Goal: Task Accomplishment & Management: Manage account settings

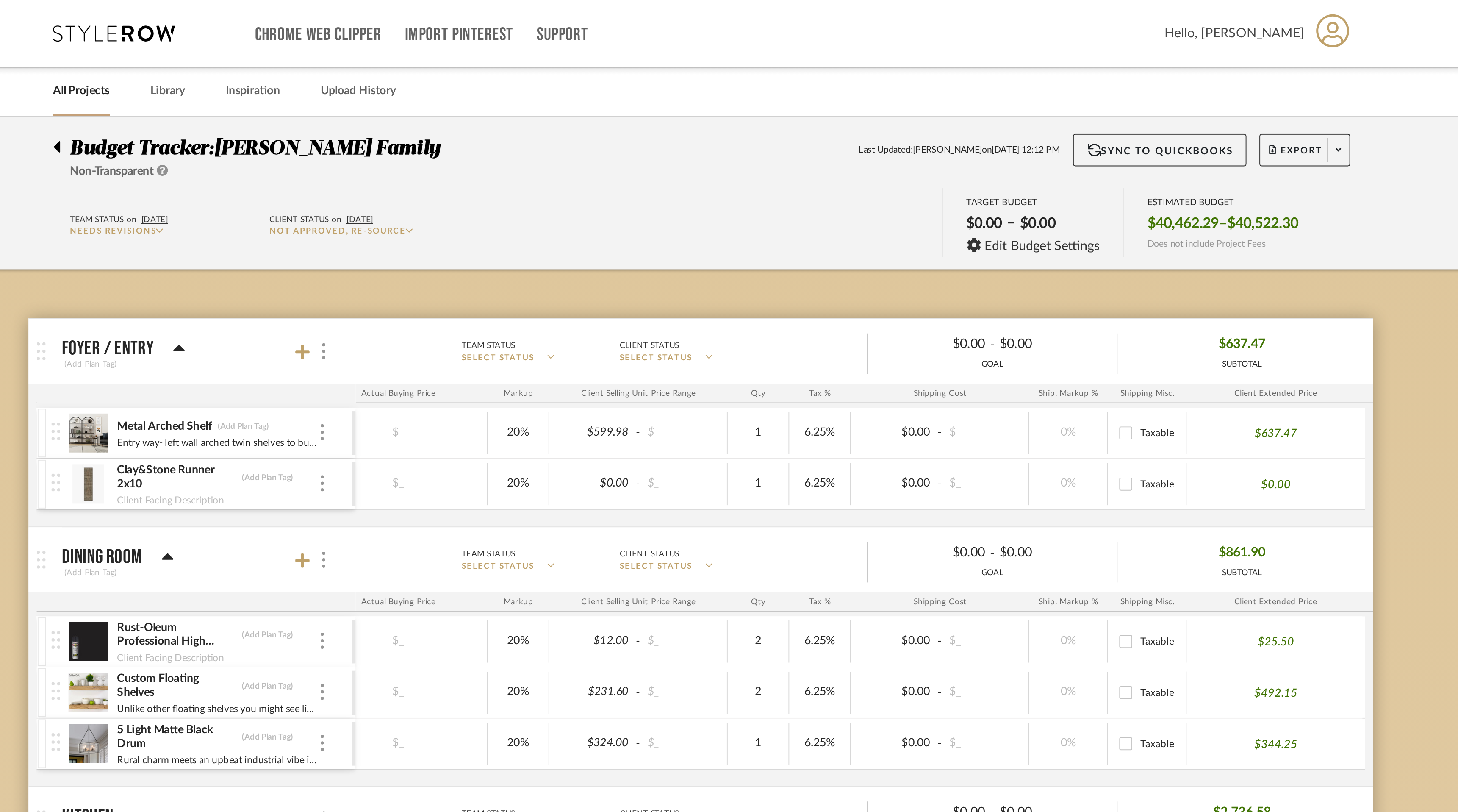
click at [521, 223] on div "Metal Arched Shelf (Add Plan Tag)" at bounding box center [477, 222] width 106 height 8
click at [515, 222] on div "Metal Arched Shelf (Add Plan Tag)" at bounding box center [477, 222] width 106 height 8
click at [533, 224] on div "Metal Arched Shelf (Add Plan Tag) Entry way- left wall arched twin shelves to b…" at bounding box center [469, 226] width 157 height 26
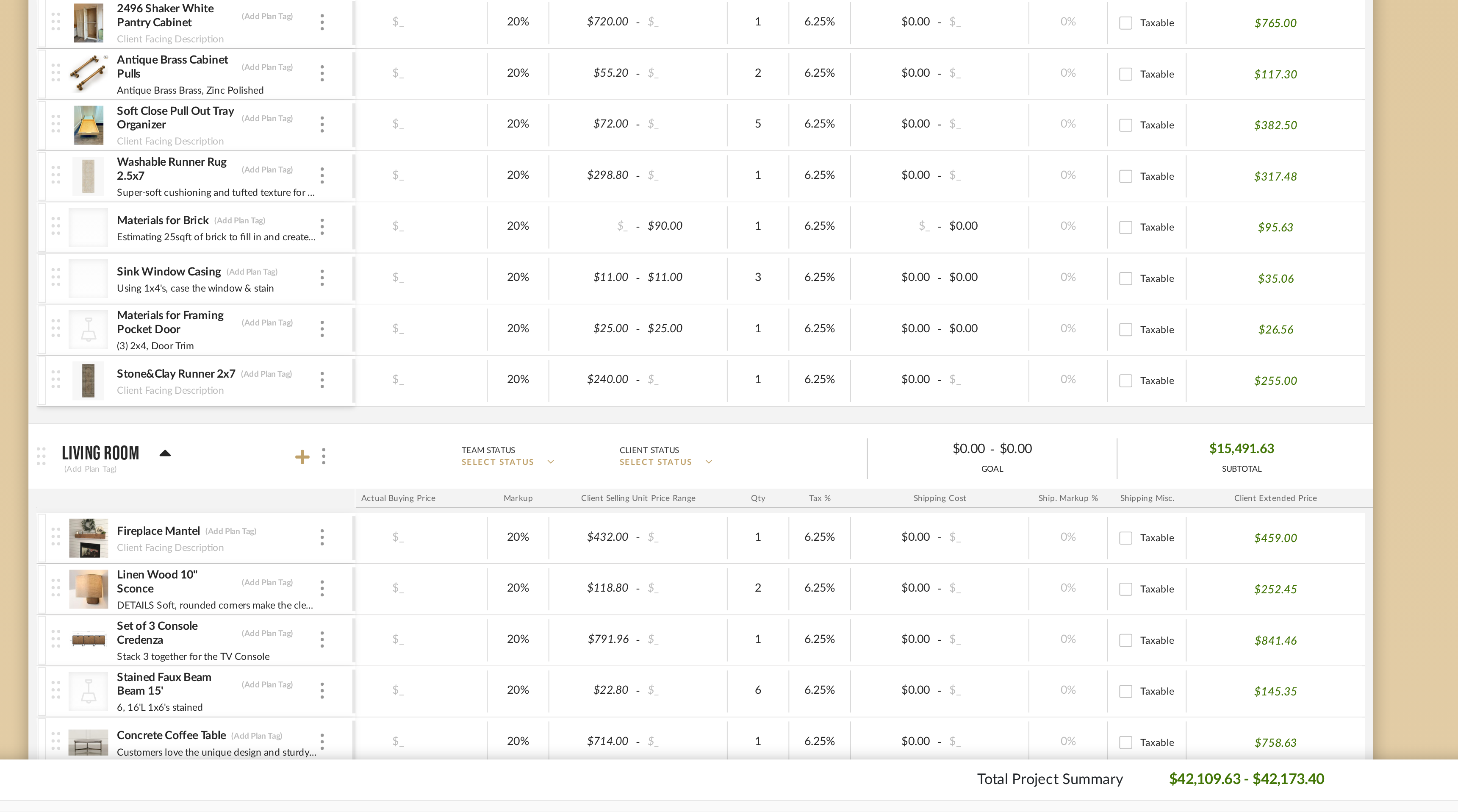
scroll to position [100, 0]
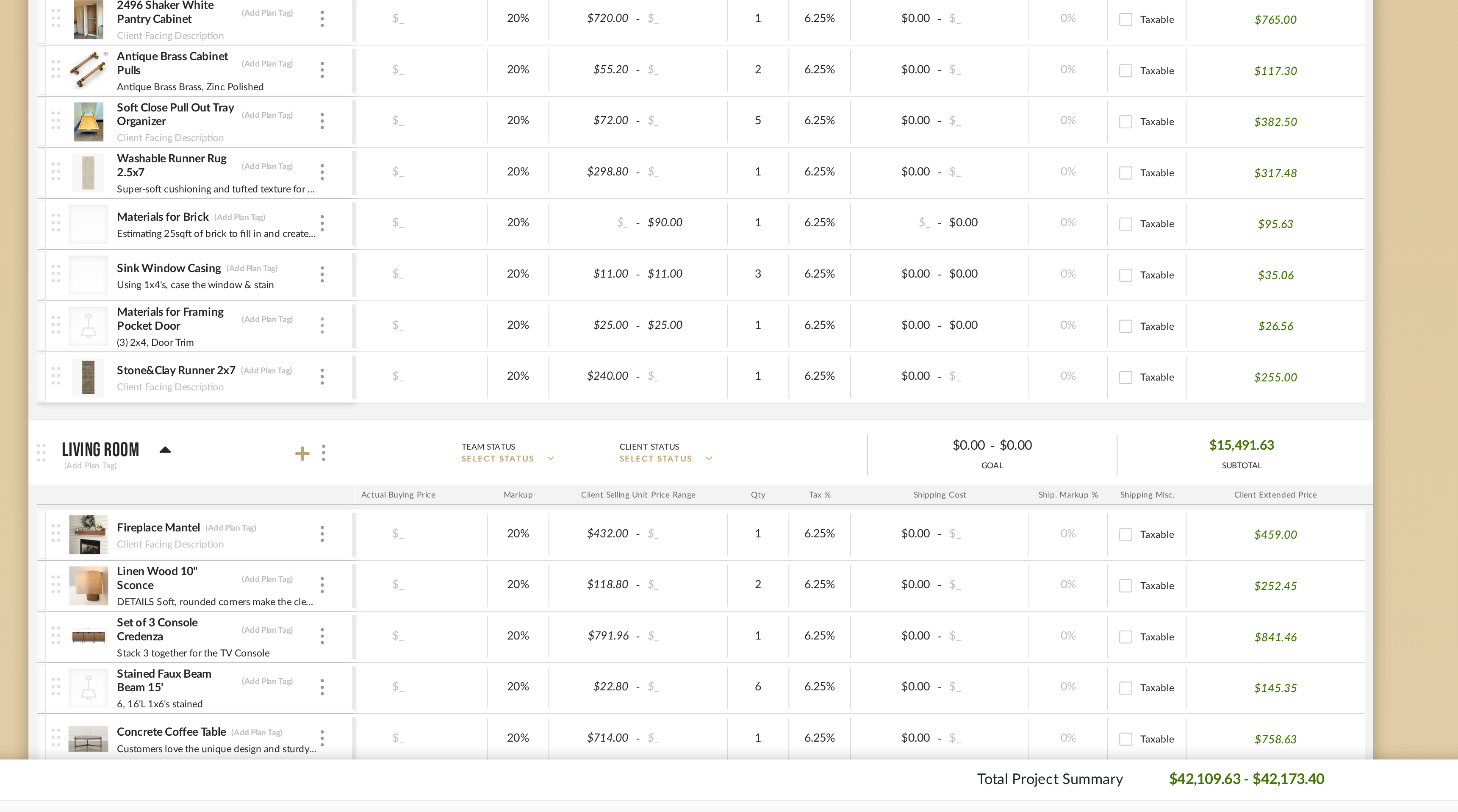
click at [531, 556] on img at bounding box center [531, 558] width 2 height 9
click at [560, 618] on span "Remove Item" at bounding box center [573, 621] width 53 height 7
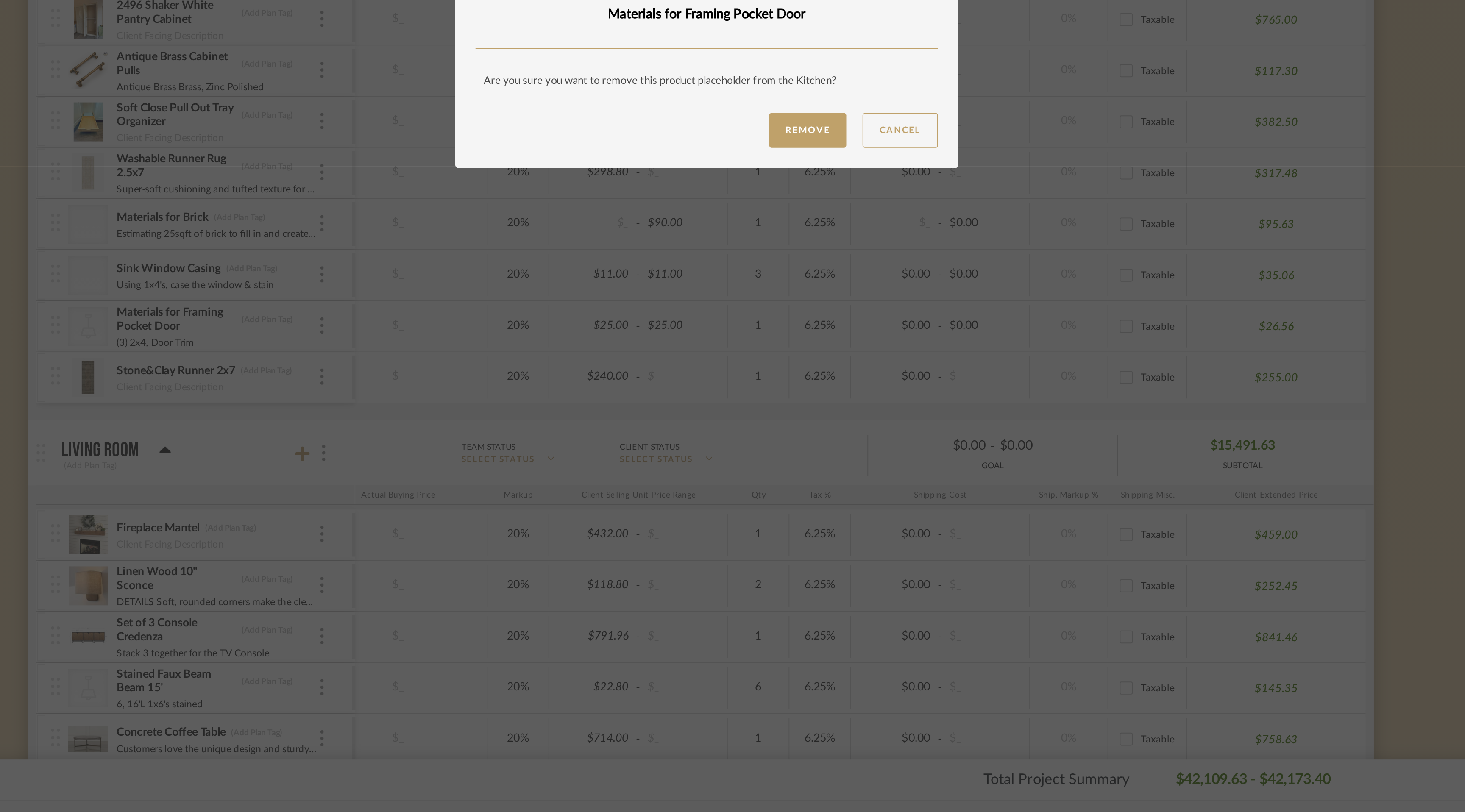
scroll to position [0, 0]
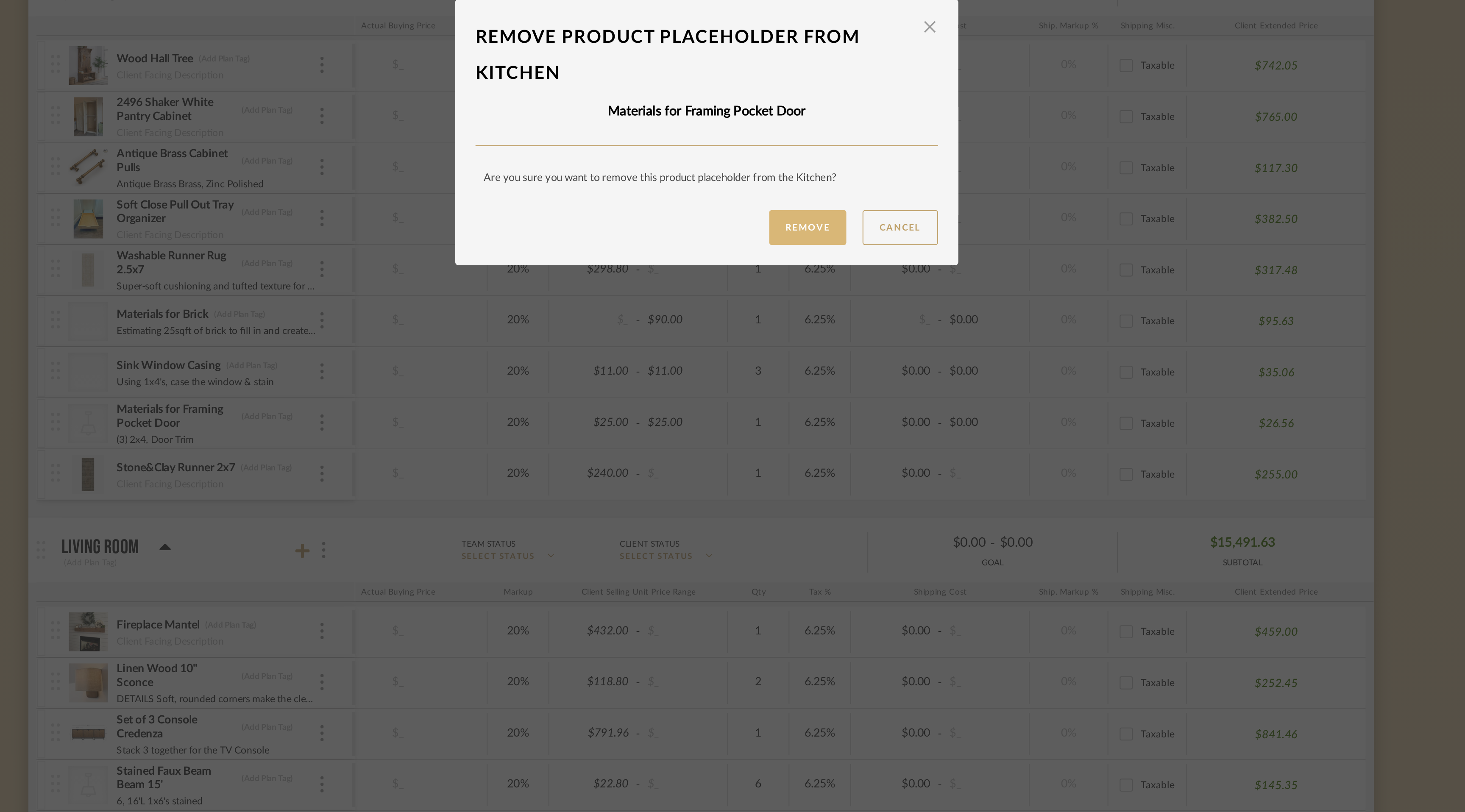
click at [782, 457] on button "Remove" at bounding box center [786, 455] width 41 height 19
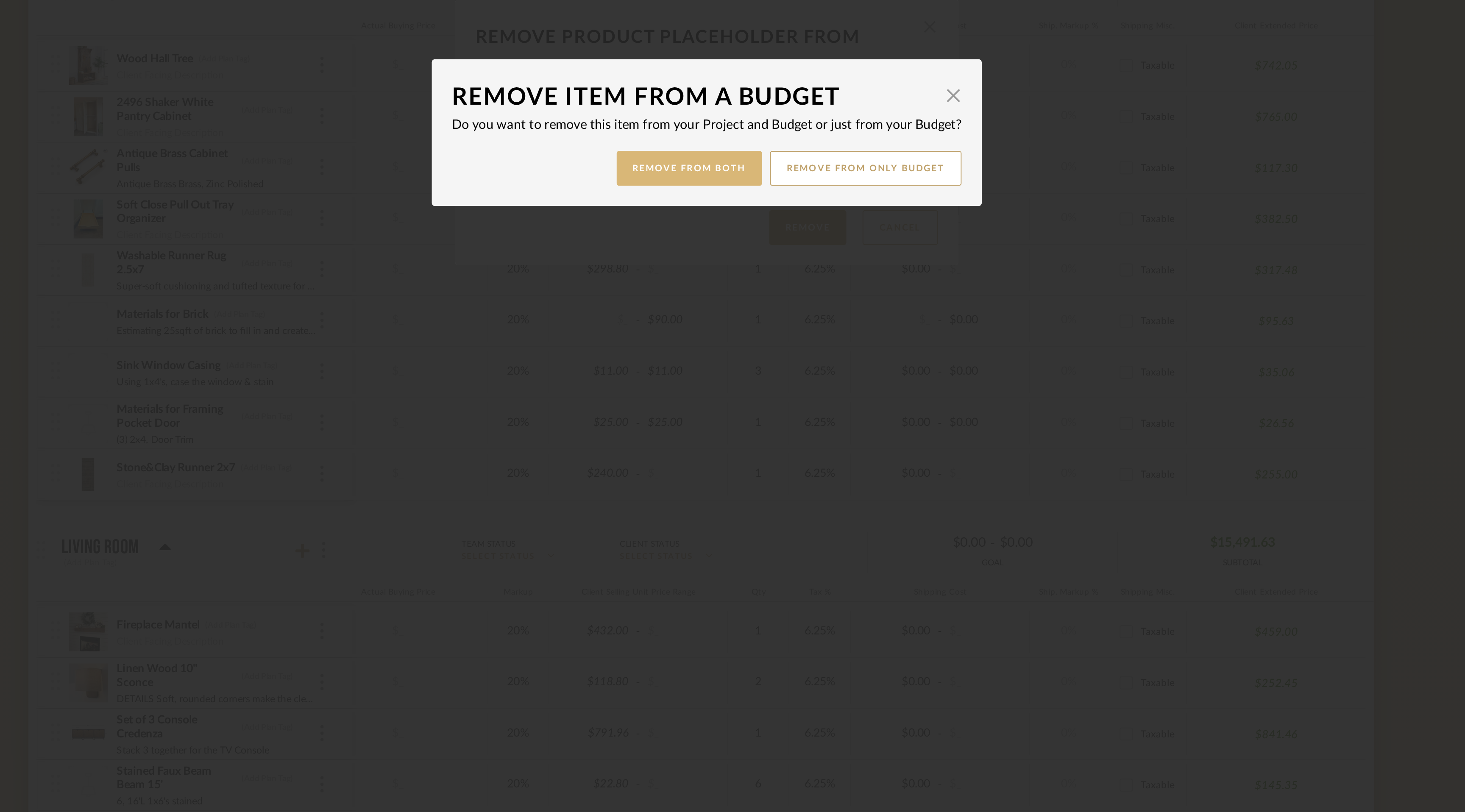
click at [741, 426] on button "Remove from Both" at bounding box center [723, 425] width 76 height 19
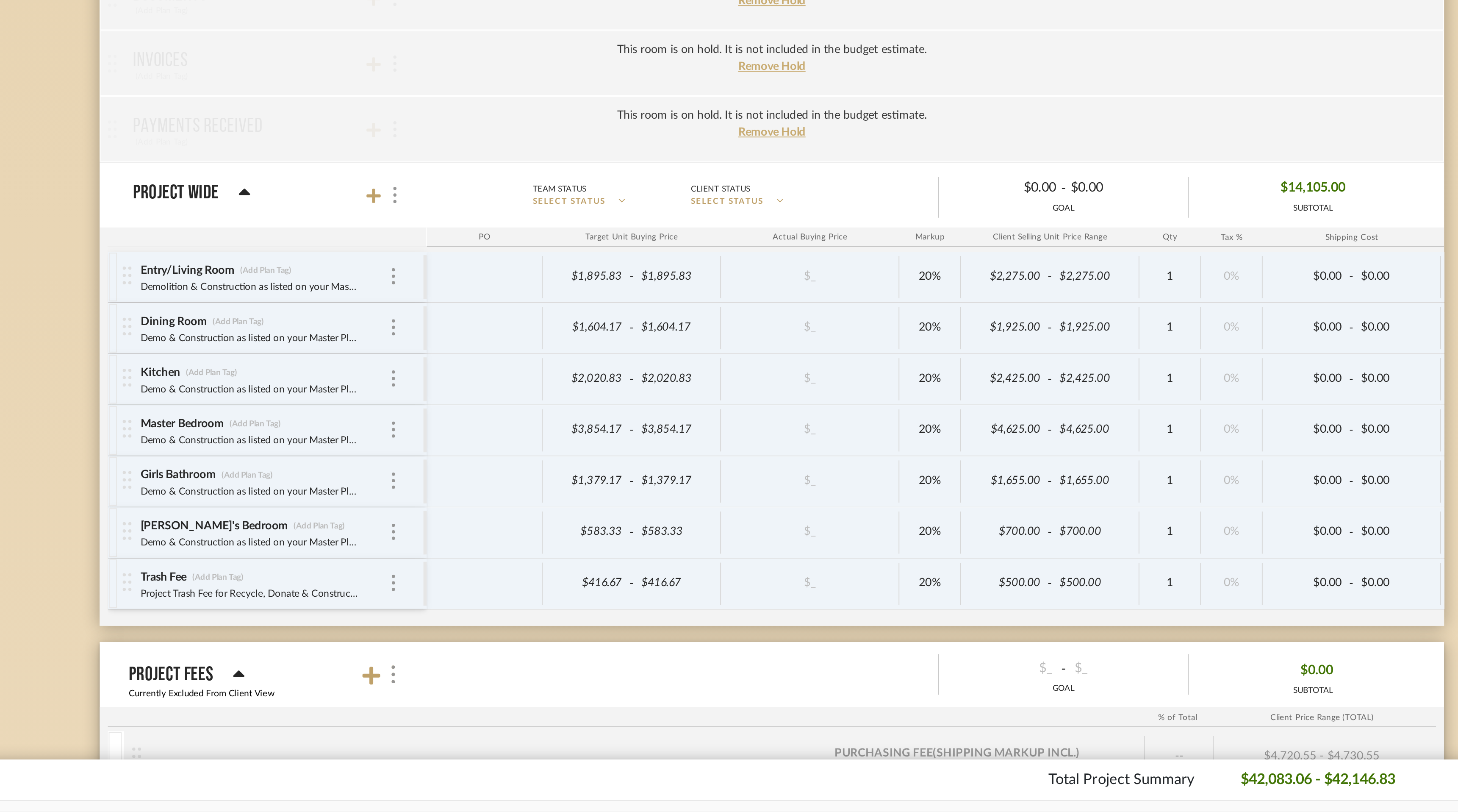
scroll to position [1633, 0]
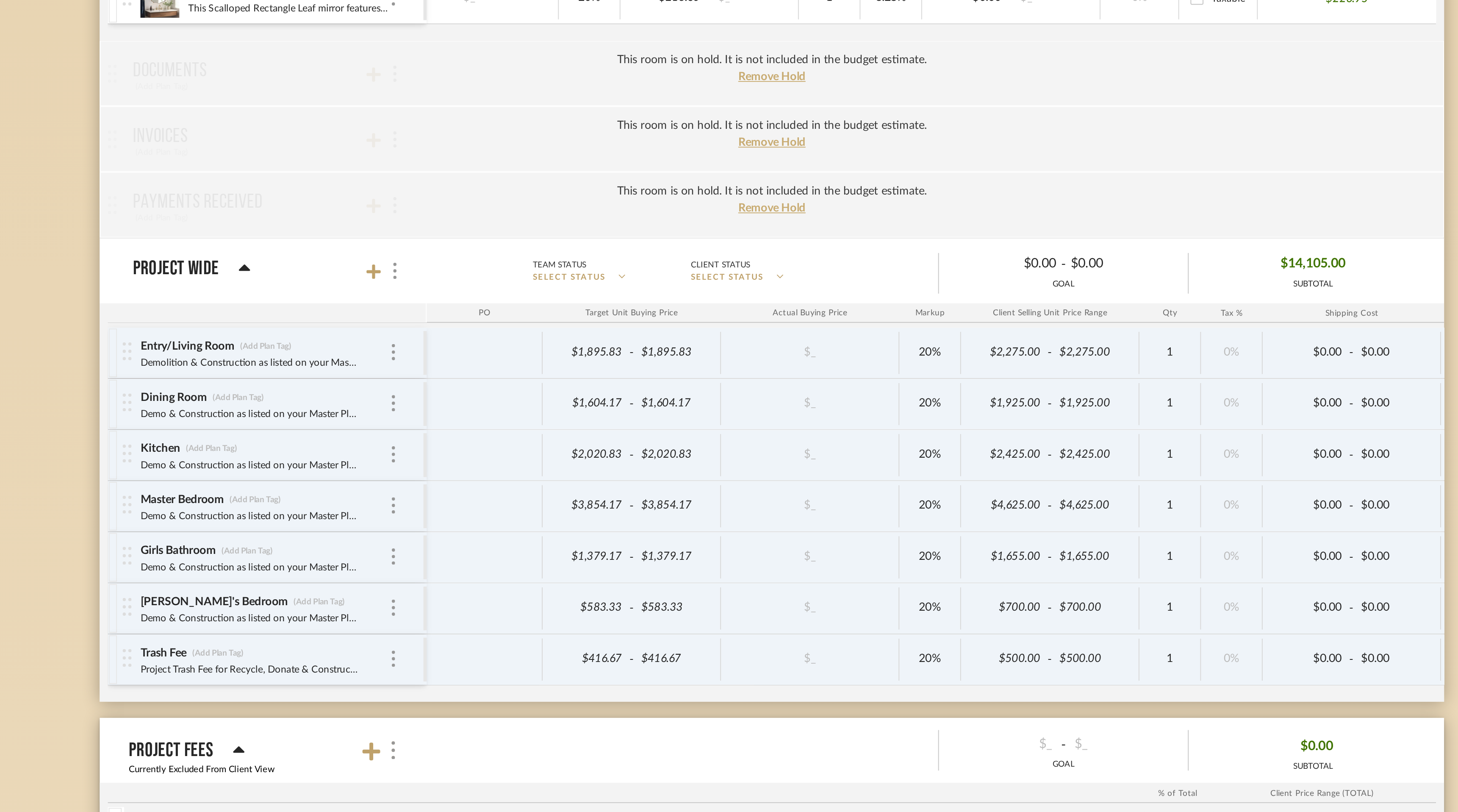
click at [519, 640] on div "Girls Bathroom (Add Plan Tag) Demo & Construction as listed on your Master Plan." at bounding box center [464, 640] width 131 height 26
click at [531, 639] on img at bounding box center [531, 639] width 2 height 9
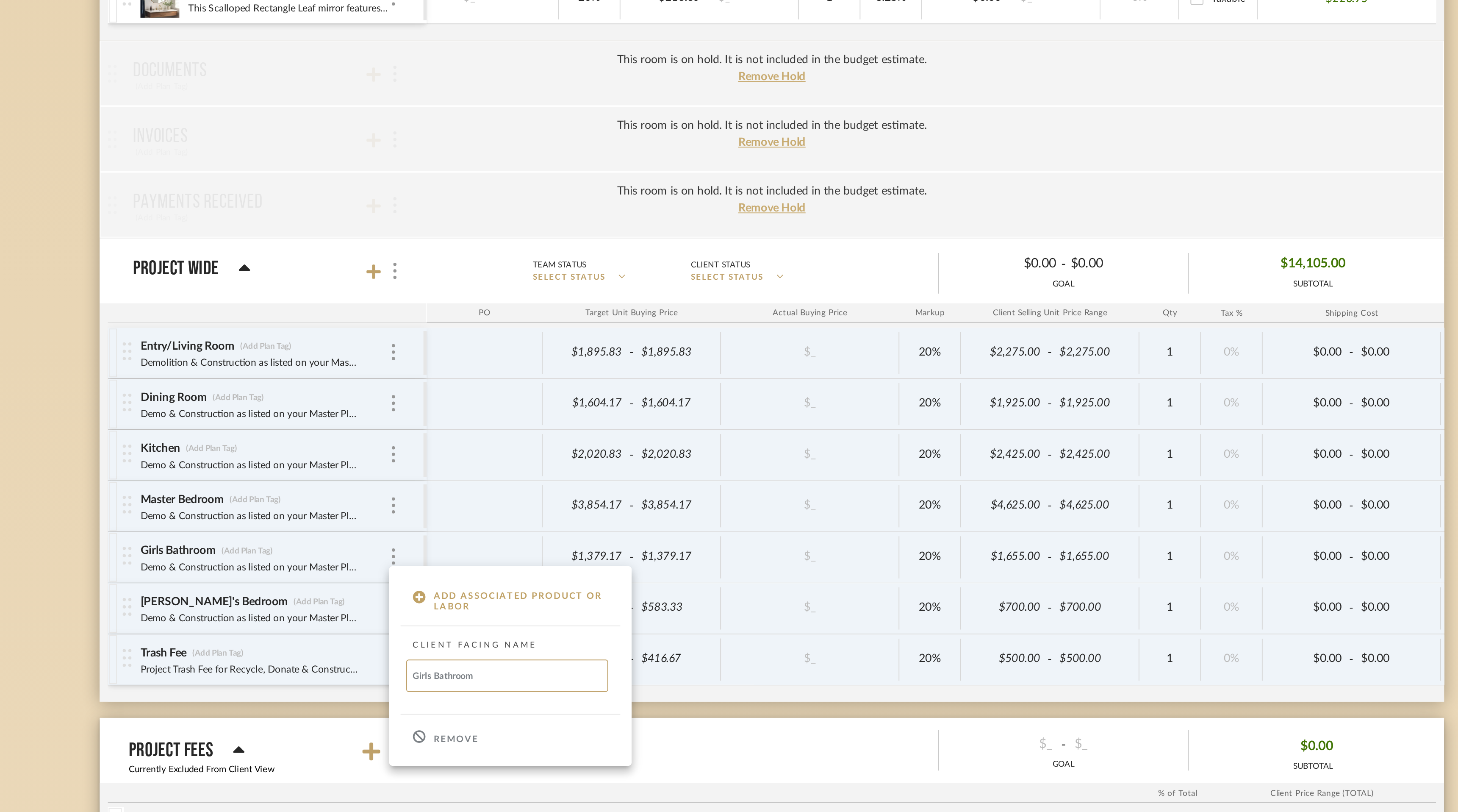
click at [498, 643] on div at bounding box center [729, 406] width 1458 height 812
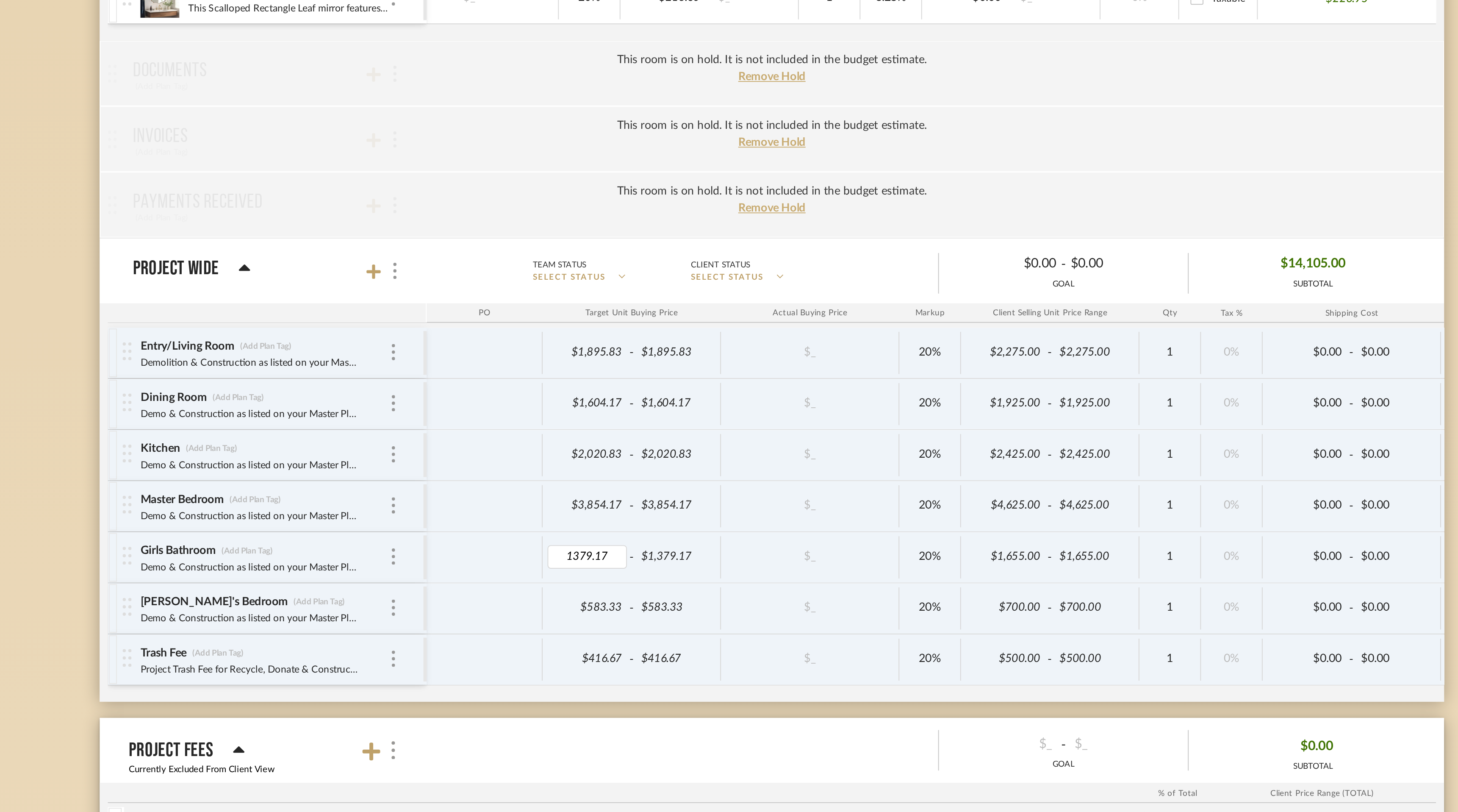
scroll to position [0, 27]
type input "1055"
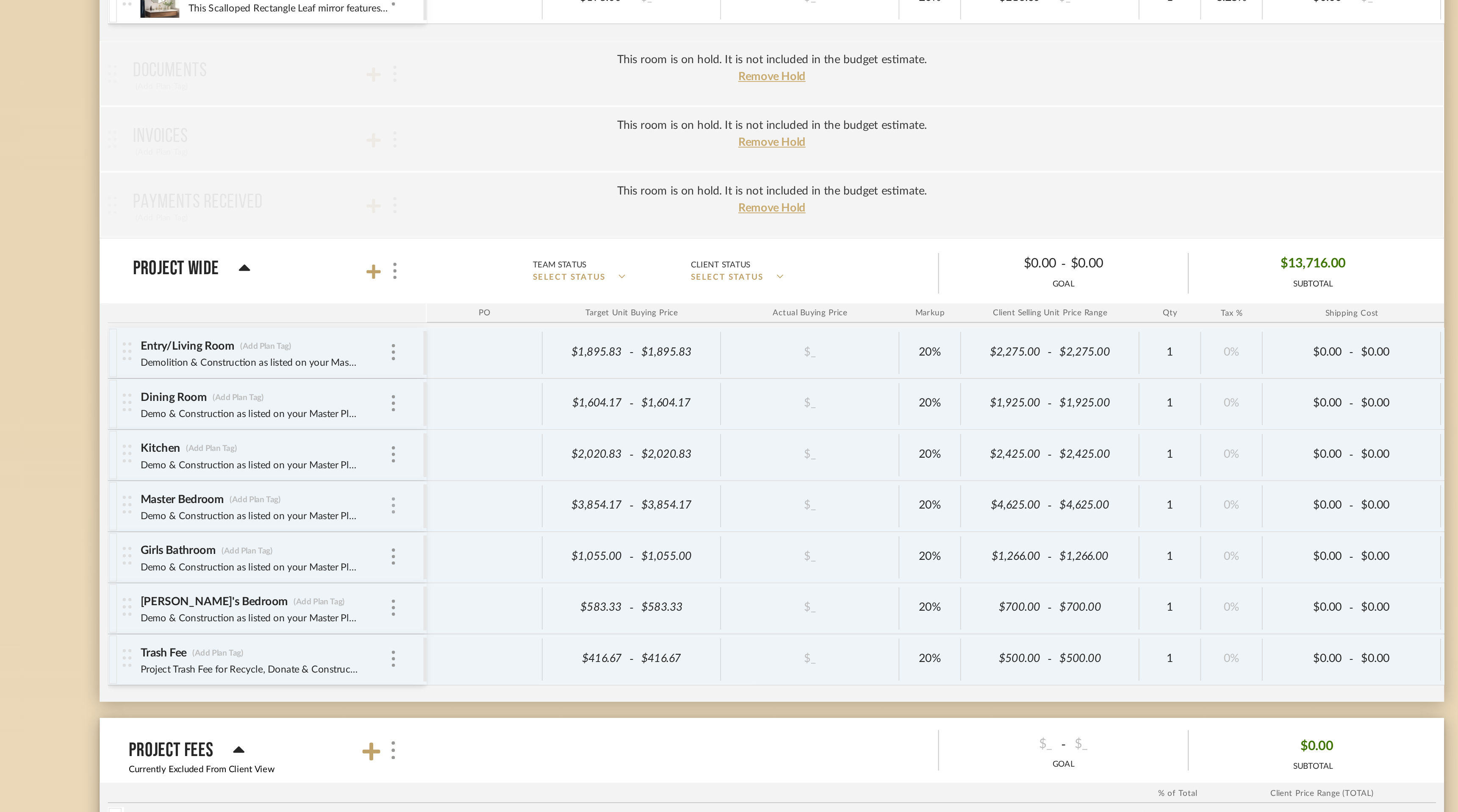
click at [532, 613] on div at bounding box center [531, 613] width 4 height 10
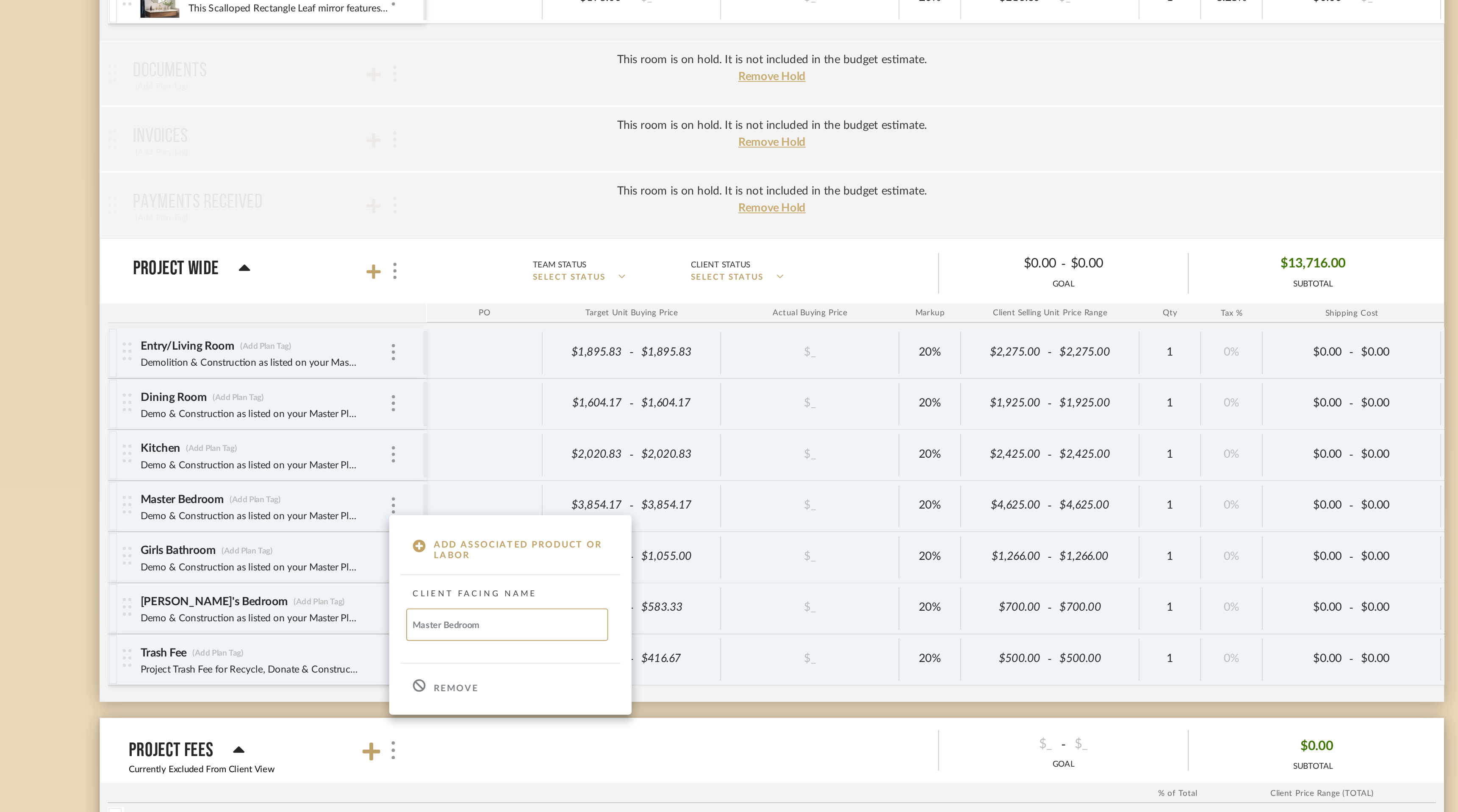
click at [529, 610] on div at bounding box center [729, 406] width 1458 height 812
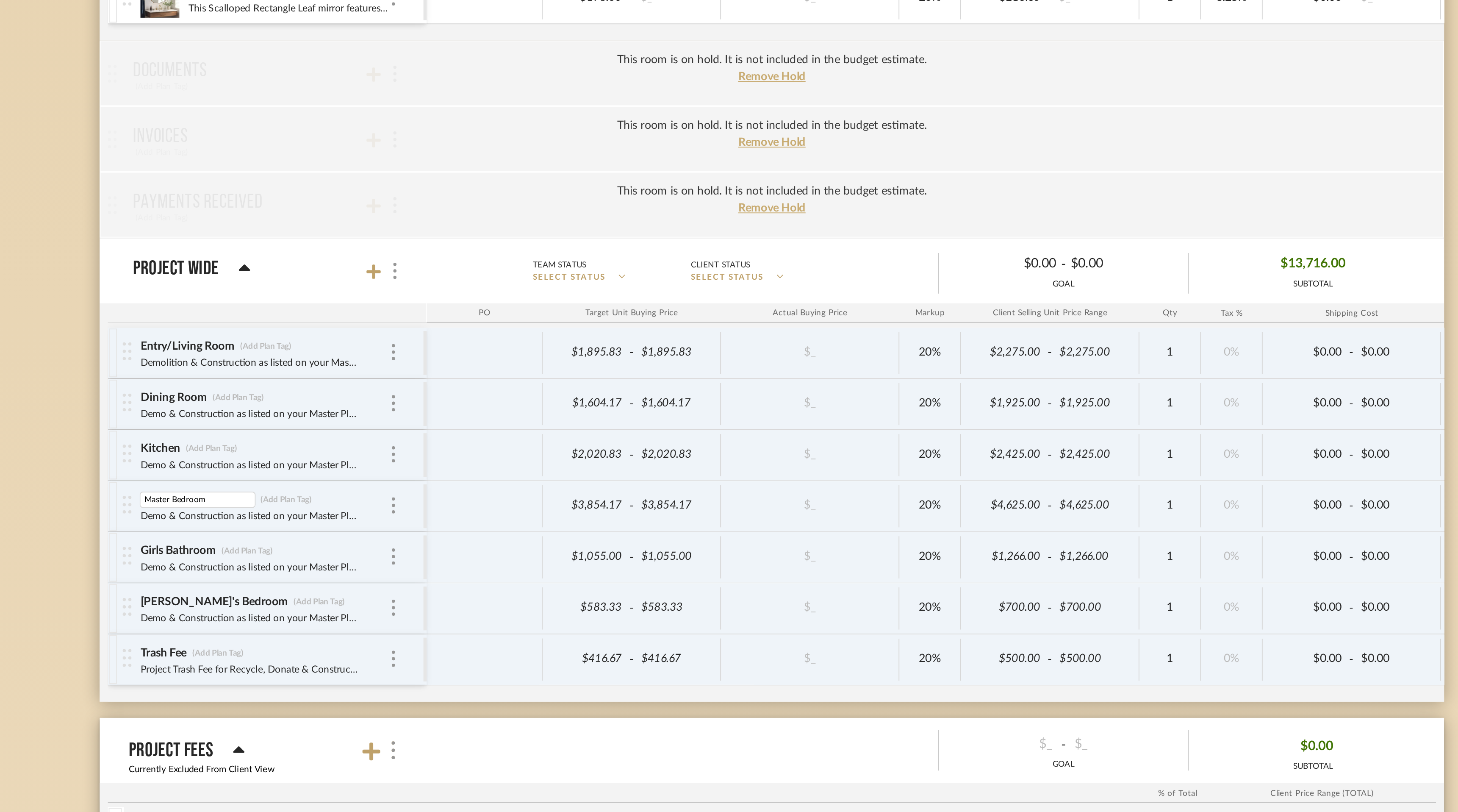
click at [498, 605] on div "Master Bedroom Master Bedroom (Add Plan Tag)" at bounding box center [464, 610] width 131 height 9
click at [498, 605] on div "Master Bedroom (Add Plan Tag)" at bounding box center [464, 609] width 131 height 8
type input "3104.17"
click at [533, 487] on div at bounding box center [531, 490] width 9 height 11
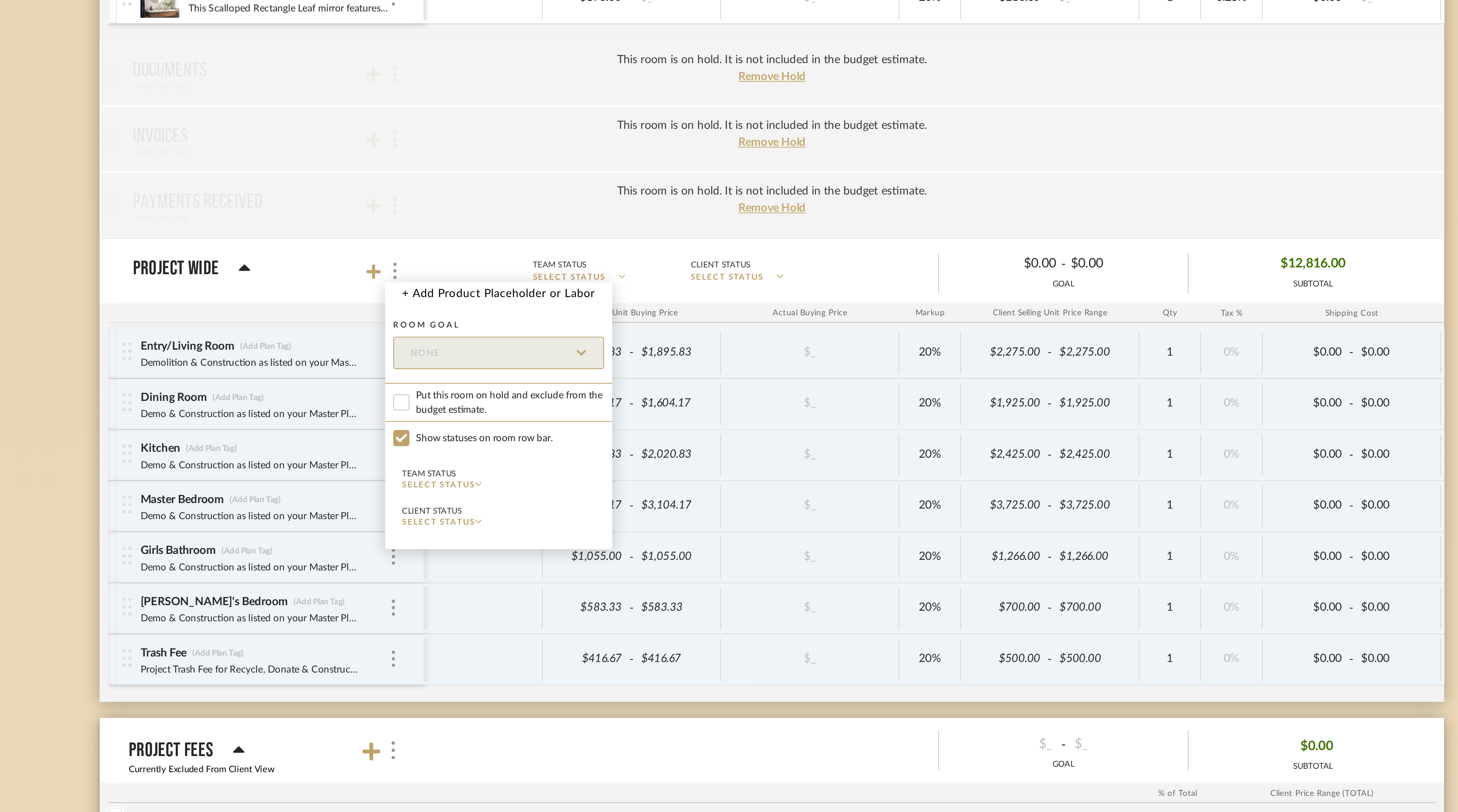
click at [560, 484] on div at bounding box center [729, 406] width 1458 height 812
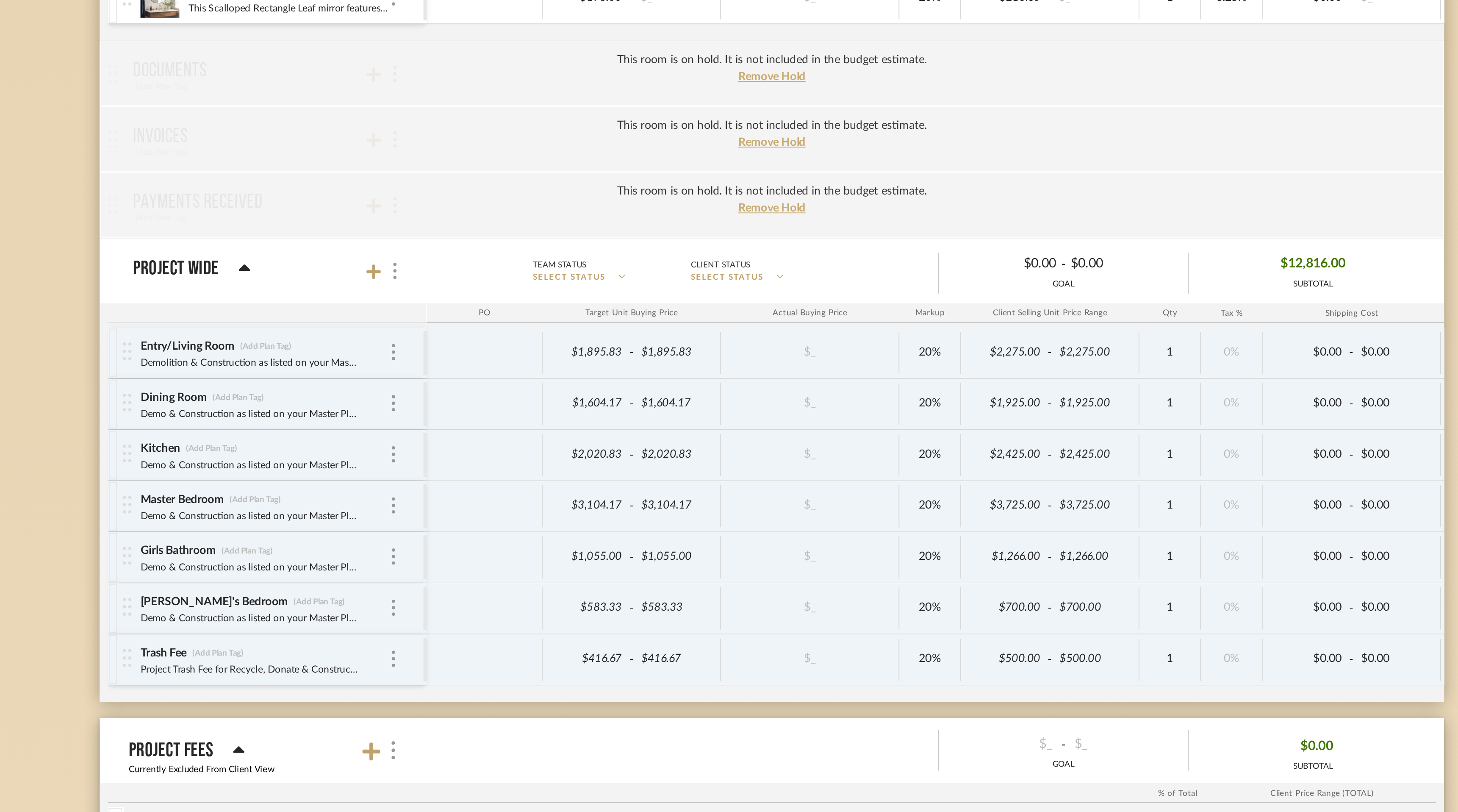
scroll to position [0, 16]
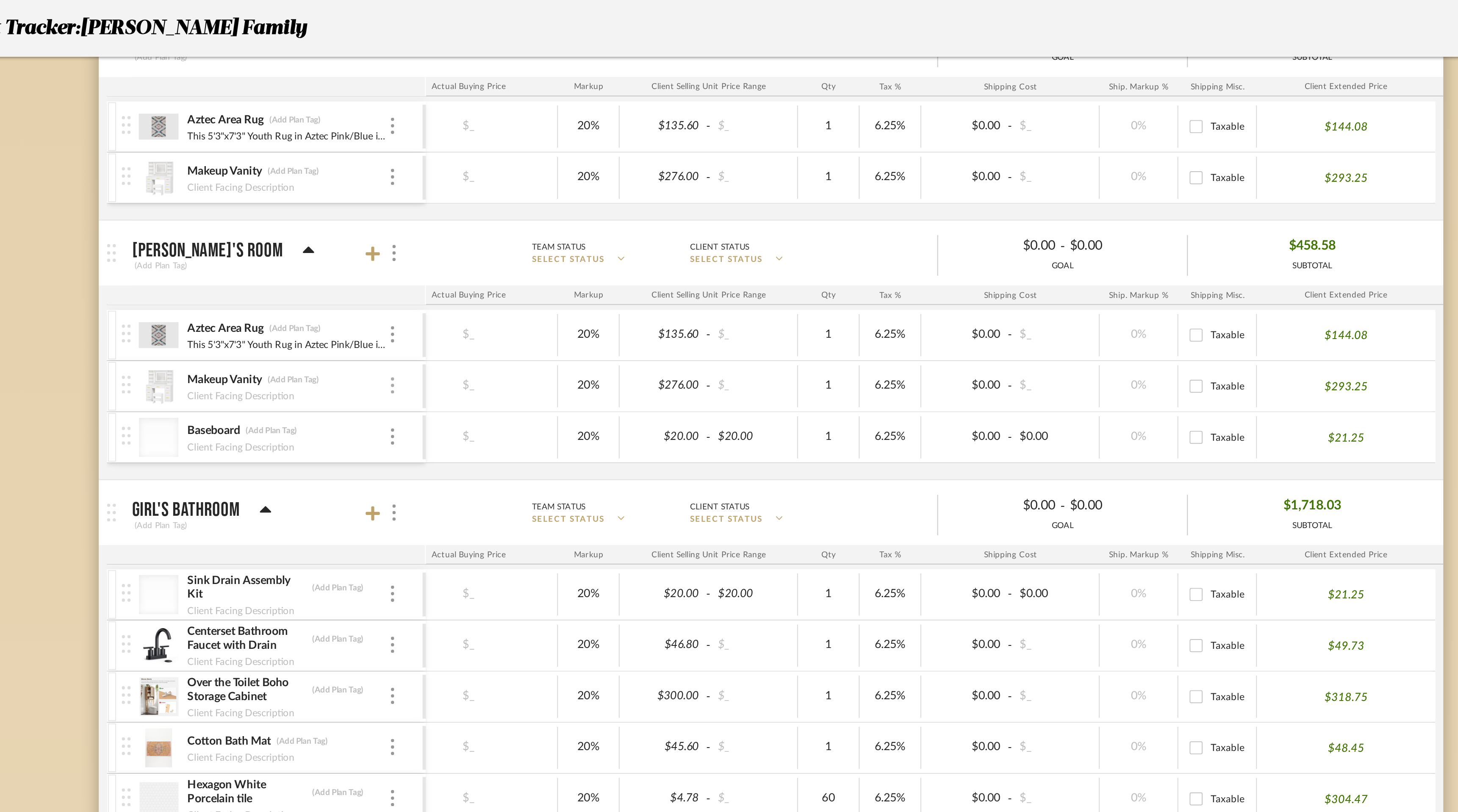
click at [531, 202] on img at bounding box center [531, 201] width 2 height 9
click at [556, 266] on span "Remove Item" at bounding box center [573, 265] width 53 height 7
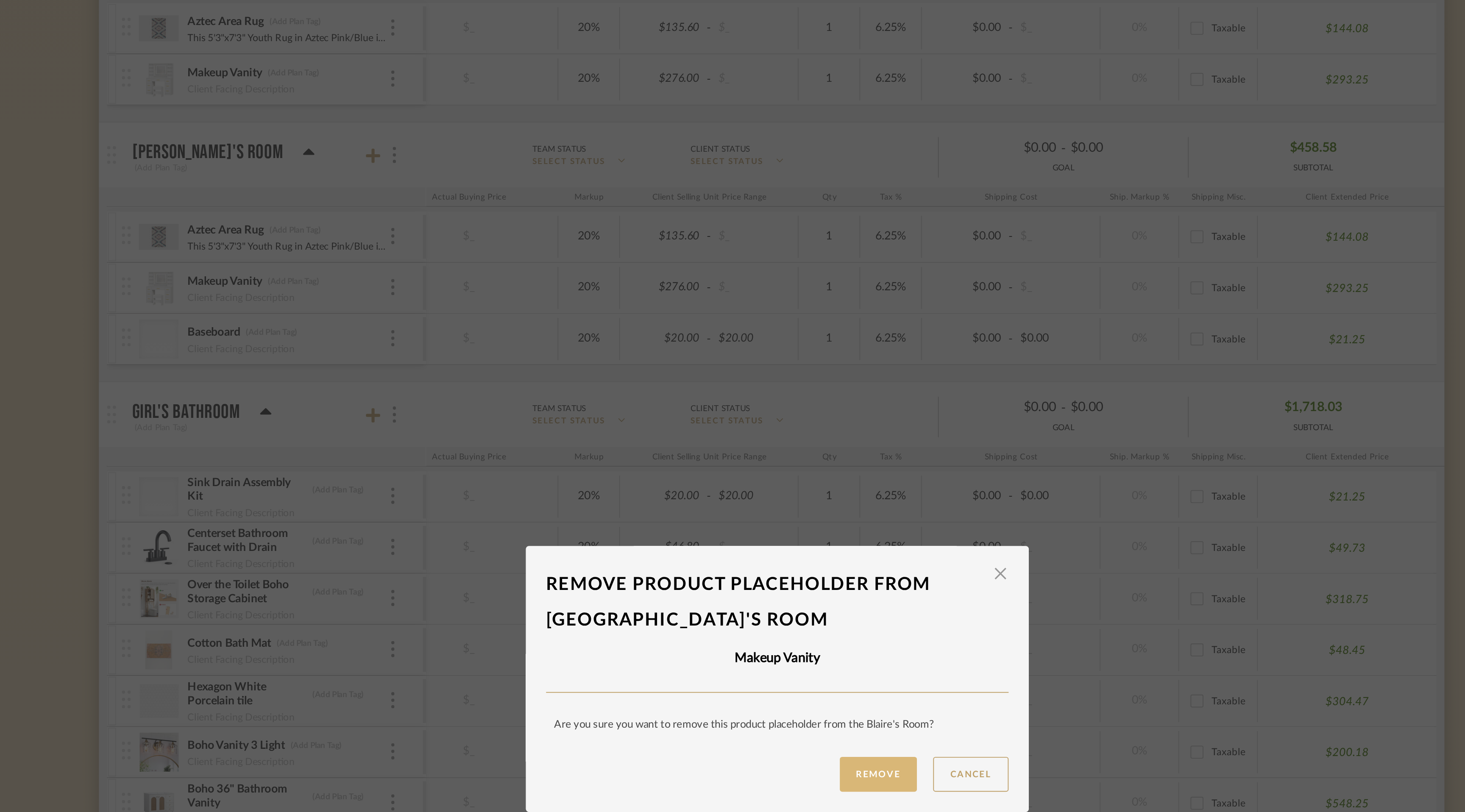
click at [789, 453] on button "Remove" at bounding box center [786, 455] width 41 height 19
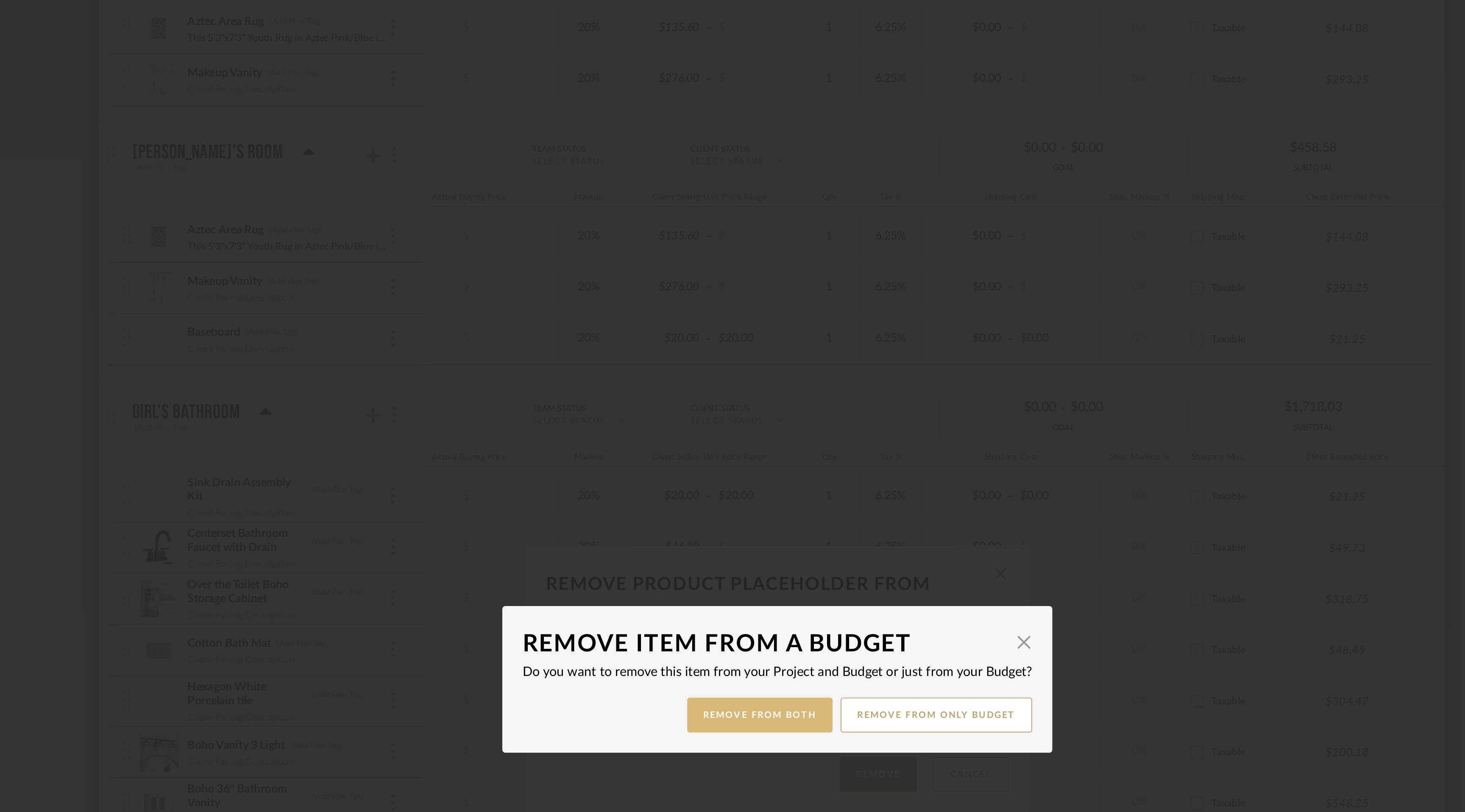
click at [732, 422] on button "Remove from Both" at bounding box center [723, 425] width 76 height 19
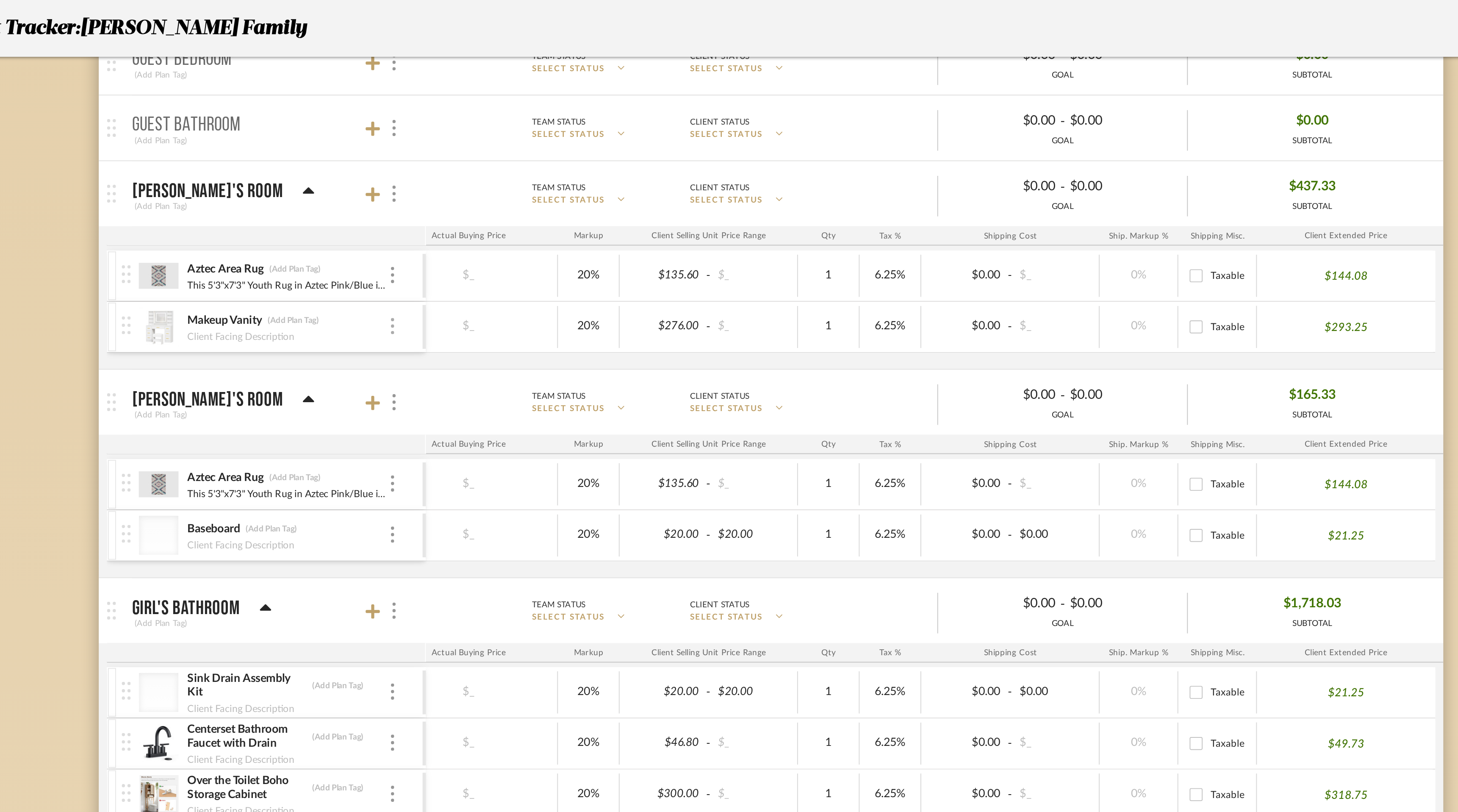
click at [531, 169] on img at bounding box center [531, 170] width 2 height 9
click at [561, 230] on span "Remove Item" at bounding box center [567, 234] width 63 height 8
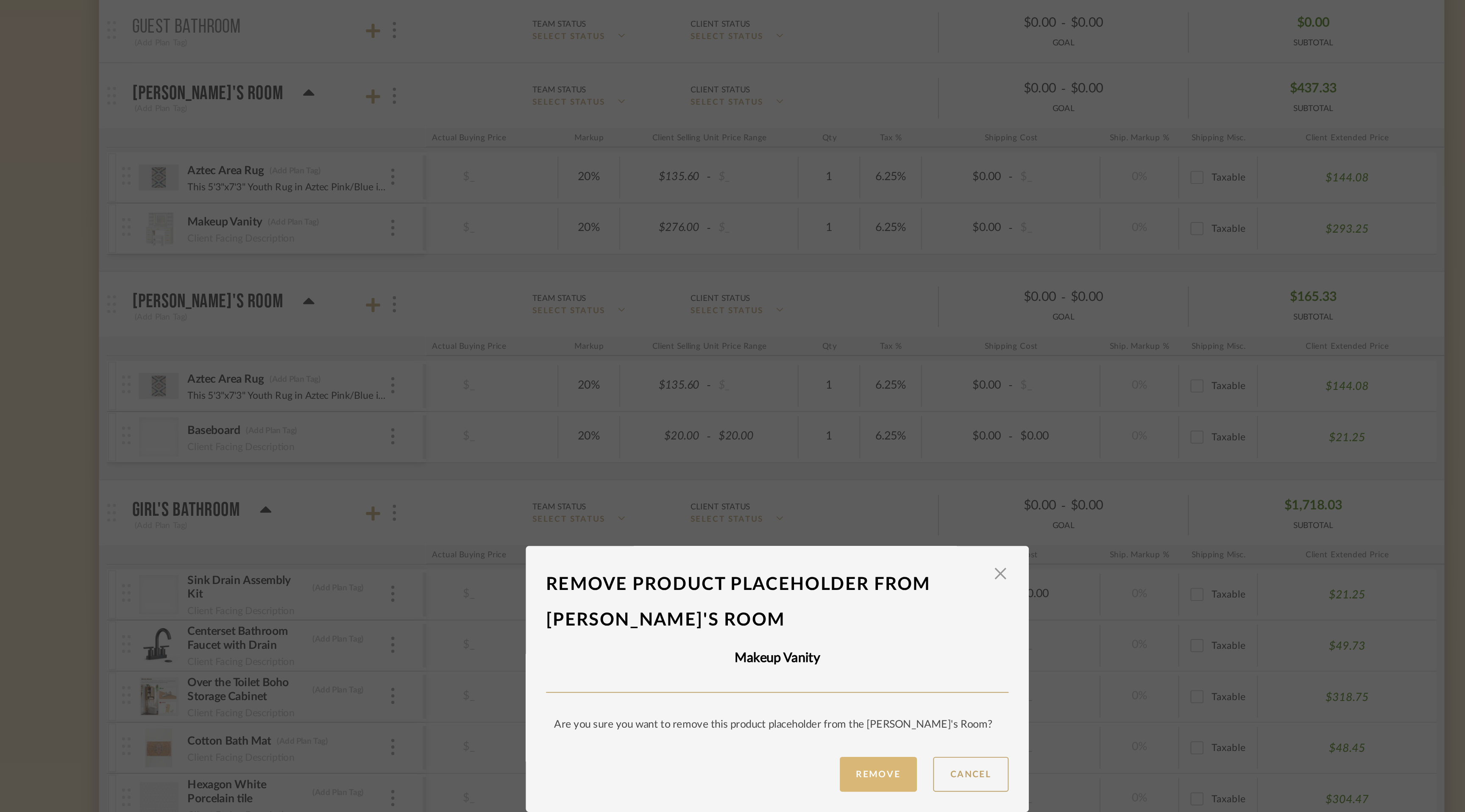
click at [794, 457] on button "Remove" at bounding box center [786, 455] width 41 height 19
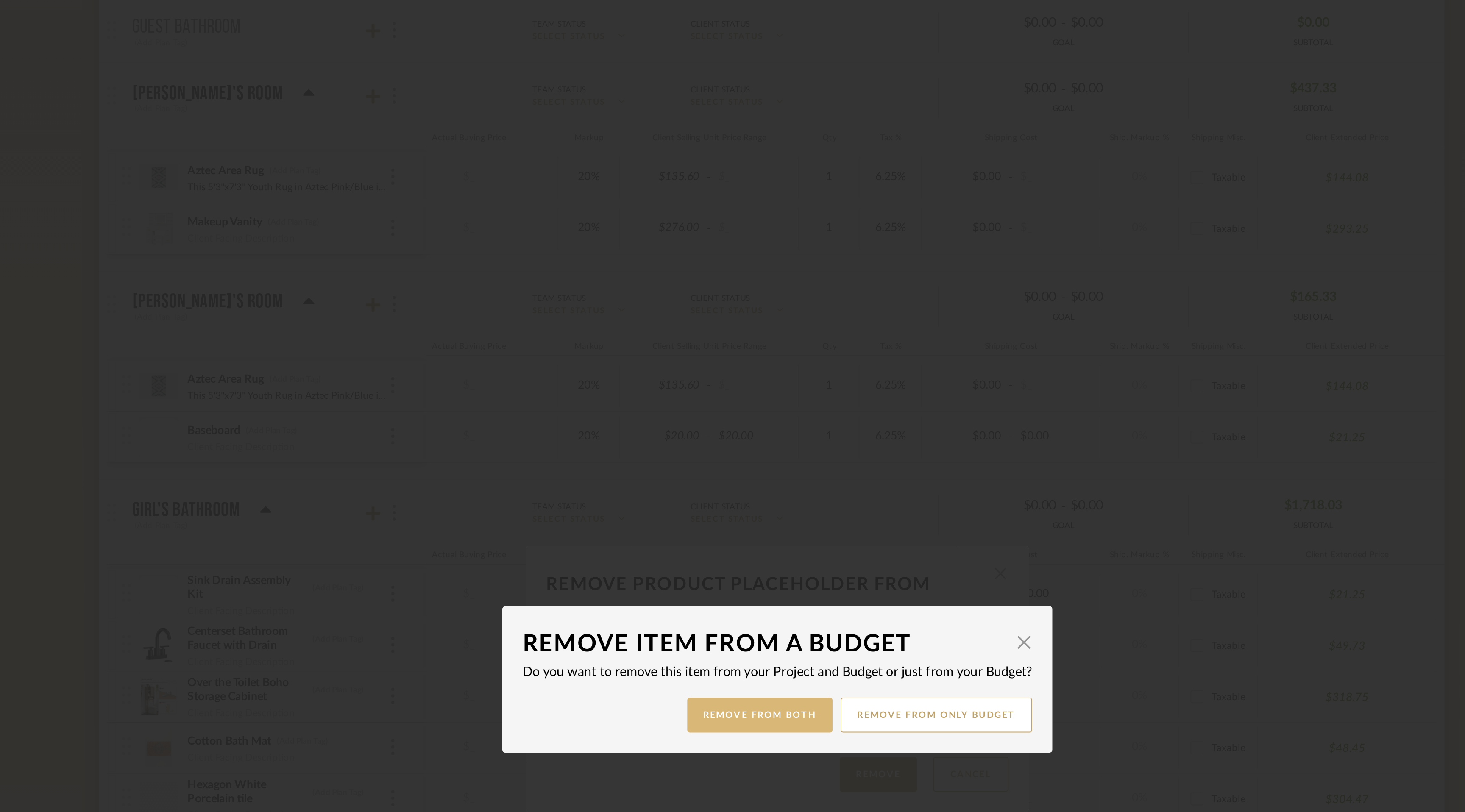
click at [724, 426] on button "Remove from Both" at bounding box center [723, 425] width 76 height 19
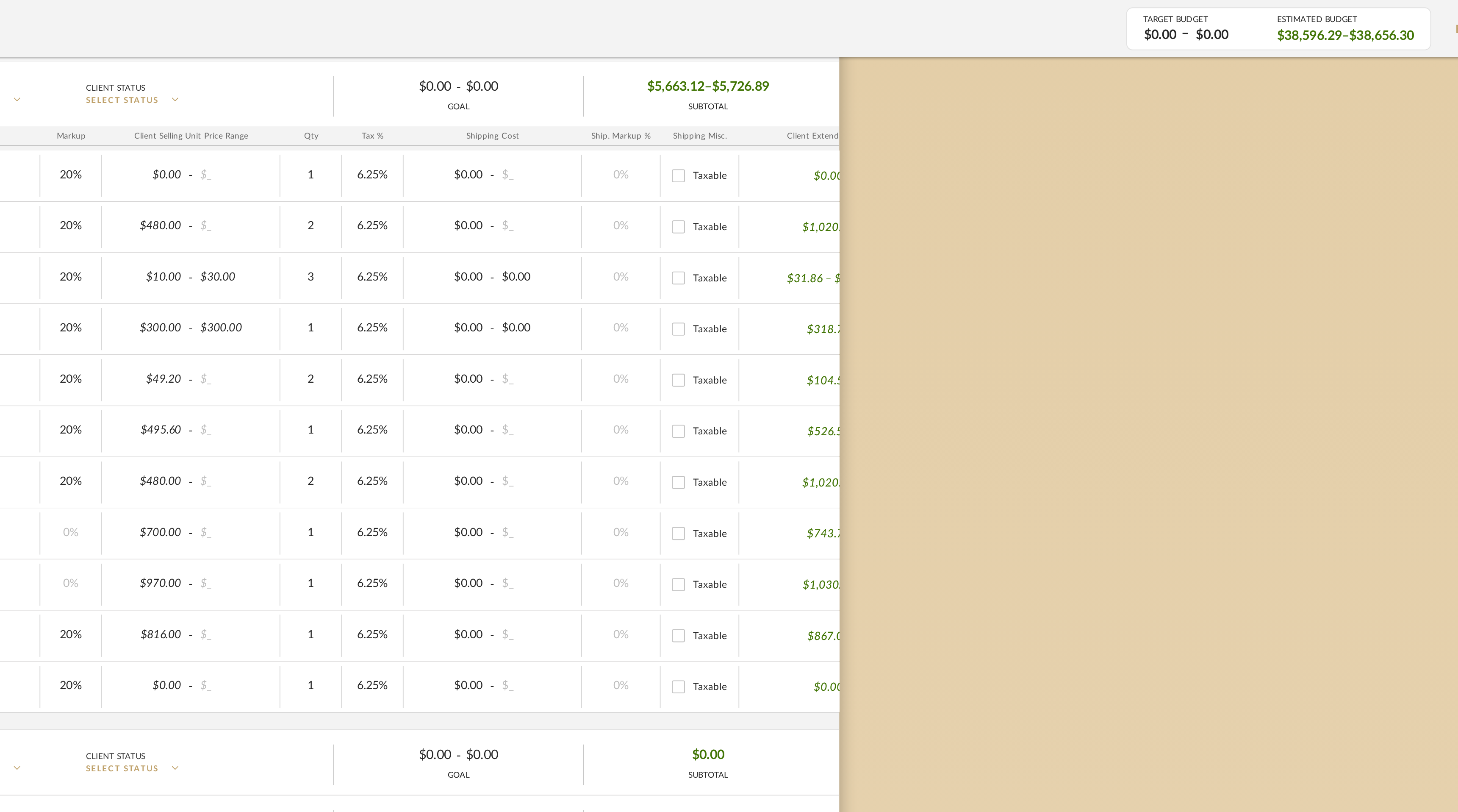
scroll to position [0, 66]
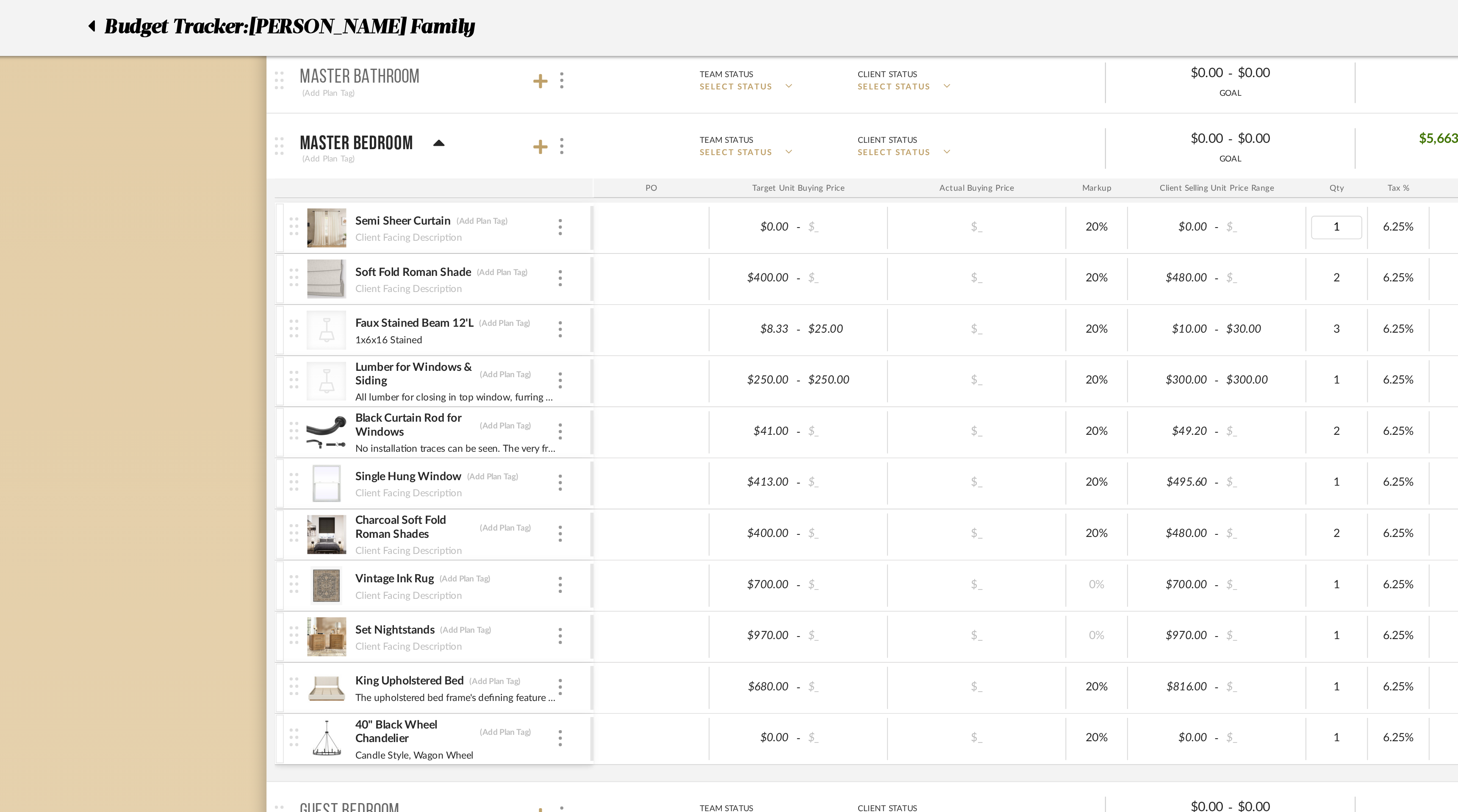
type input "2"
click at [321, 110] on div "Budget Tracker: [PERSON_NAME] Family Non-Transparent Last Updated: [PERSON_NAME…" at bounding box center [729, 285] width 1458 height 2472
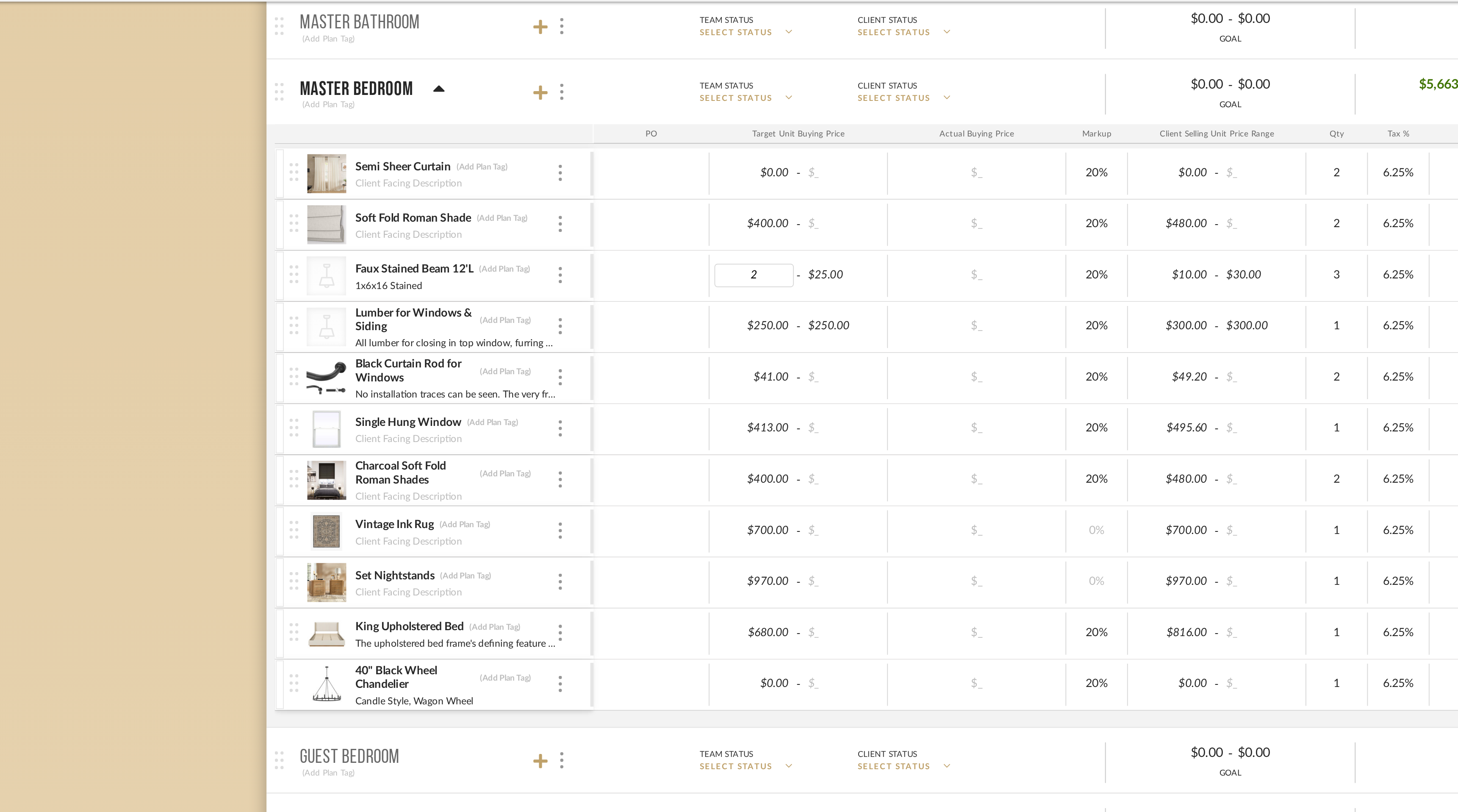
type input "25"
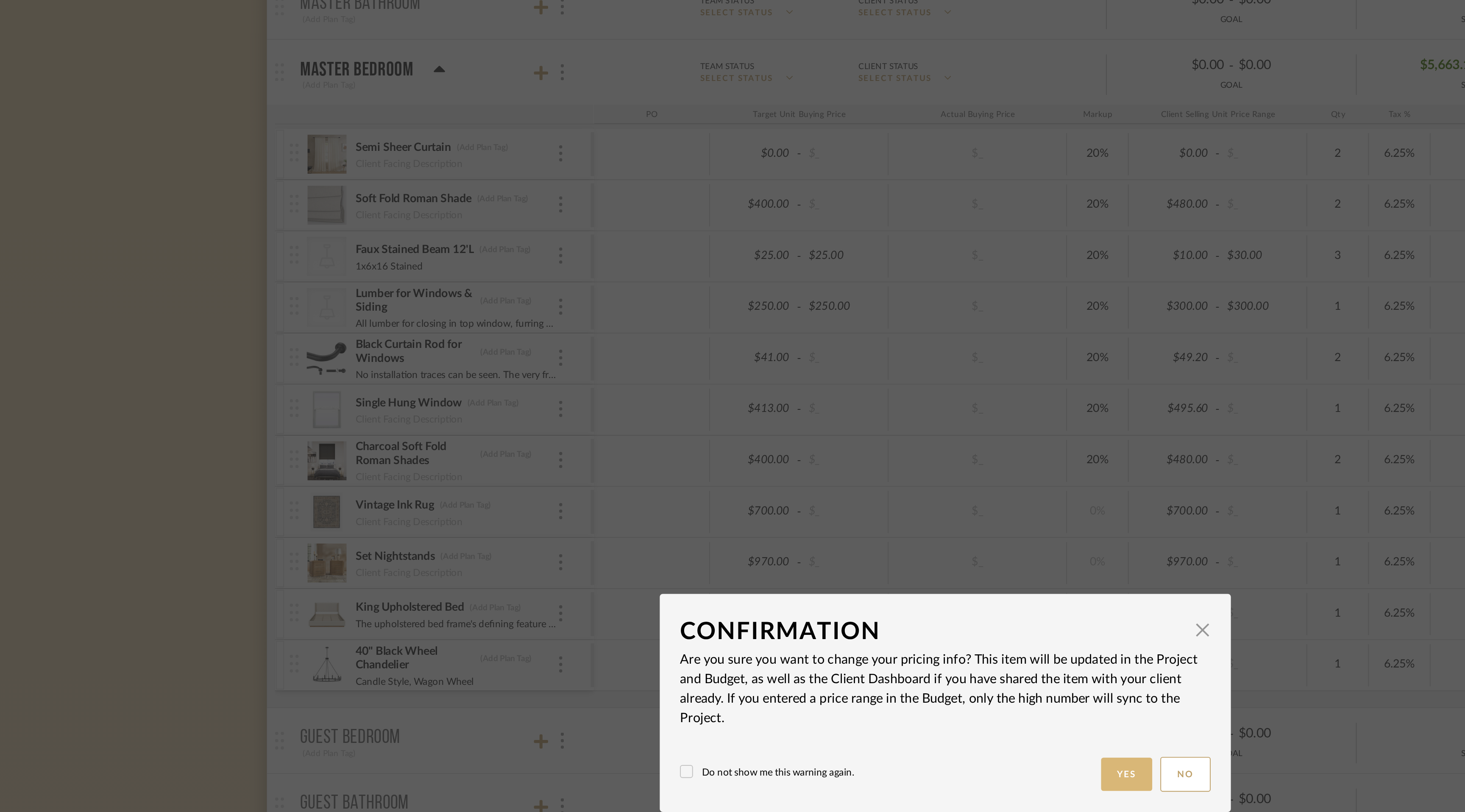
click at [820, 447] on button "Yes" at bounding box center [827, 444] width 27 height 18
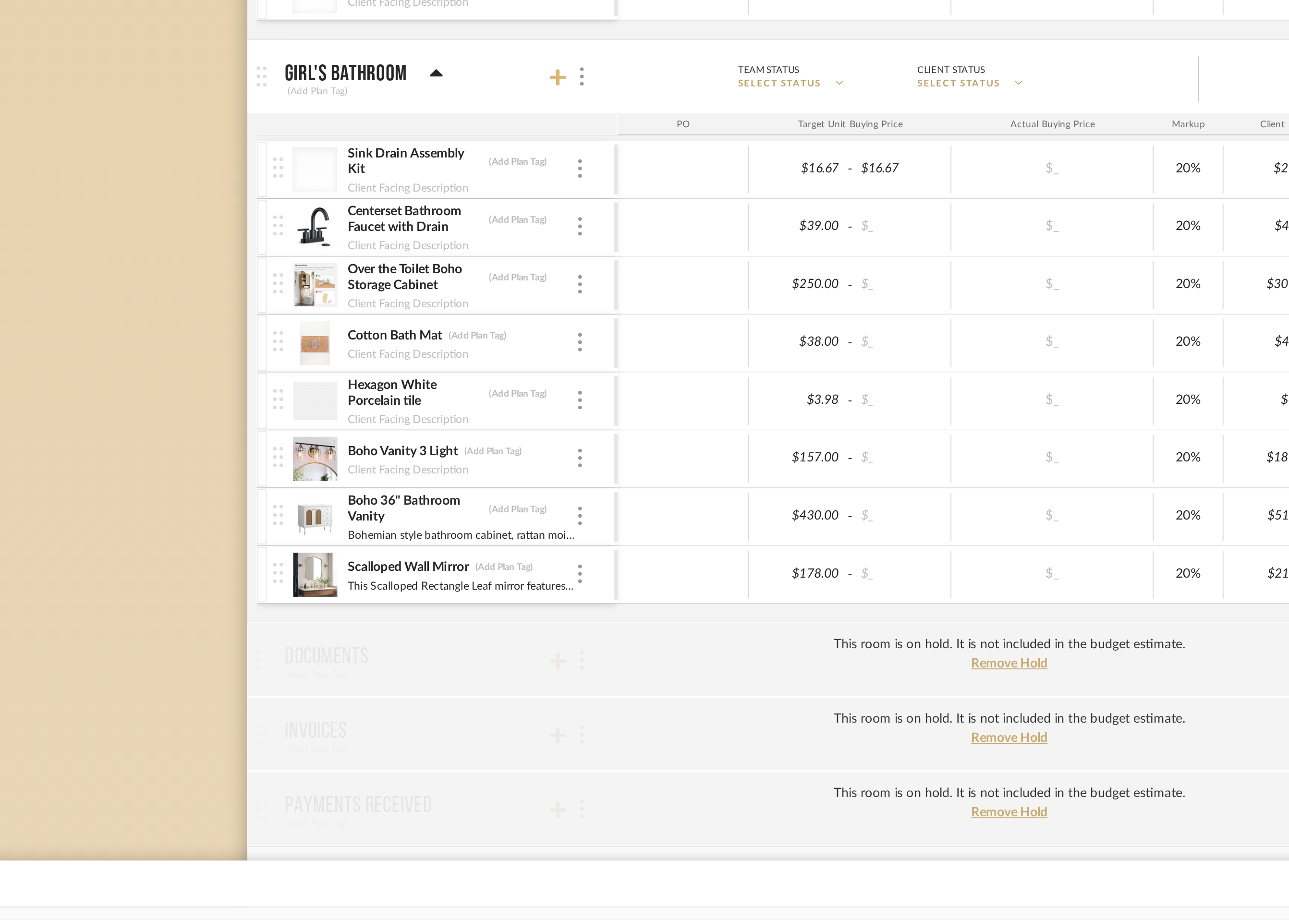
click at [409, 477] on icon at bounding box center [408, 479] width 9 height 9
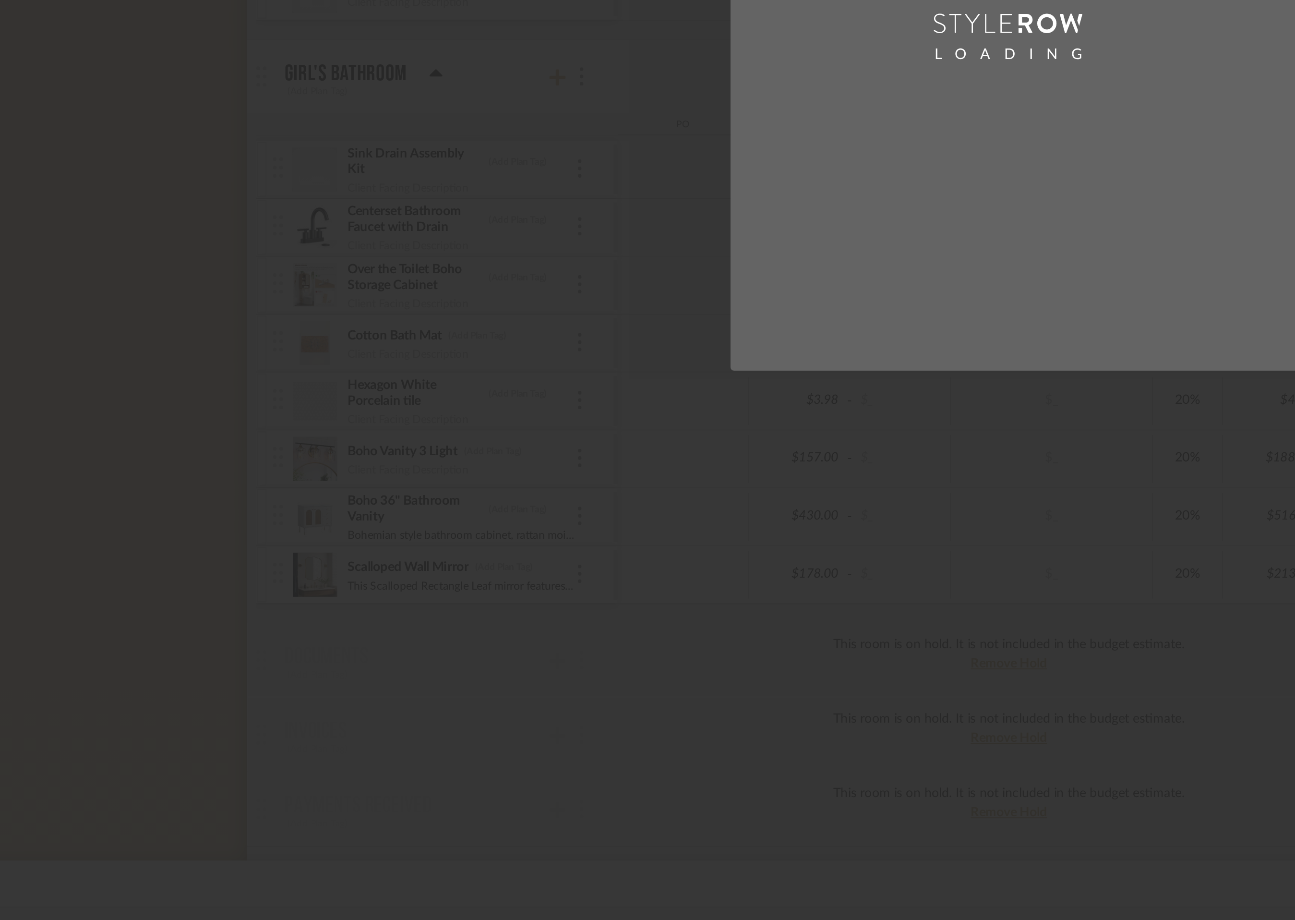
scroll to position [0, 0]
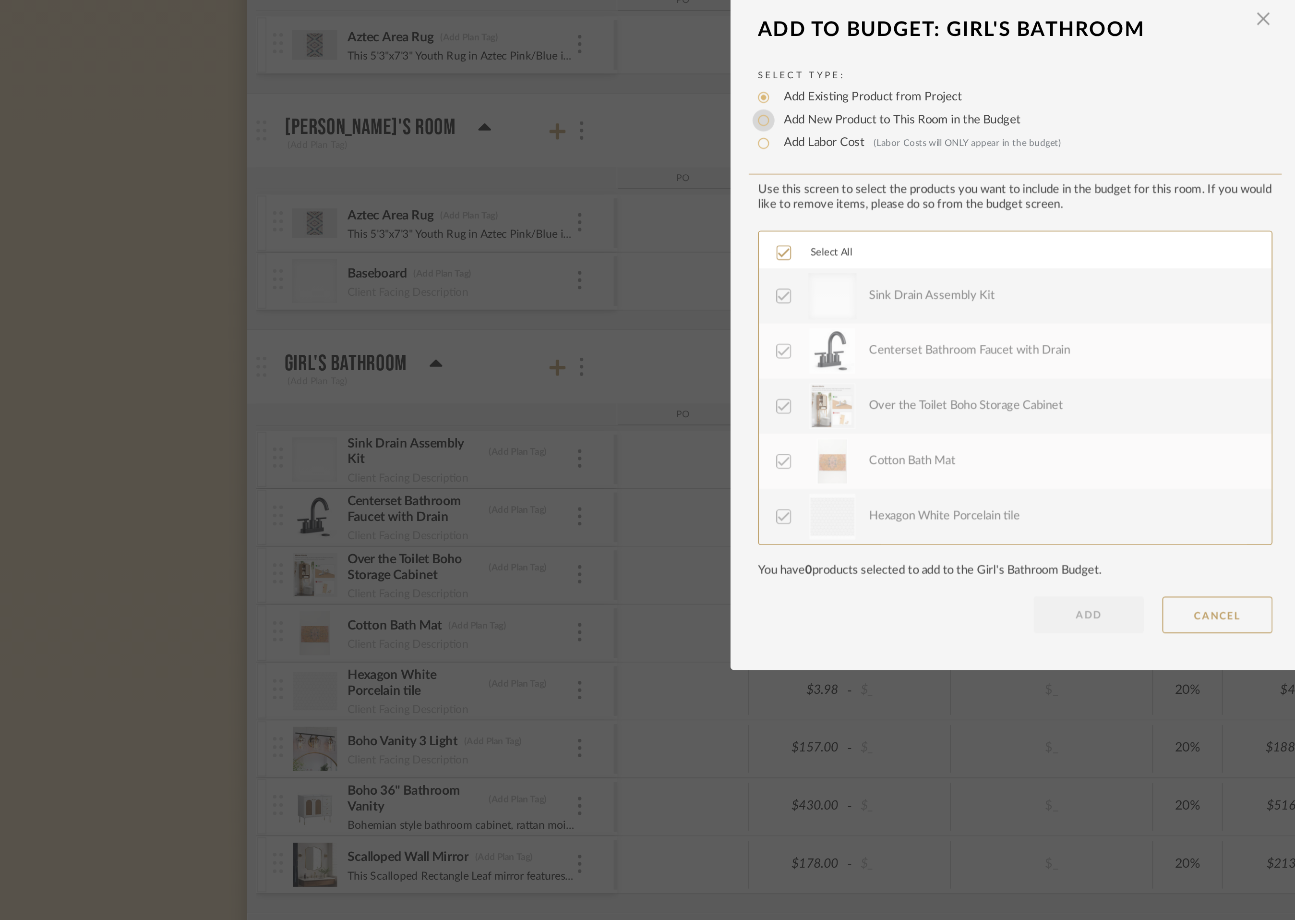
click at [512, 352] on input "Add New Product to This Room in the Budget" at bounding box center [516, 351] width 12 height 12
radio input "true"
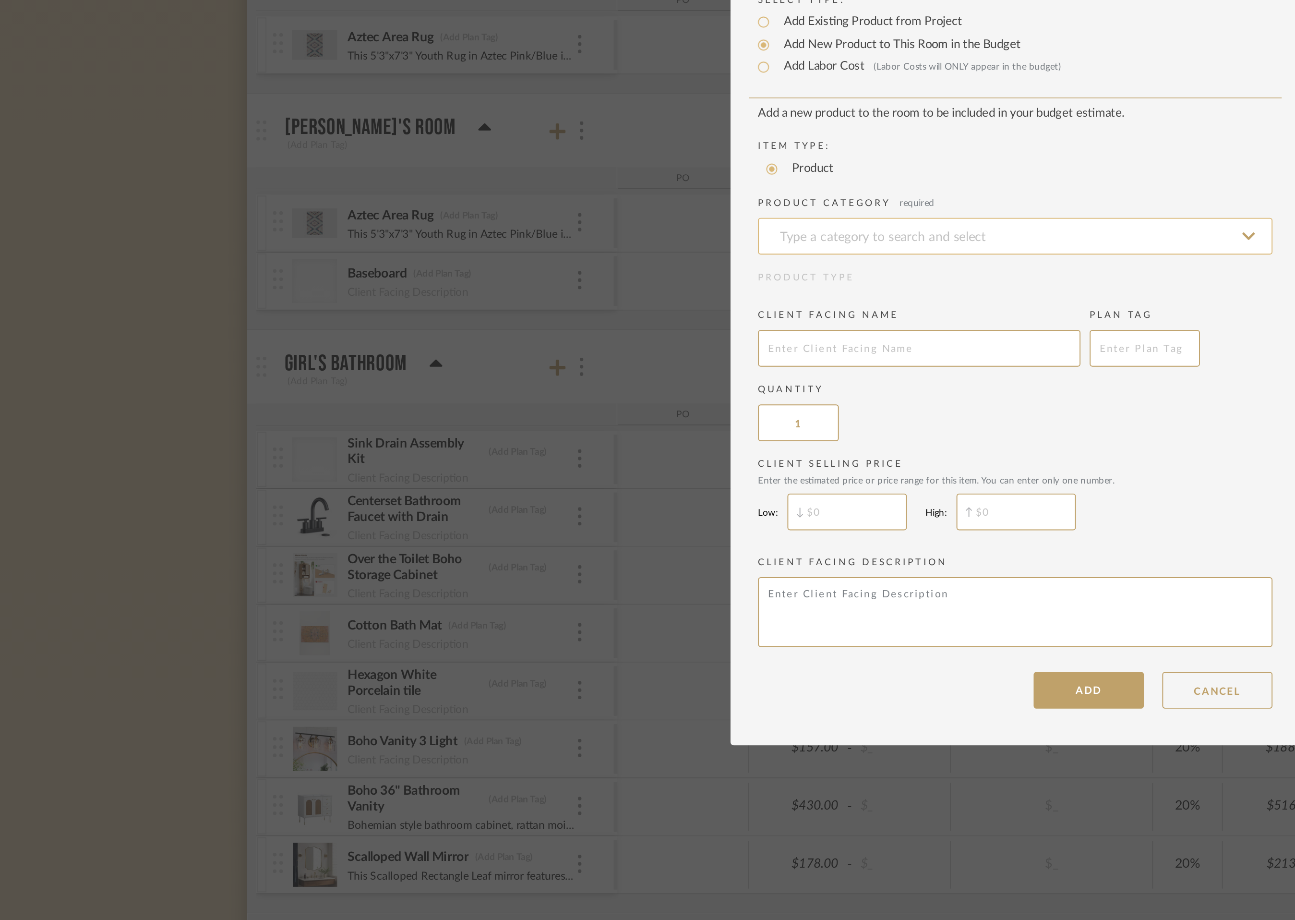
click at [569, 416] on input at bounding box center [647, 410] width 269 height 19
type input "b"
type input "c"
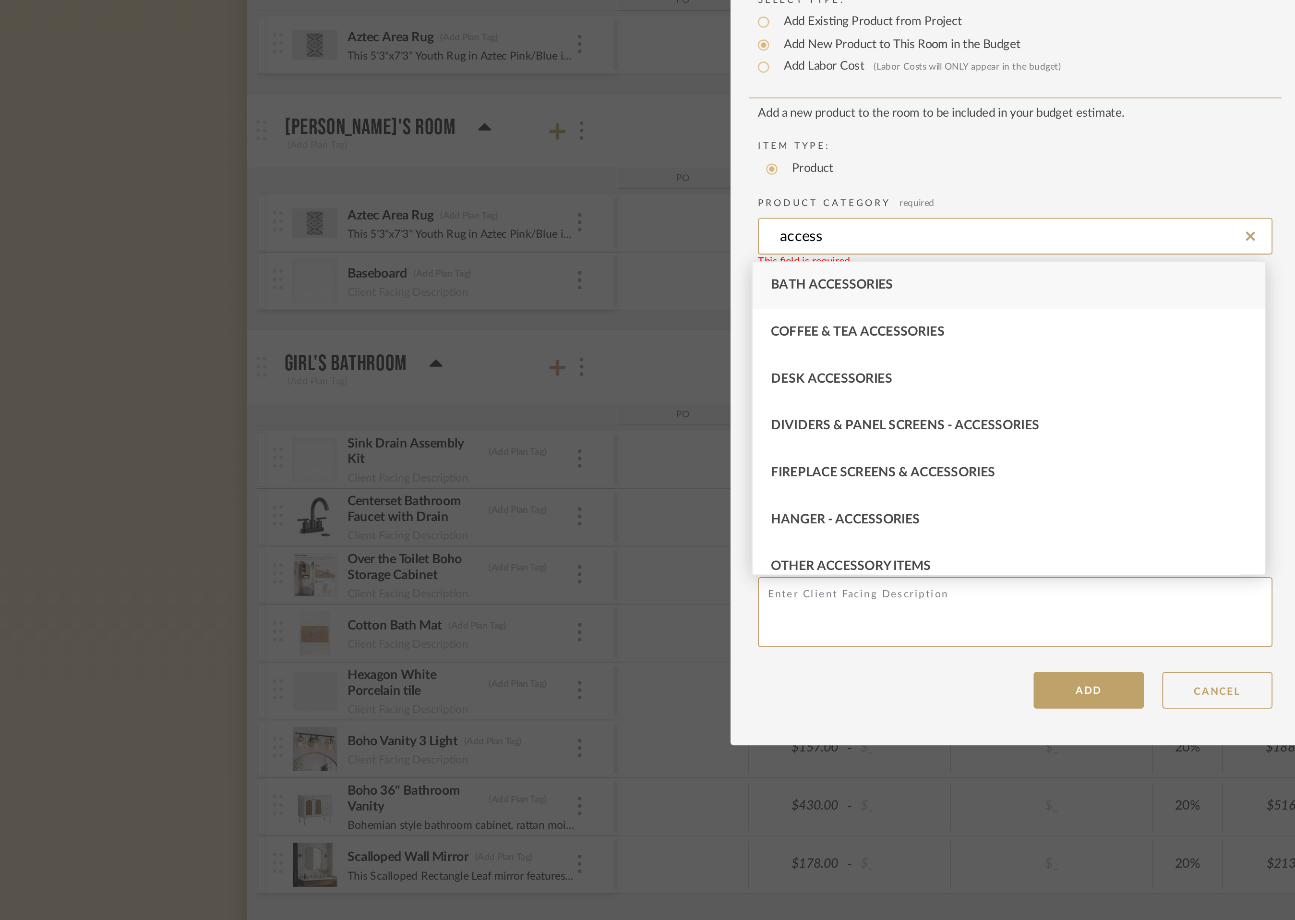
click at [548, 436] on span "Bath Accessories" at bounding box center [552, 436] width 64 height 7
type input "Bath Accessories"
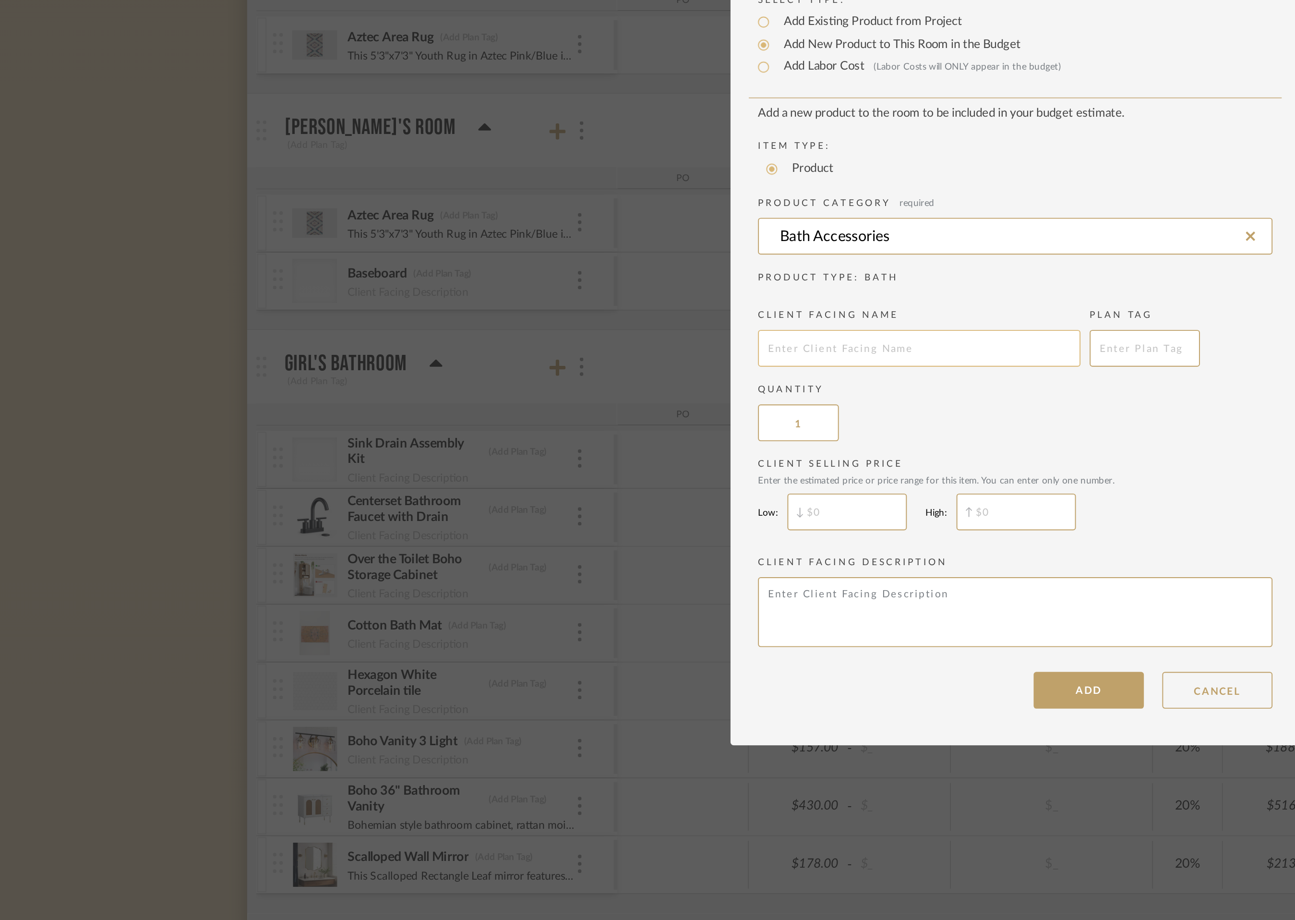
click at [549, 474] on input "text" at bounding box center [597, 469] width 169 height 19
type input "Baseboards"
type input "$"
click at [544, 557] on input "$" at bounding box center [560, 554] width 62 height 19
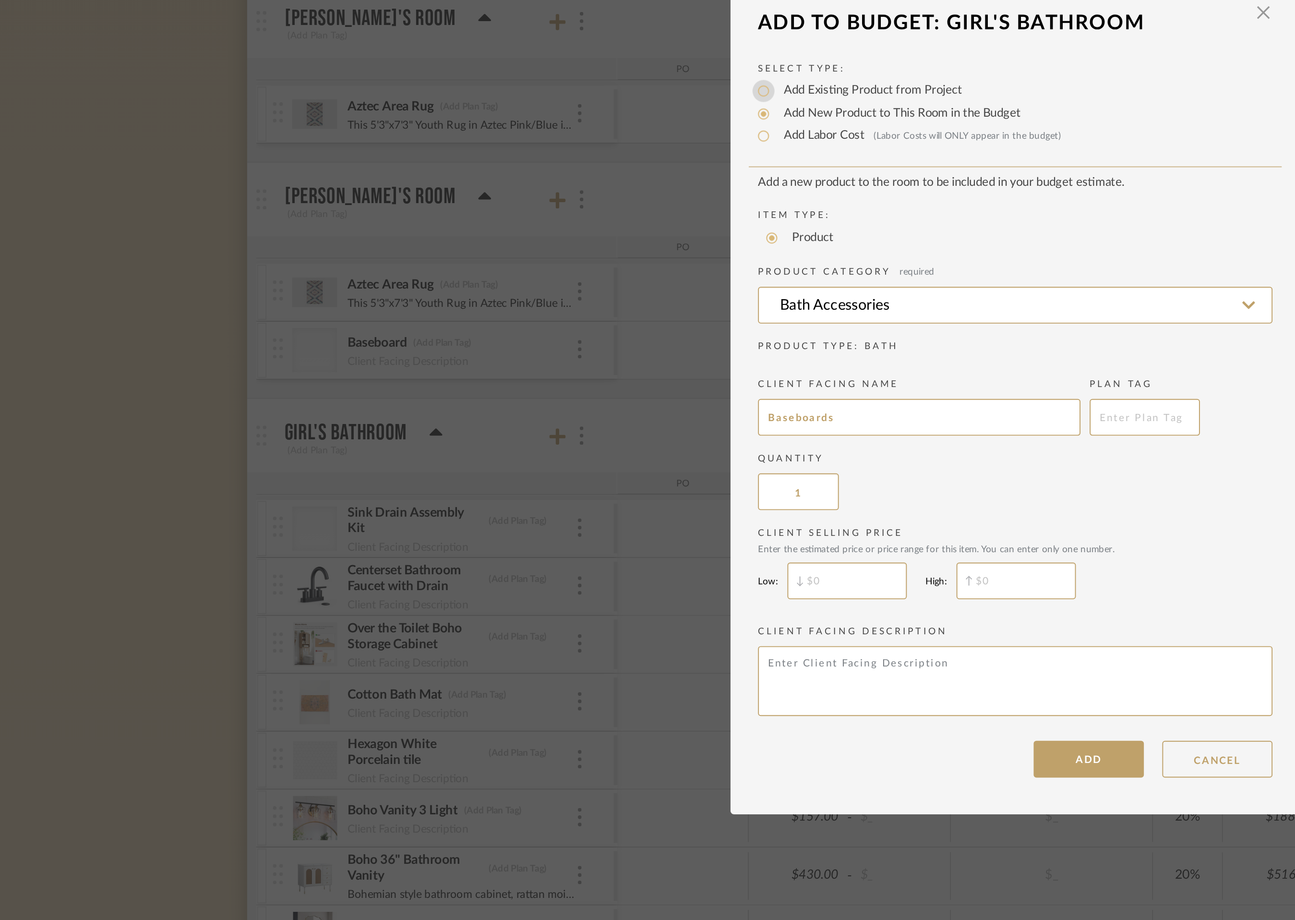
click at [514, 300] on input "Add Existing Product from Project" at bounding box center [516, 299] width 12 height 12
radio input "true"
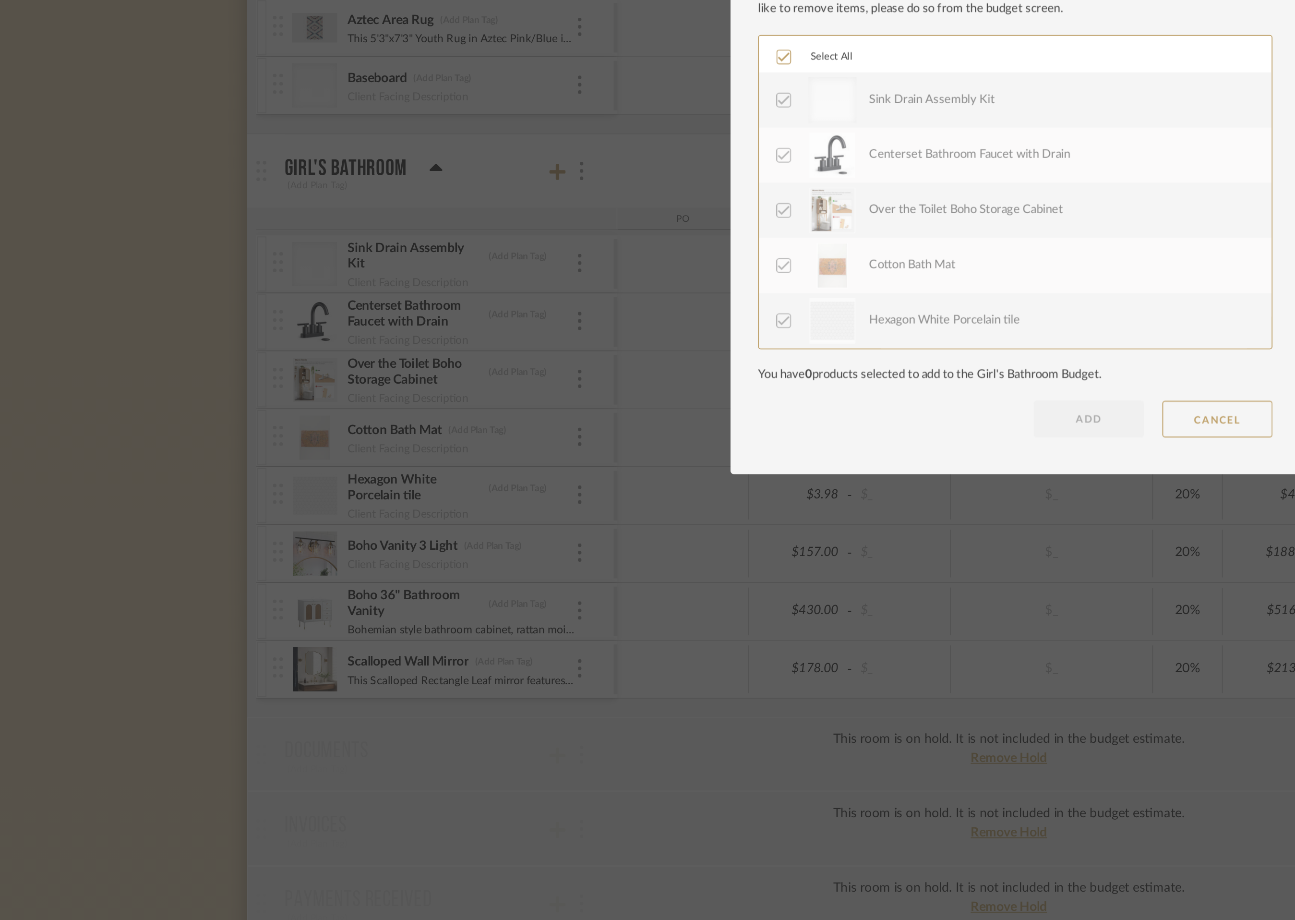
click at [524, 422] on icon at bounding box center [526, 419] width 7 height 7
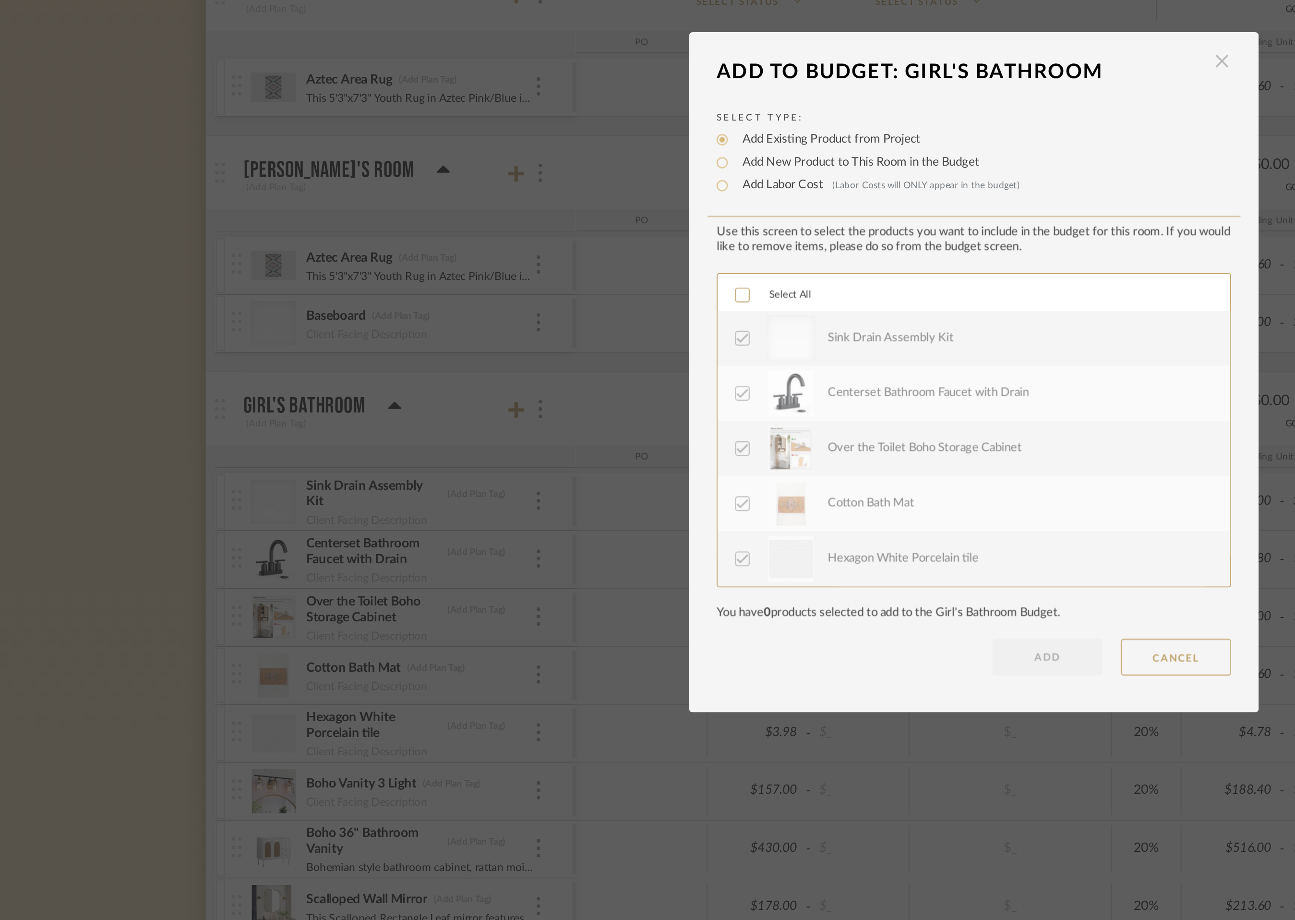
click at [772, 299] on span "button" at bounding box center [777, 297] width 19 height 19
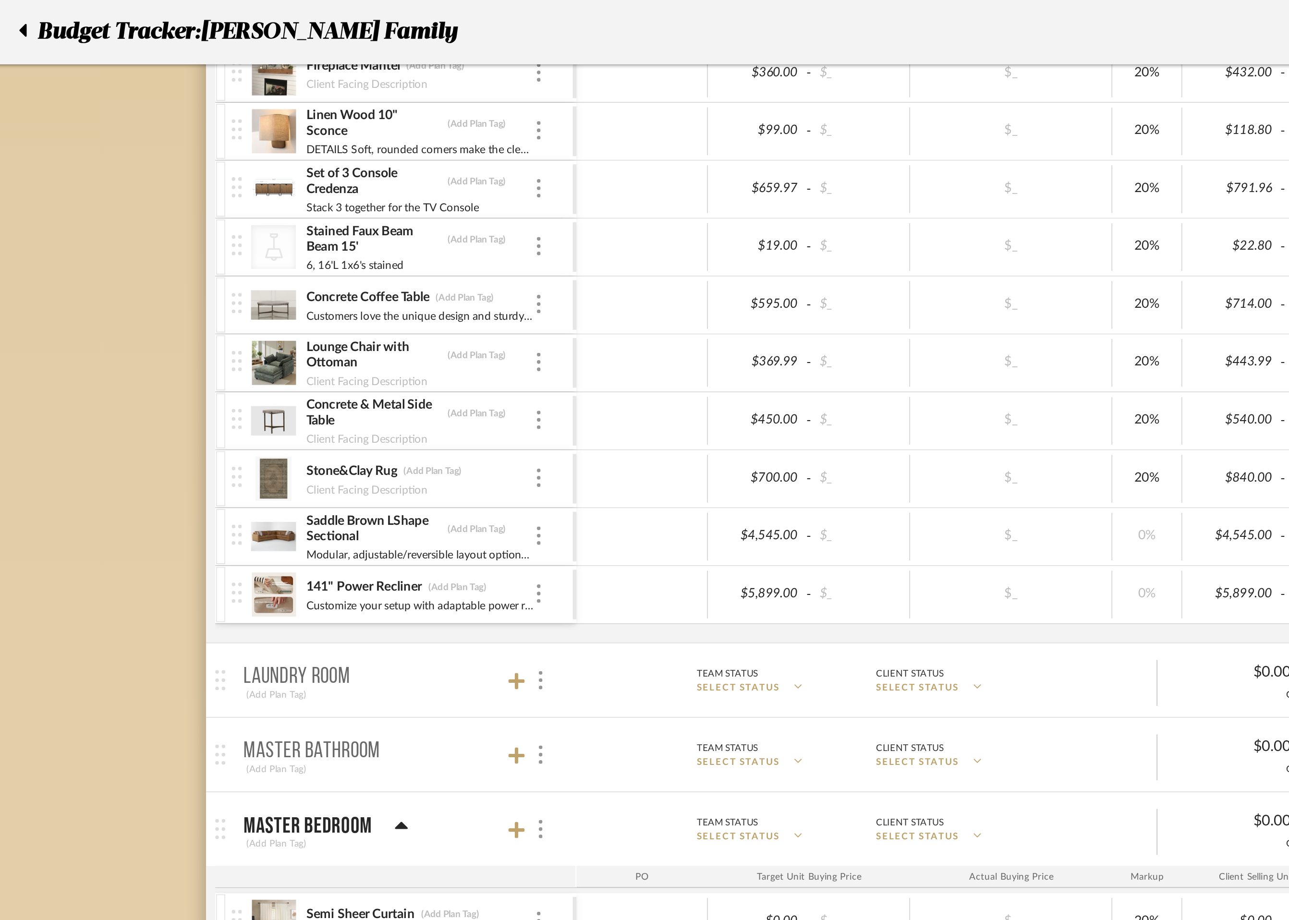
scroll to position [791, 0]
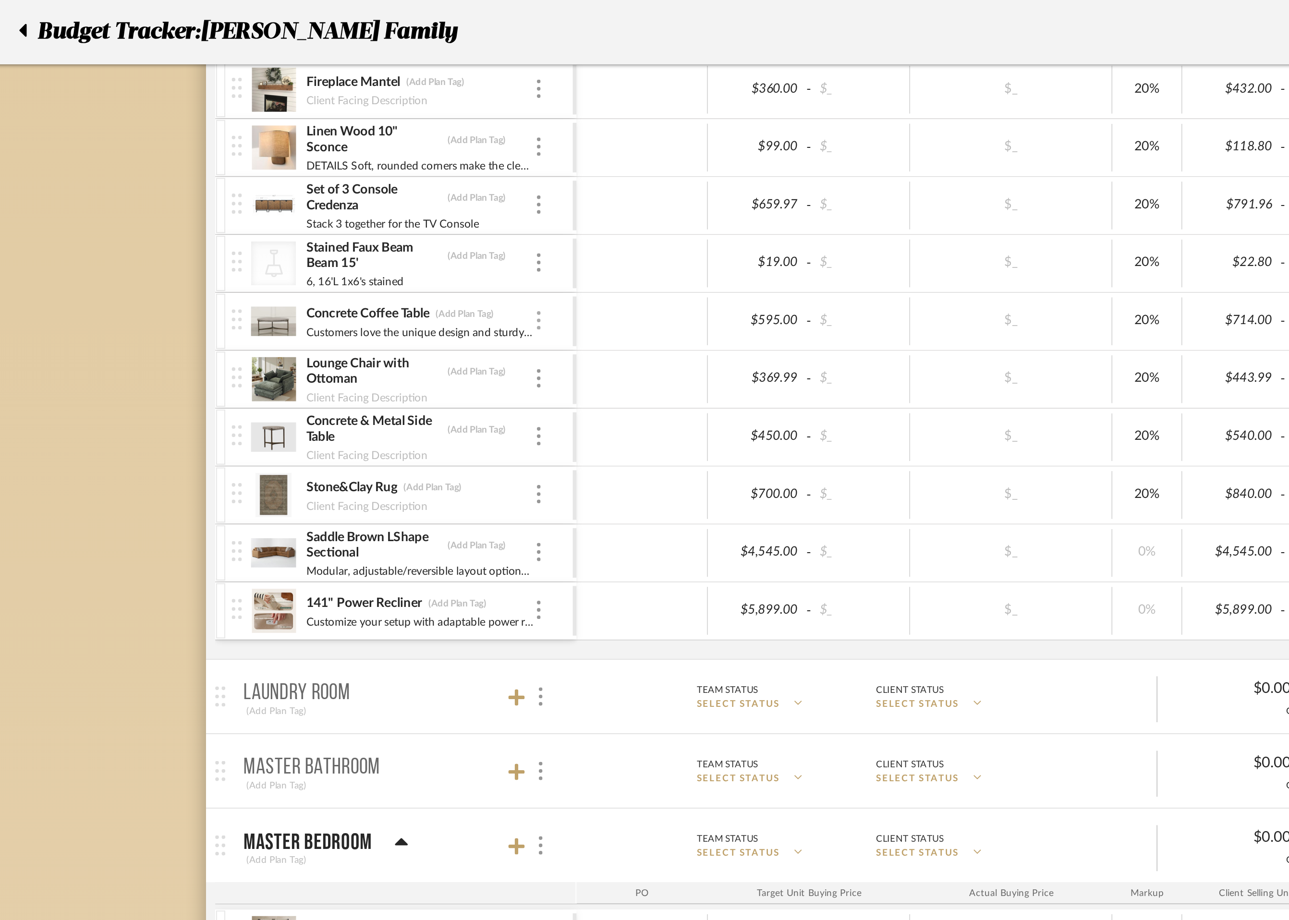
click at [420, 168] on img at bounding box center [420, 168] width 2 height 10
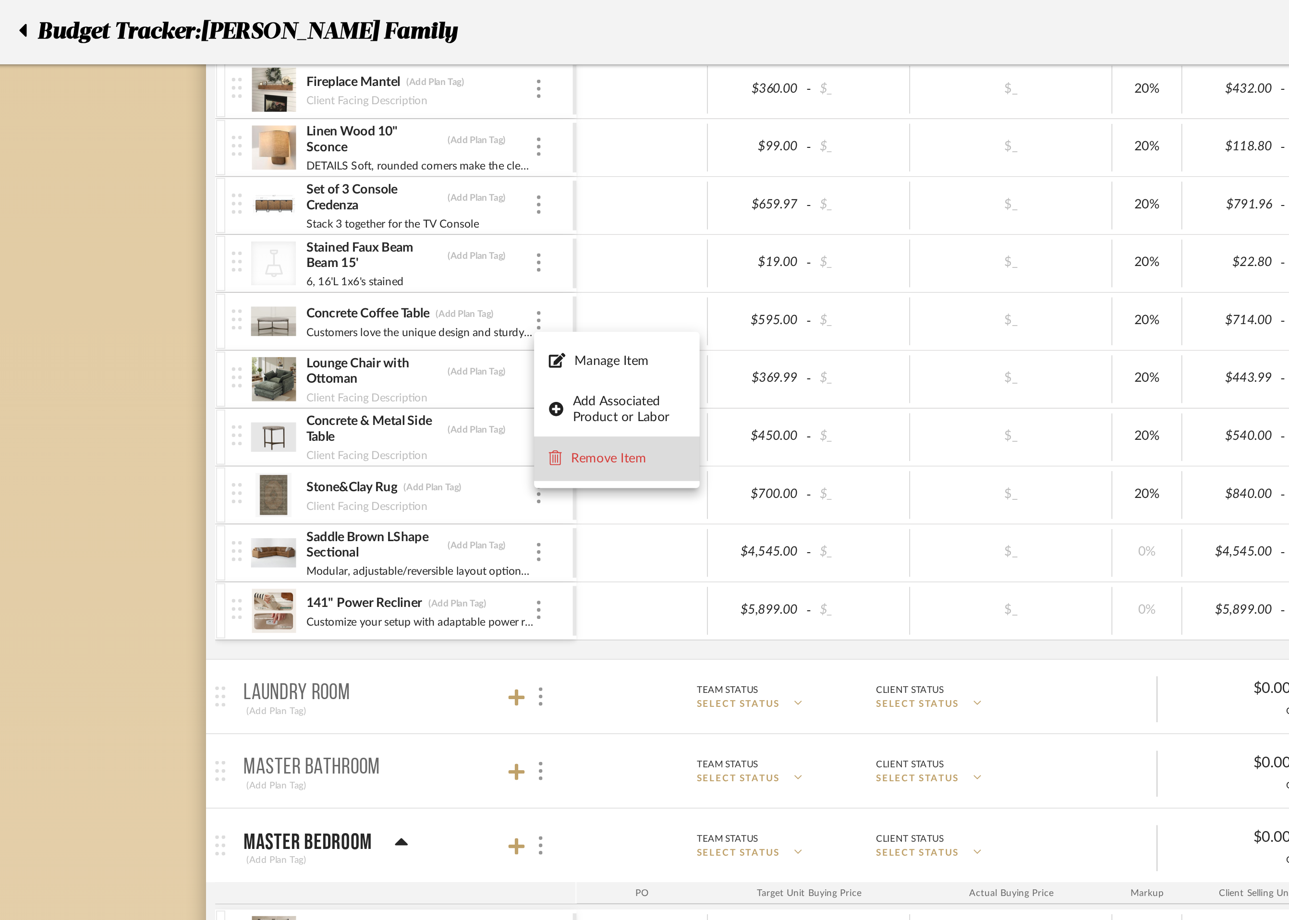
click at [453, 238] on span "Remove Item" at bounding box center [467, 240] width 60 height 8
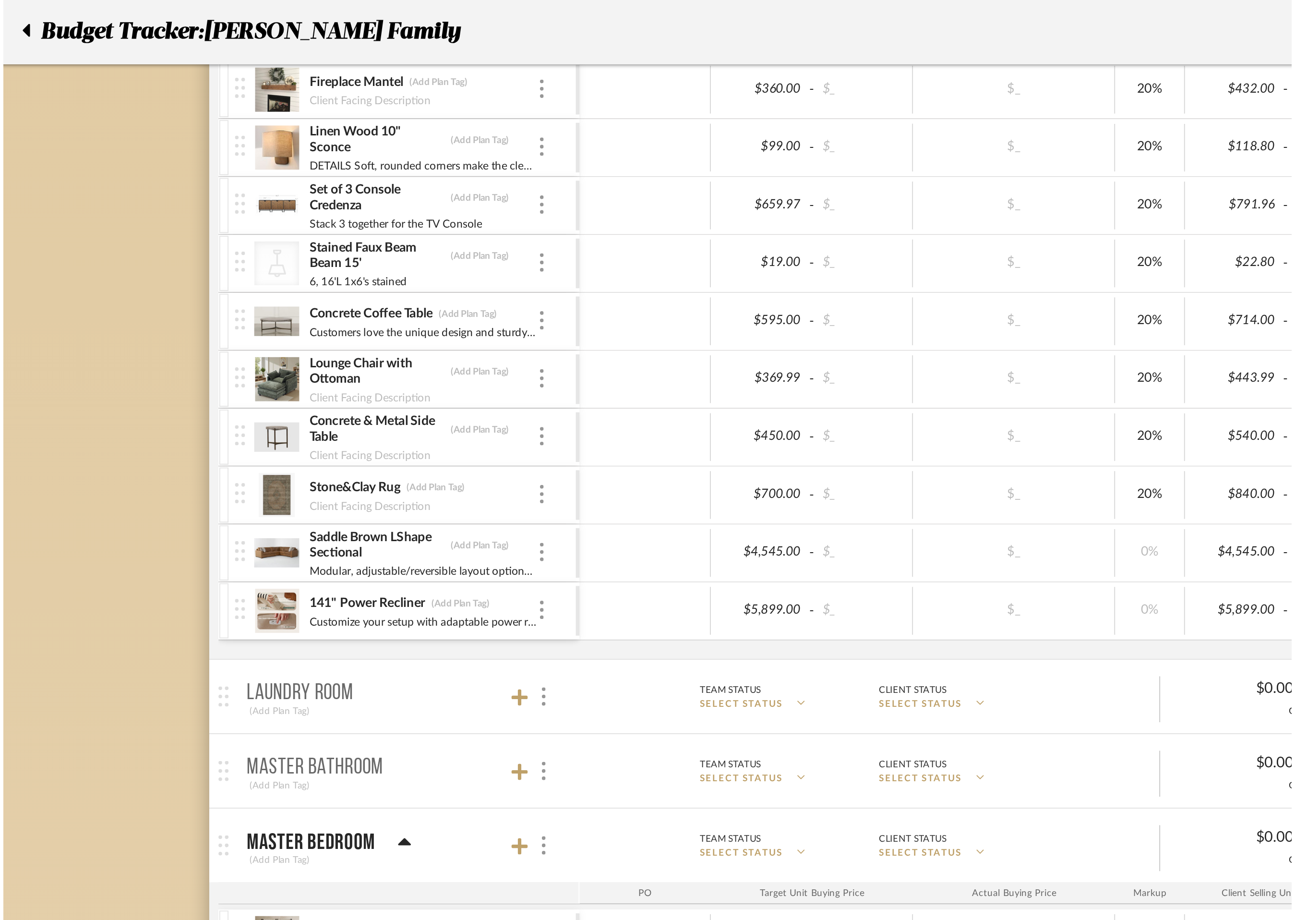
scroll to position [0, 0]
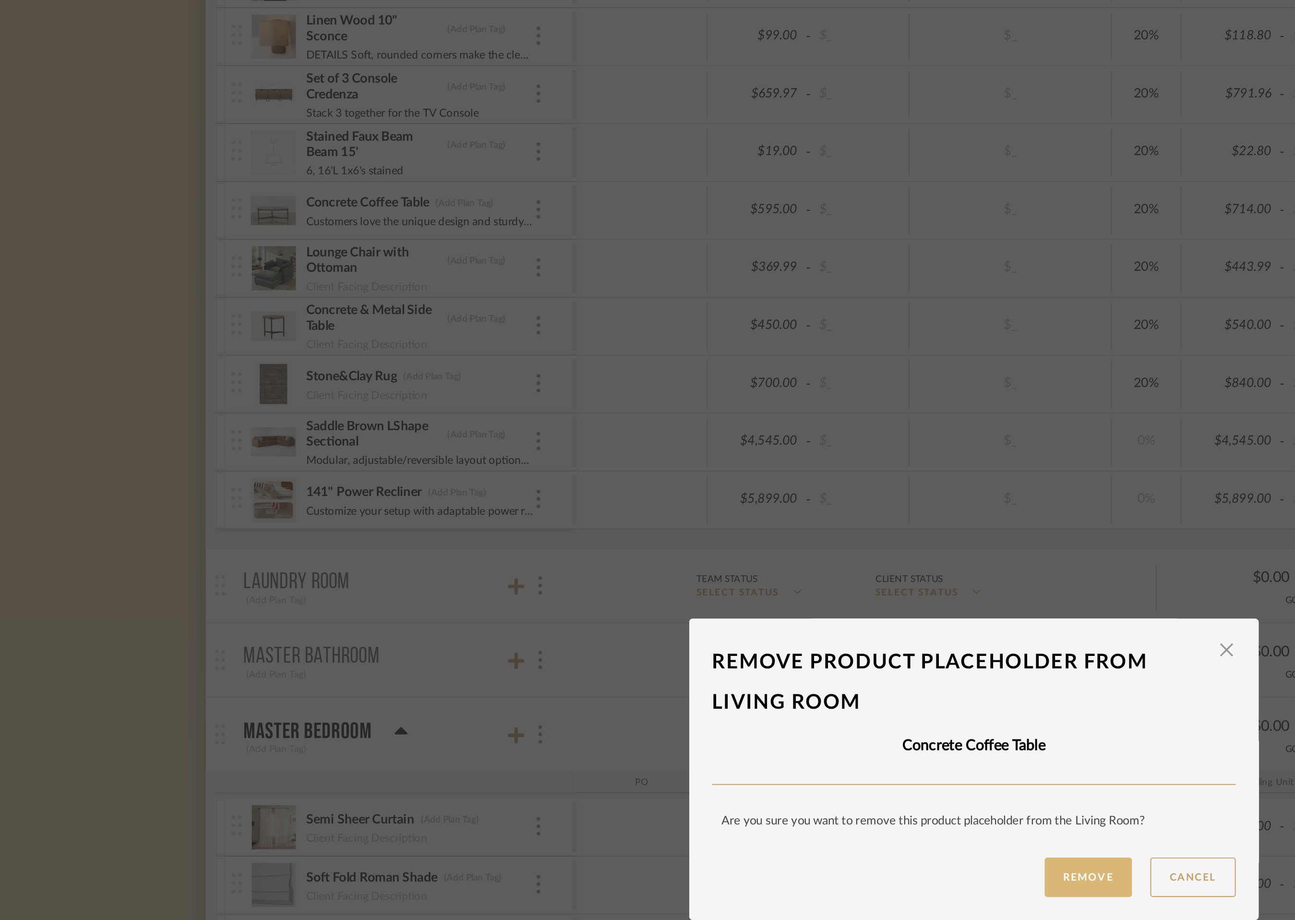
click at [711, 513] on button "Remove" at bounding box center [708, 516] width 46 height 21
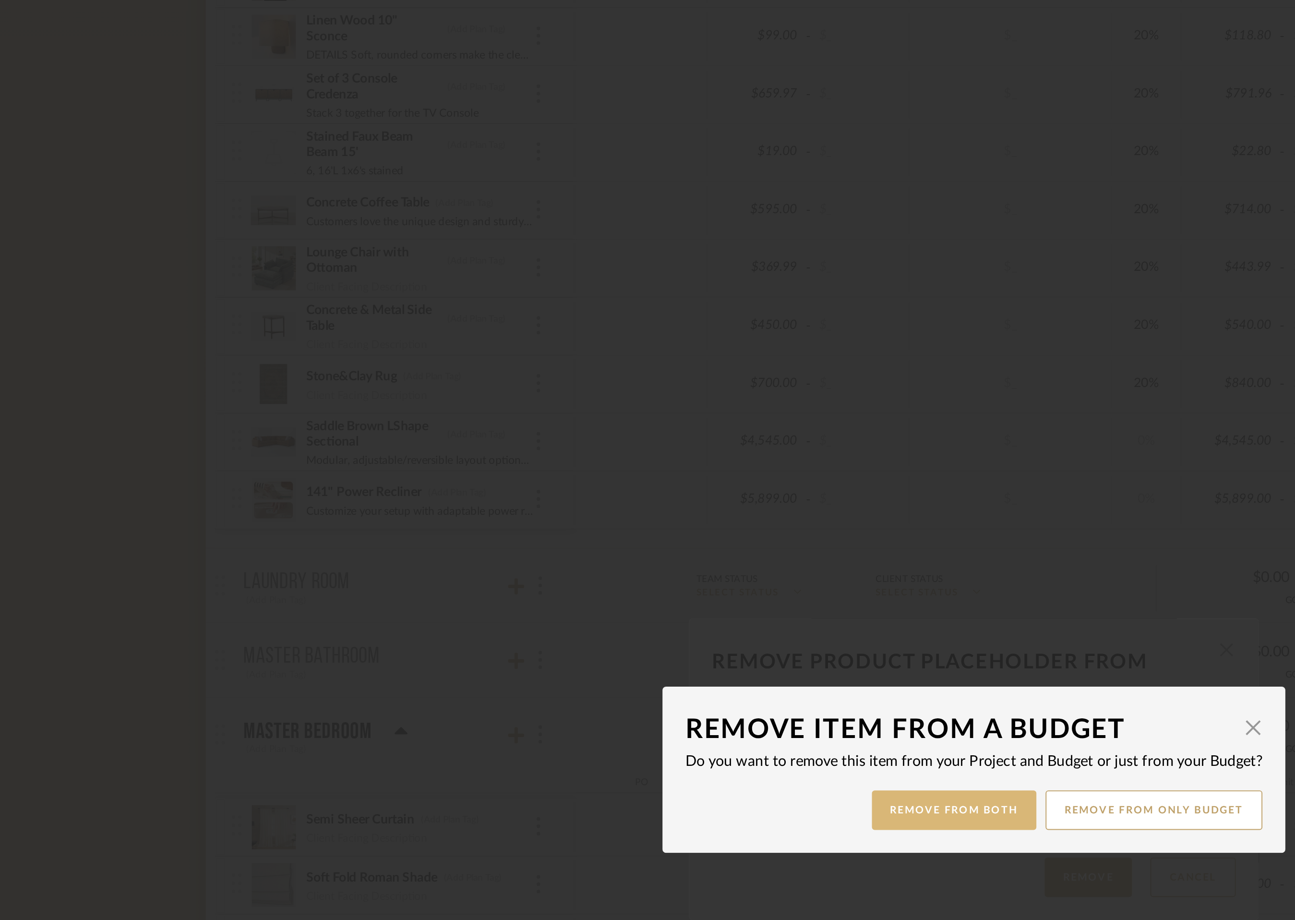
click at [651, 479] on button "Remove from Both" at bounding box center [637, 481] width 86 height 21
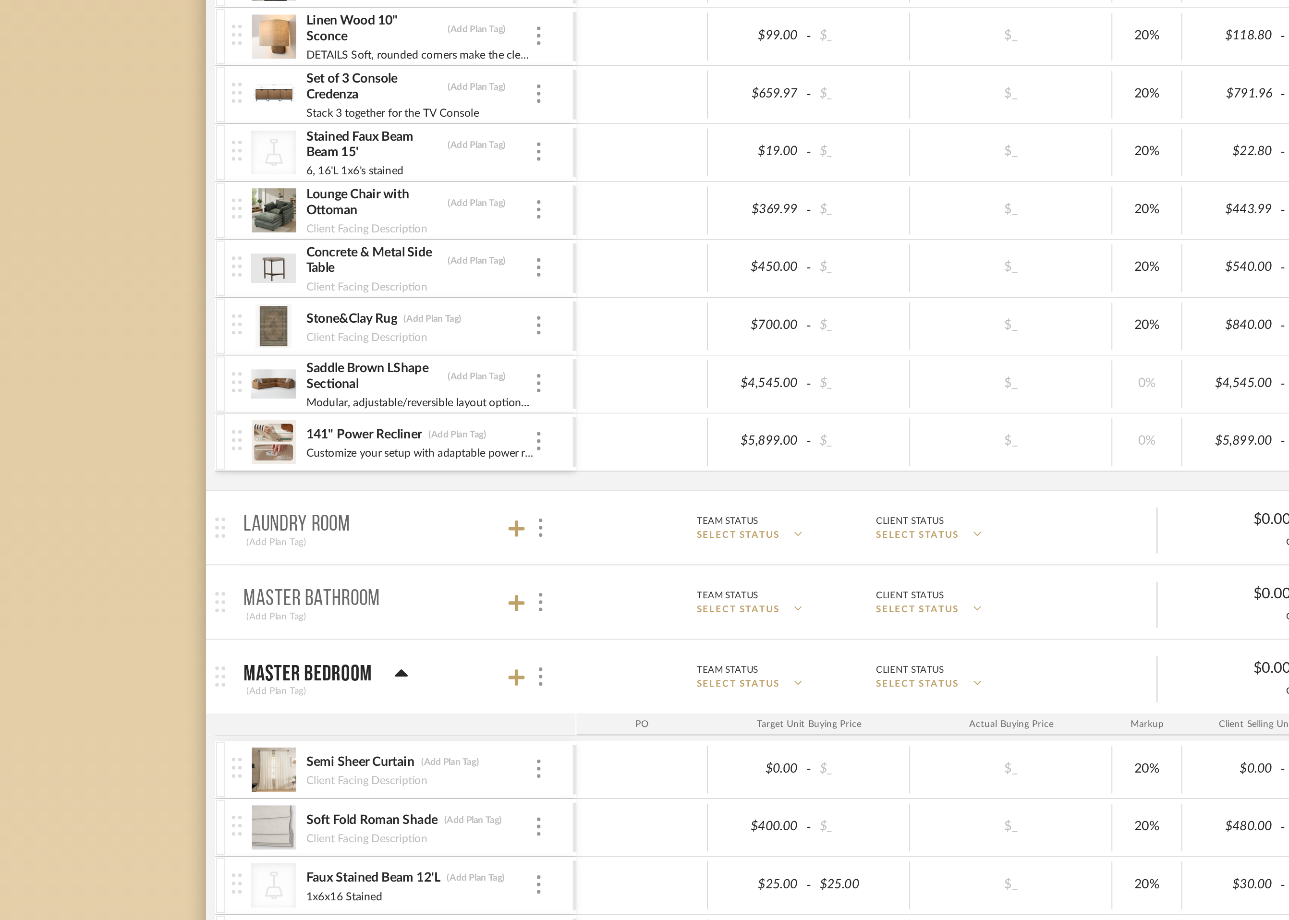
scroll to position [0, 28]
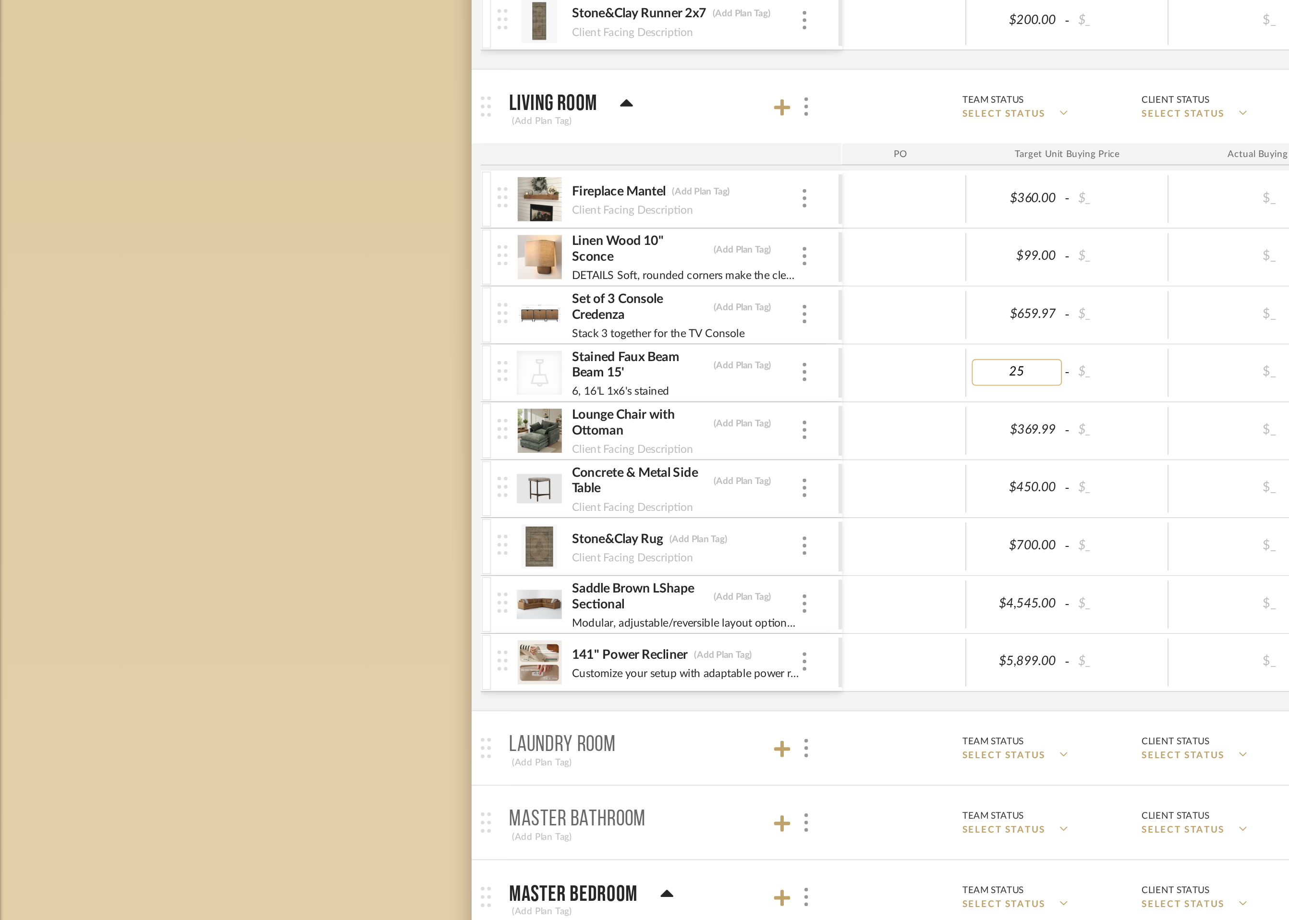
type input "2"
type input "35.00"
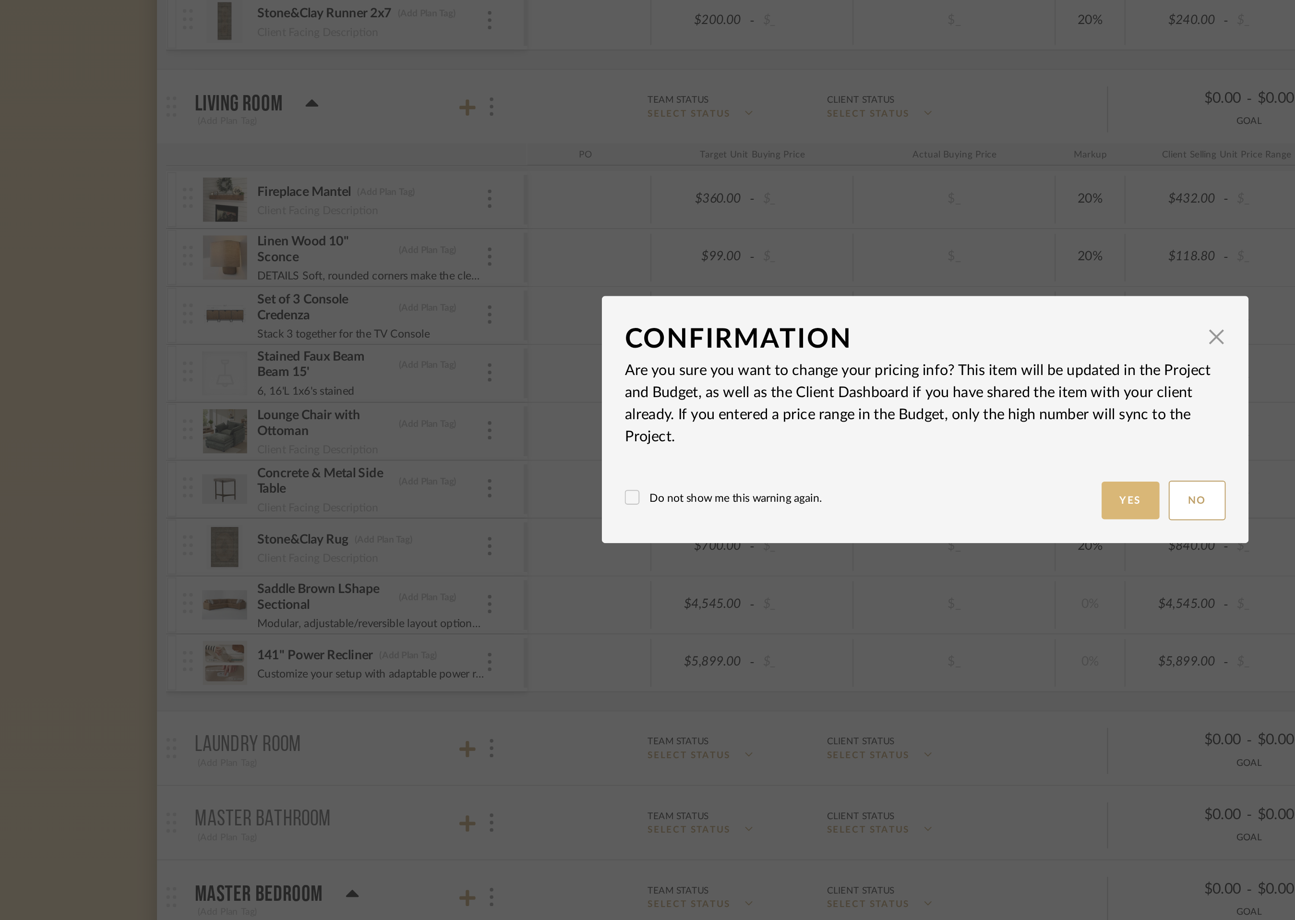
click at [754, 501] on button "Yes" at bounding box center [755, 503] width 31 height 20
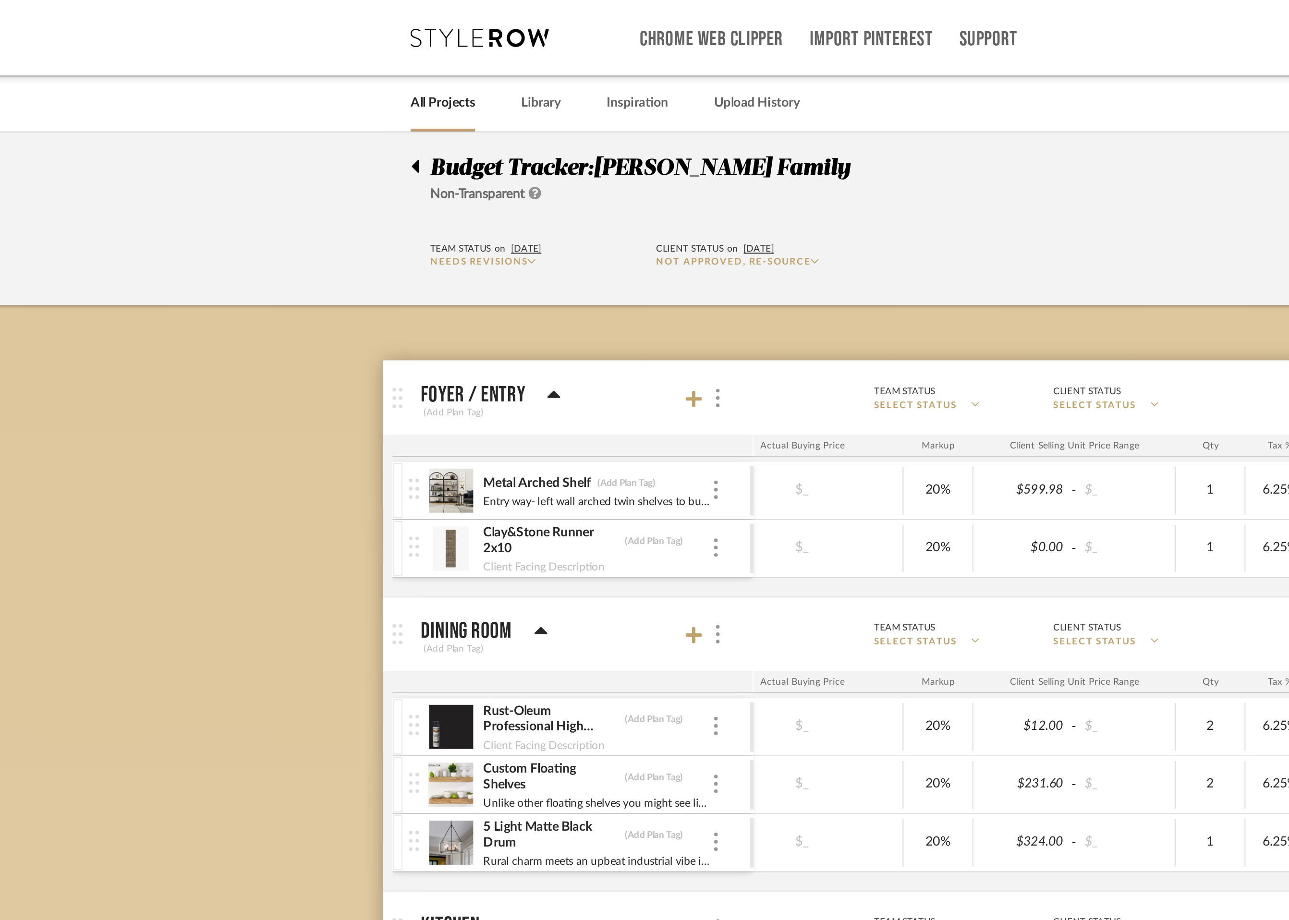
click at [275, 56] on link "All Projects" at bounding box center [278, 54] width 34 height 13
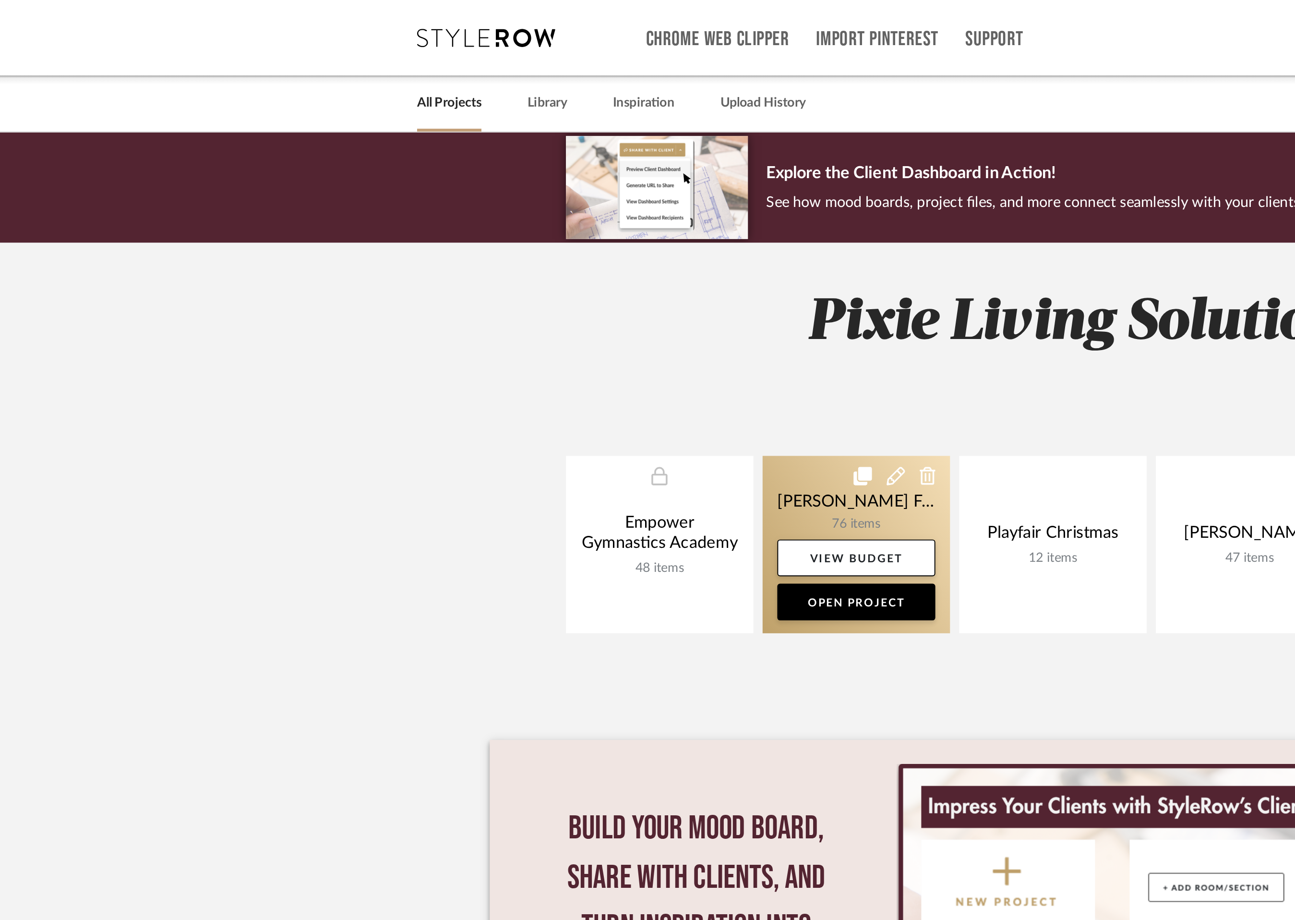
click at [504, 266] on link at bounding box center [494, 284] width 98 height 93
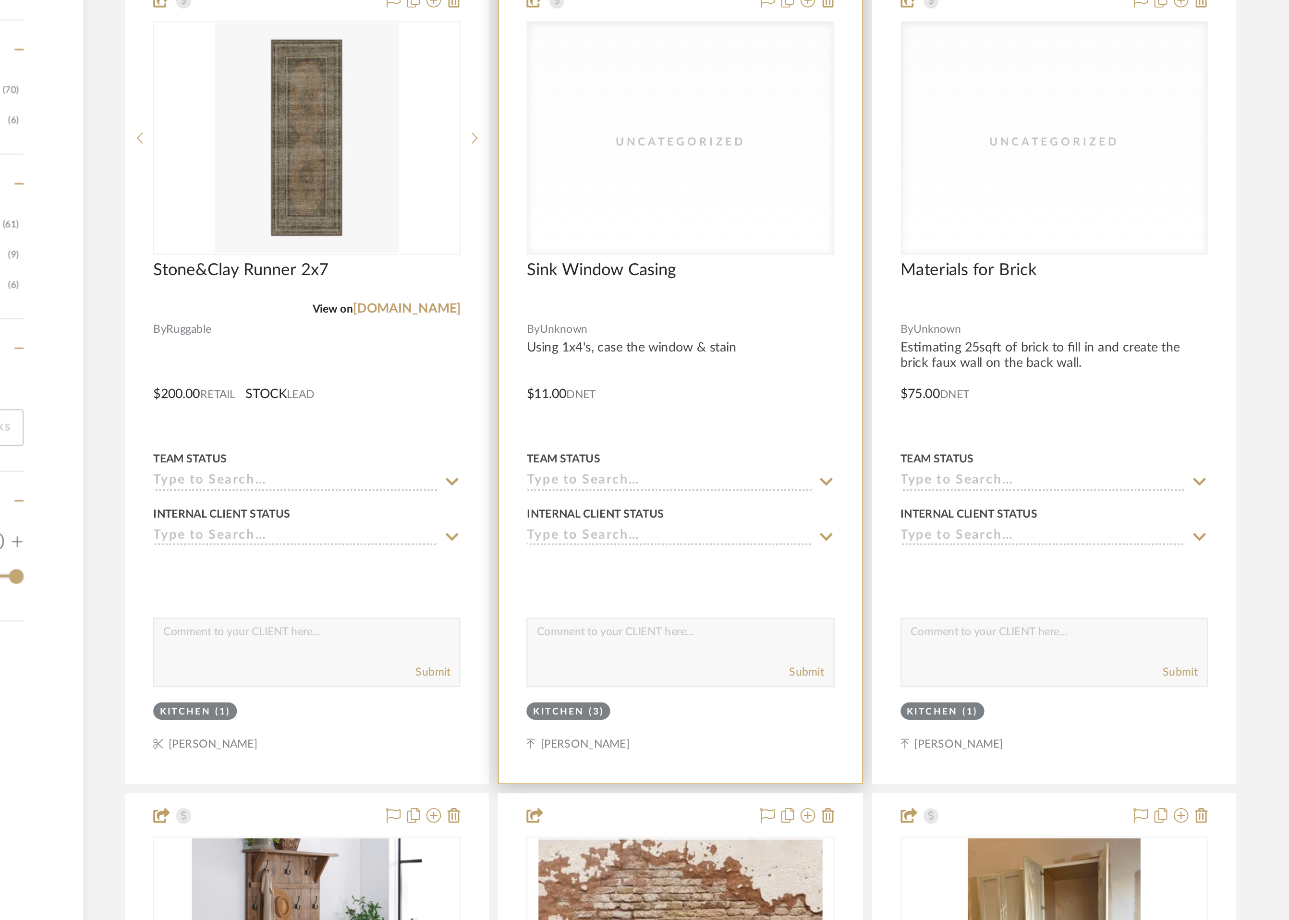
click at [759, 314] on div "Uncategorized" at bounding box center [738, 303] width 159 height 121
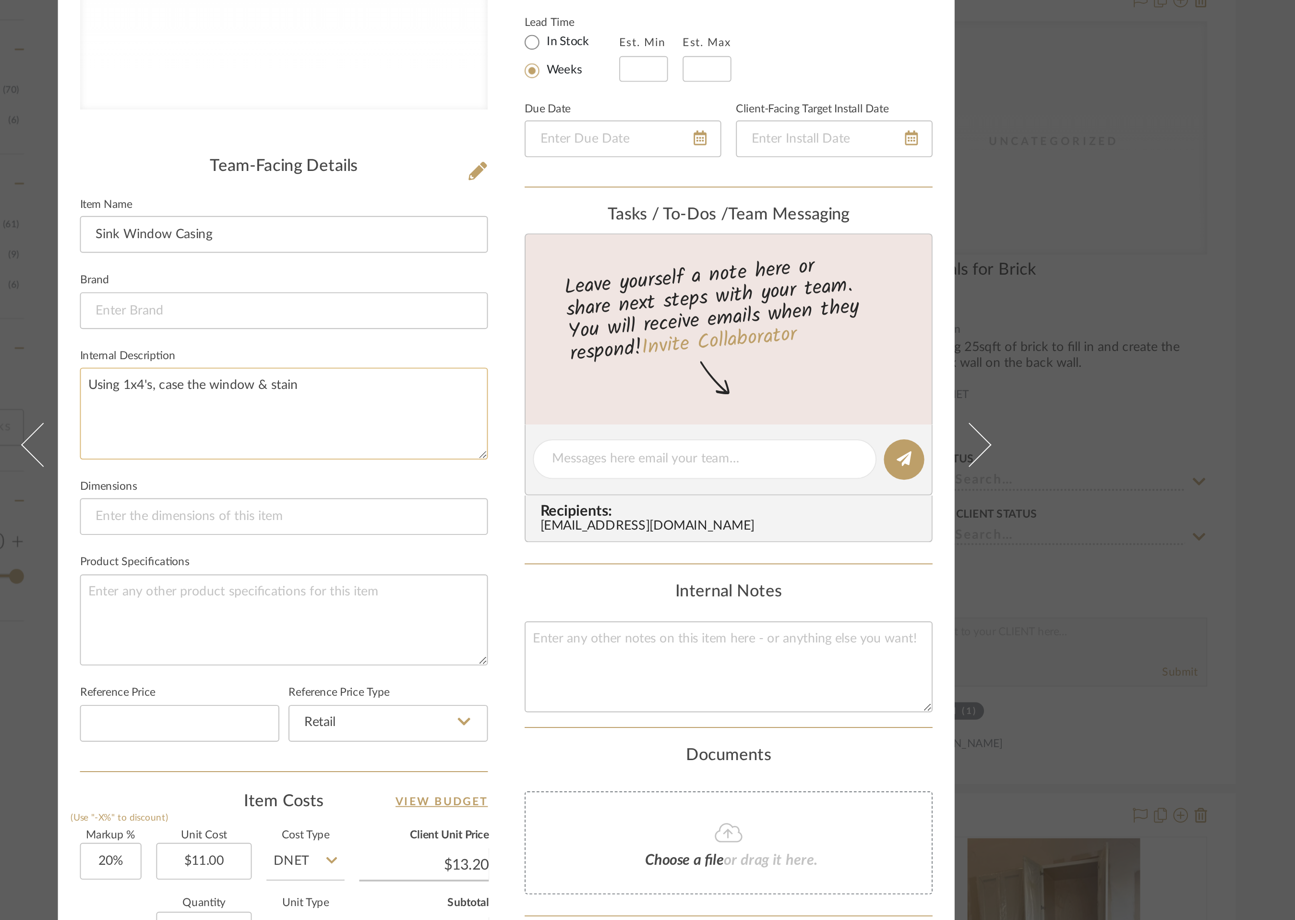
click at [456, 431] on textarea "Using 1x4's, case the window & stain" at bounding box center [531, 447] width 213 height 48
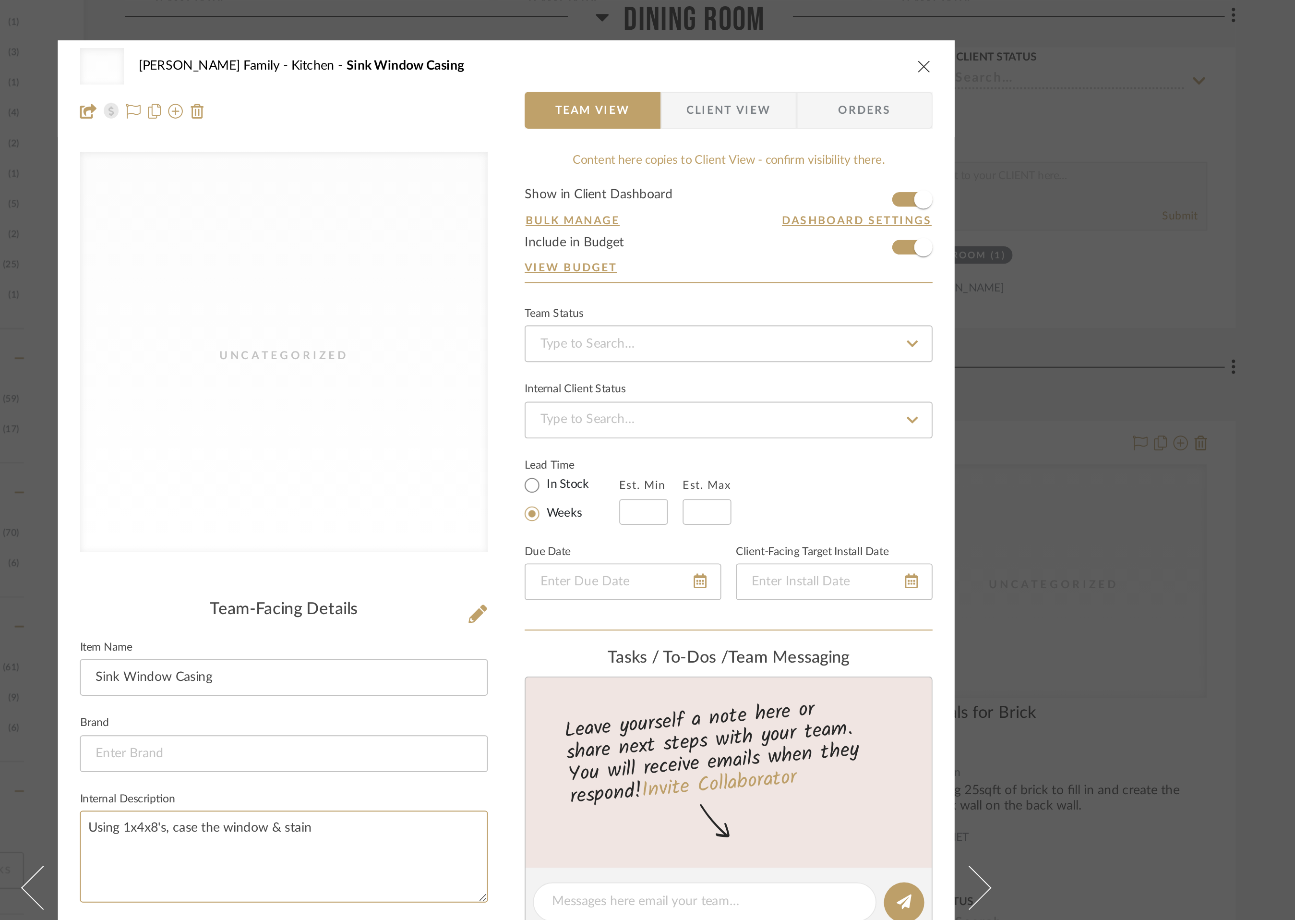
type textarea "Using 1x4x8's, case the window & stain"
click at [864, 32] on icon "close" at bounding box center [866, 35] width 8 height 8
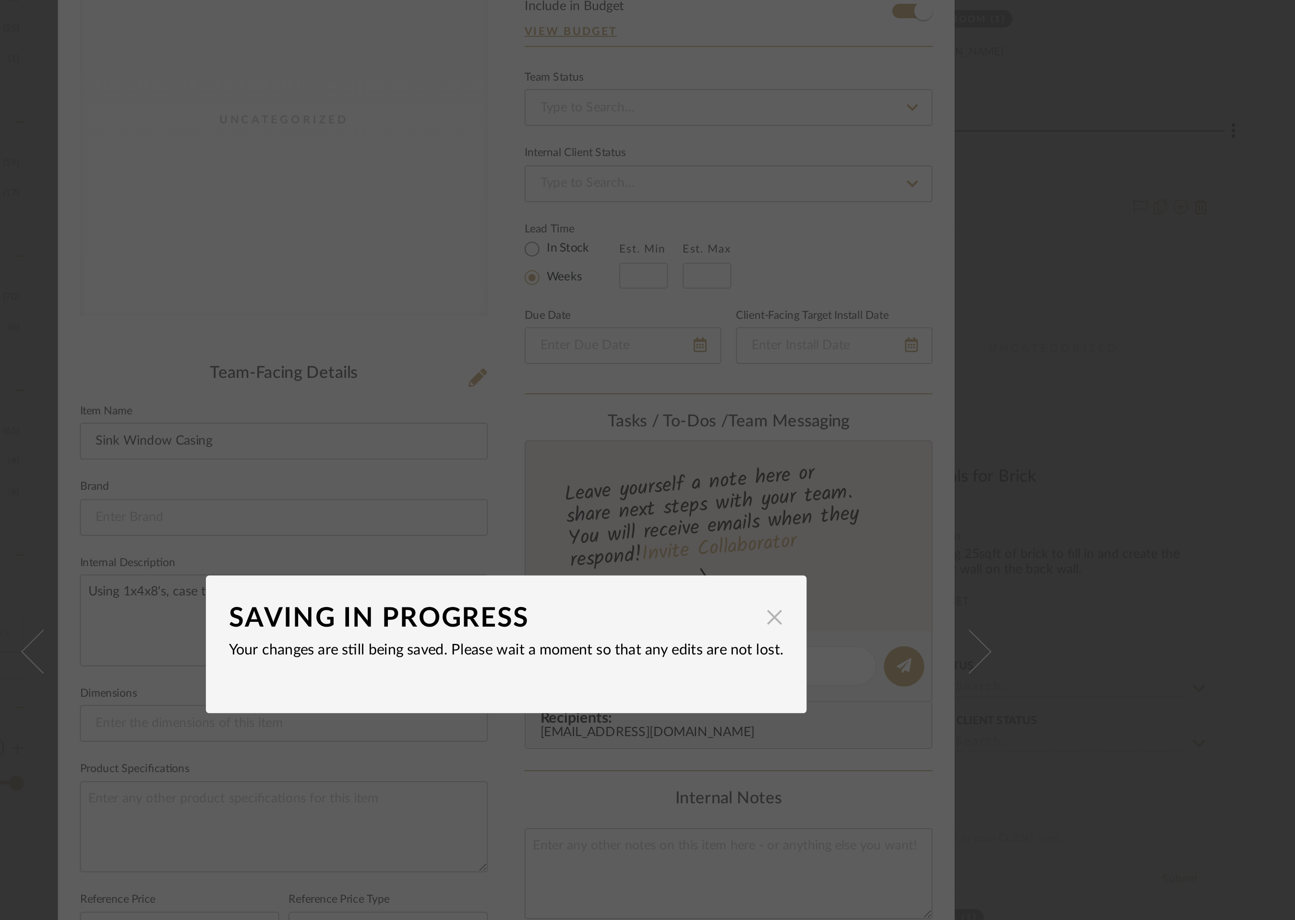
click at [784, 446] on span "button" at bounding box center [787, 445] width 19 height 19
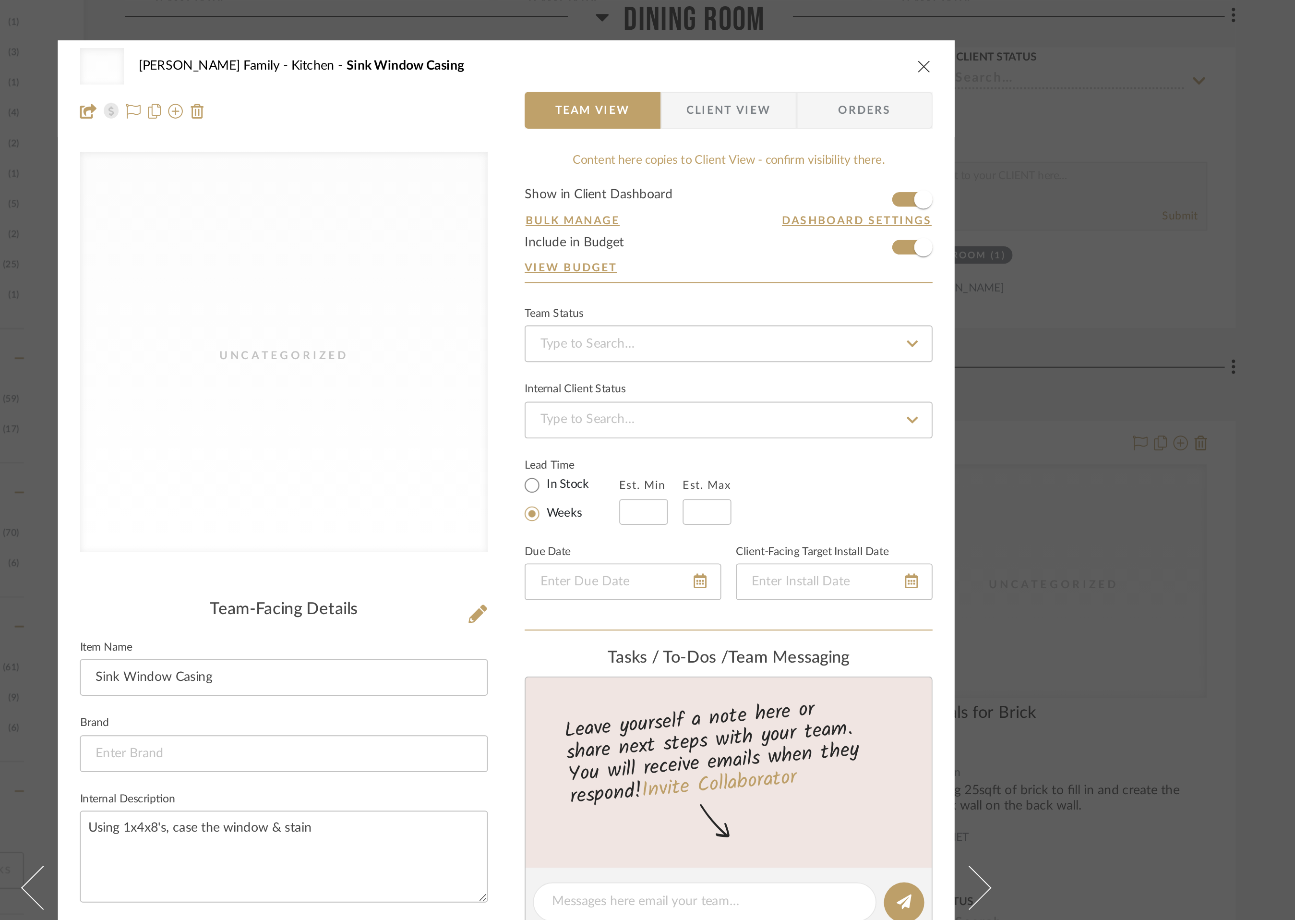
click at [864, 33] on icon "close" at bounding box center [866, 35] width 8 height 8
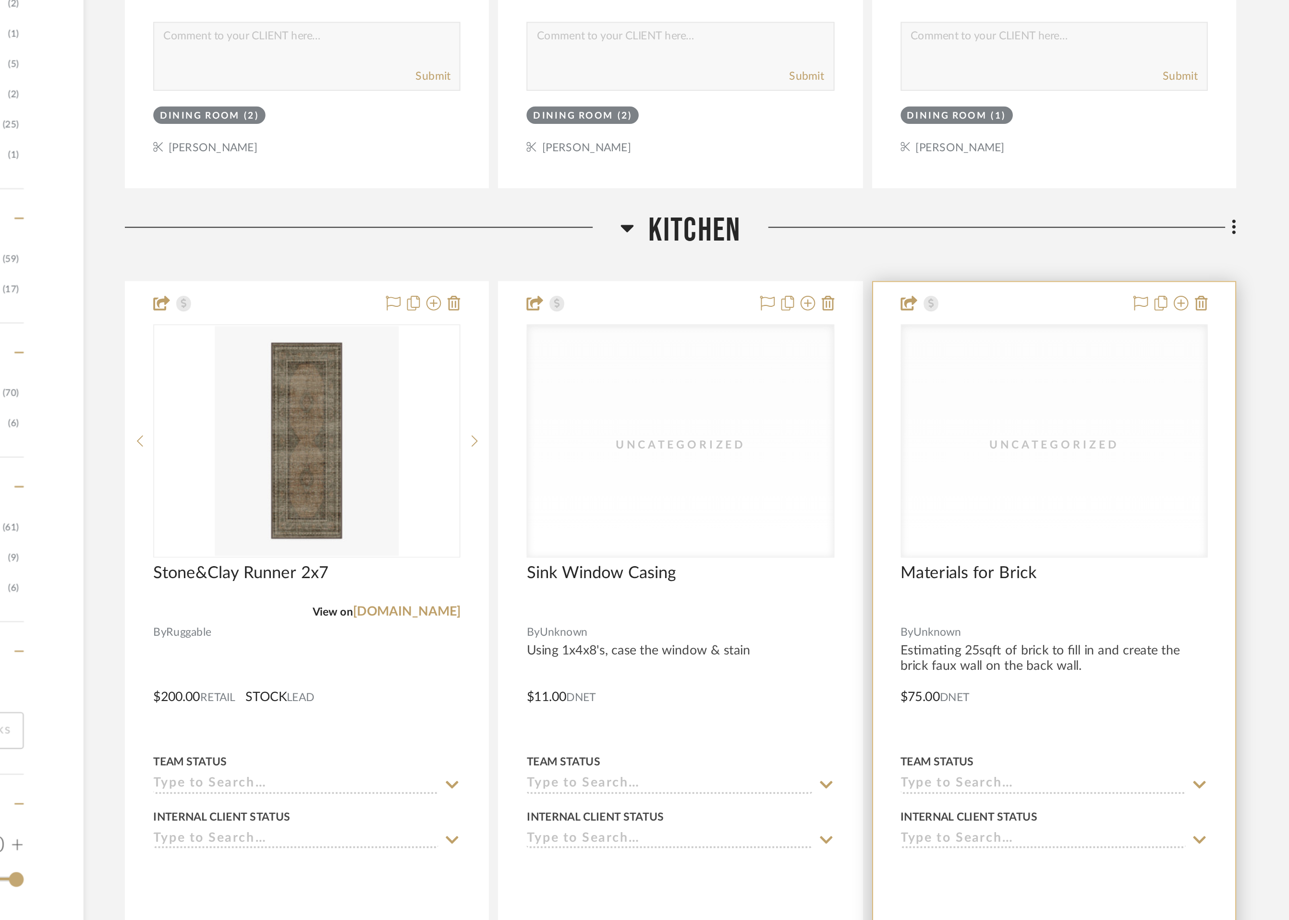
click at [953, 295] on div "Uncategorized" at bounding box center [933, 303] width 159 height 121
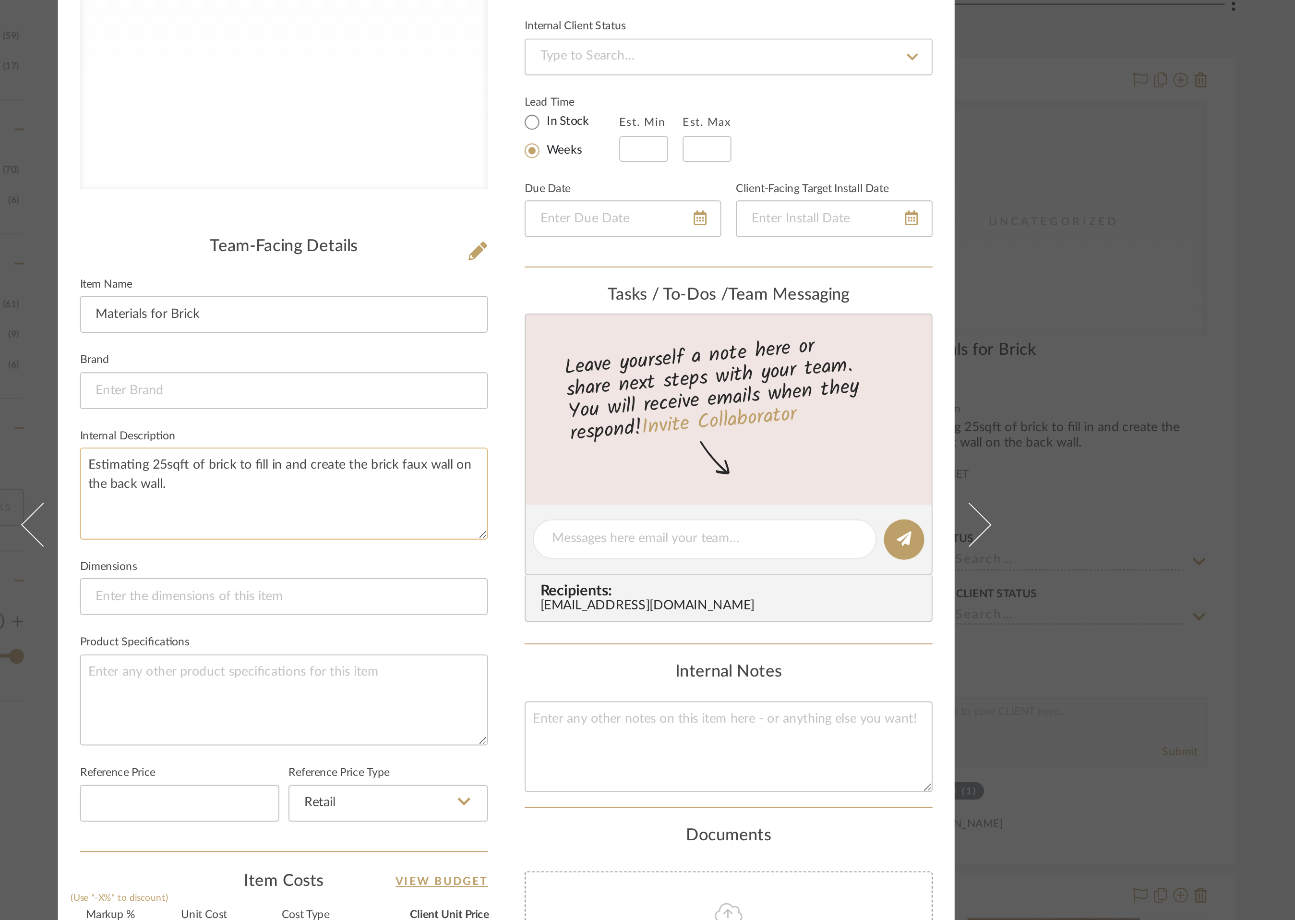
drag, startPoint x: 492, startPoint y: 442, endPoint x: 422, endPoint y: 432, distance: 70.8
click at [425, 432] on textarea "Estimating 25sqft of brick to fill in and create the brick faux wall on the bac…" at bounding box center [531, 447] width 213 height 48
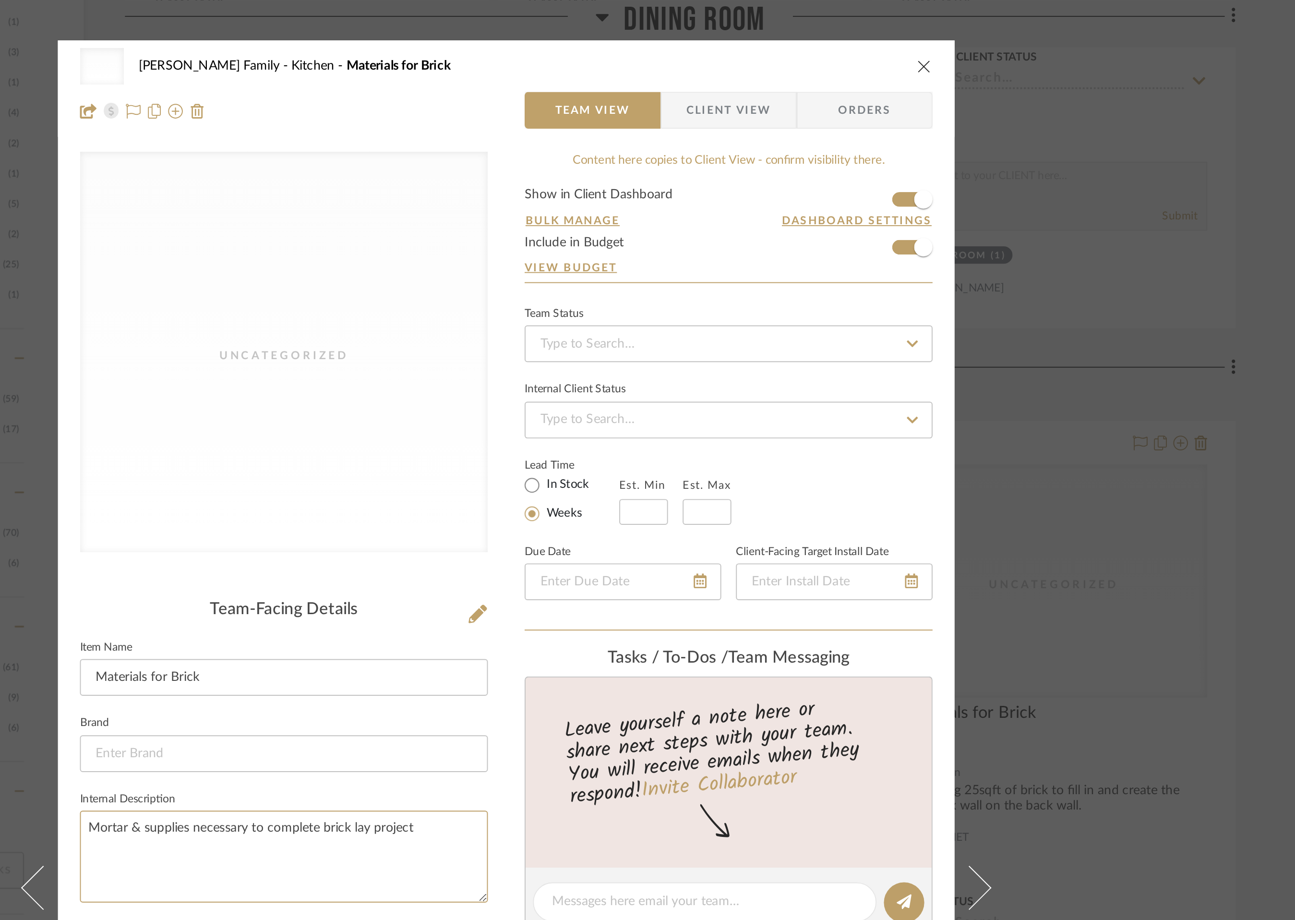
type textarea "Mortar & supplies necessary to complete brick lay project"
click at [866, 36] on icon "close" at bounding box center [866, 35] width 8 height 8
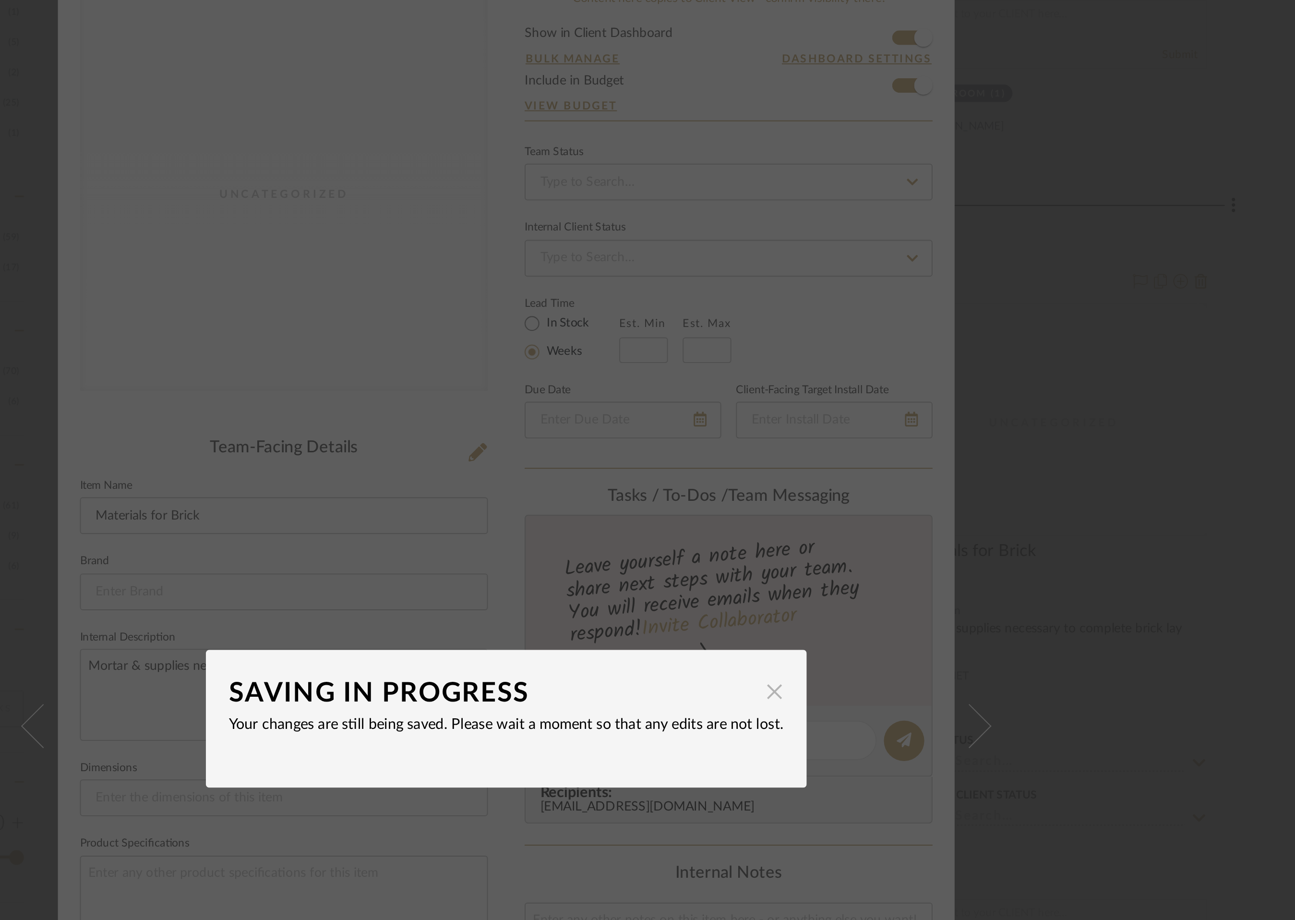
click at [782, 447] on span "button" at bounding box center [787, 445] width 19 height 19
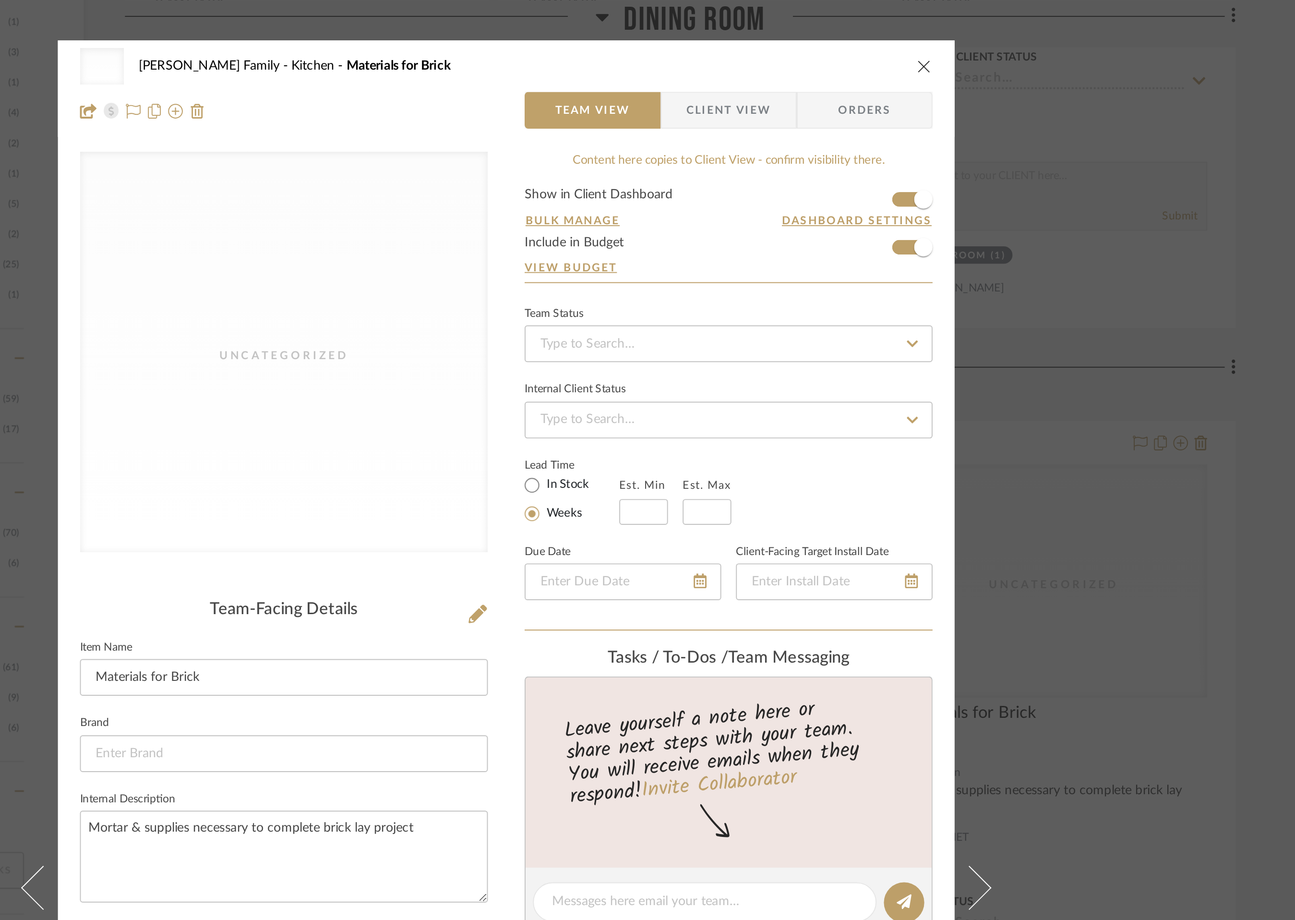
click at [863, 36] on icon "close" at bounding box center [866, 35] width 8 height 8
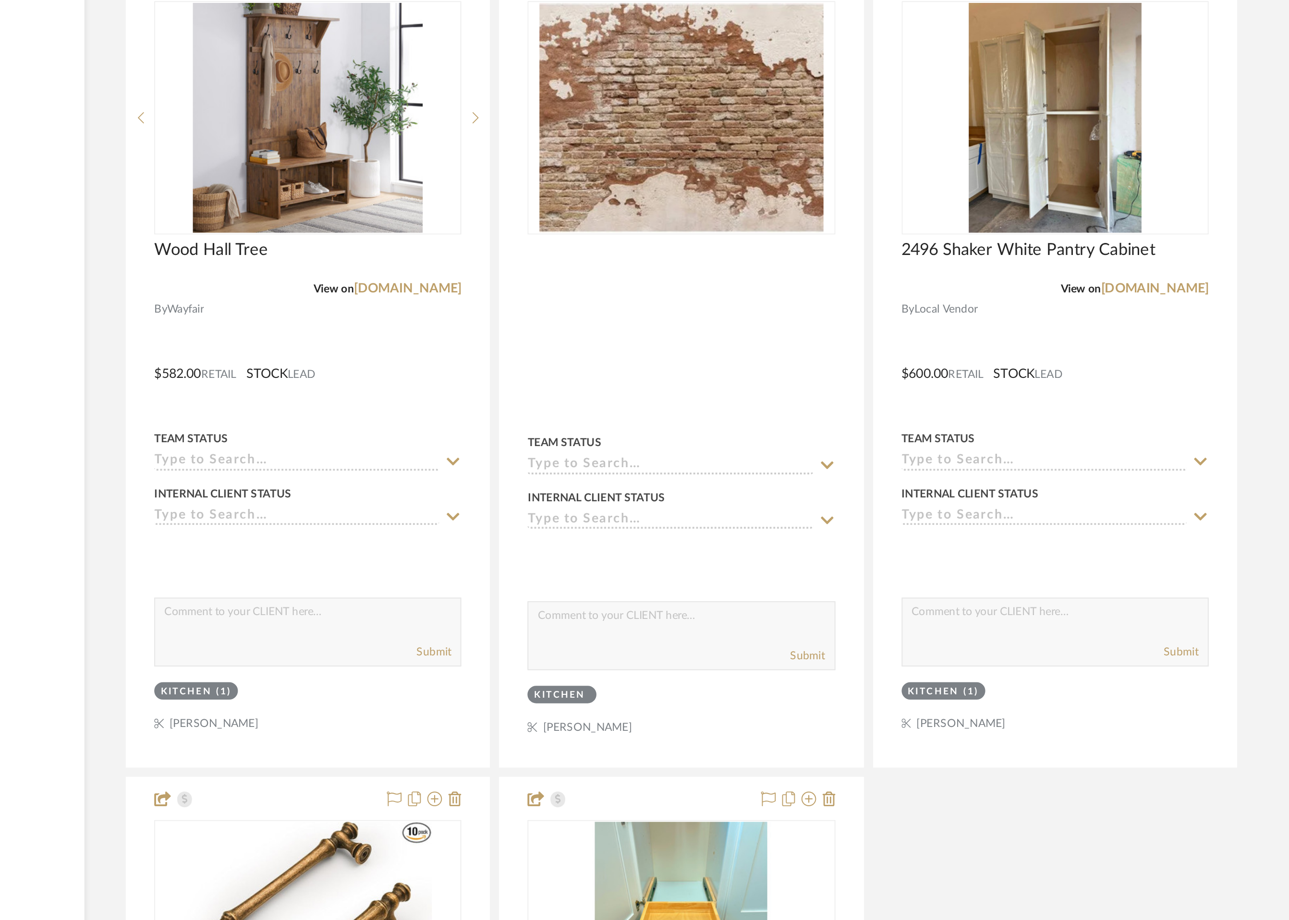
scroll to position [1227, 0]
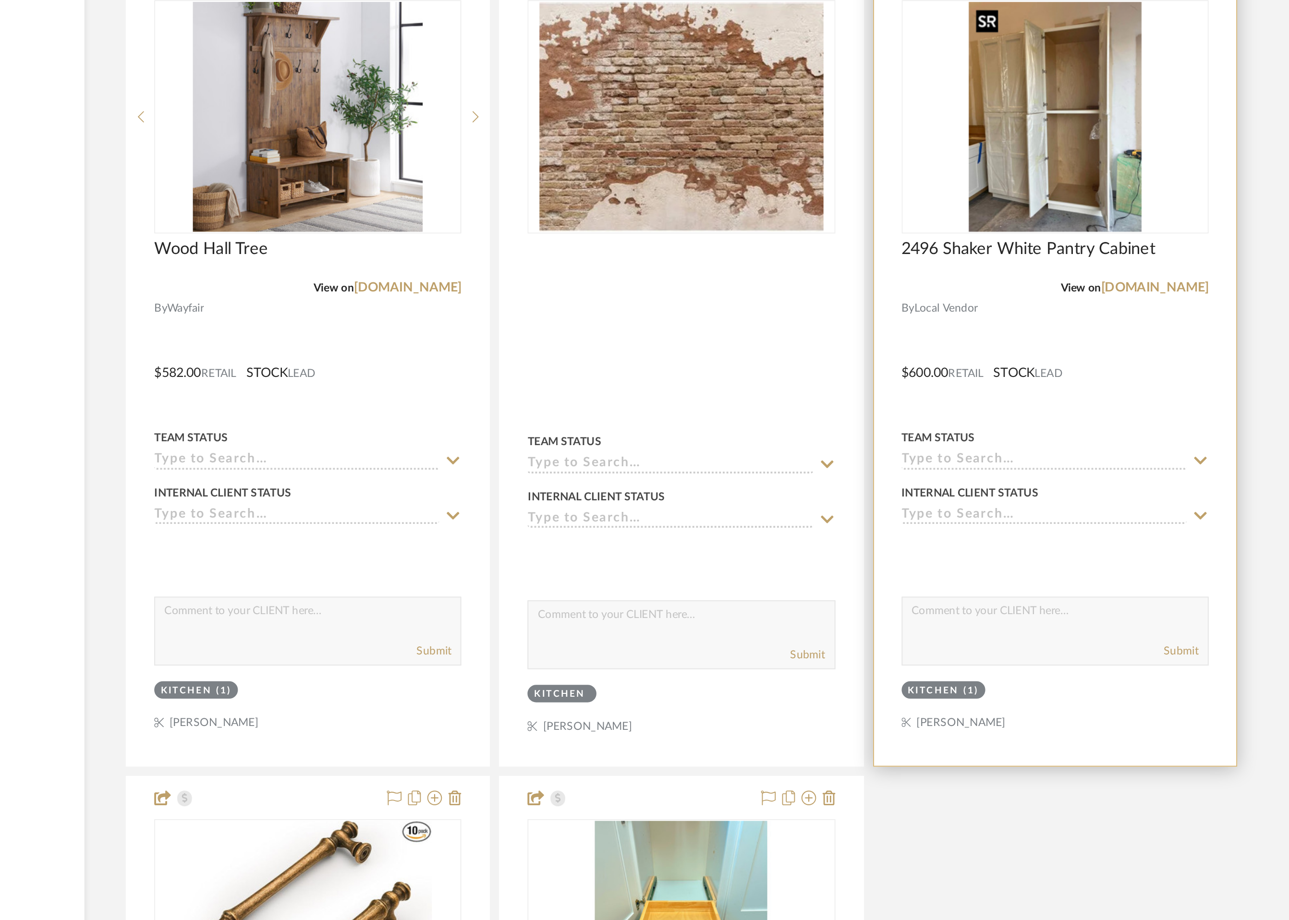
click at [950, 541] on img "0" at bounding box center [934, 500] width 90 height 120
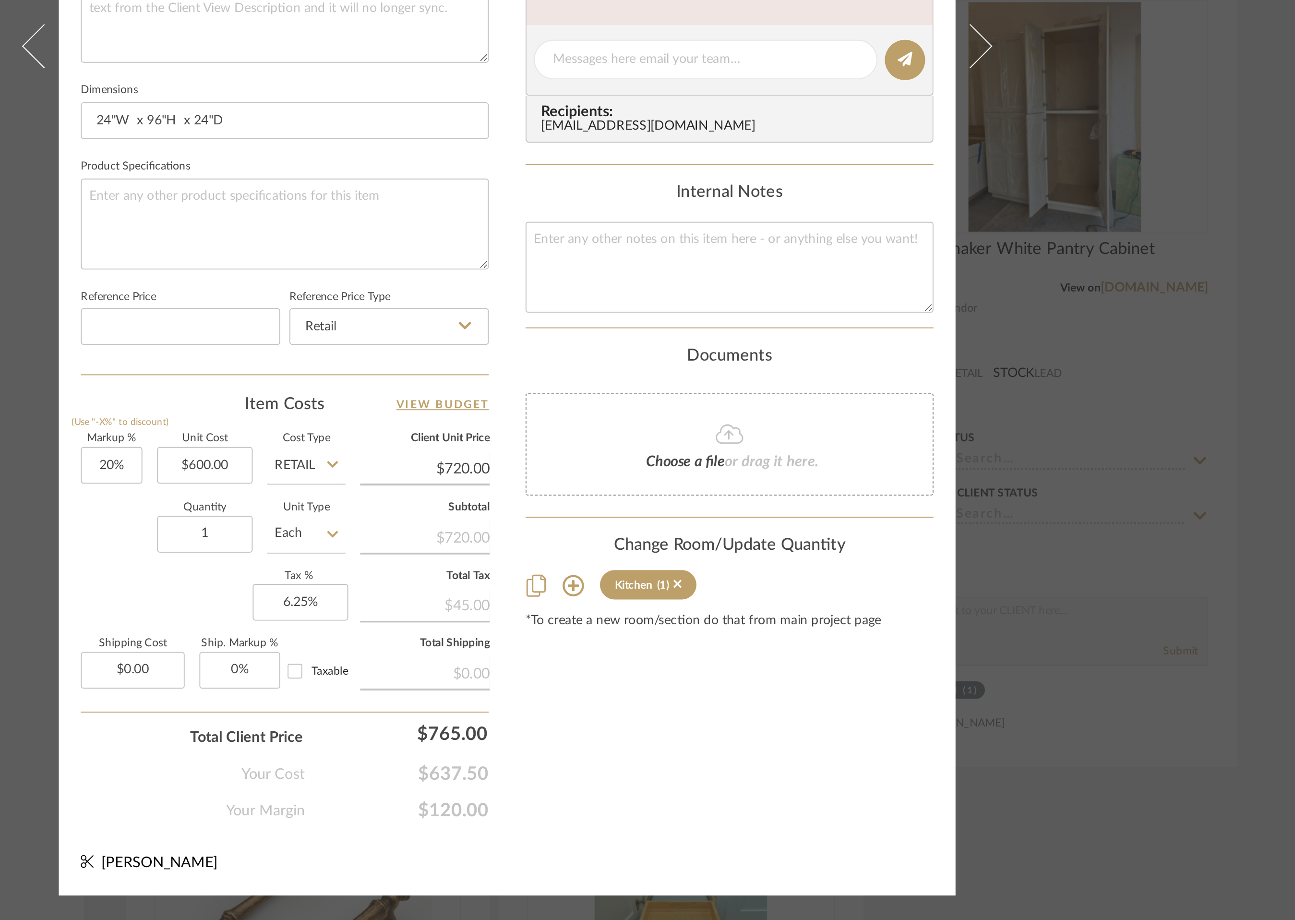
scroll to position [0, 0]
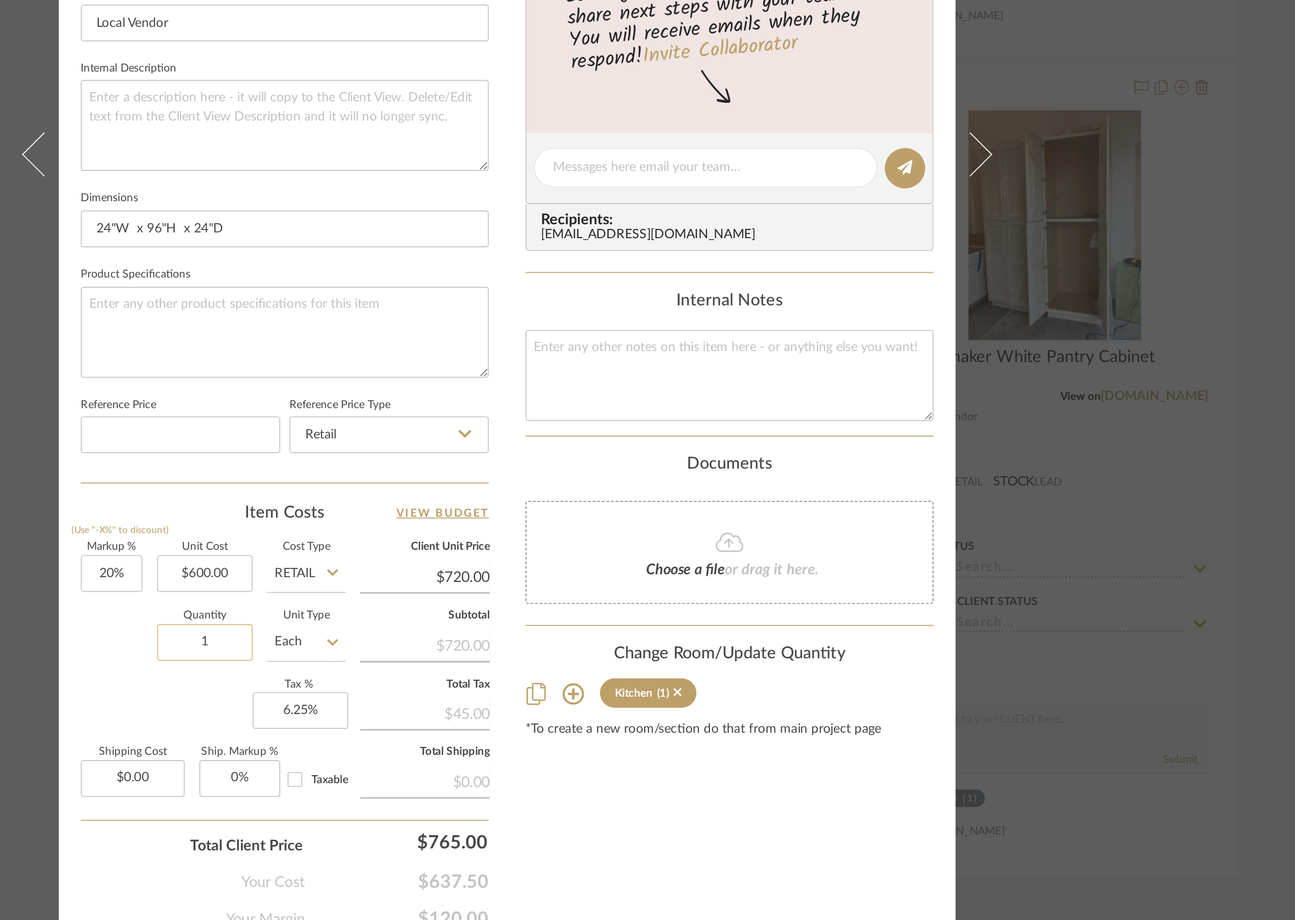
click at [489, 717] on input "1" at bounding box center [490, 718] width 50 height 19
type input "2"
click at [779, 814] on div "Content here copies to Client View - confirm visibility there. Show in Client D…" at bounding box center [763, 473] width 213 height 790
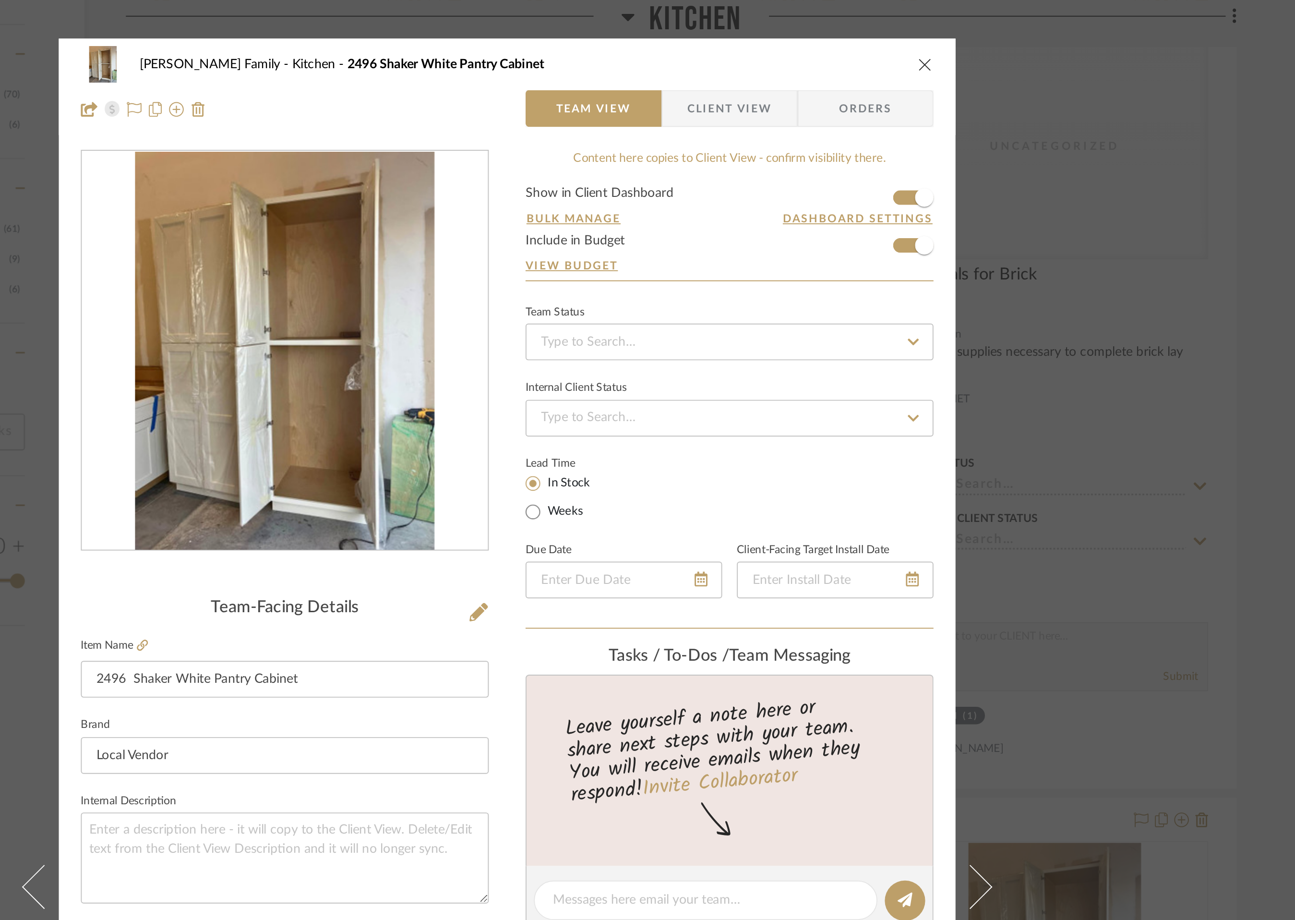
click at [862, 35] on icon "close" at bounding box center [866, 34] width 8 height 8
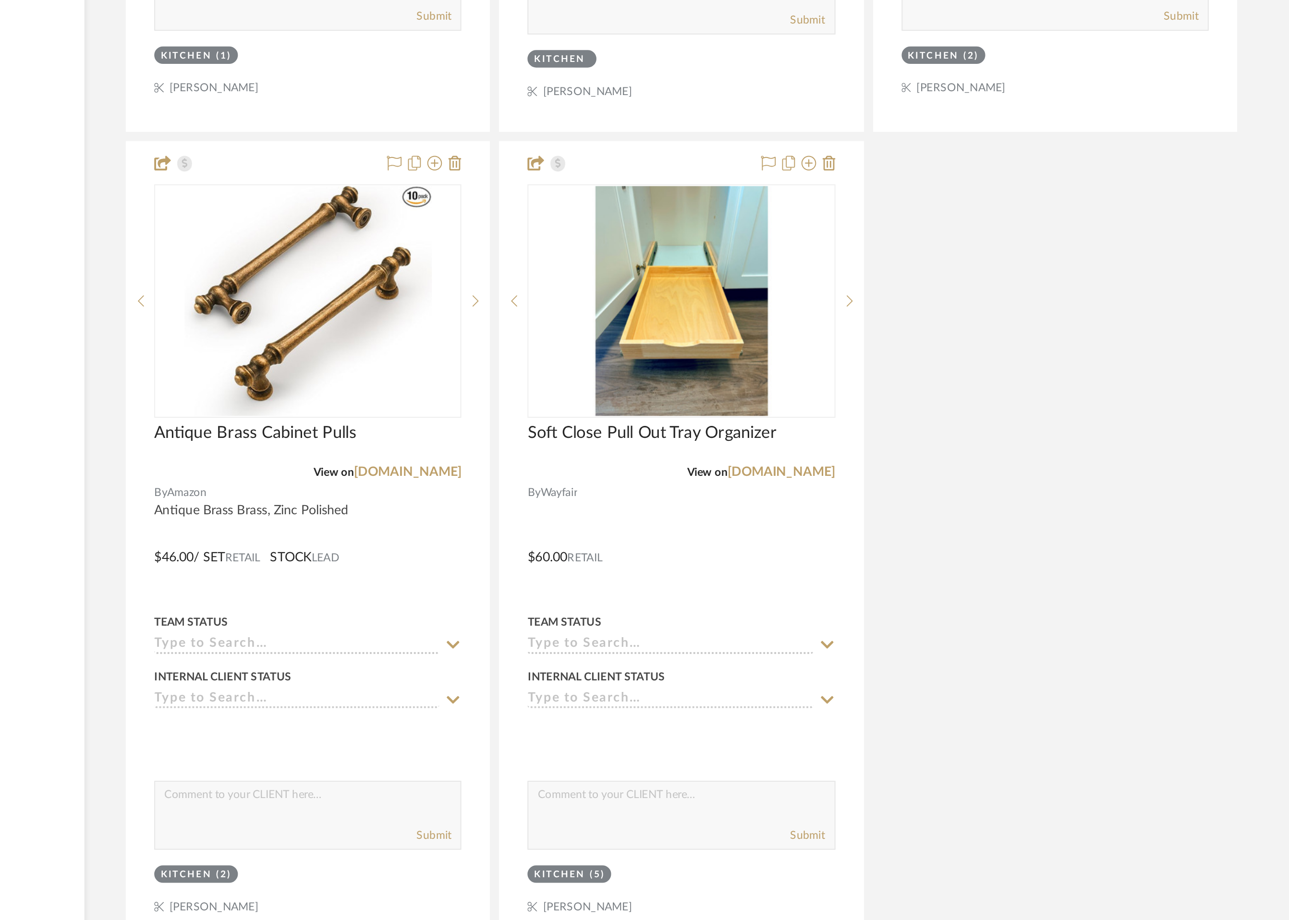
scroll to position [1557, 0]
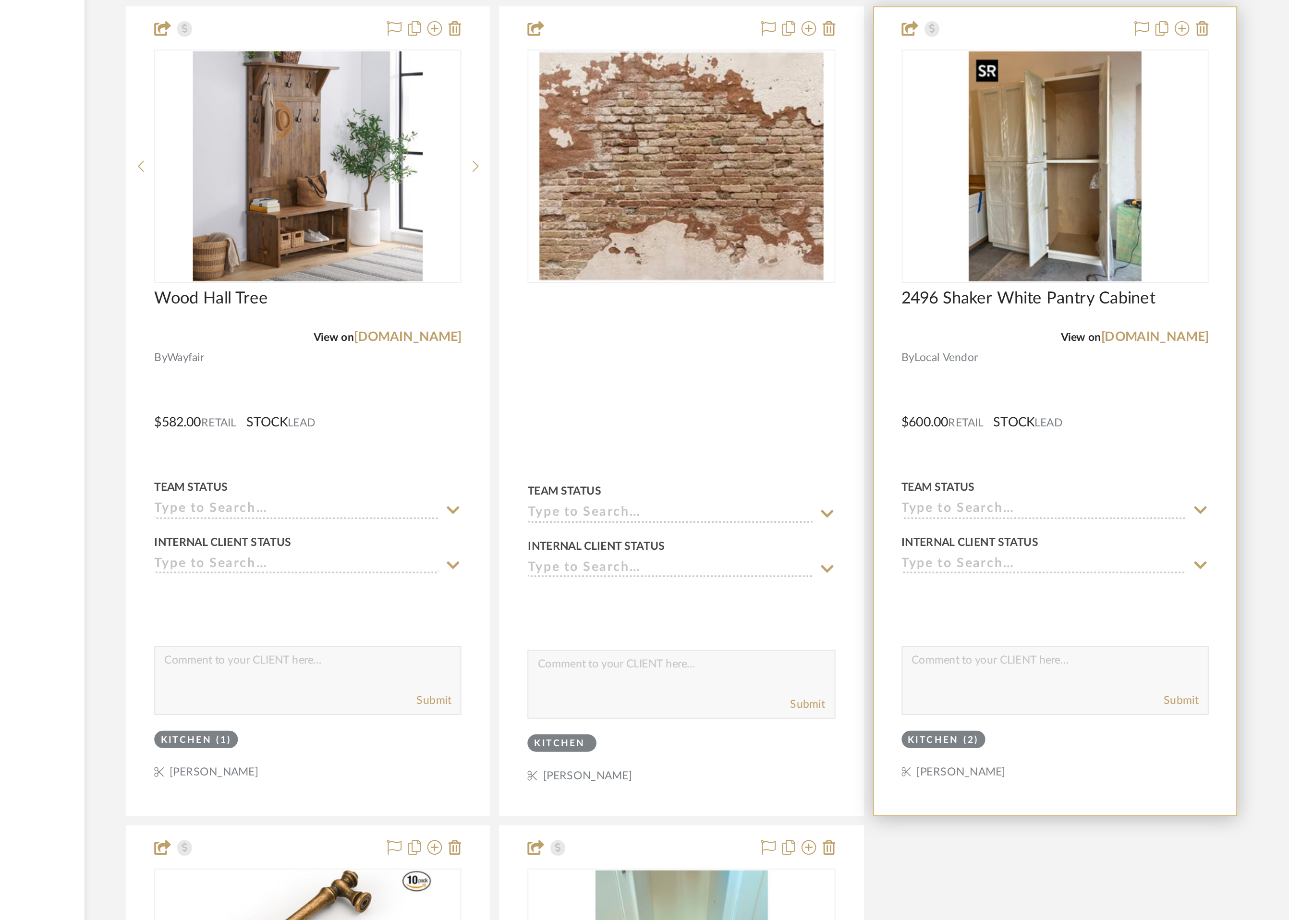
click at [944, 181] on img "0" at bounding box center [934, 169] width 90 height 120
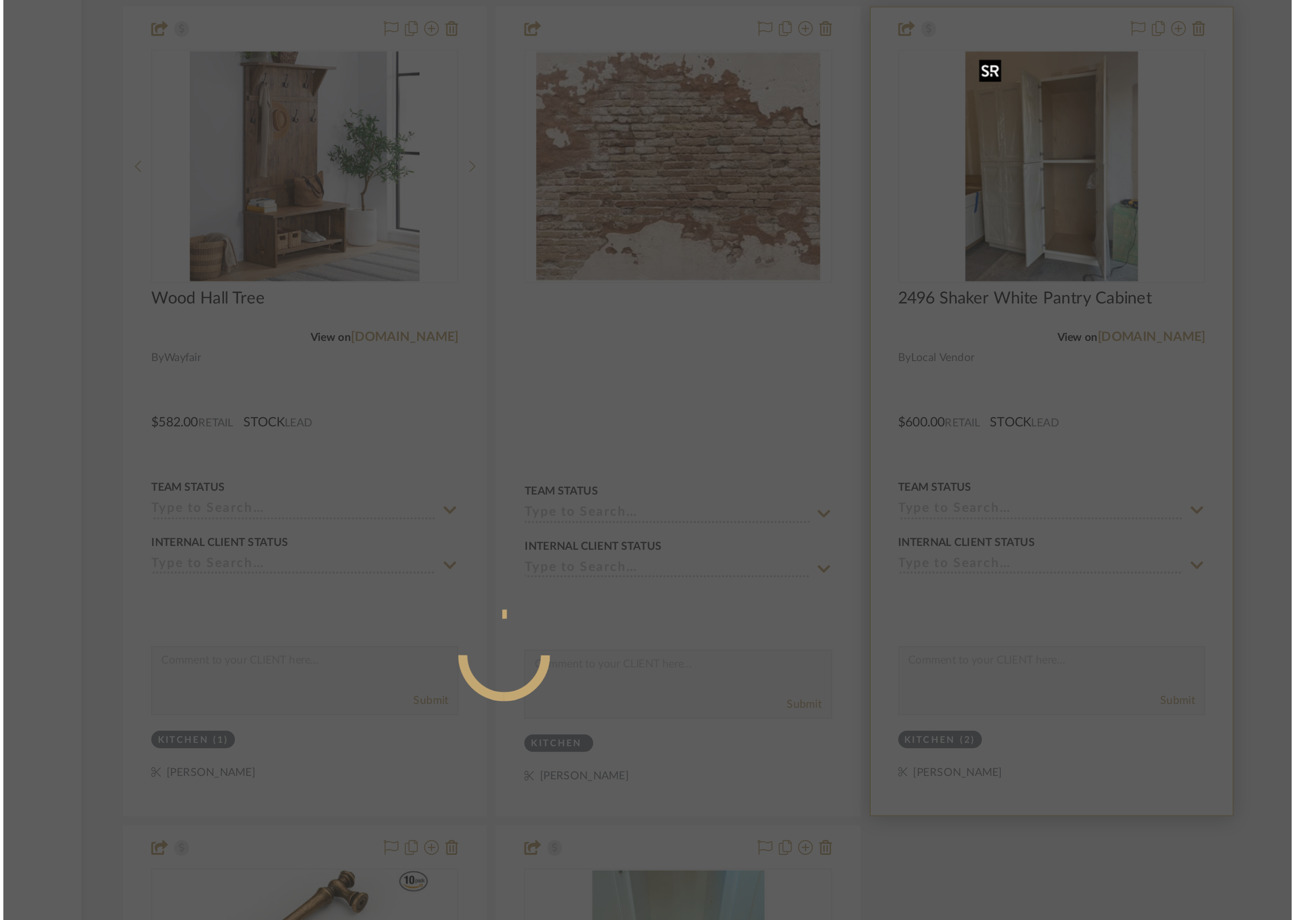
scroll to position [0, 0]
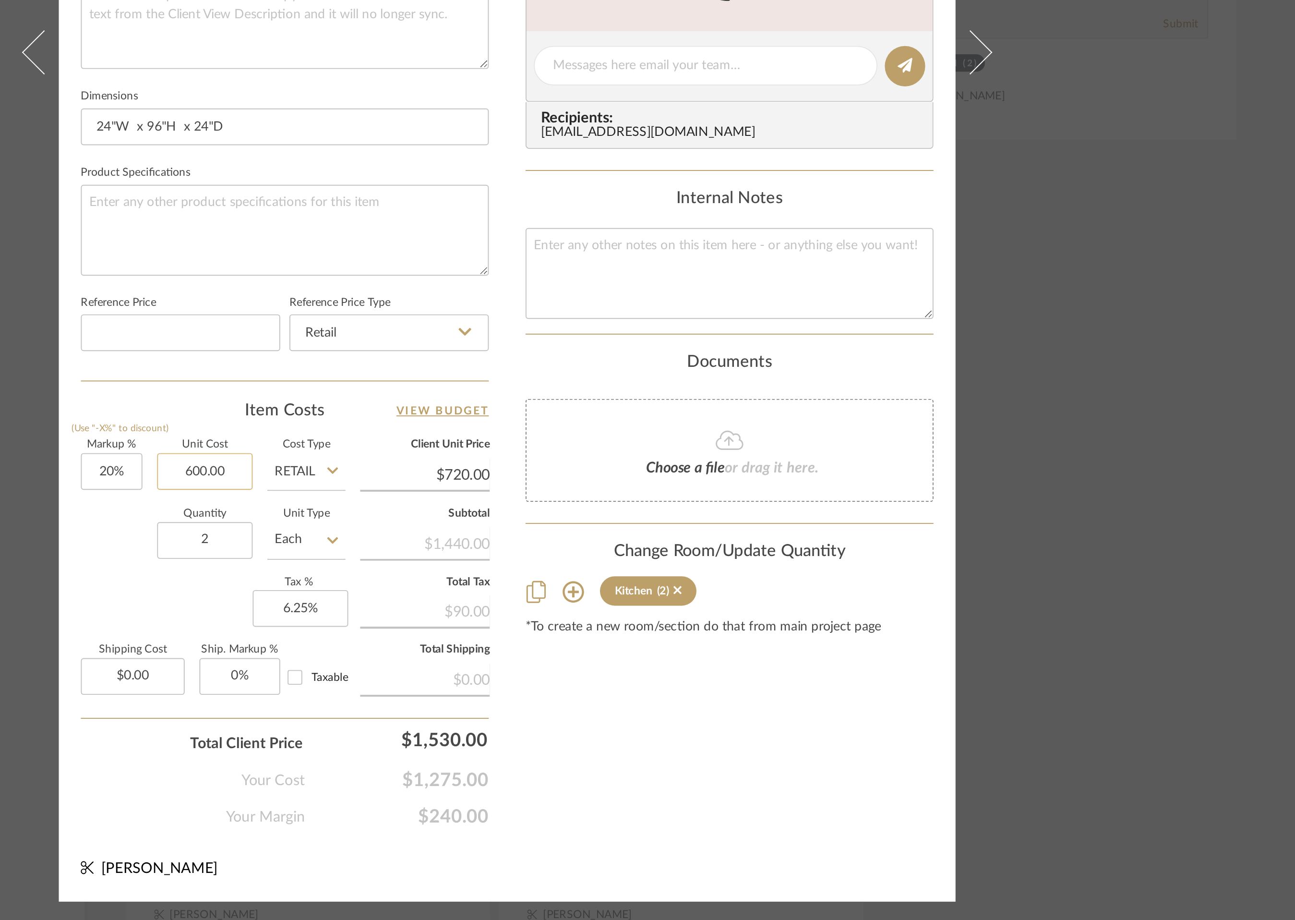
click at [489, 683] on input "600.00" at bounding box center [490, 682] width 50 height 19
click at [497, 681] on input "600.00" at bounding box center [490, 682] width 50 height 19
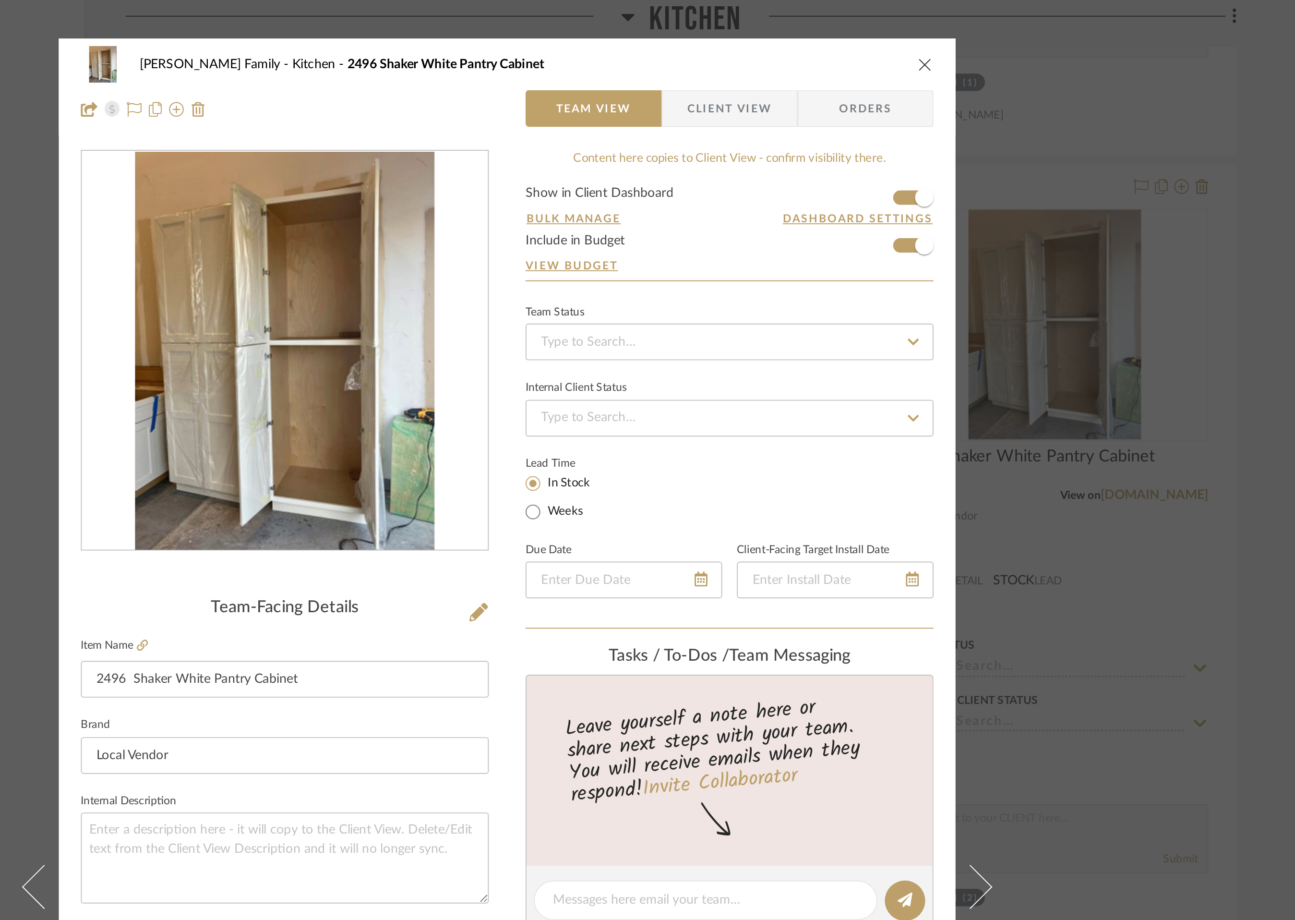
type input "$600.00"
click at [863, 33] on icon "close" at bounding box center [866, 34] width 8 height 8
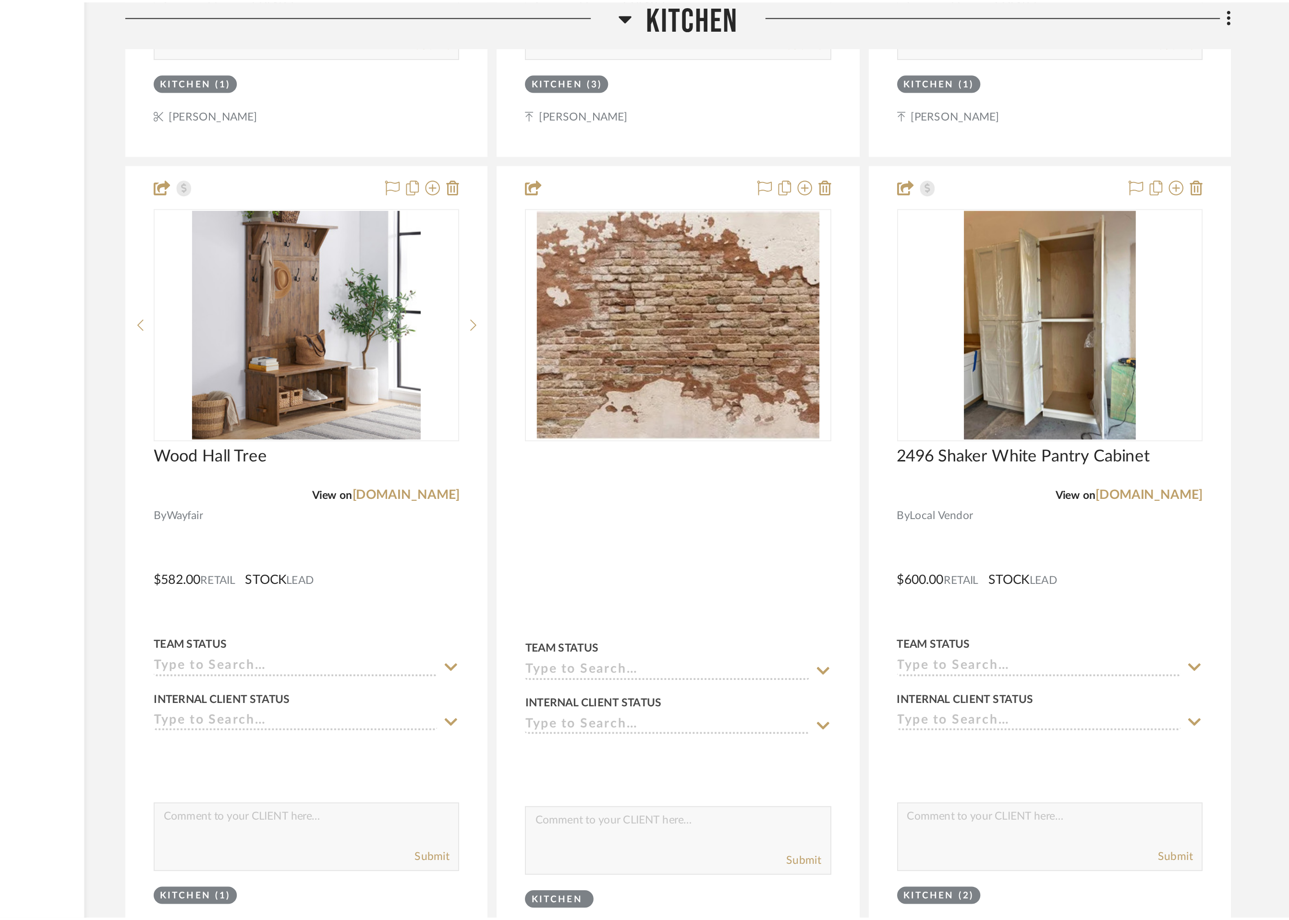
scroll to position [1557, 0]
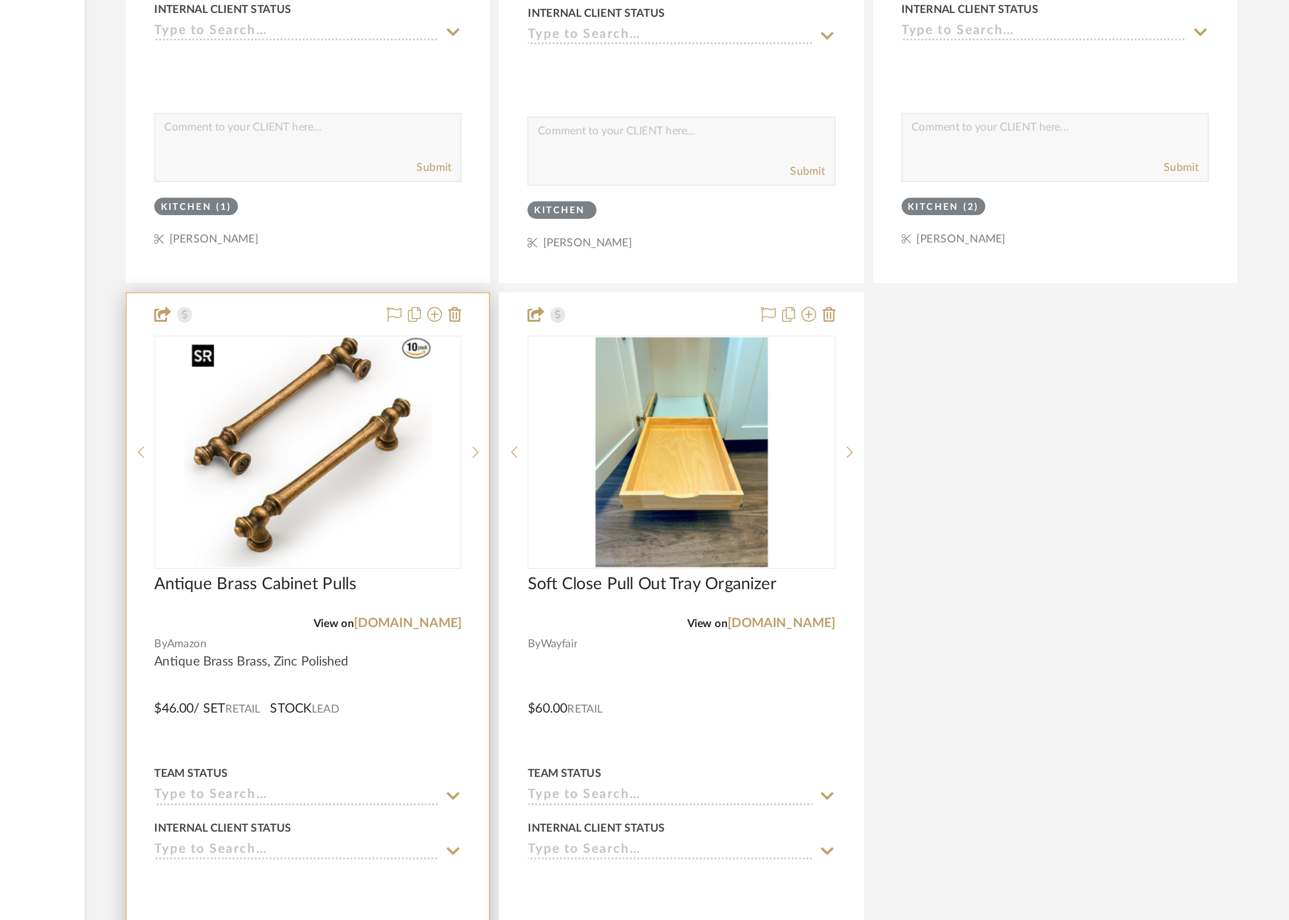
click at [596, 632] on img "0" at bounding box center [543, 597] width 129 height 120
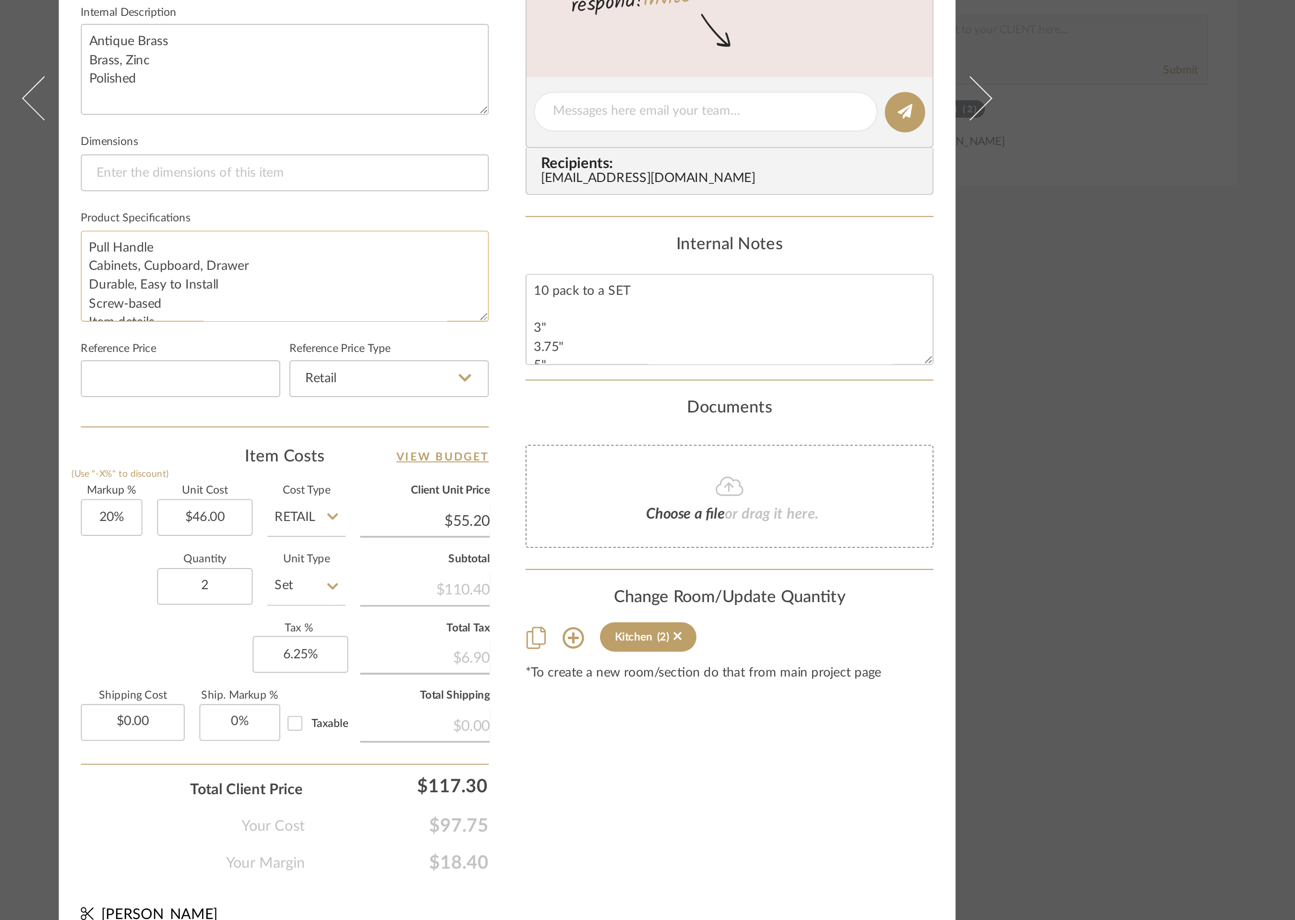
scroll to position [19, 0]
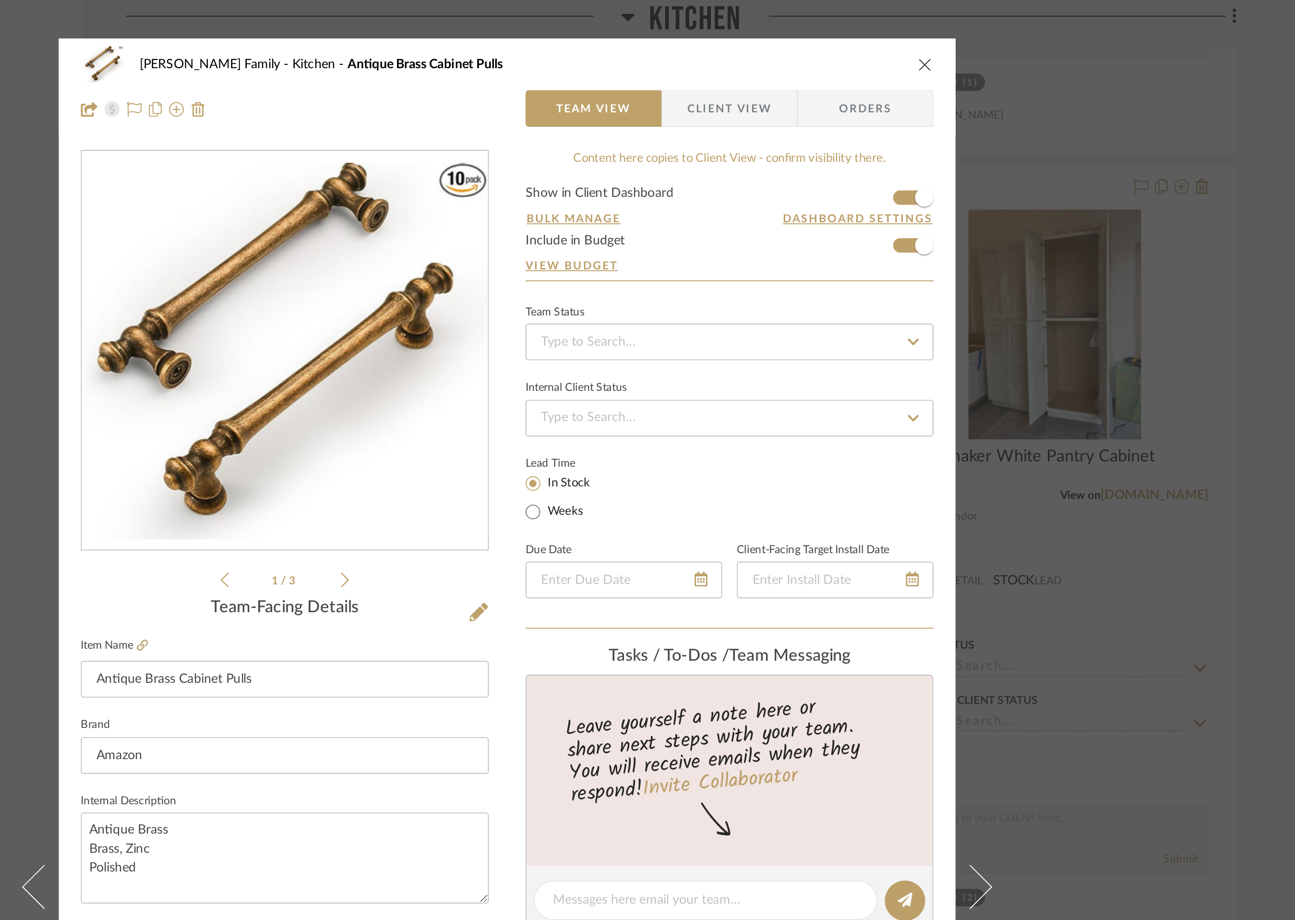
click at [862, 35] on icon "close" at bounding box center [866, 34] width 8 height 8
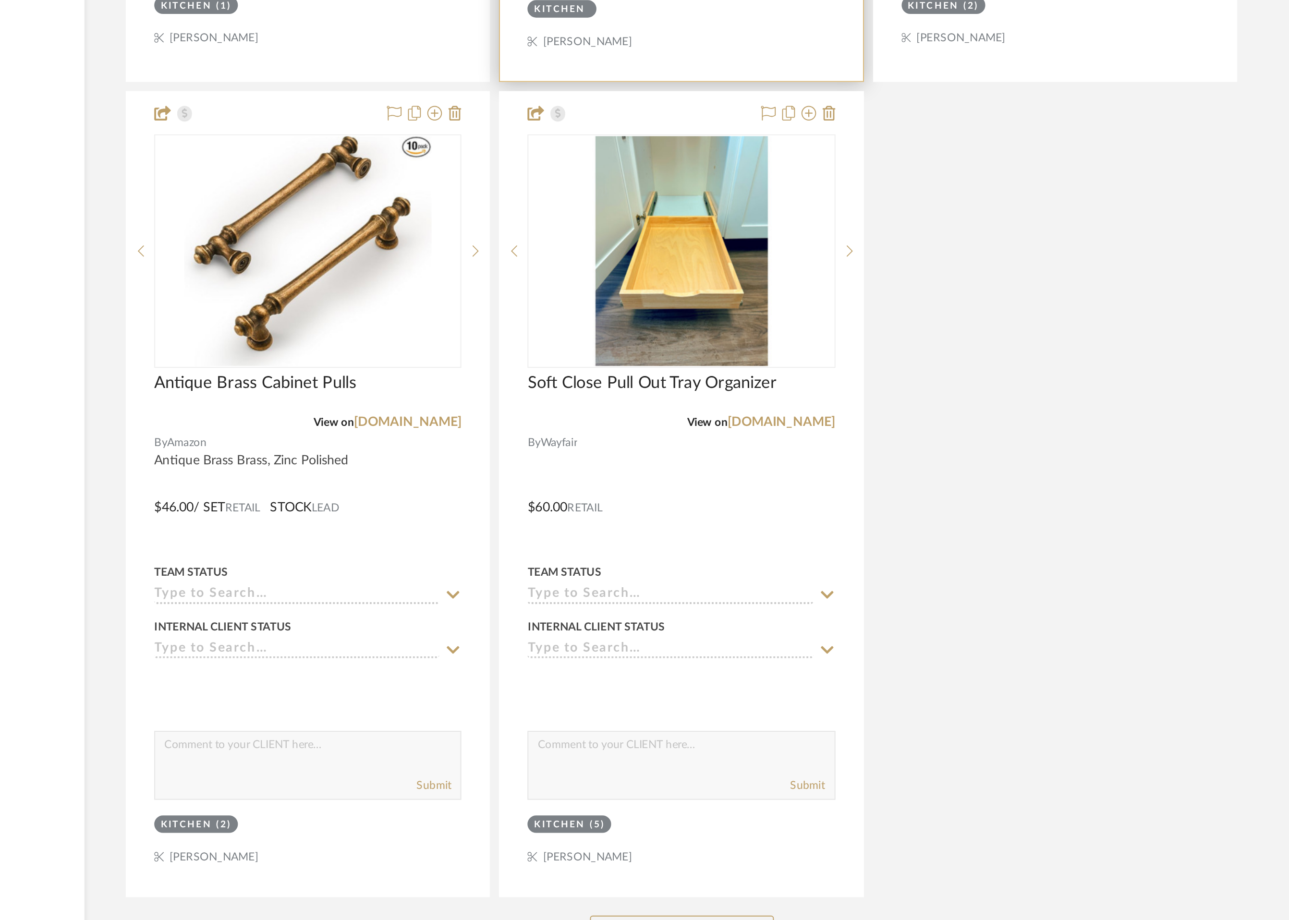
scroll to position [1589, 0]
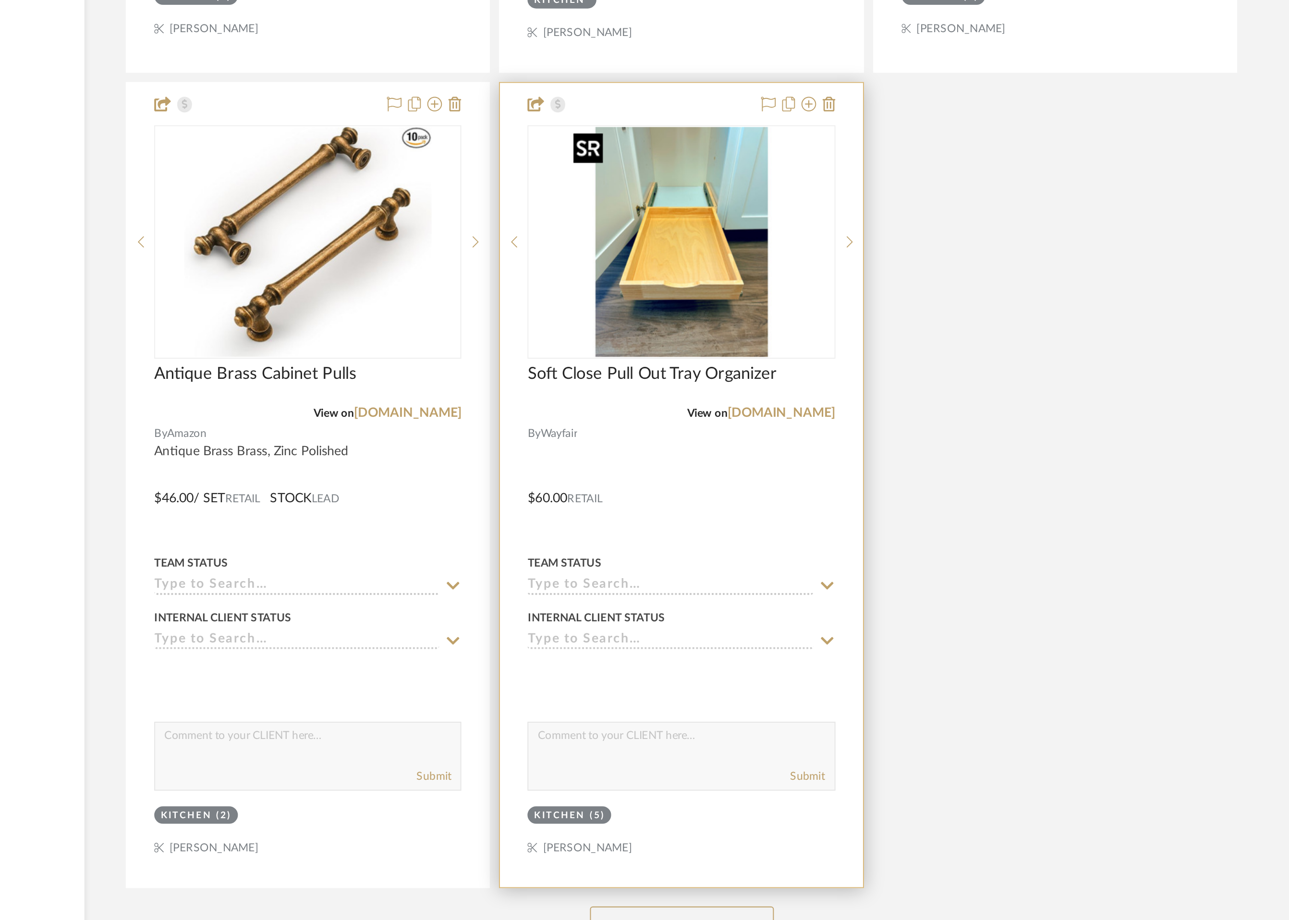
click at [747, 595] on img "0" at bounding box center [738, 566] width 120 height 120
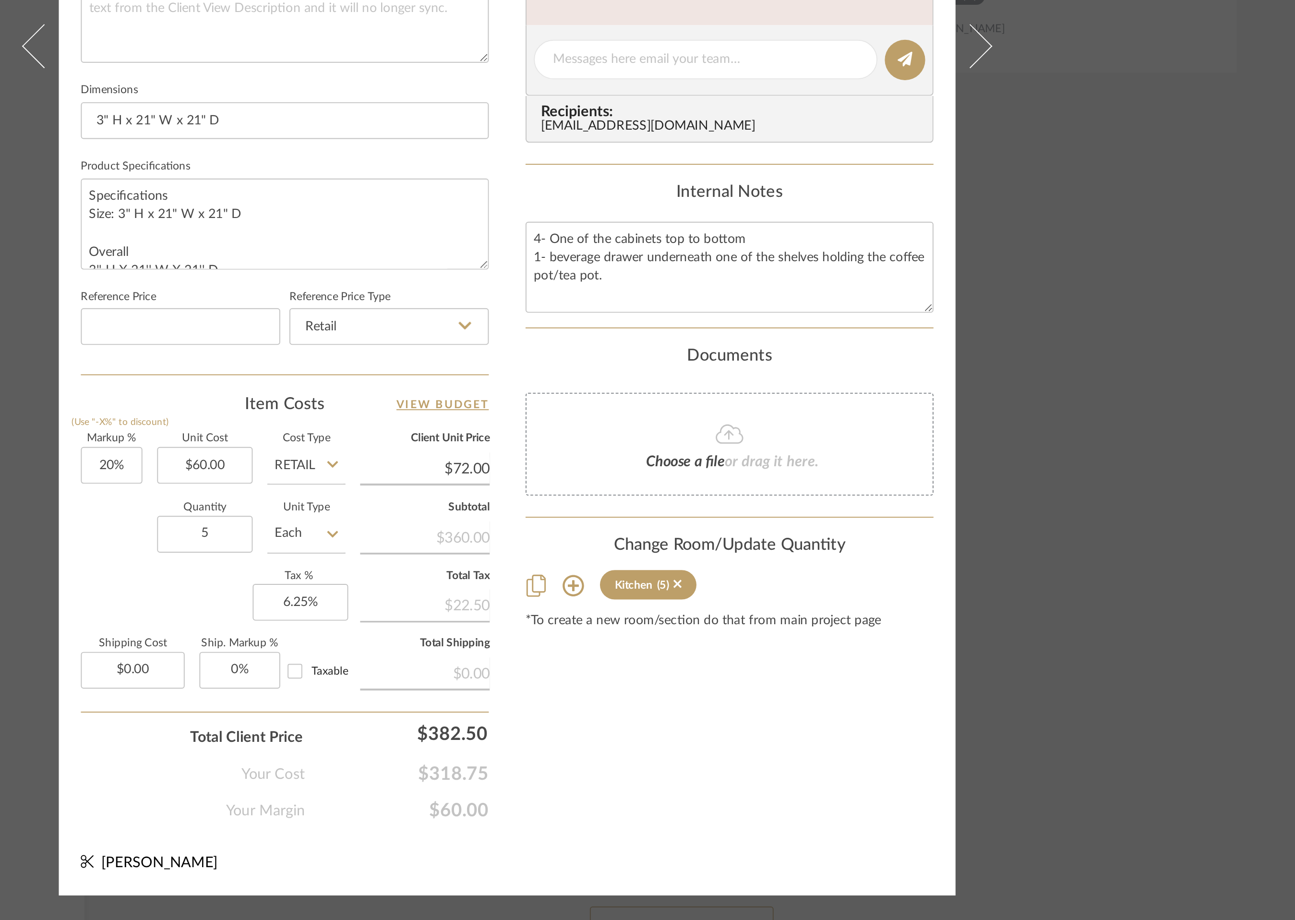
scroll to position [0, 0]
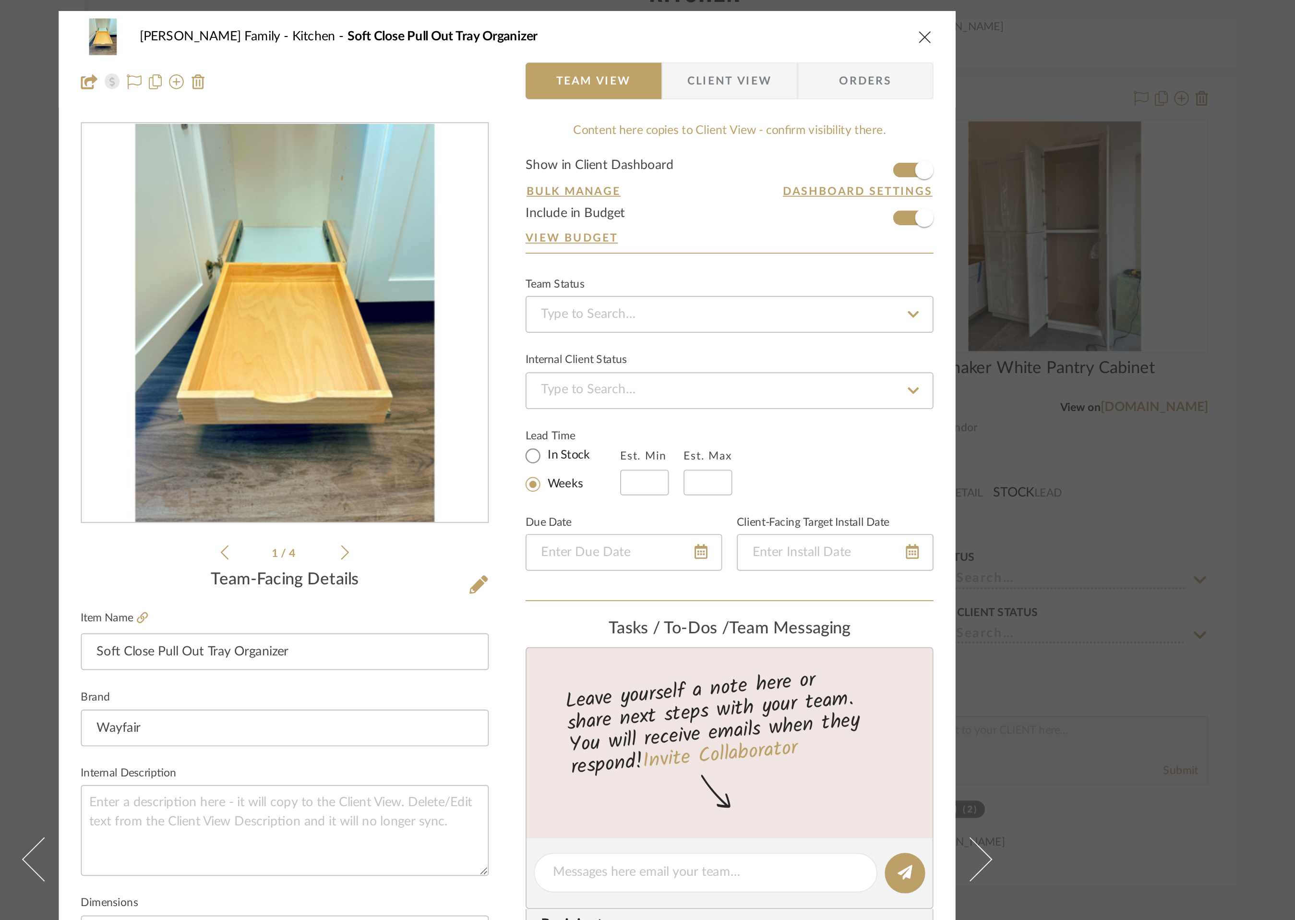
click at [863, 32] on icon "close" at bounding box center [866, 34] width 8 height 8
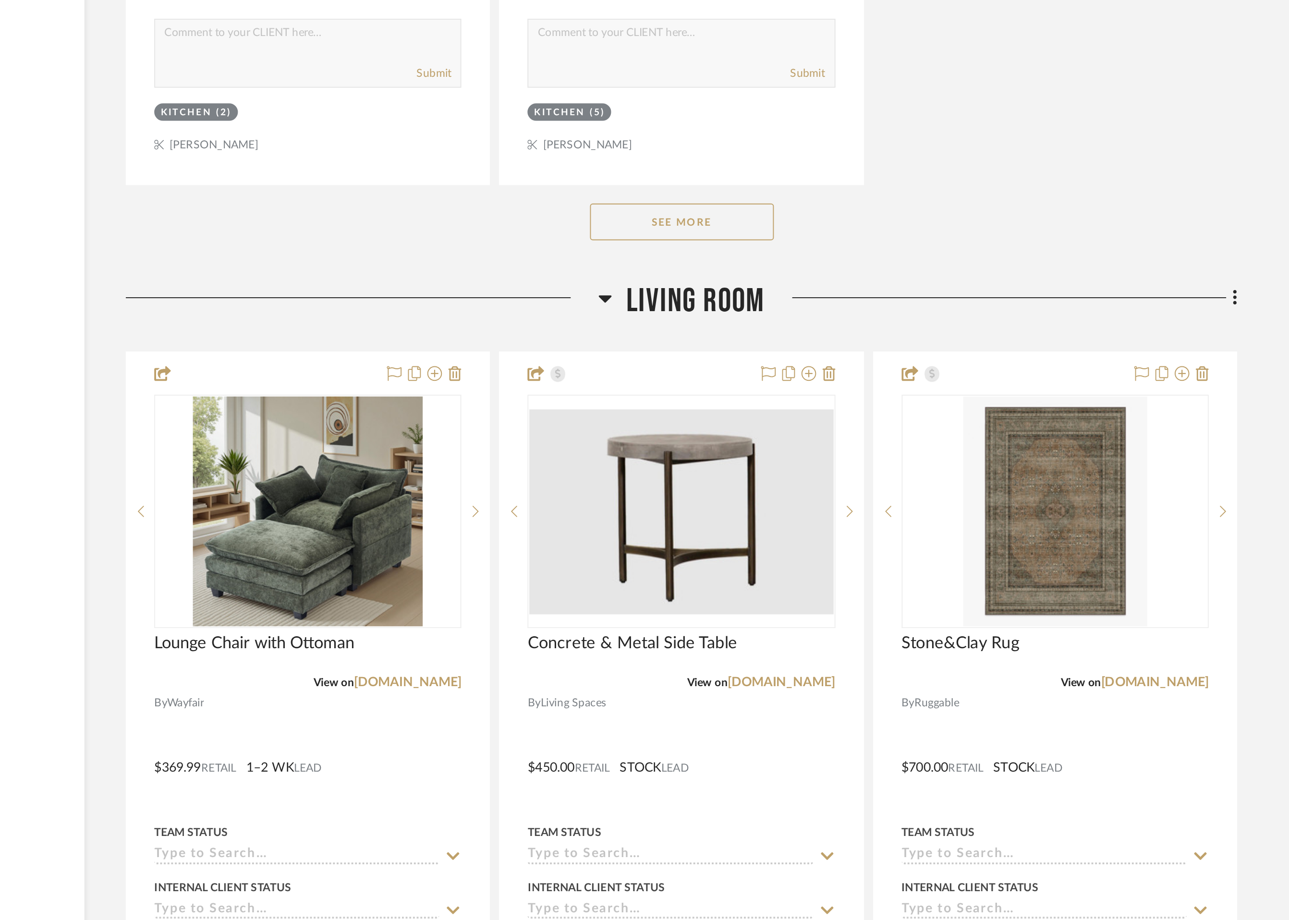
scroll to position [1985, 0]
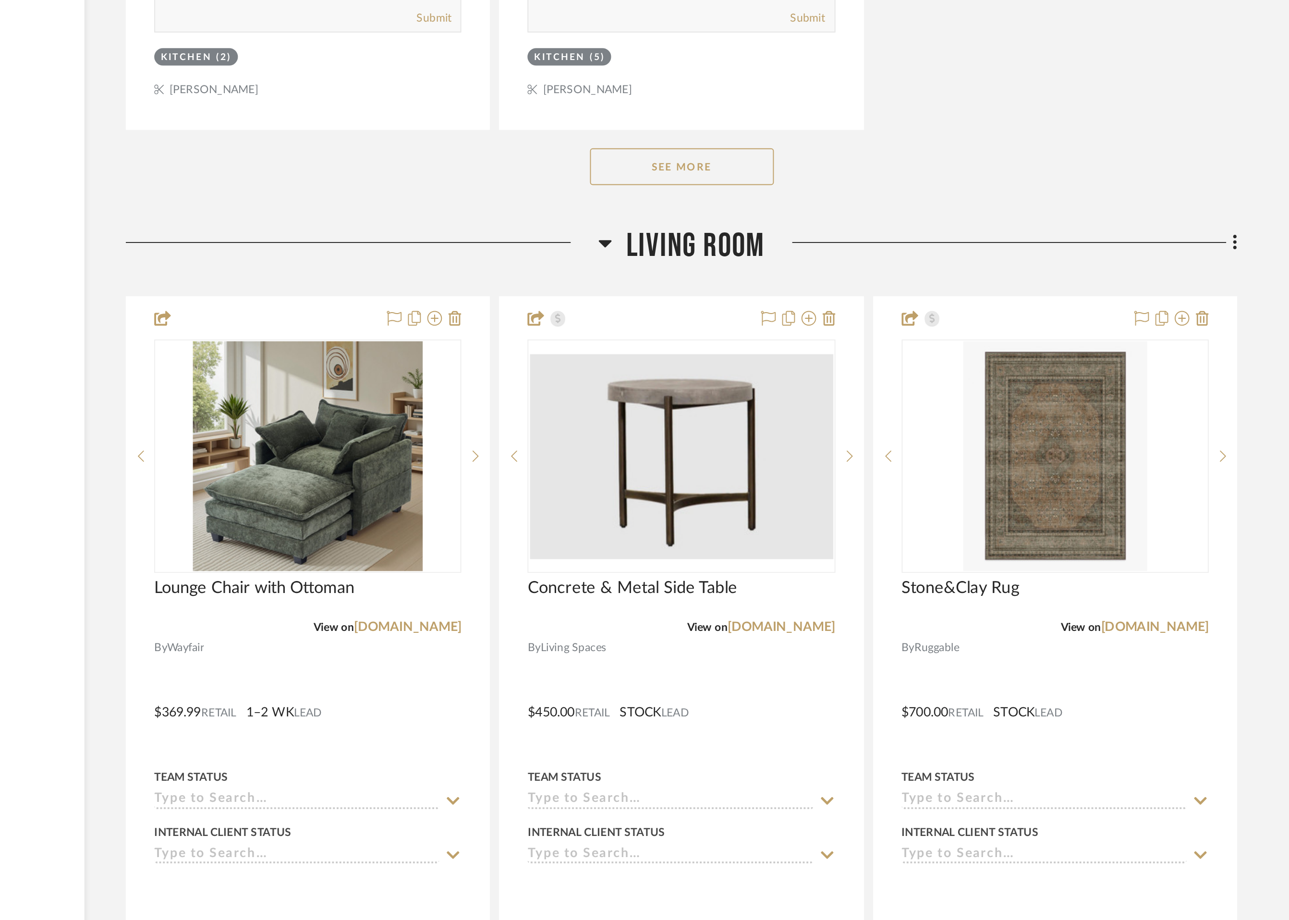
click at [754, 531] on button "See More" at bounding box center [739, 526] width 96 height 19
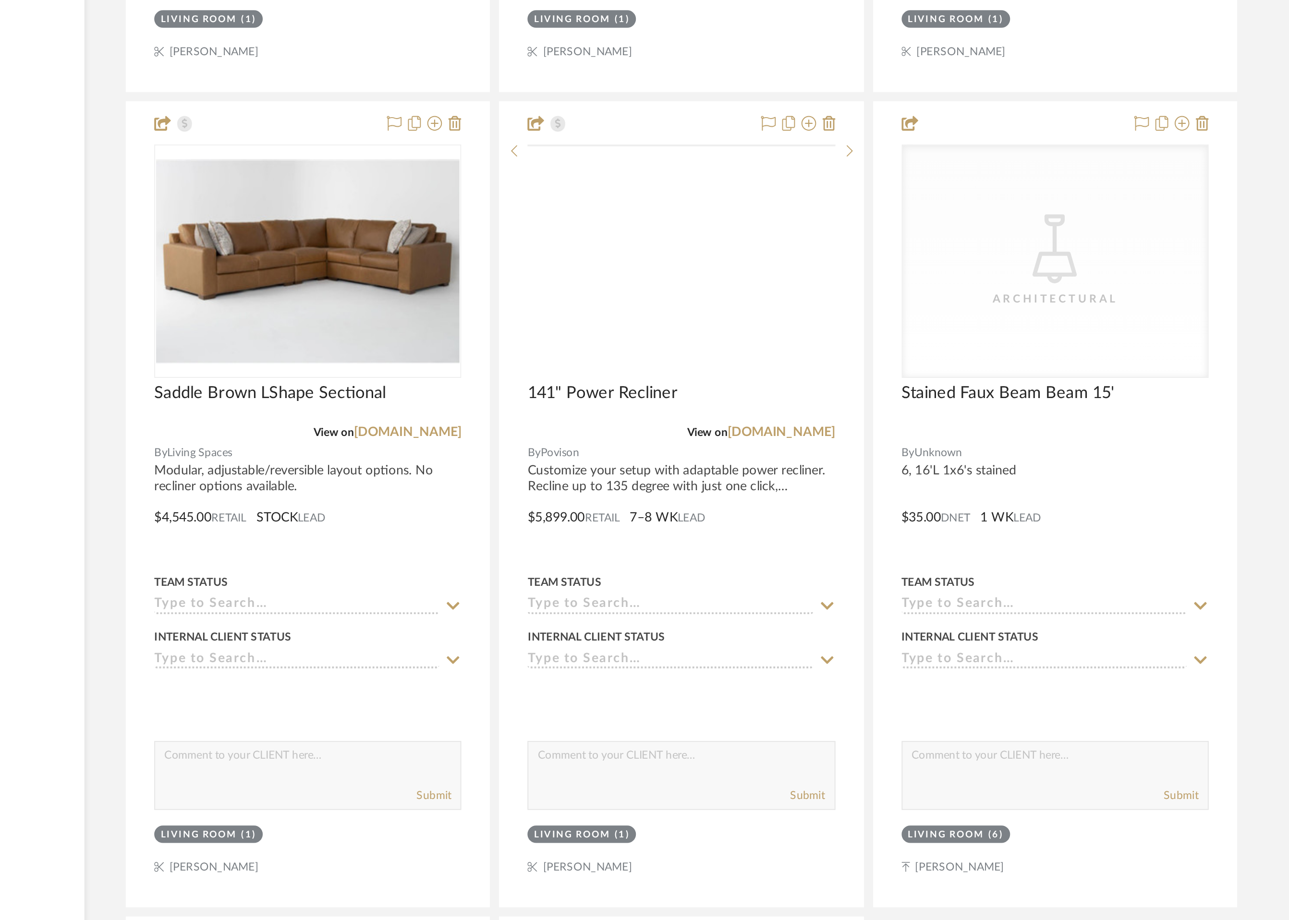
scroll to position [2528, 0]
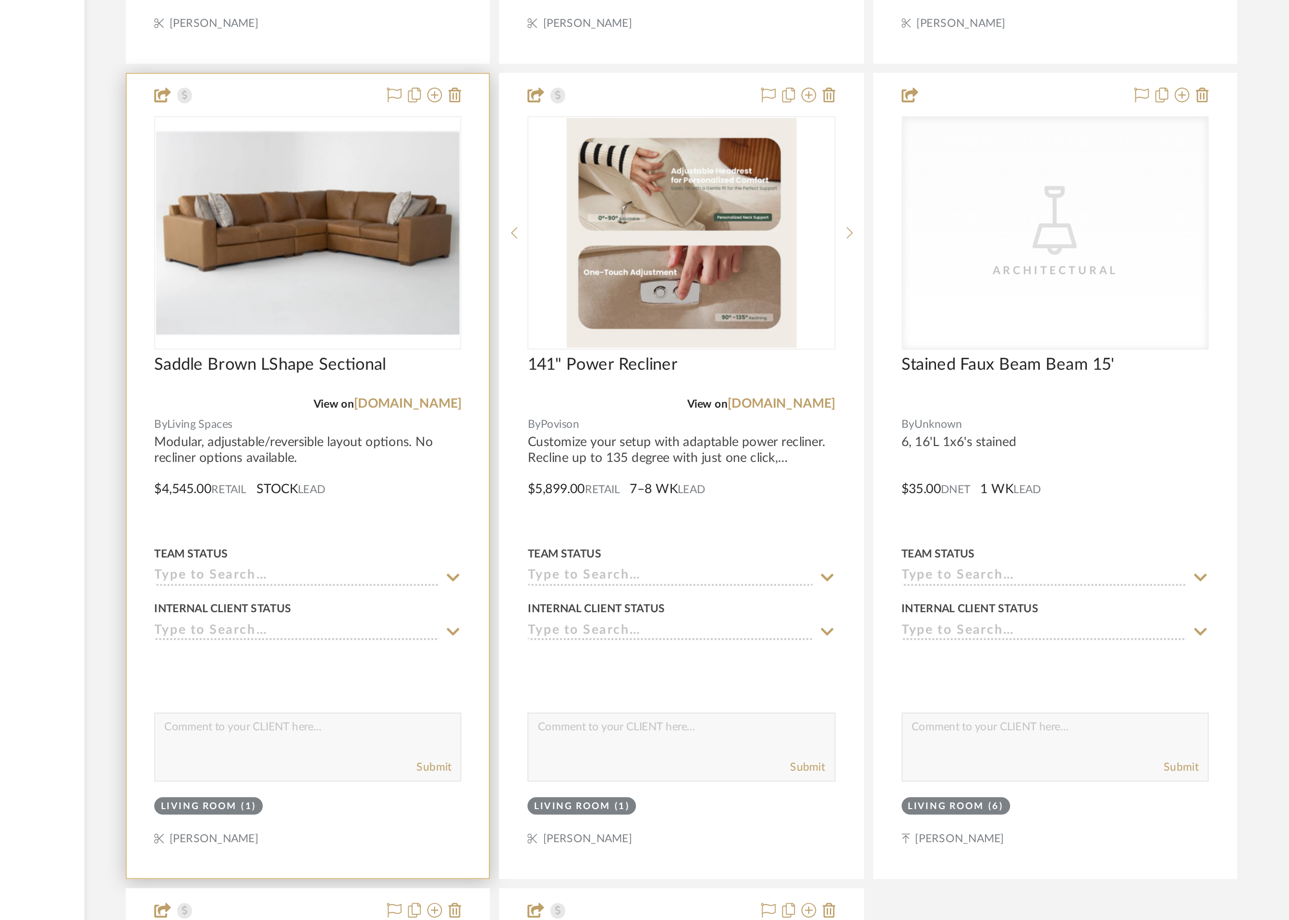
click at [548, 680] on div at bounding box center [543, 688] width 189 height 420
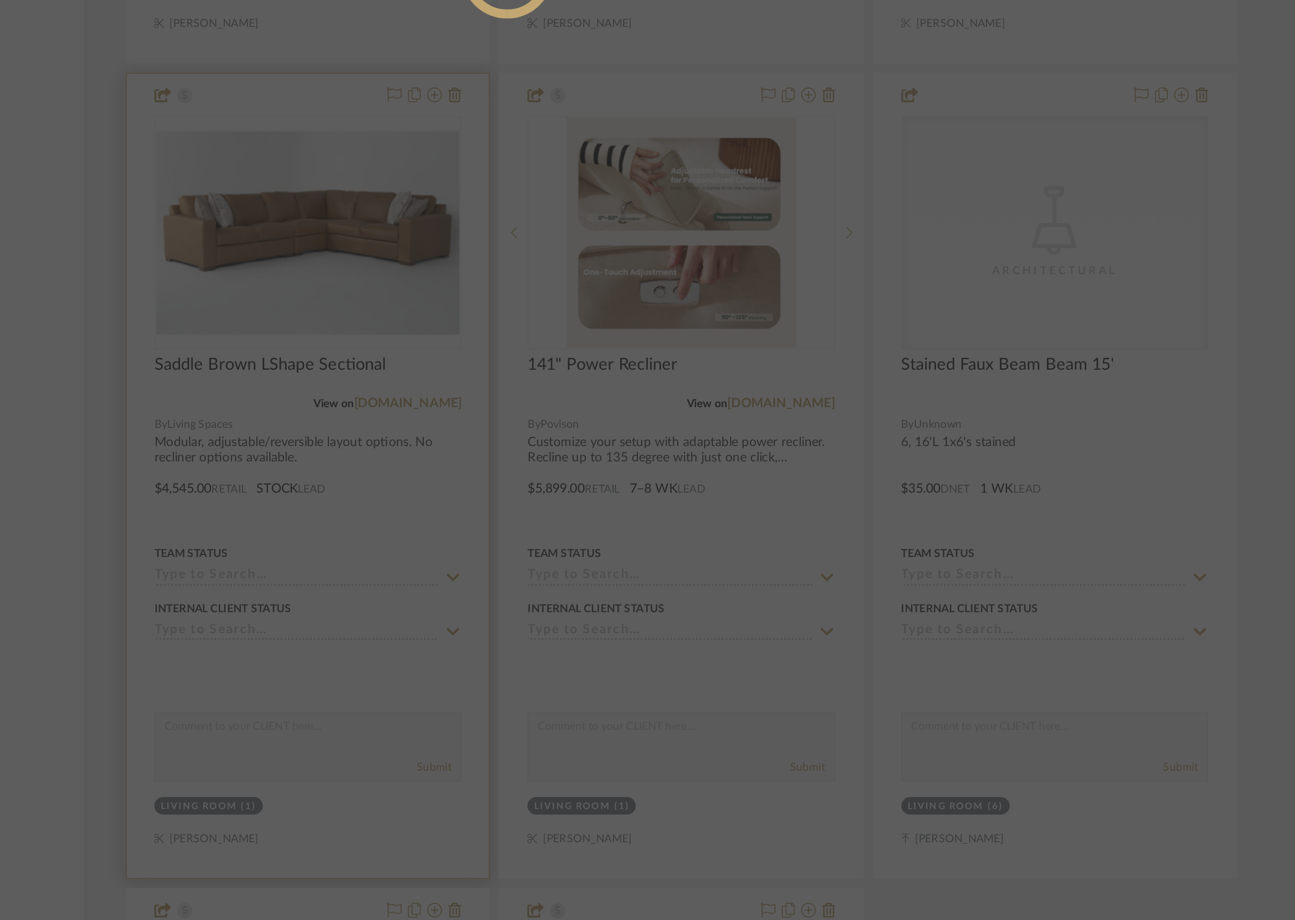
scroll to position [0, 0]
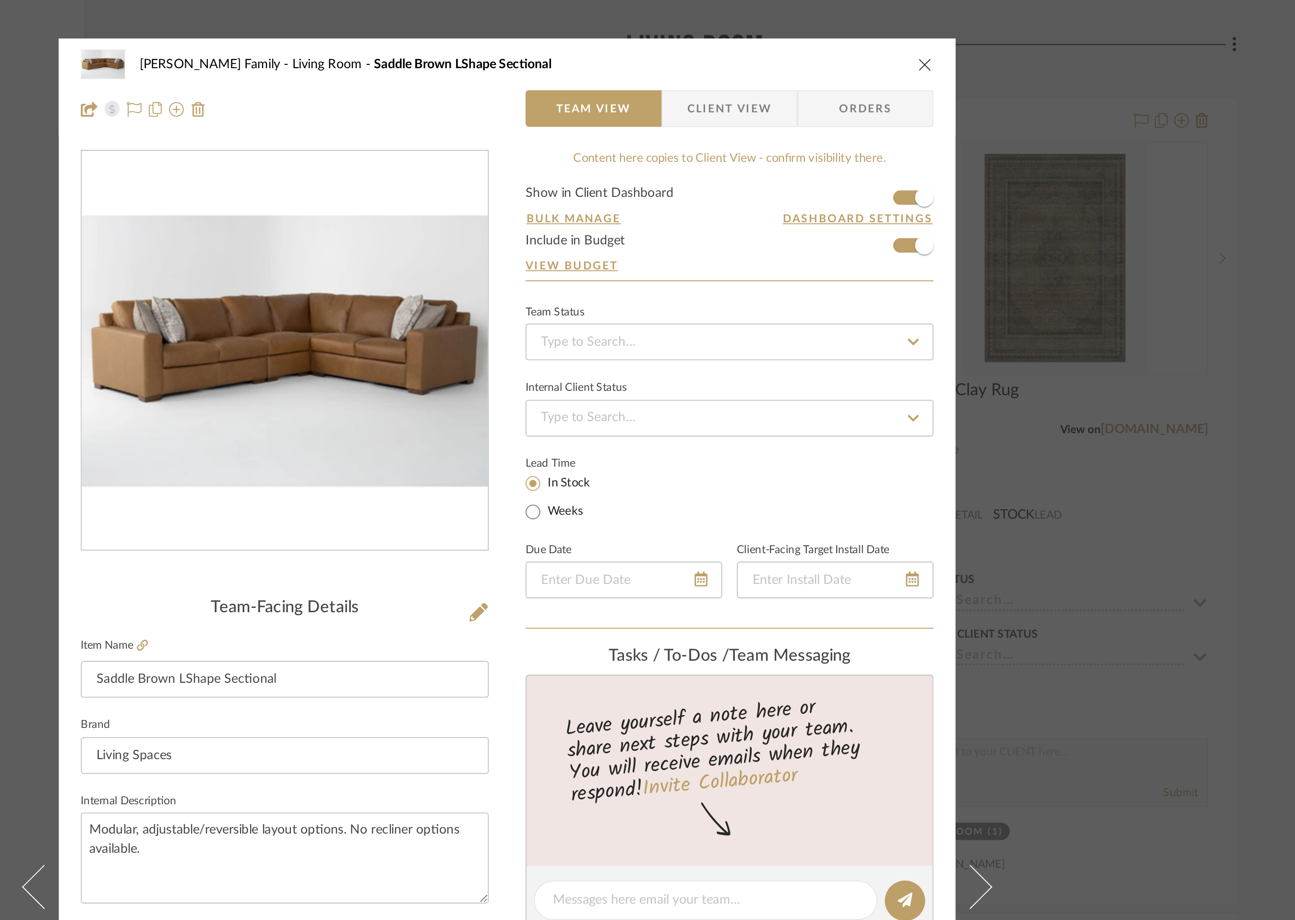
click at [863, 34] on icon "close" at bounding box center [866, 34] width 8 height 8
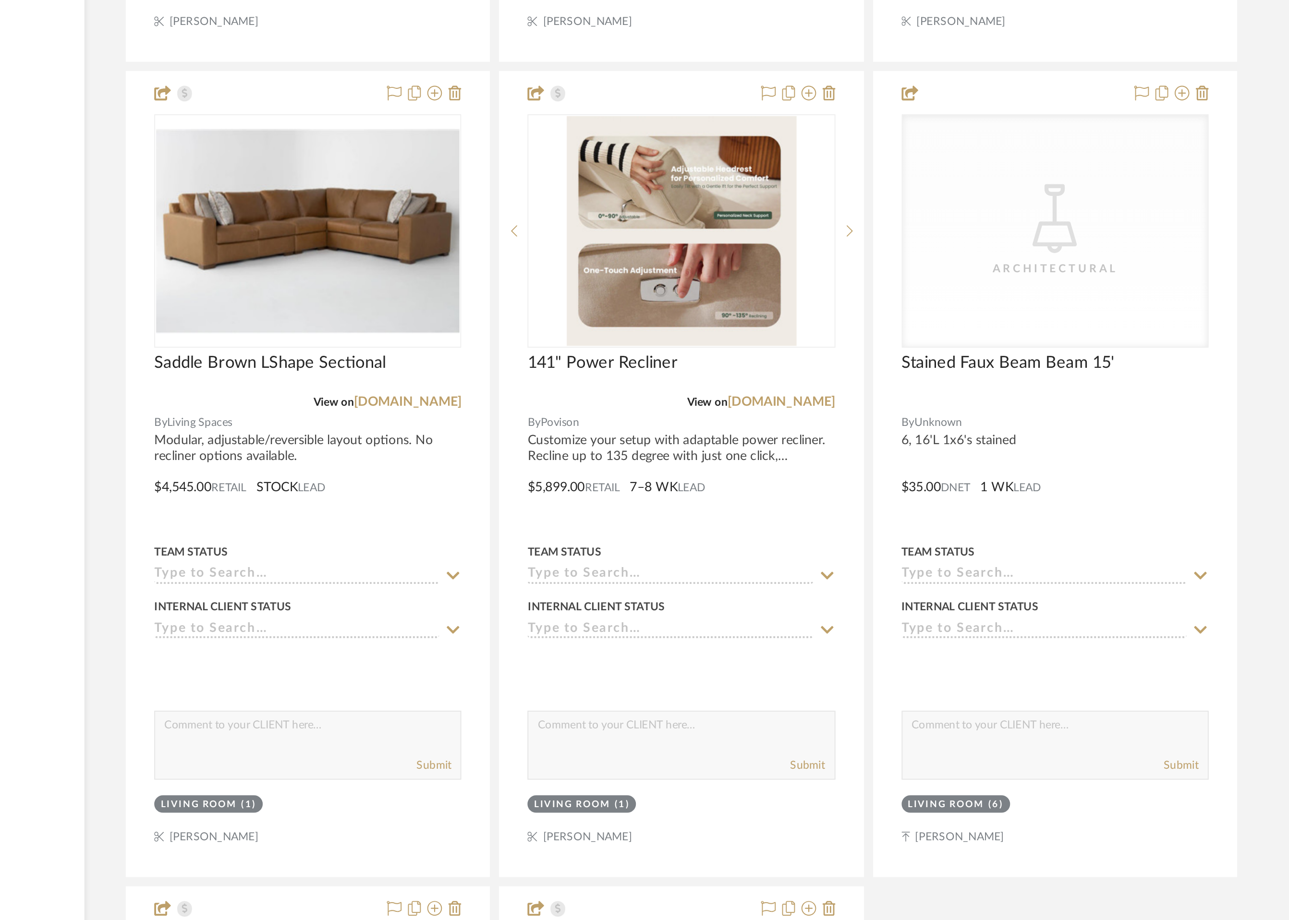
scroll to position [2578, 0]
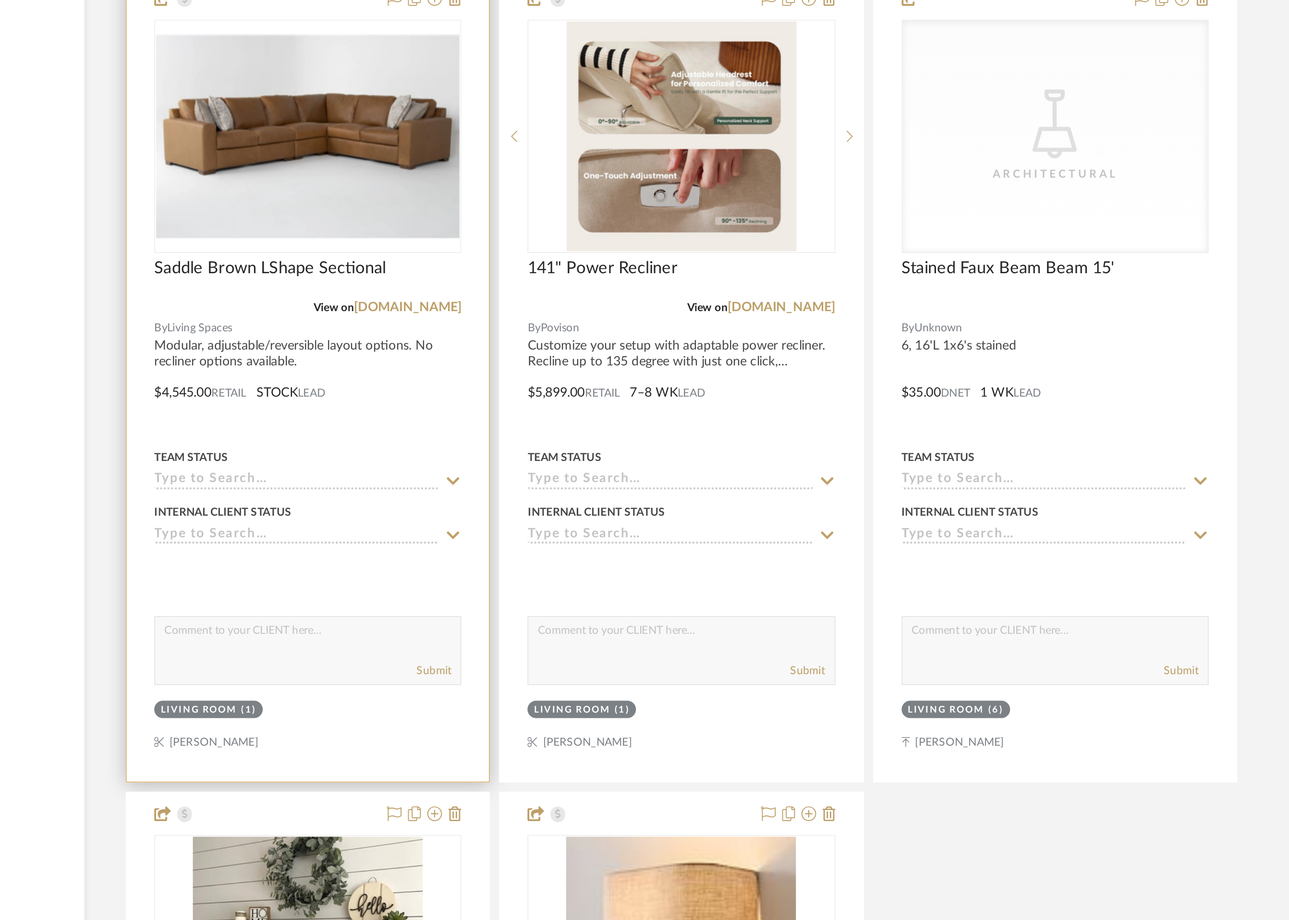
click at [551, 772] on textarea at bounding box center [543, 770] width 159 height 18
type textarea "This one does not have an option for recliner"
click at [610, 785] on button "Submit" at bounding box center [609, 789] width 18 height 9
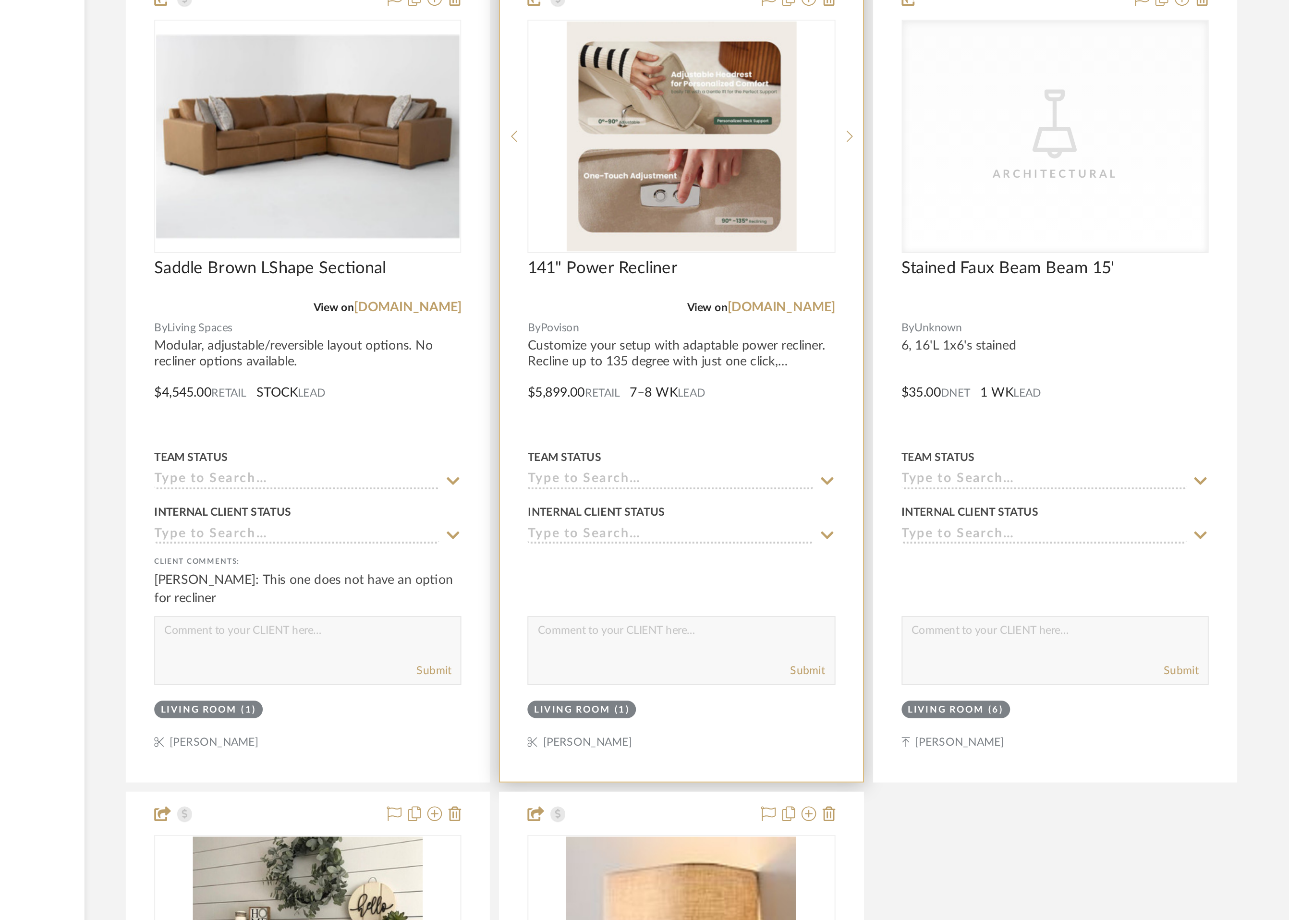
click at [694, 771] on textarea at bounding box center [738, 770] width 159 height 18
click at [826, 508] on icon at bounding box center [826, 510] width 3 height 6
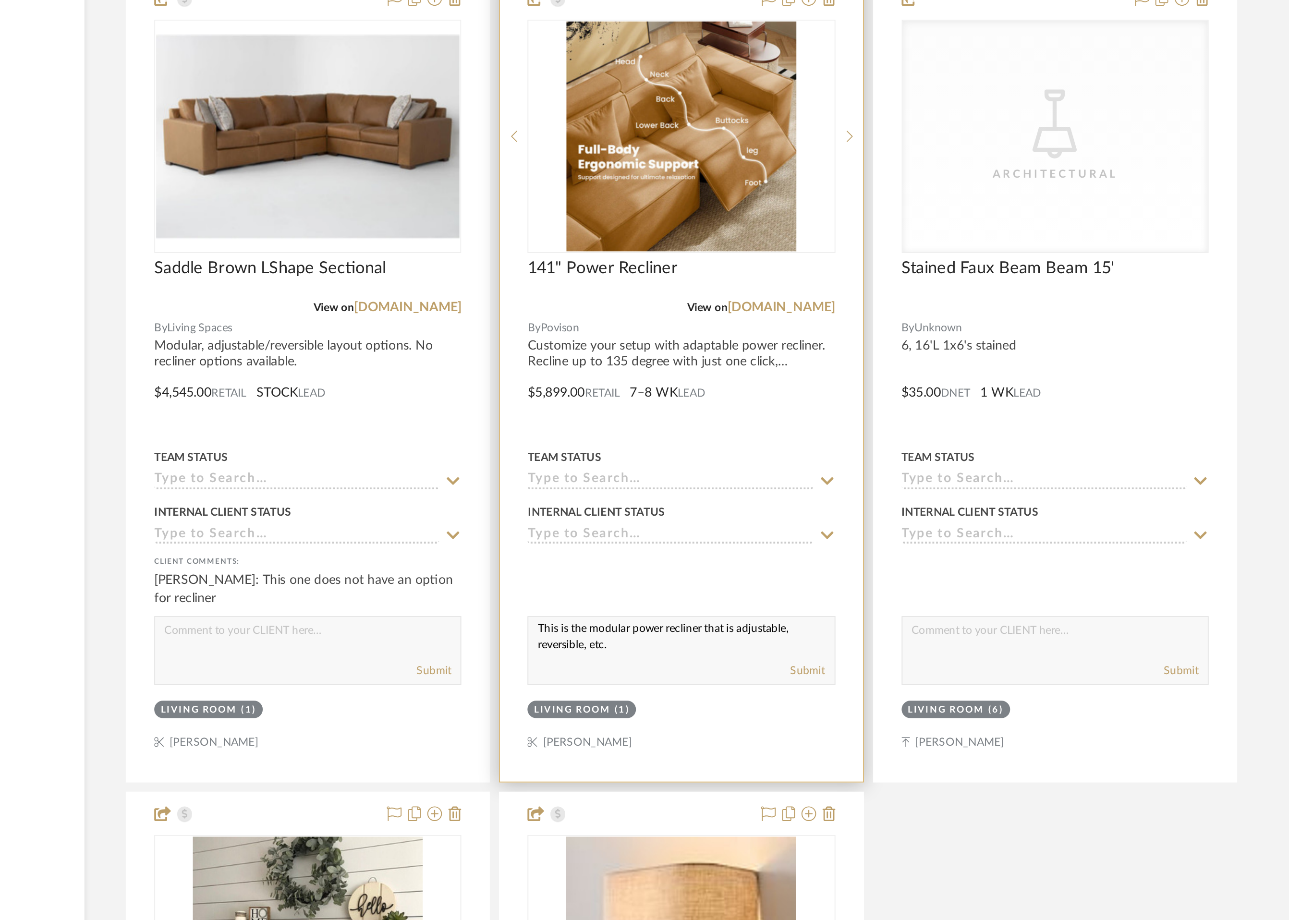
click at [715, 776] on textarea "This is the modular power recliner that is adjustable, reversible, etc." at bounding box center [738, 770] width 159 height 18
type textarea "This is the modular power recliner that is adjustable, reversible, etc. Scroll …"
click at [809, 789] on button "Submit" at bounding box center [805, 789] width 18 height 9
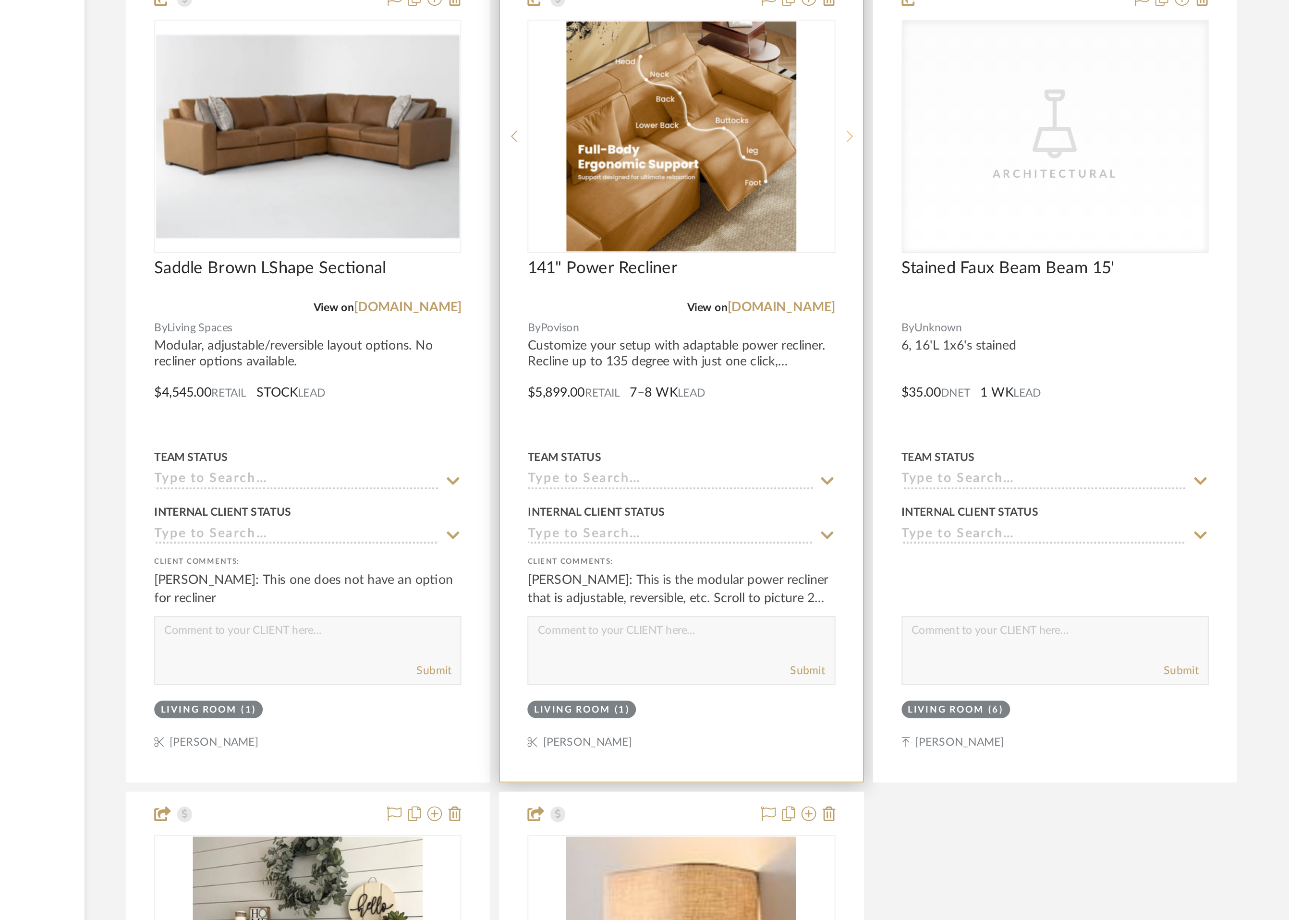
click at [826, 508] on icon at bounding box center [826, 510] width 3 height 6
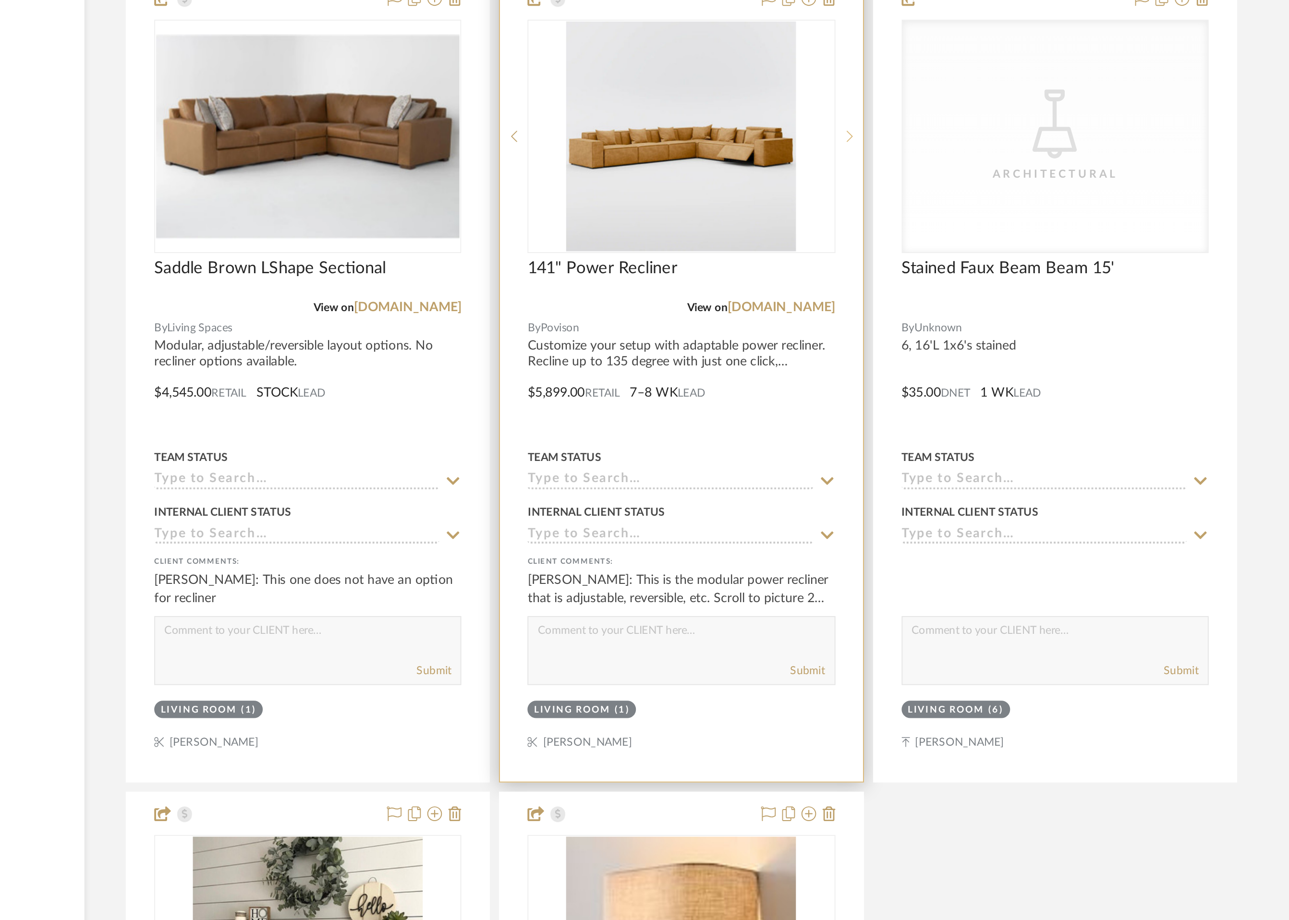
click at [826, 508] on icon at bounding box center [826, 510] width 3 height 6
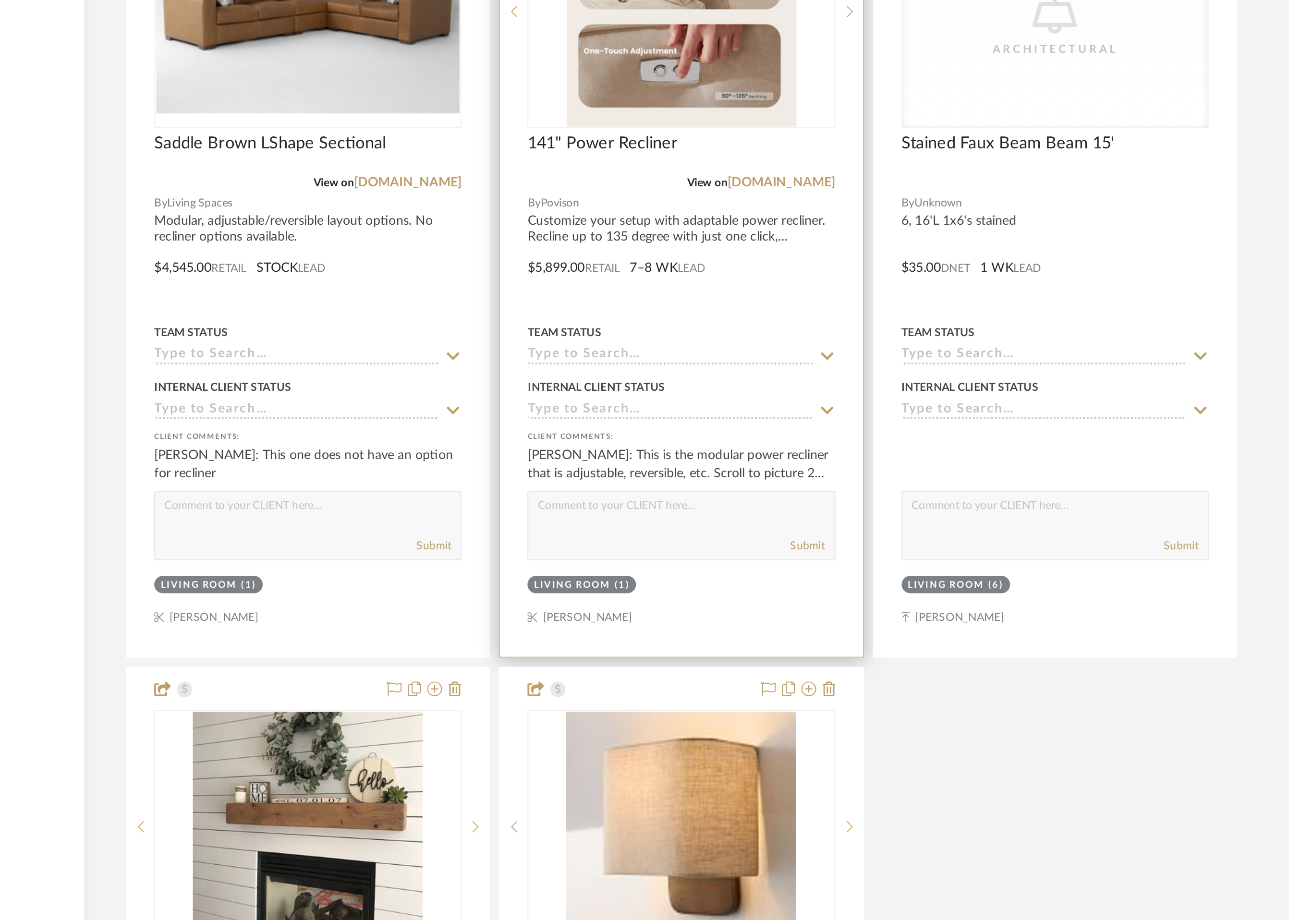
scroll to position [2646, 0]
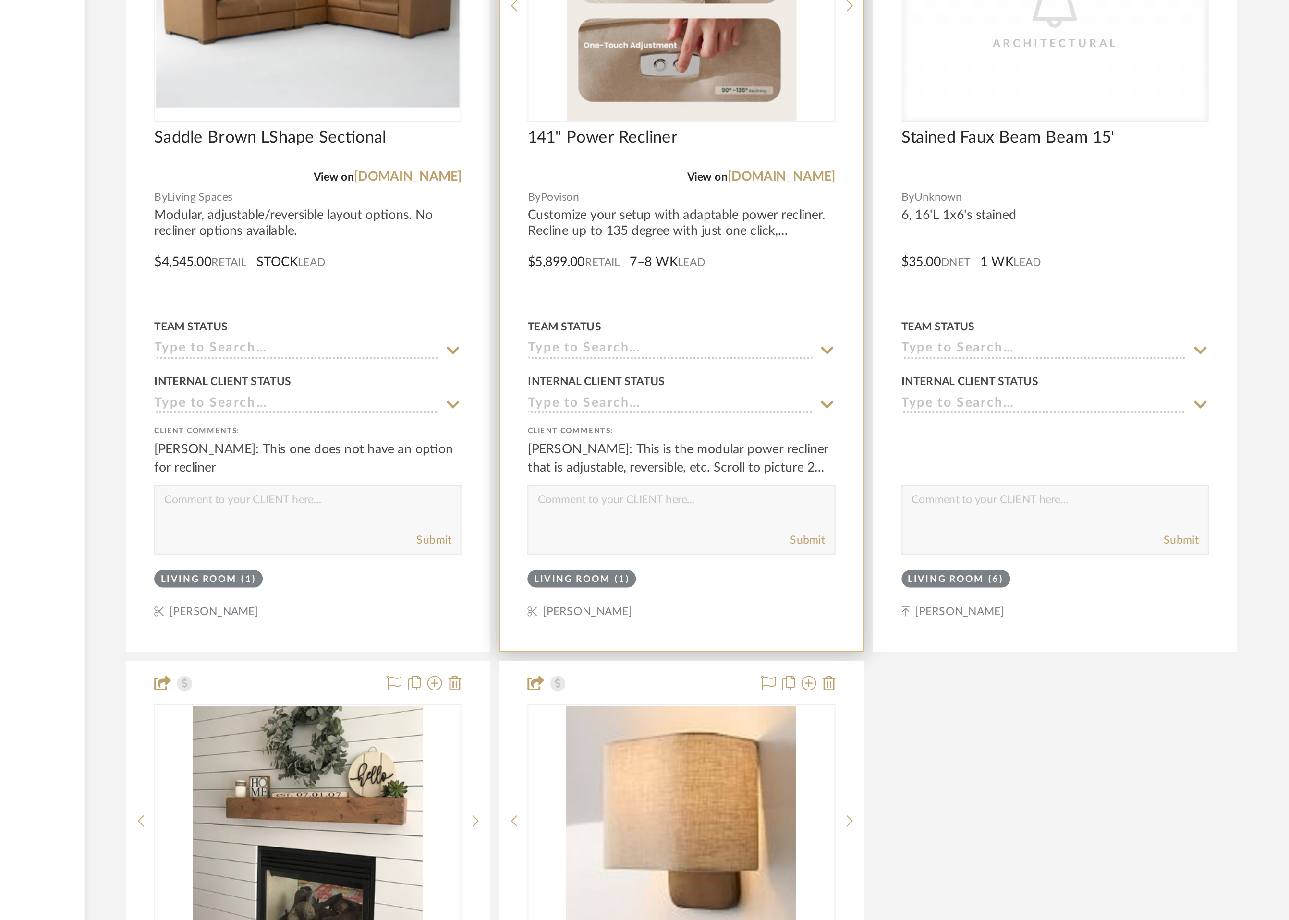
click at [713, 703] on textarea at bounding box center [738, 702] width 159 height 18
type textarea "I have this priced at 2 recliners"
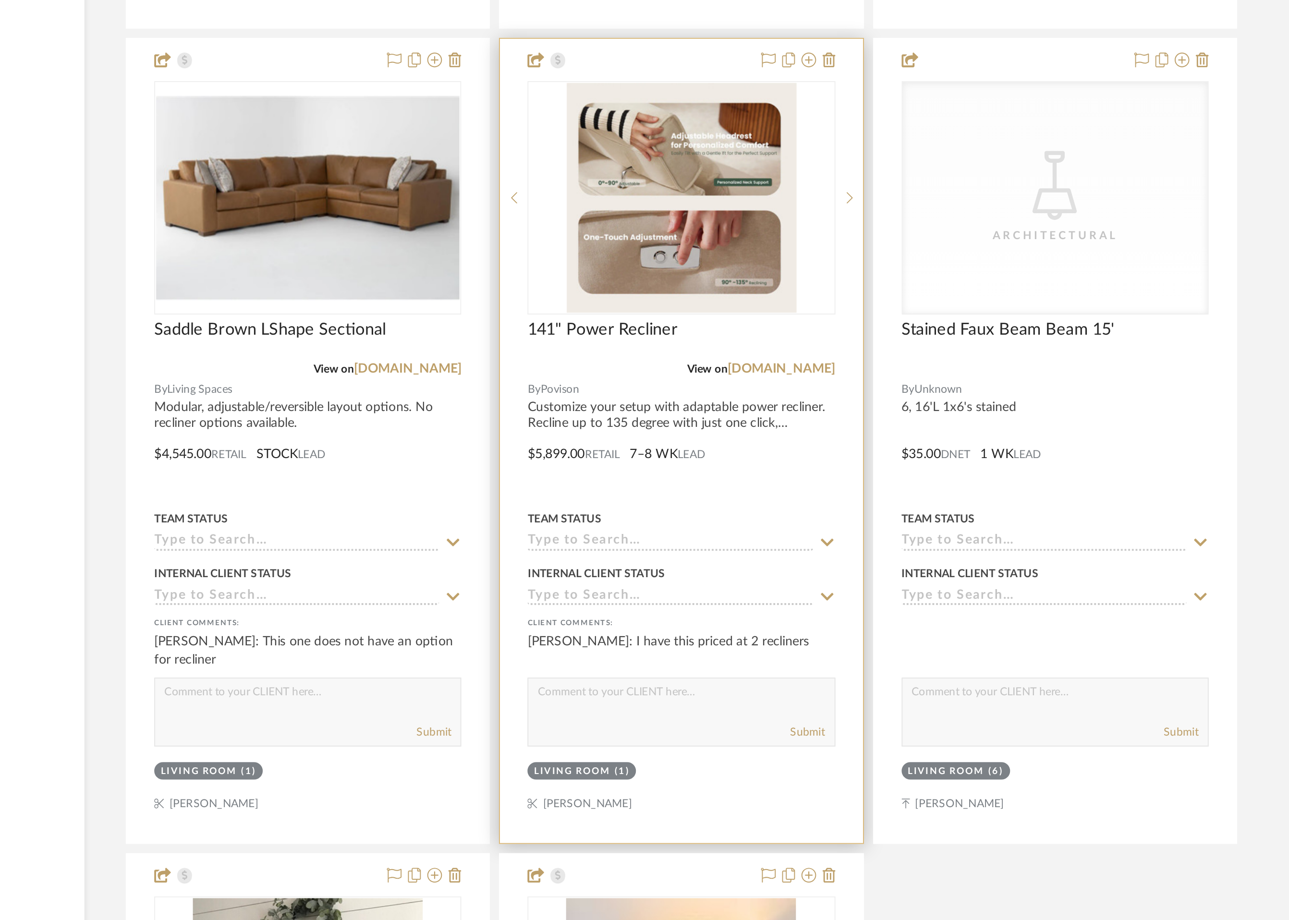
click at [784, 557] on div at bounding box center [738, 570] width 189 height 420
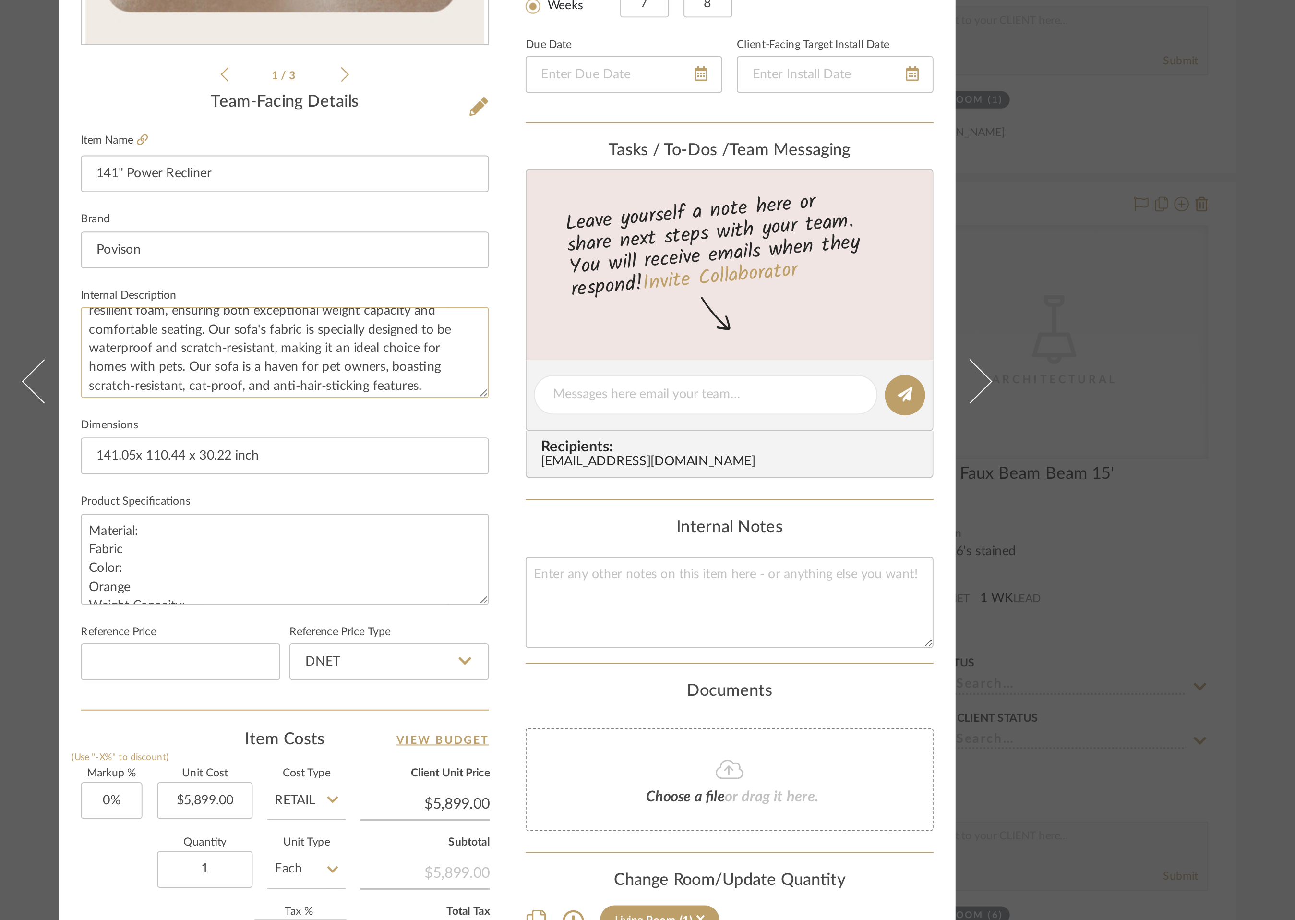
scroll to position [78, 0]
drag, startPoint x: 501, startPoint y: 435, endPoint x: 611, endPoint y: 476, distance: 116.7
click at [611, 476] on sr-form-field "Internal Description Customize your setup with adaptable power recliner. Reclin…" at bounding box center [531, 446] width 213 height 68
click at [529, 558] on textarea "Material: Fabric Color: Orange Weight Capacity: 1200 LBS Seating Capacity: 5-6 …" at bounding box center [531, 556] width 213 height 48
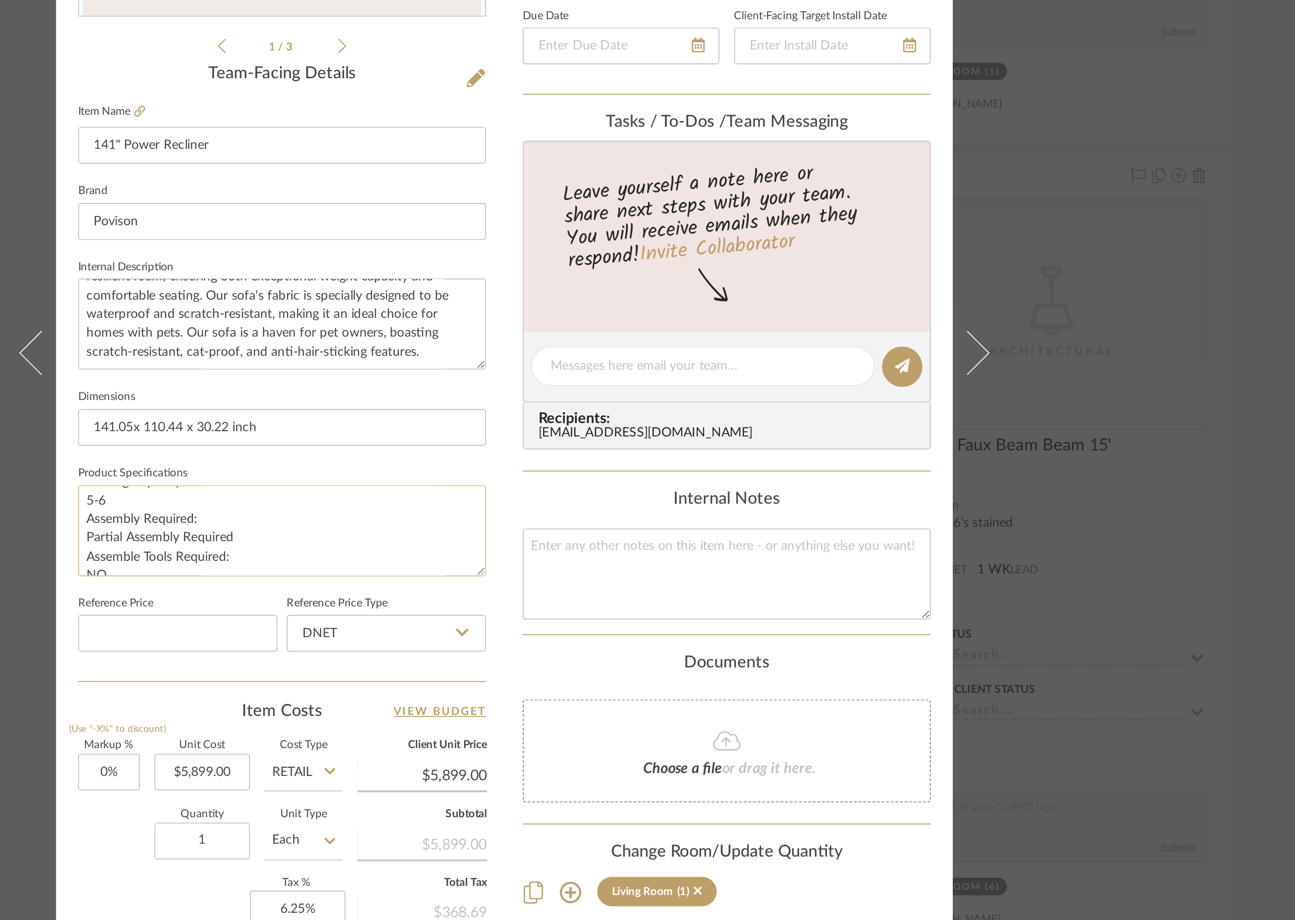
scroll to position [78, 0]
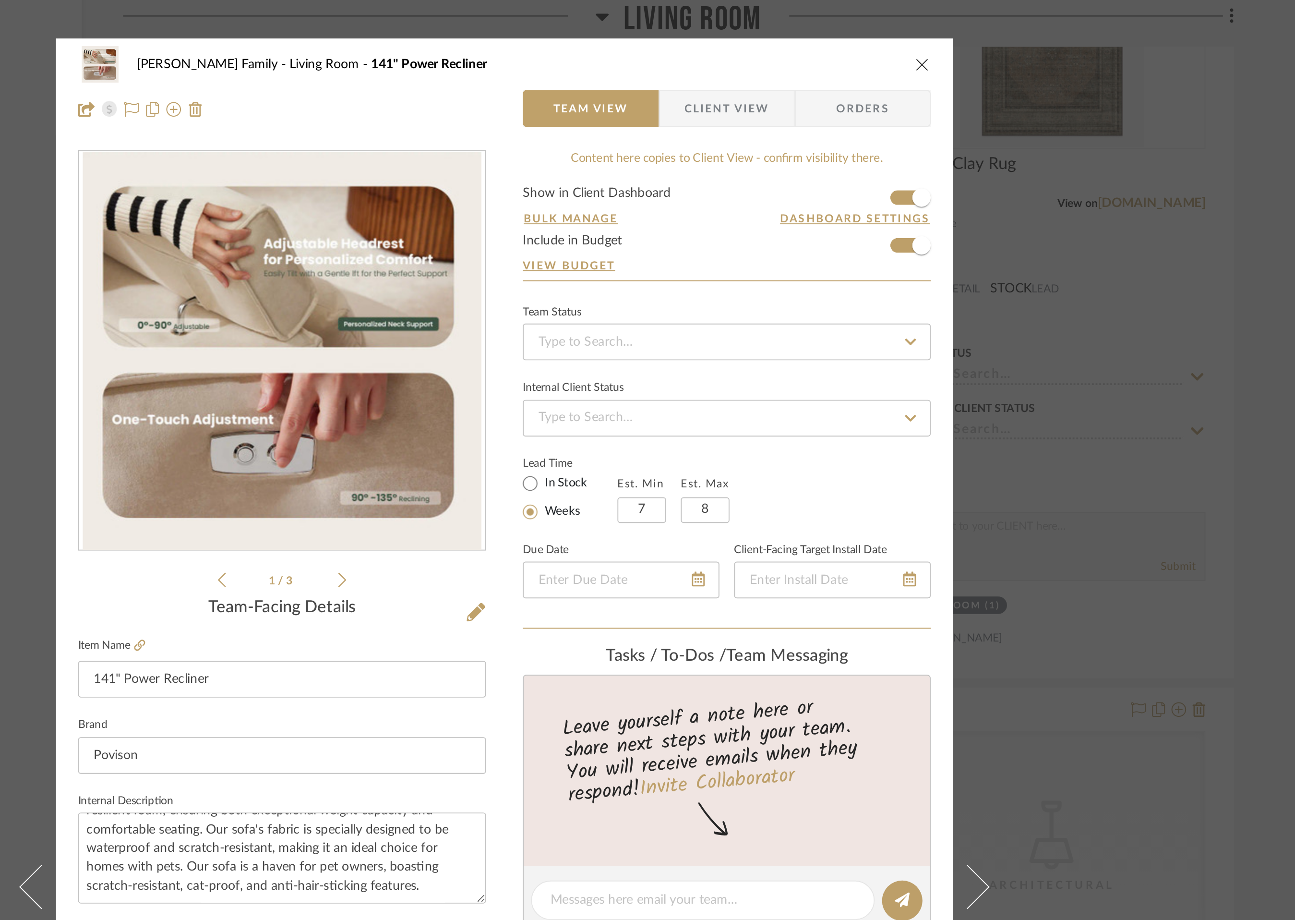
click at [863, 31] on icon "close" at bounding box center [866, 34] width 8 height 8
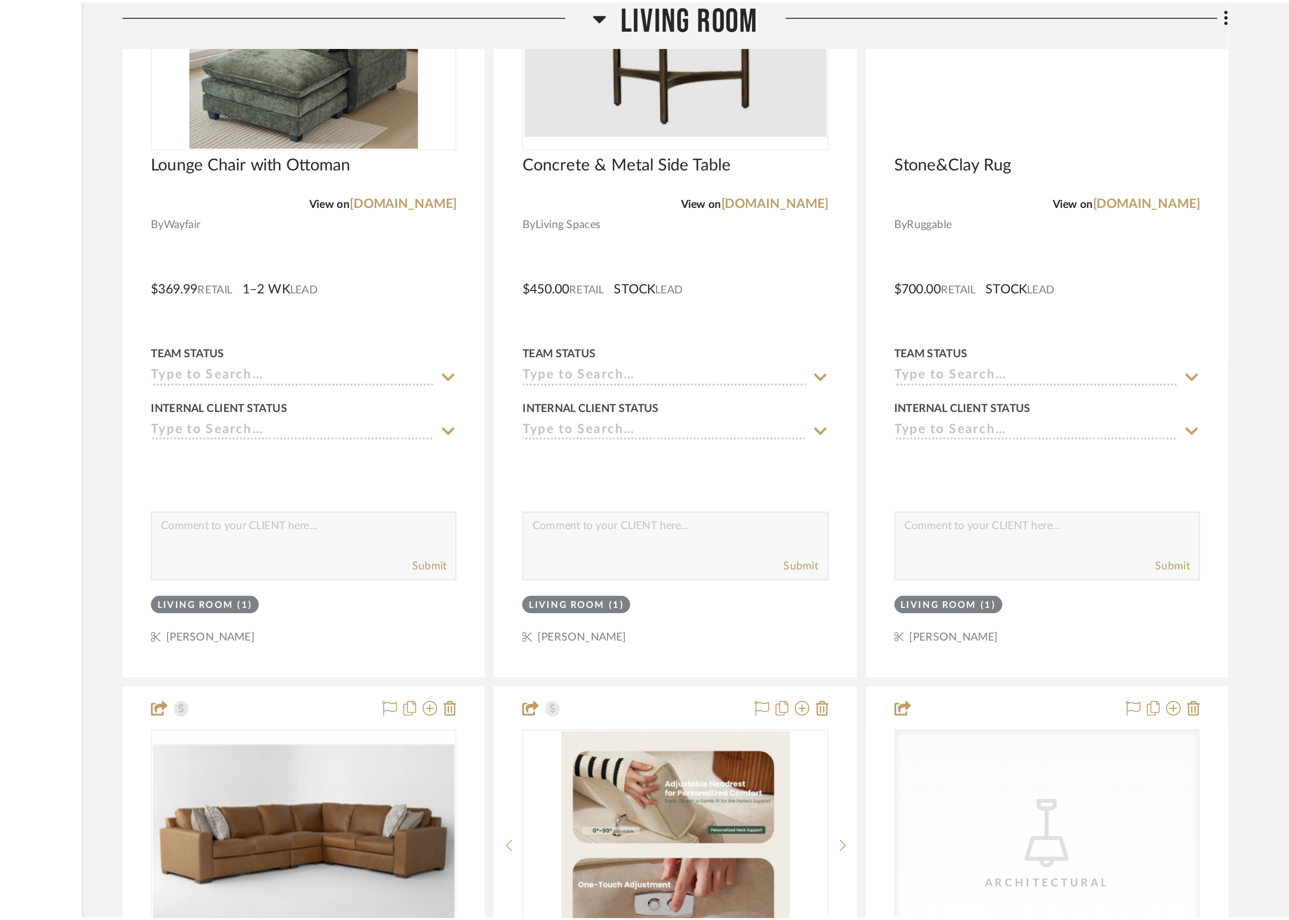
scroll to position [2646, 0]
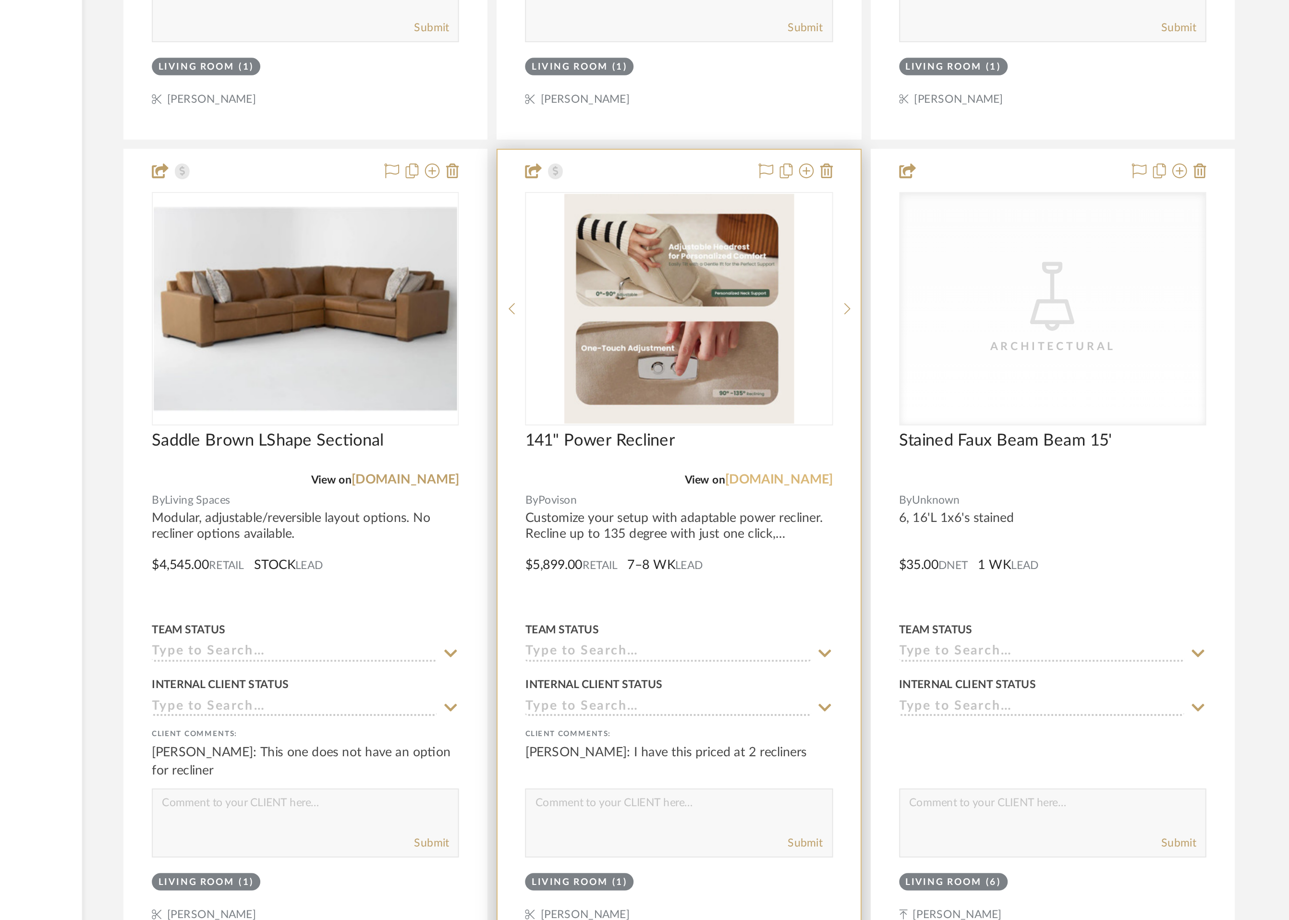
click at [794, 532] on link "[DOMAIN_NAME]" at bounding box center [791, 532] width 56 height 7
click at [705, 700] on textarea at bounding box center [738, 703] width 159 height 18
type textarea "T"
paste textarea "Our sofa's fabric is specially designed to be waterproof and scratch-resistant,…"
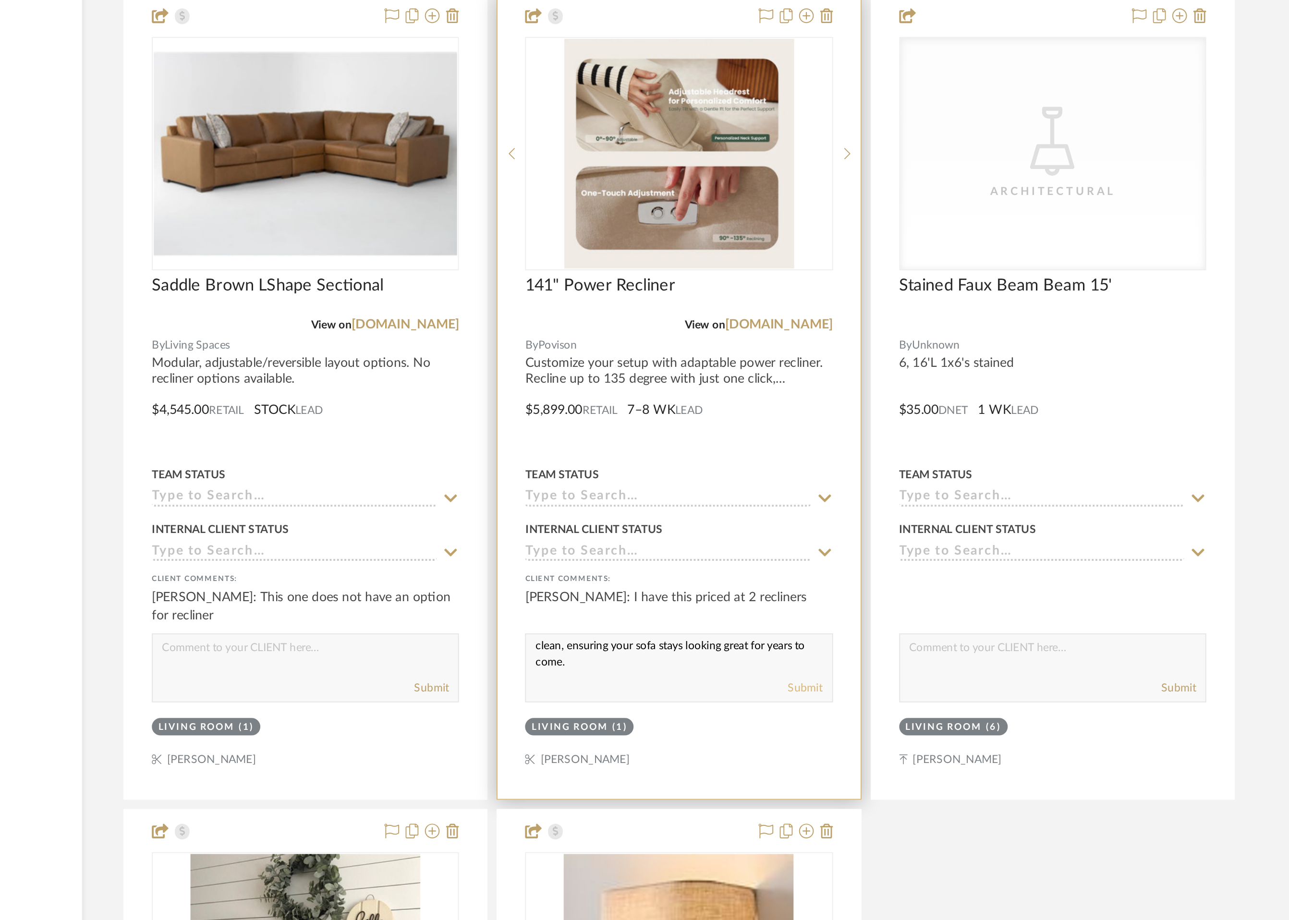
type textarea "Here's what the company says about the fabric: Our sofa's fabric is specially d…"
click at [809, 722] on button "Submit" at bounding box center [805, 721] width 18 height 9
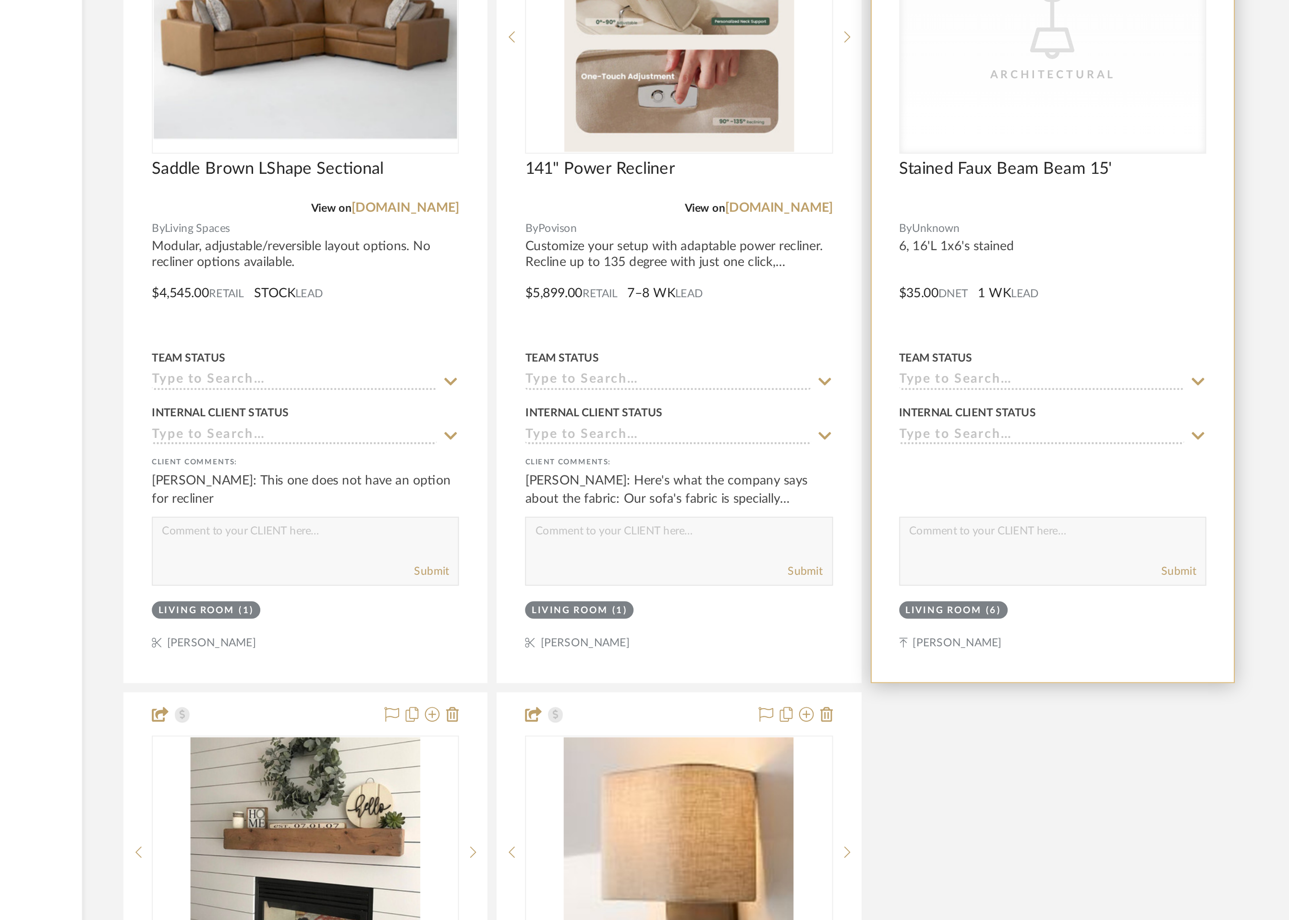
click at [927, 487] on div "CategoryIconLighting Created with Sketch. Architectural" at bounding box center [933, 442] width 159 height 121
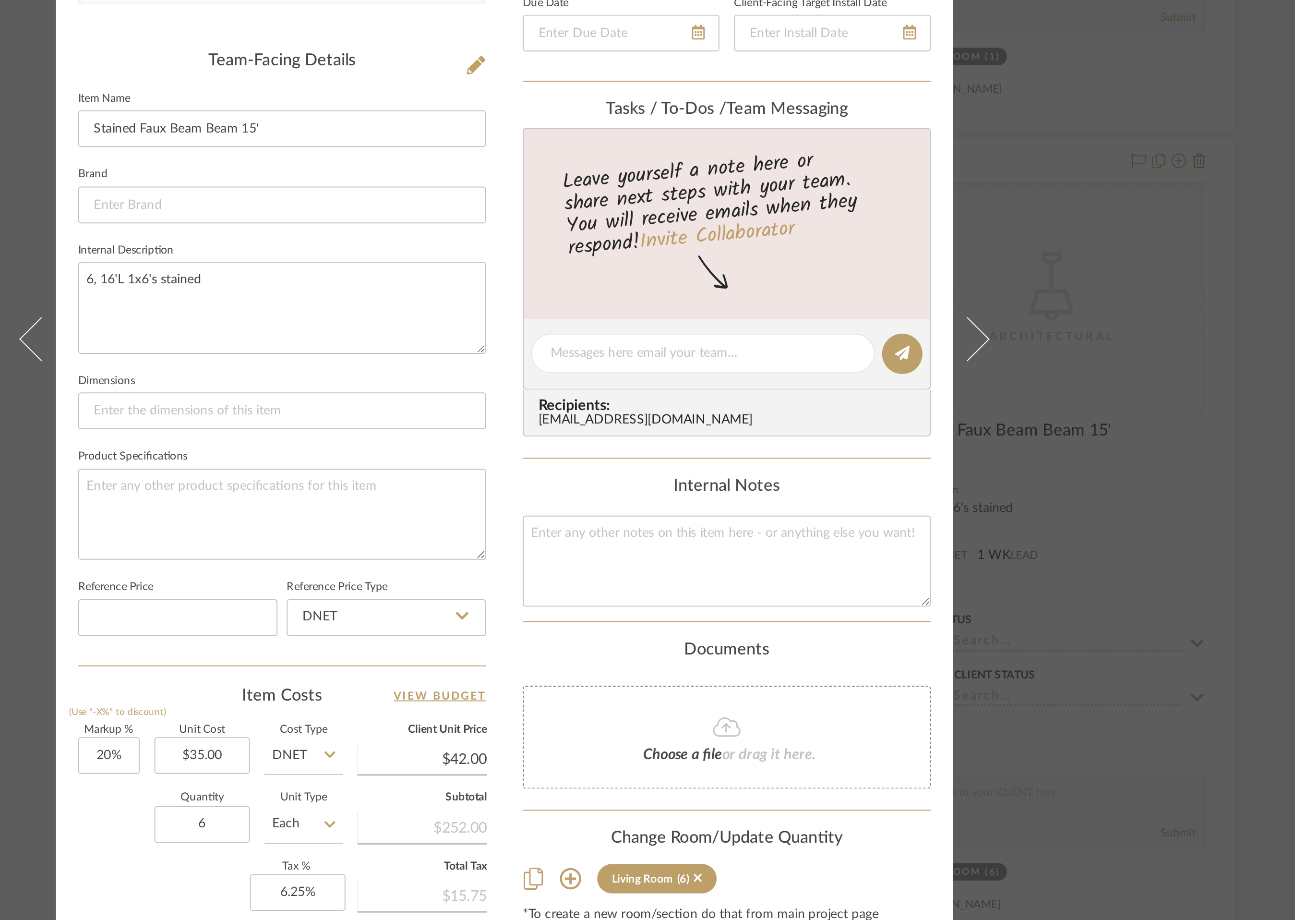
click at [624, 610] on icon at bounding box center [625, 608] width 7 height 8
click at [603, 652] on div "Retail" at bounding box center [590, 658] width 119 height 24
type input "Retail"
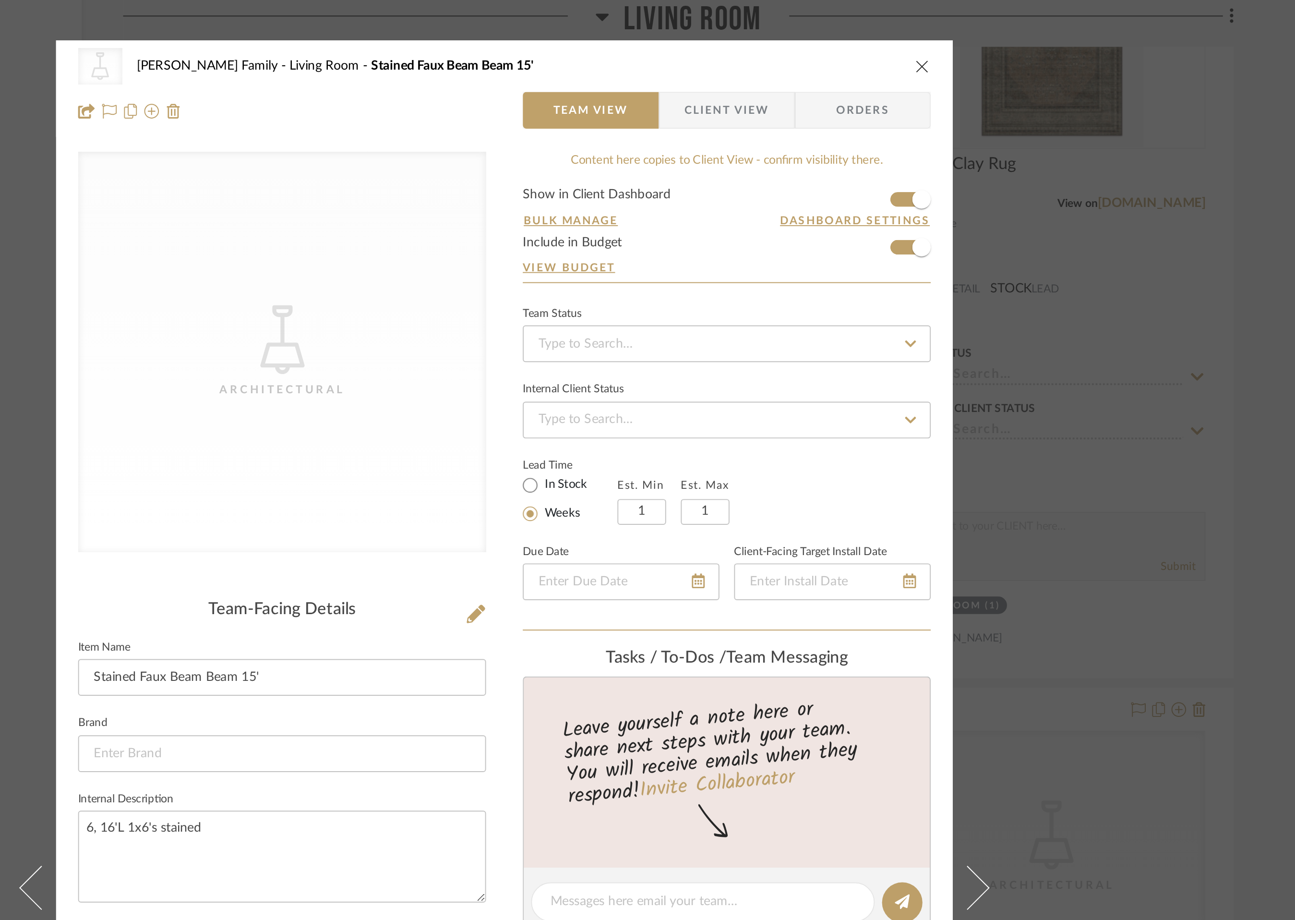
click at [866, 31] on icon "close" at bounding box center [866, 35] width 8 height 8
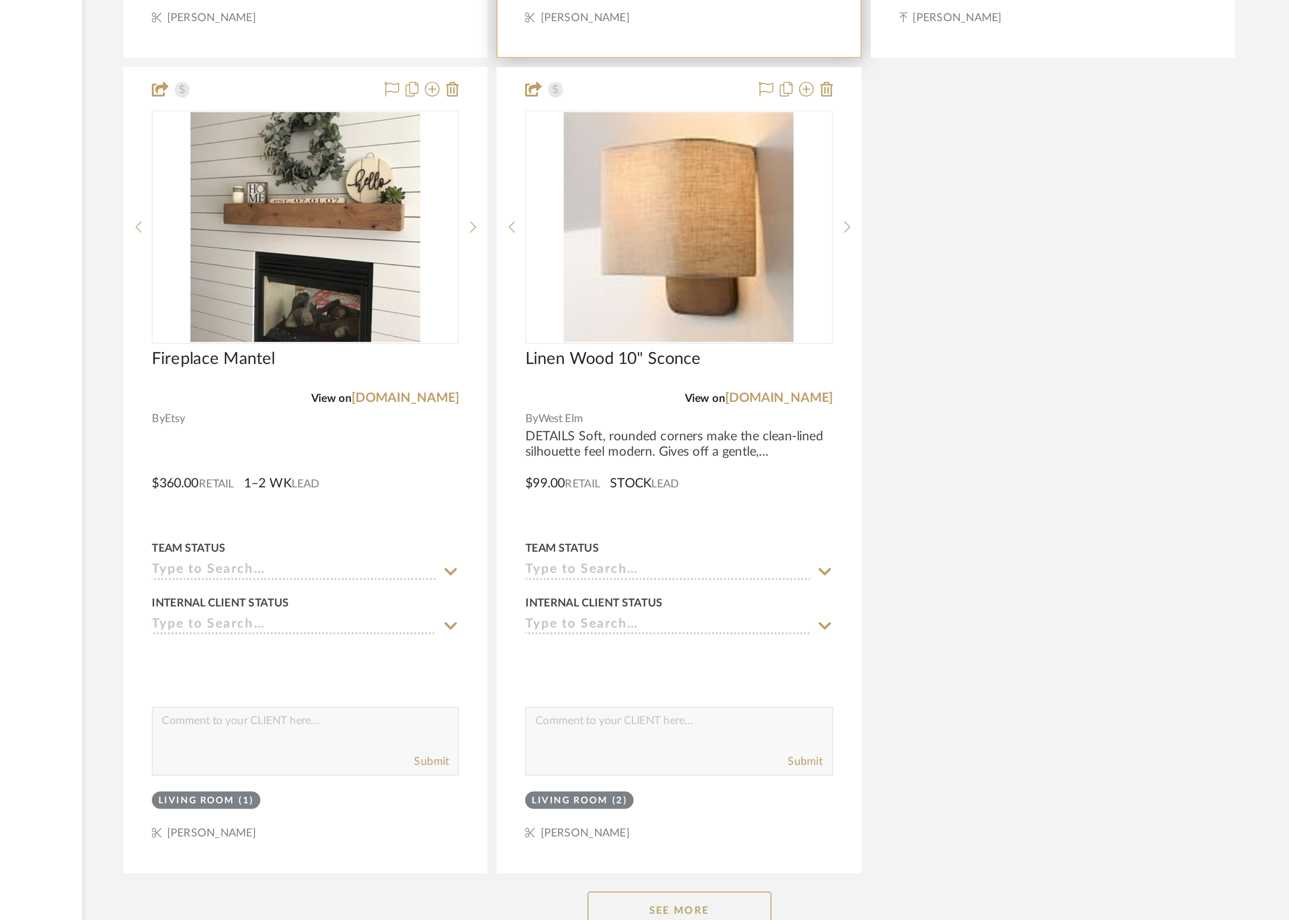
scroll to position [2957, 0]
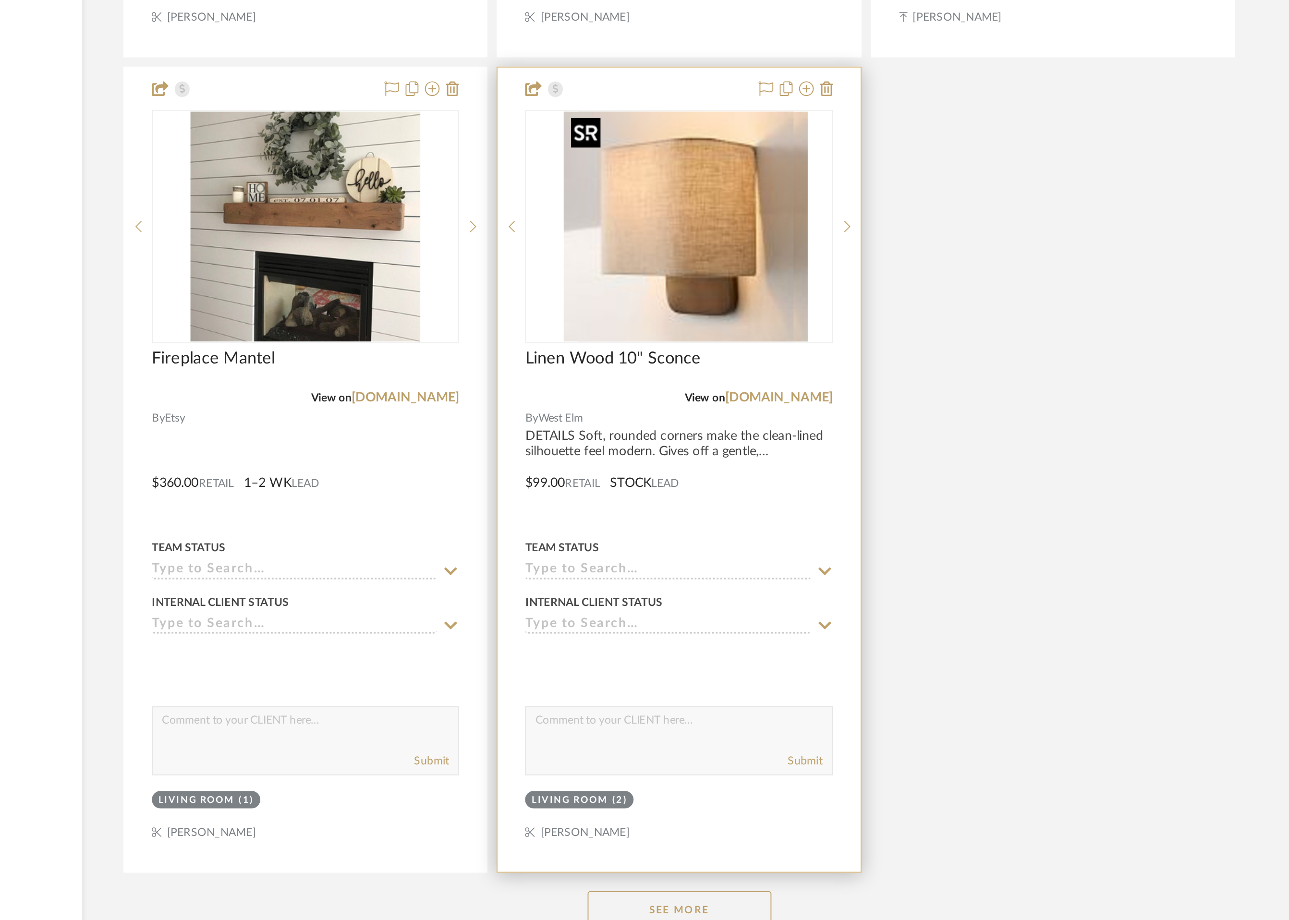
click at [739, 594] on img "0" at bounding box center [746, 557] width 120 height 120
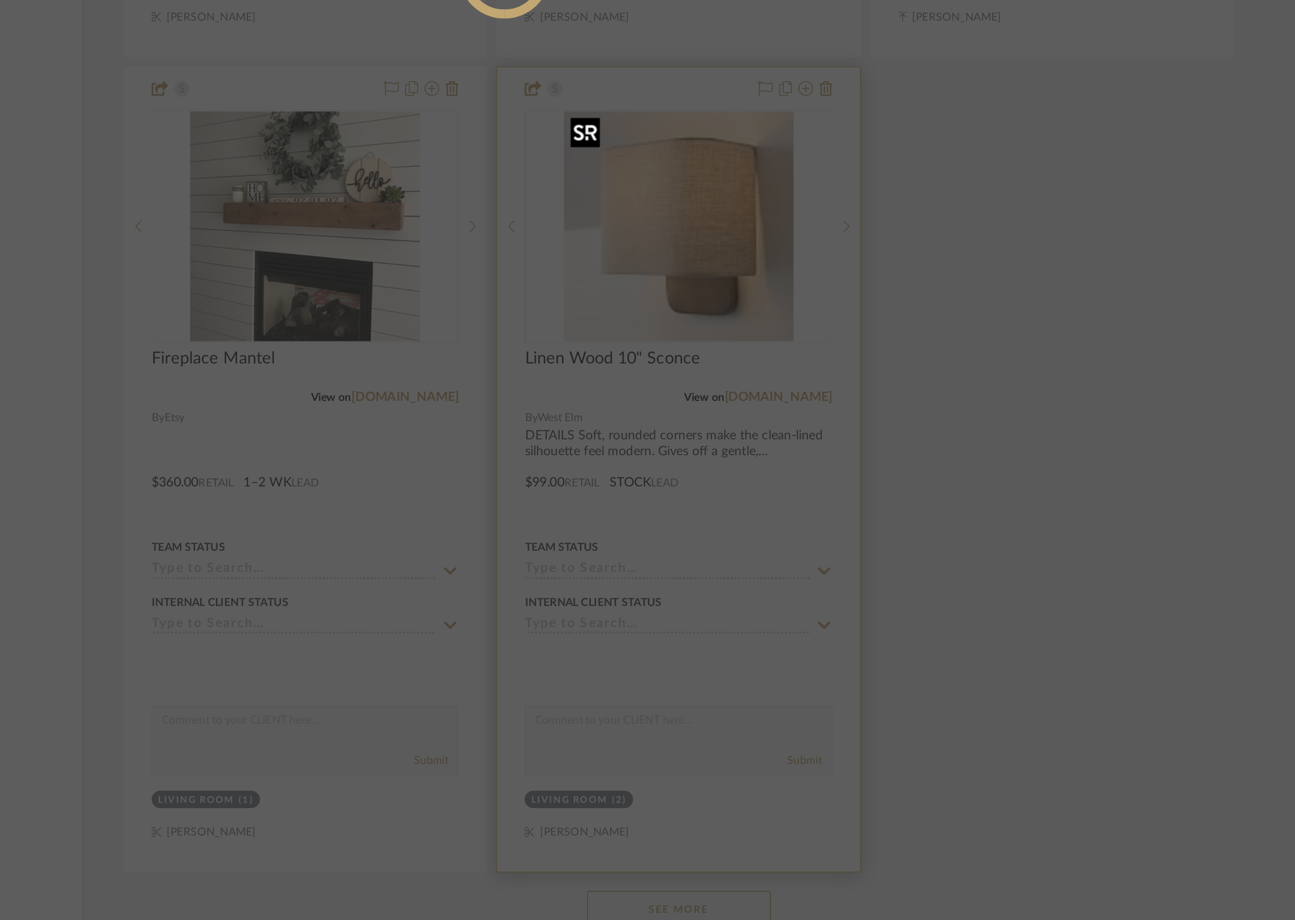
scroll to position [0, 0]
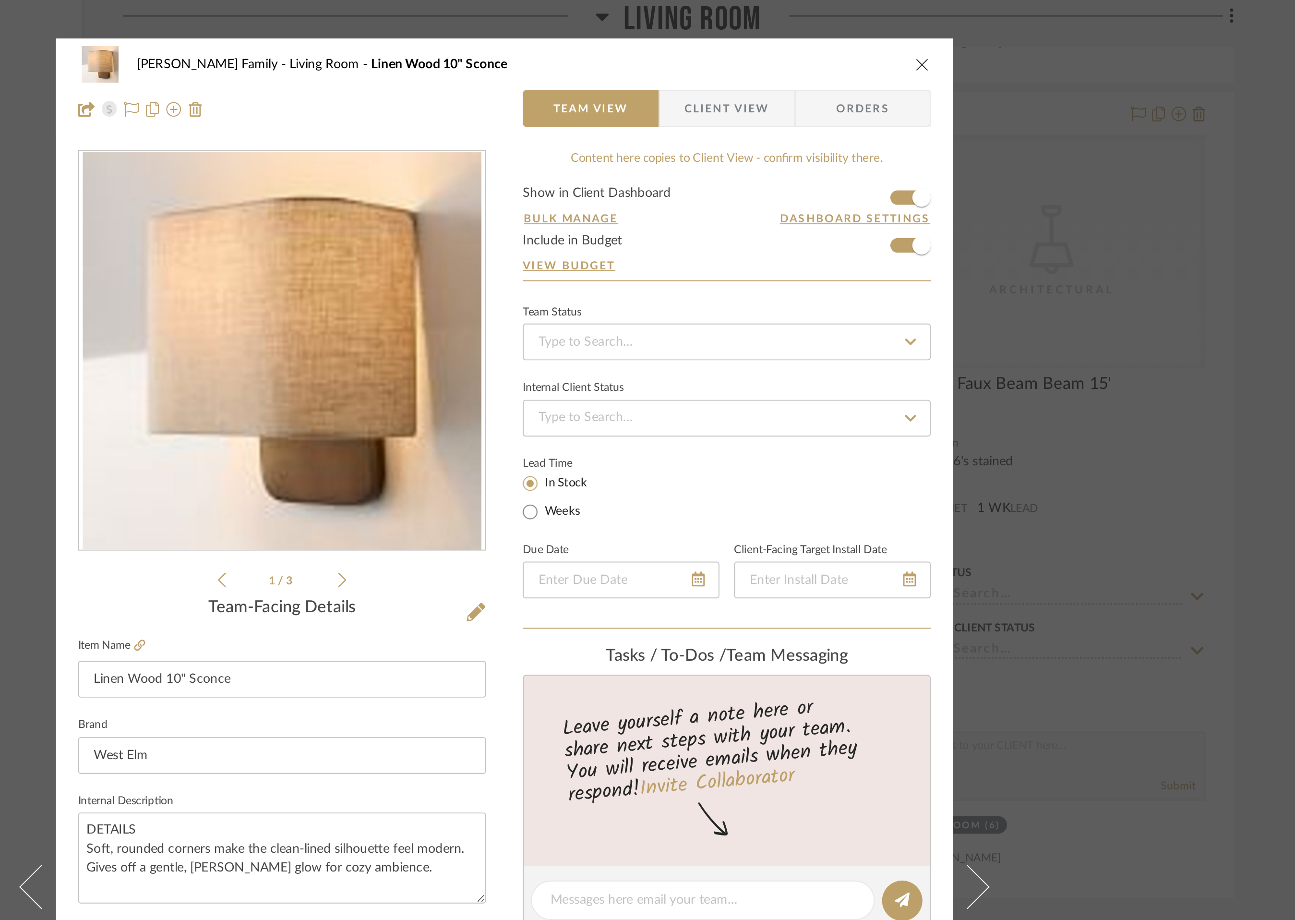
click at [863, 34] on icon "close" at bounding box center [866, 34] width 8 height 8
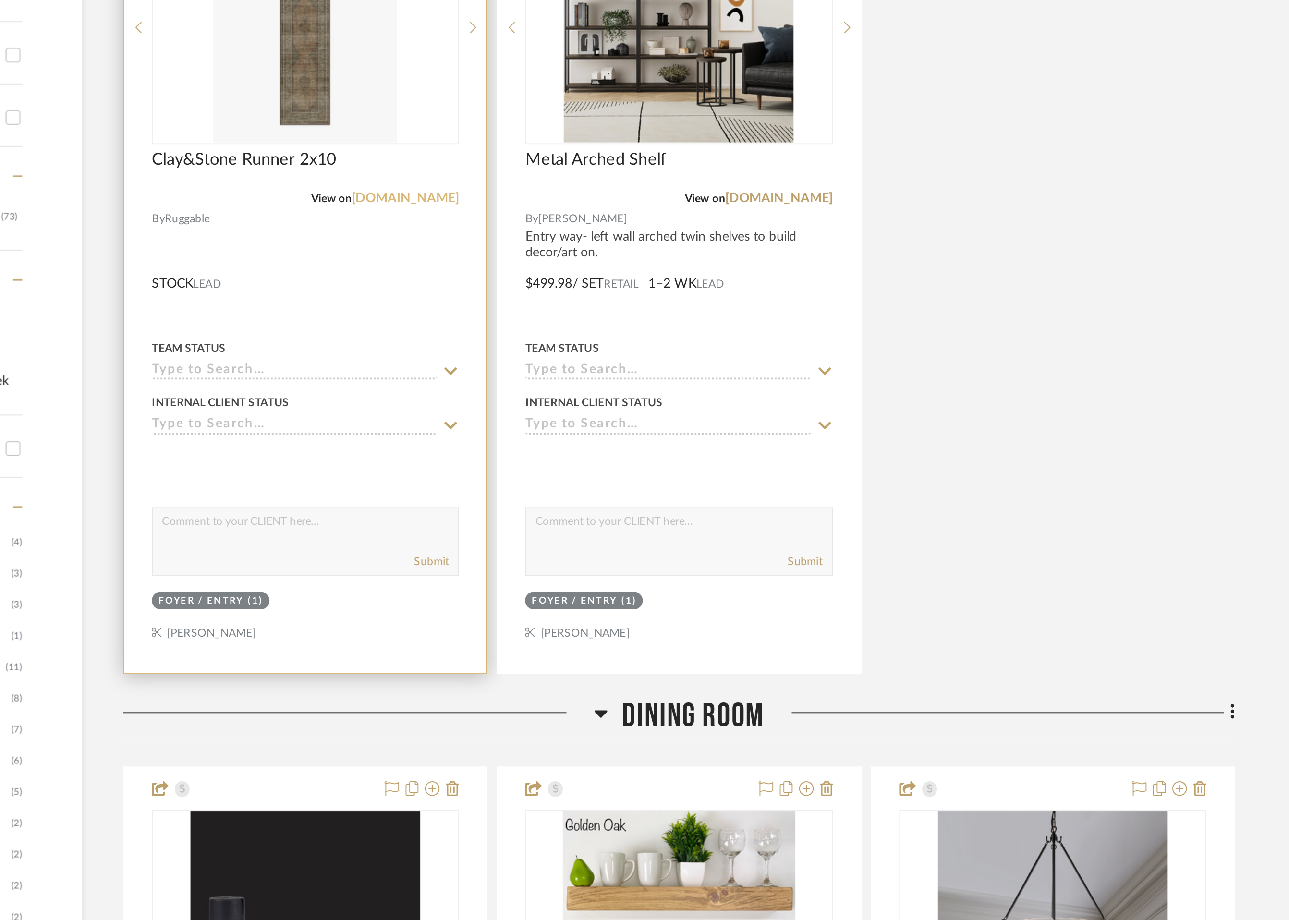
click at [612, 448] on link "[DOMAIN_NAME]" at bounding box center [595, 451] width 56 height 7
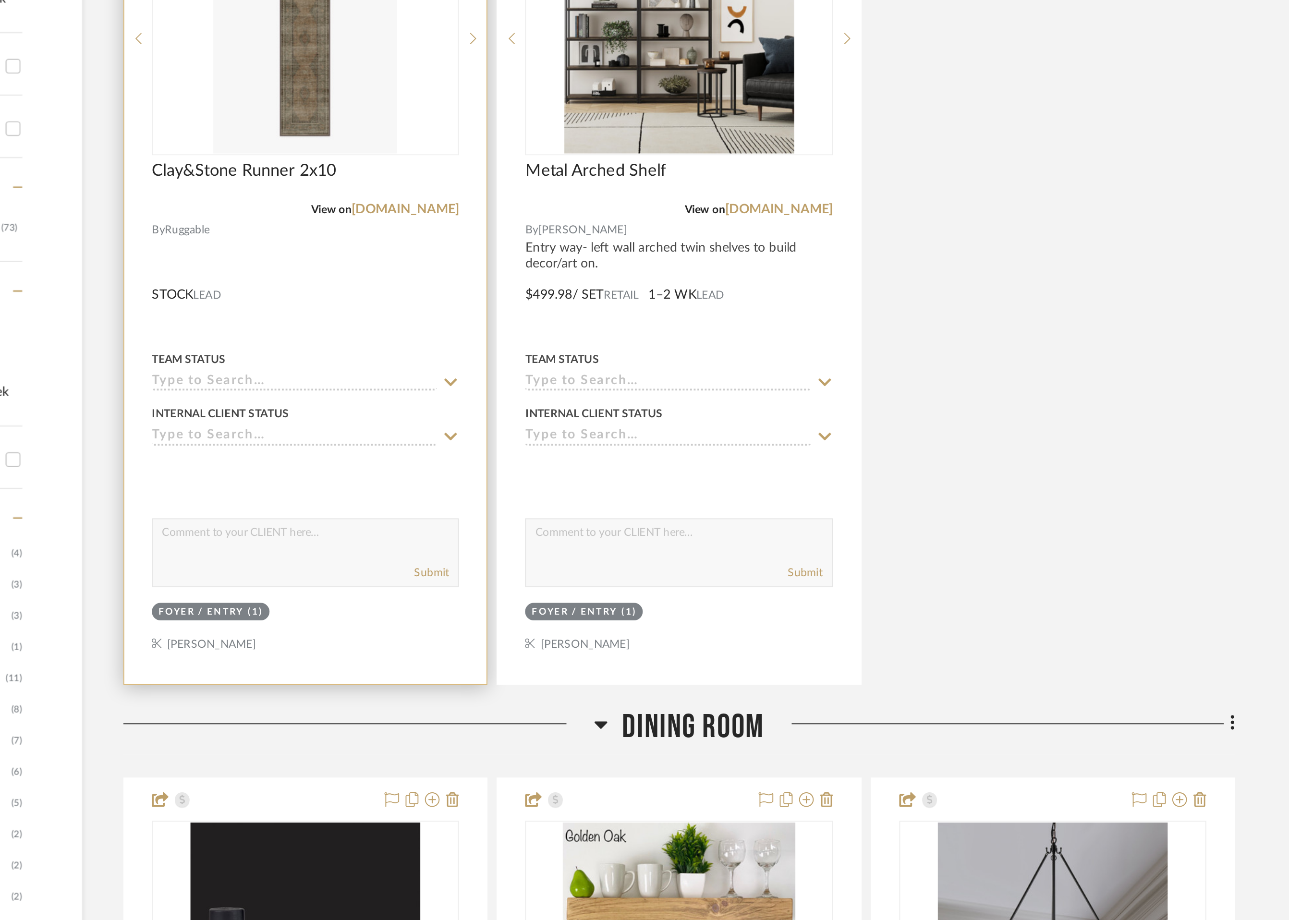
click at [575, 404] on img "0" at bounding box center [543, 362] width 96 height 120
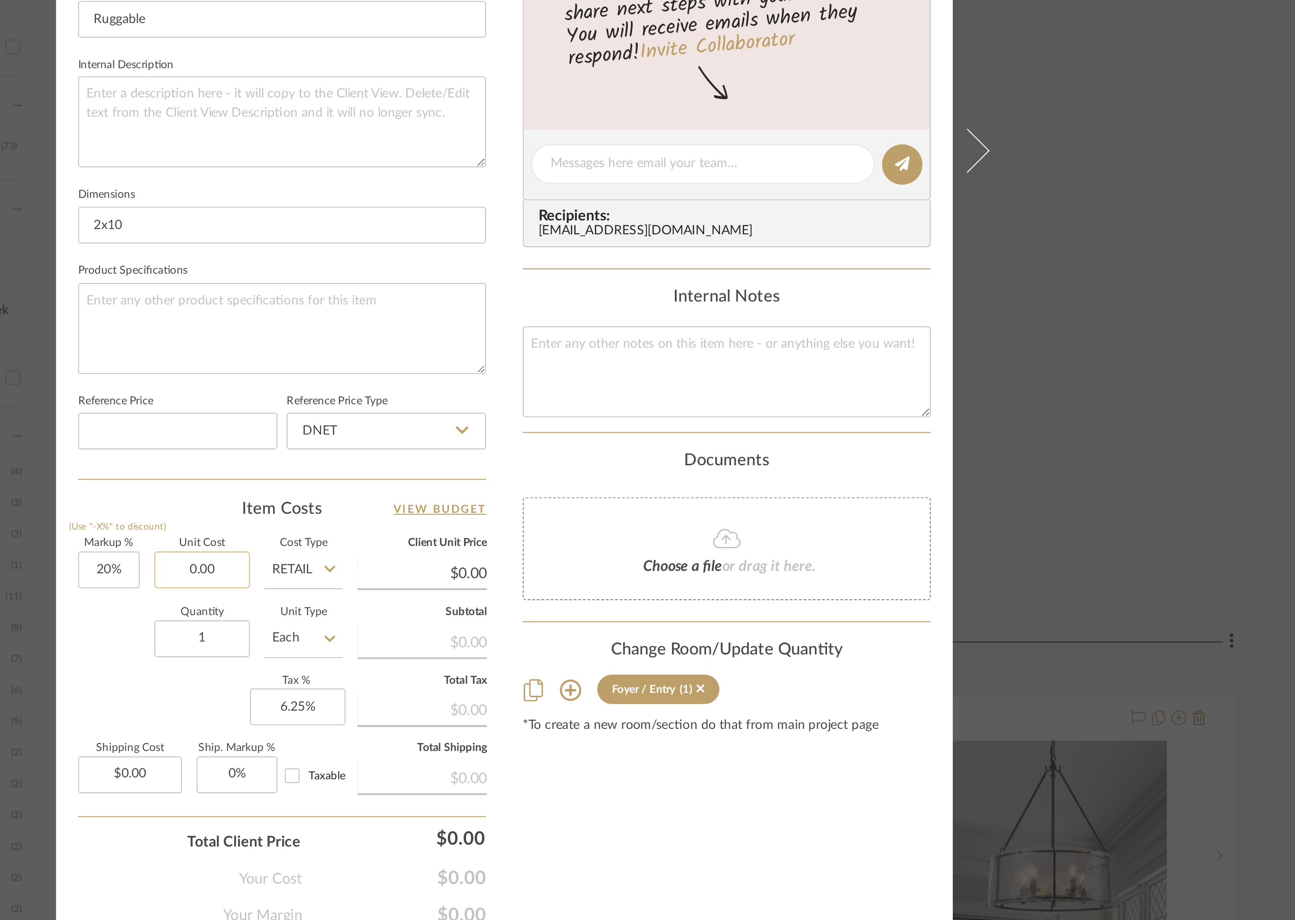
click at [485, 682] on input "0.00" at bounding box center [490, 682] width 50 height 19
type input "$249.00"
click at [722, 825] on div "Content here copies to Client View - confirm visibility there. Show in Client D…" at bounding box center [763, 473] width 213 height 790
type input "$298.80"
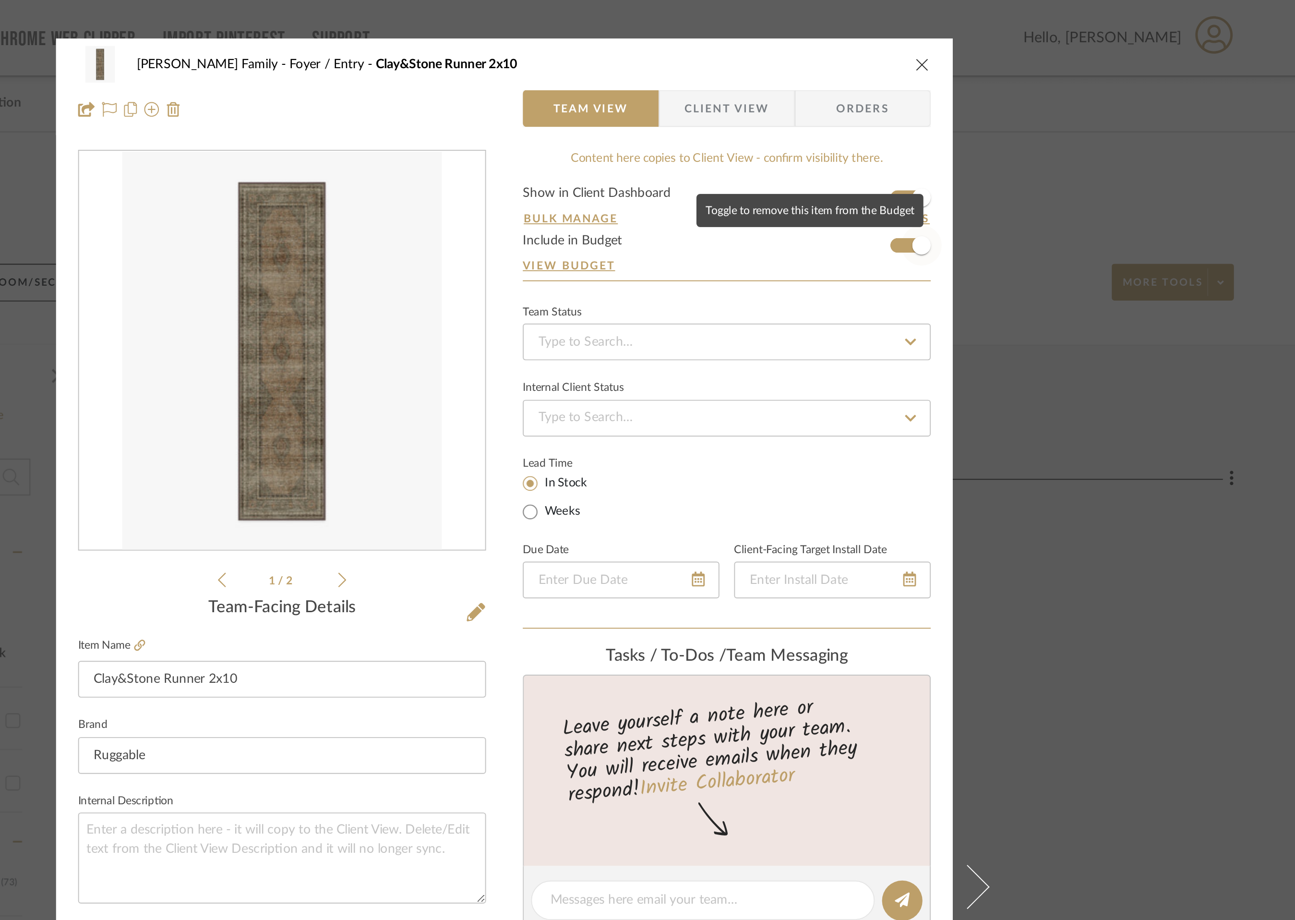
click at [855, 130] on span "button" at bounding box center [865, 128] width 21 height 21
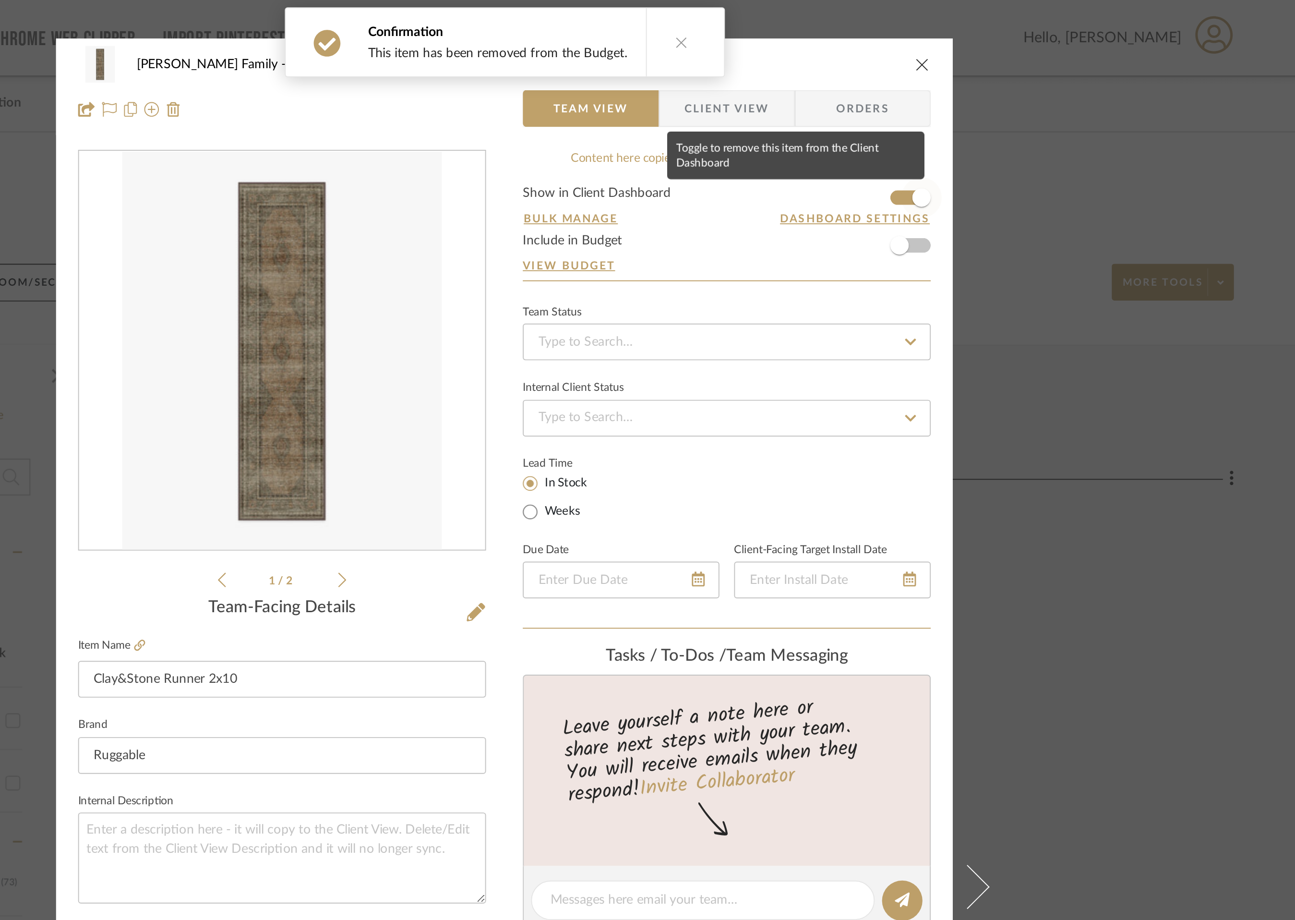
click at [855, 106] on span "button" at bounding box center [865, 103] width 21 height 21
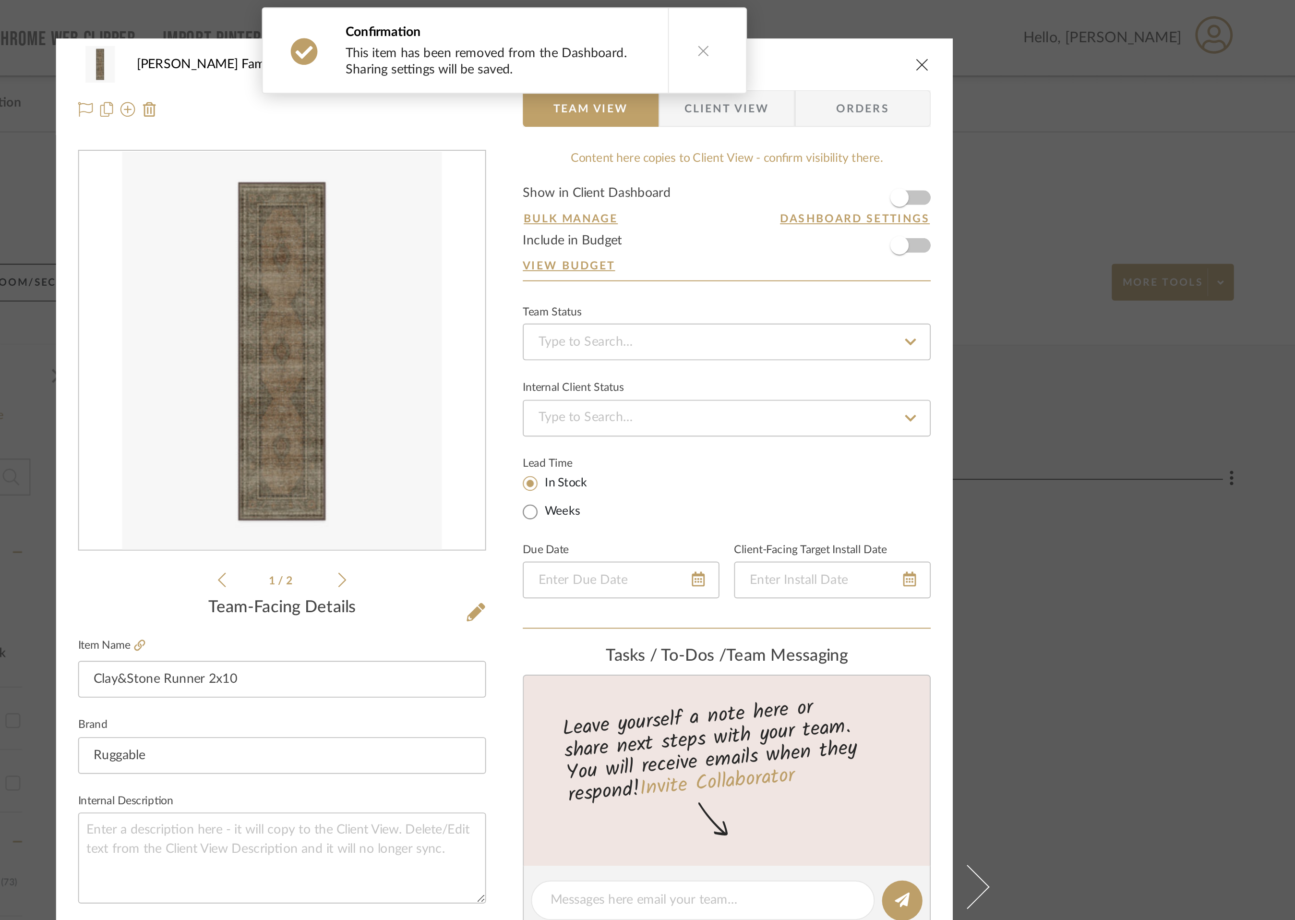
click at [863, 33] on icon "close" at bounding box center [866, 34] width 8 height 8
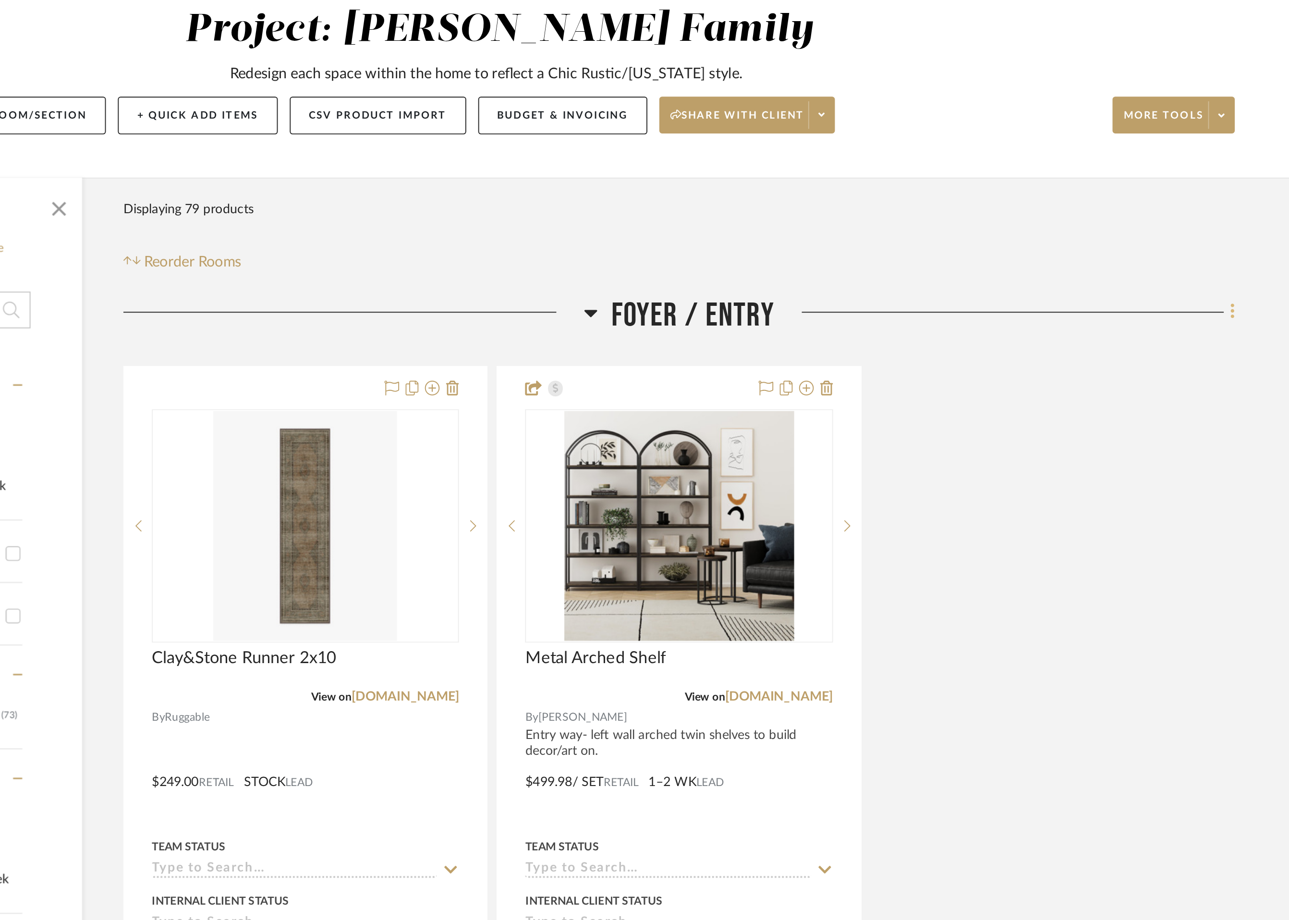
click at [1026, 251] on icon at bounding box center [1027, 250] width 2 height 8
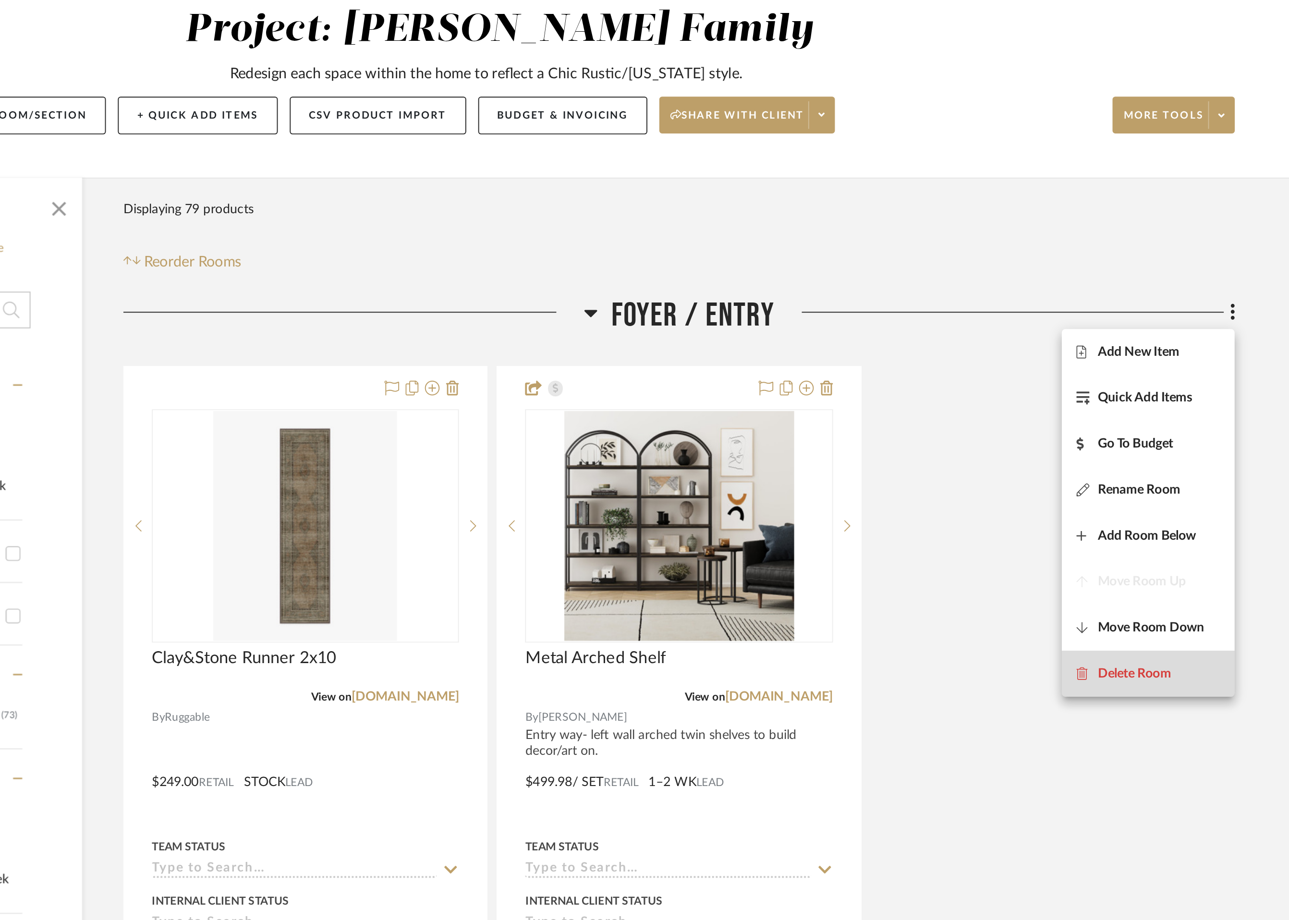
click at [989, 439] on span "Delete Room" at bounding box center [976, 439] width 38 height 8
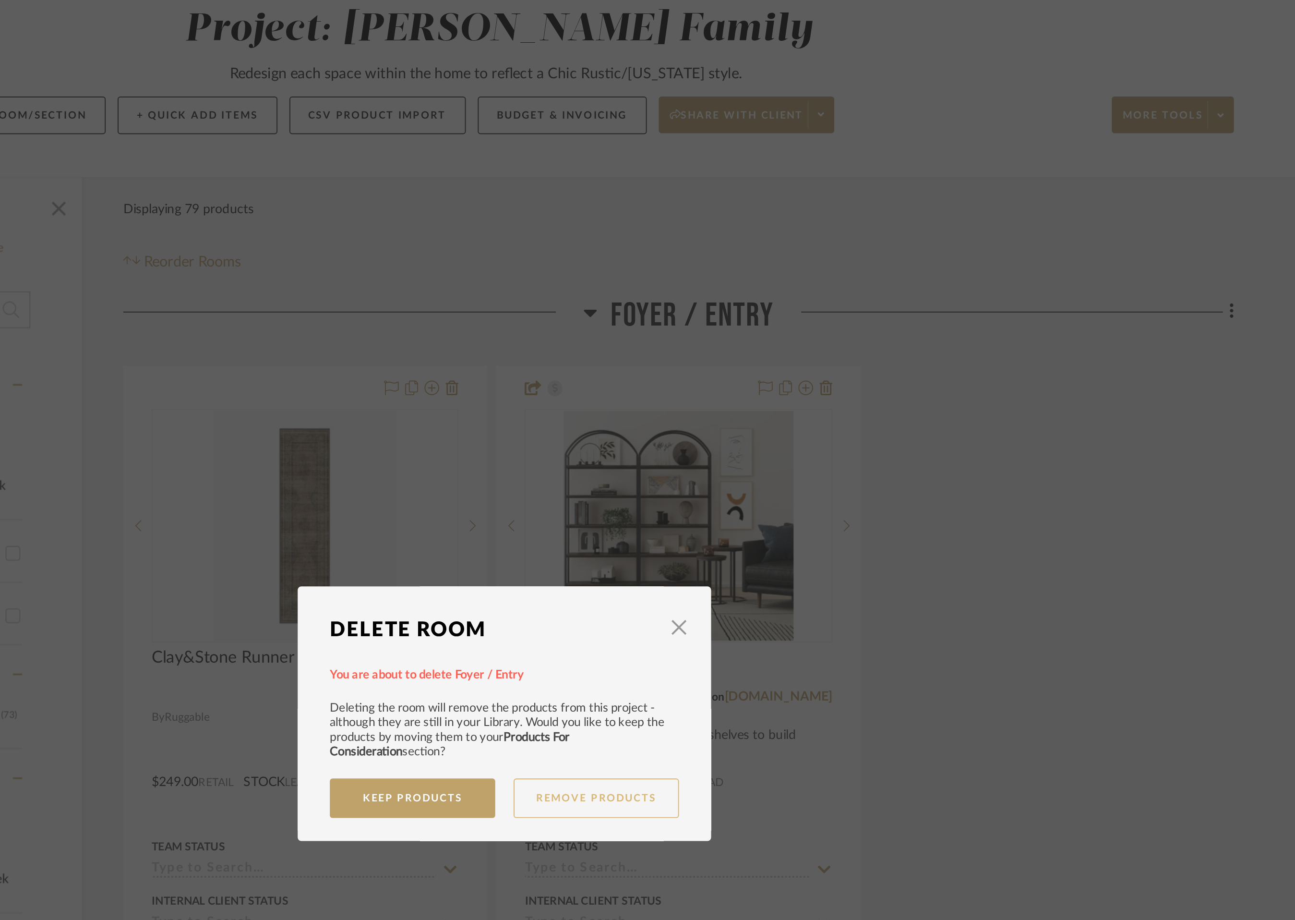
click at [694, 502] on button "Remove Products" at bounding box center [695, 504] width 86 height 21
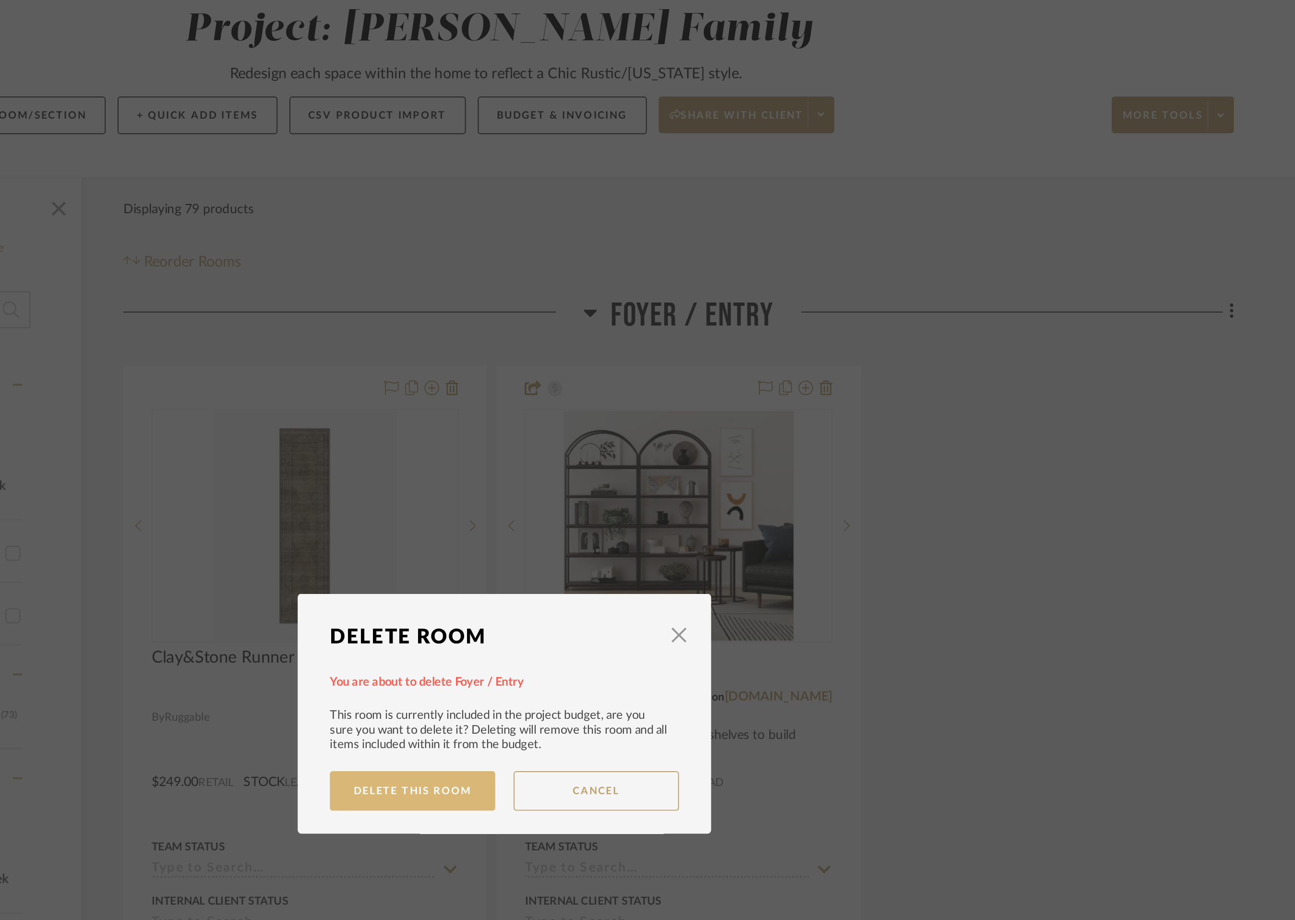
click at [621, 500] on button "Delete This Room" at bounding box center [599, 500] width 86 height 21
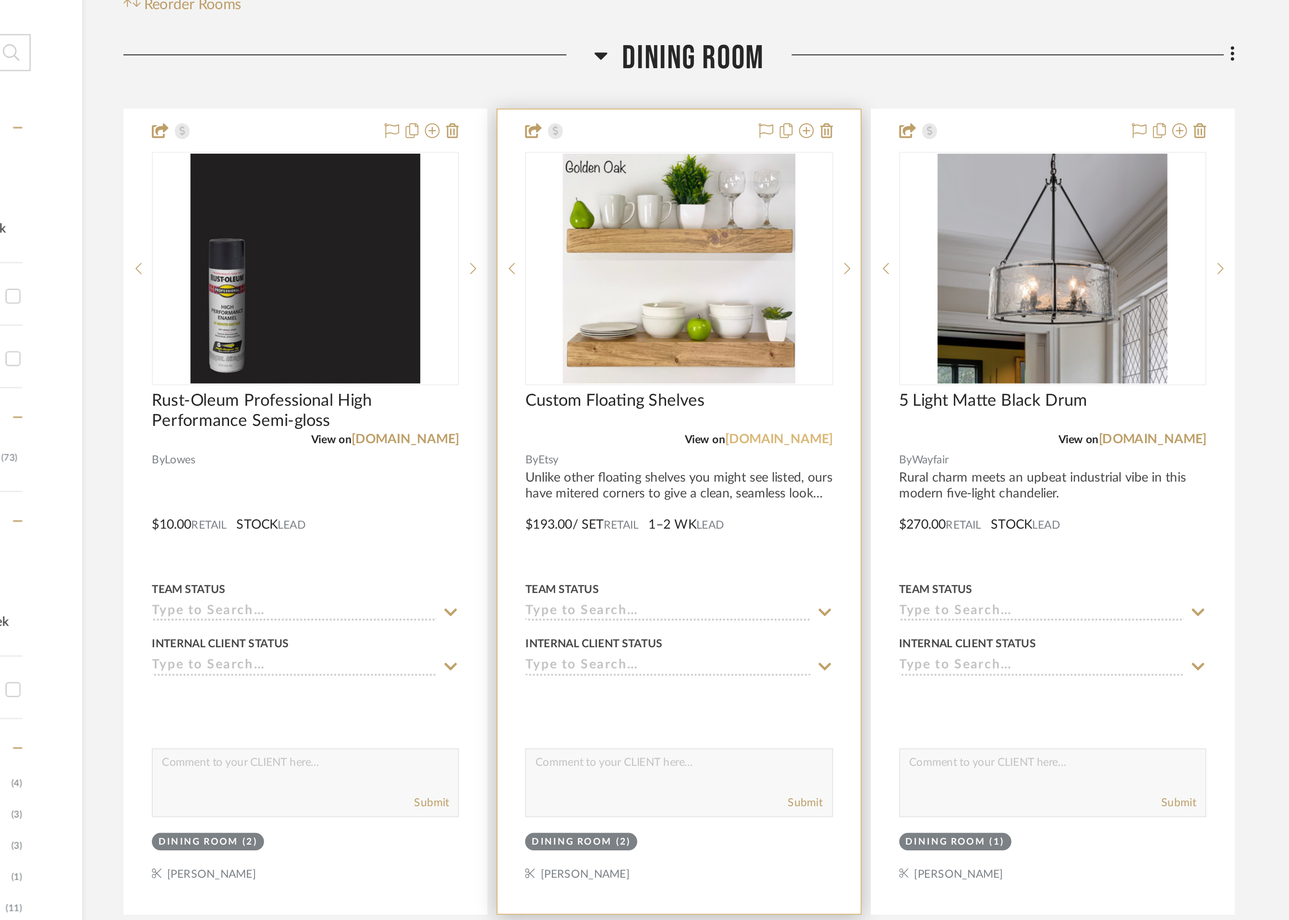
click at [802, 452] on link "[DOMAIN_NAME]" at bounding box center [791, 451] width 56 height 7
click at [676, 491] on div at bounding box center [738, 489] width 189 height 420
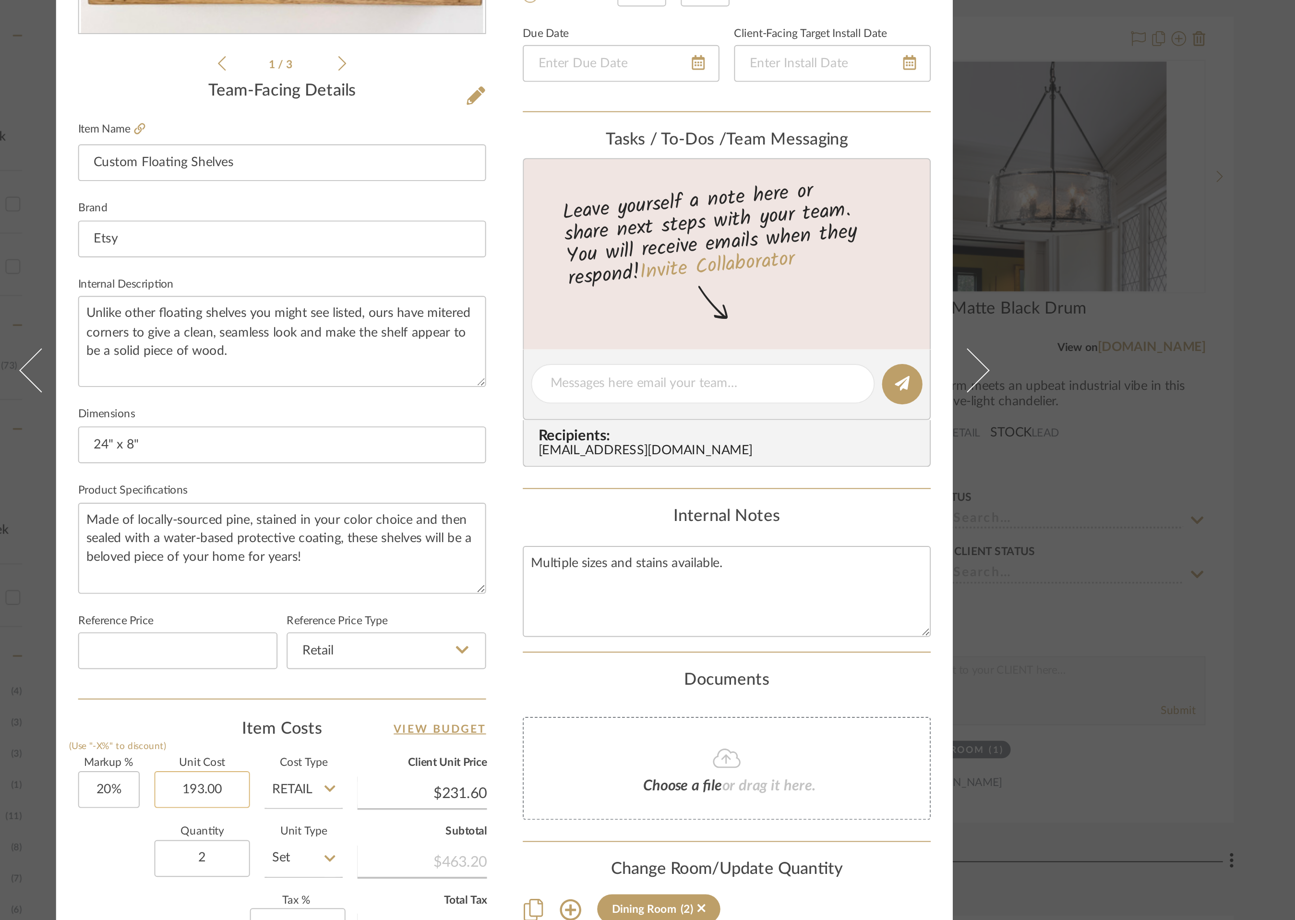
click at [487, 684] on input "193.00" at bounding box center [490, 682] width 50 height 19
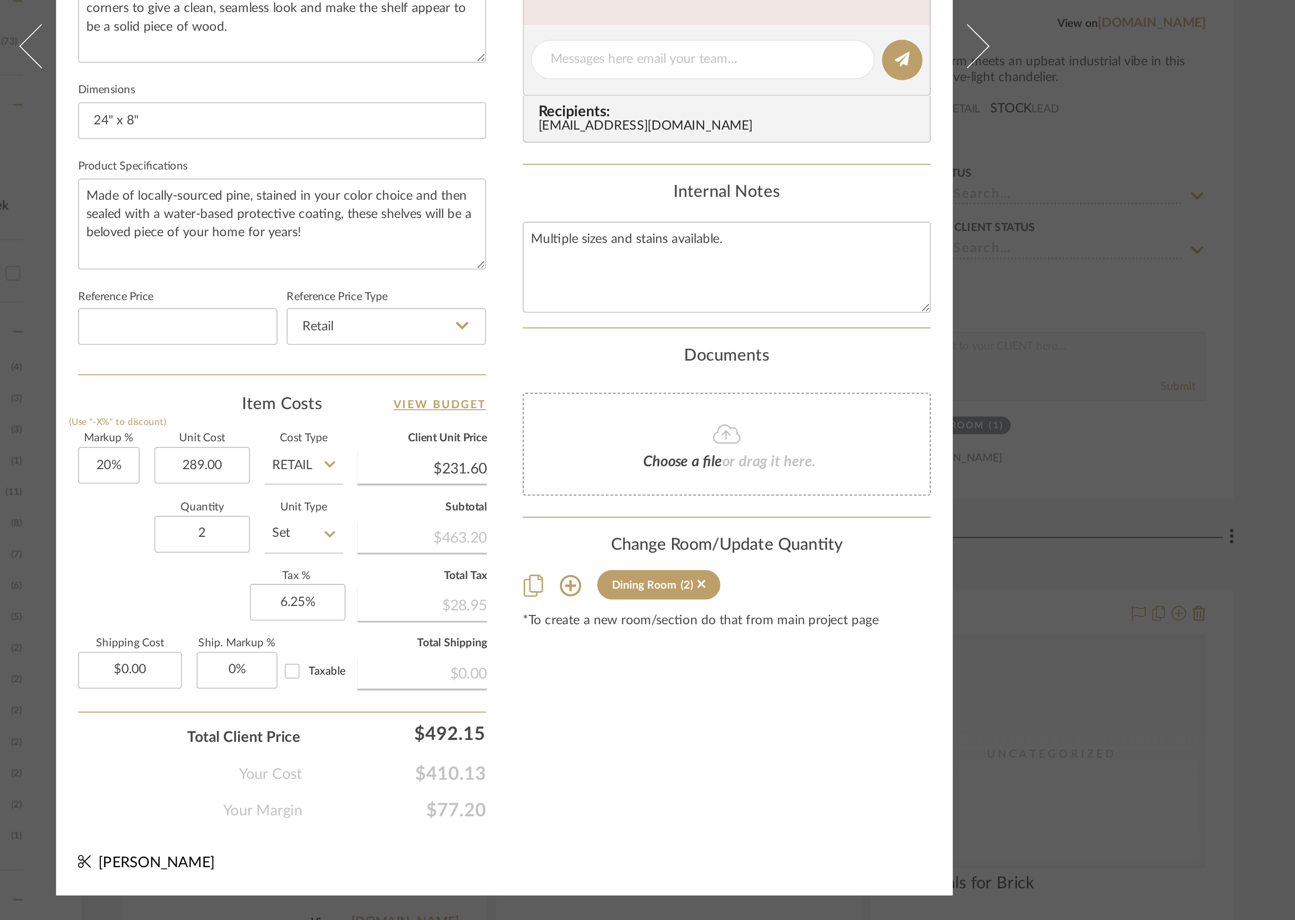
type input "$289.00"
click at [659, 843] on div "Content here copies to Client View - confirm visibility there. Show in Client D…" at bounding box center [763, 473] width 213 height 790
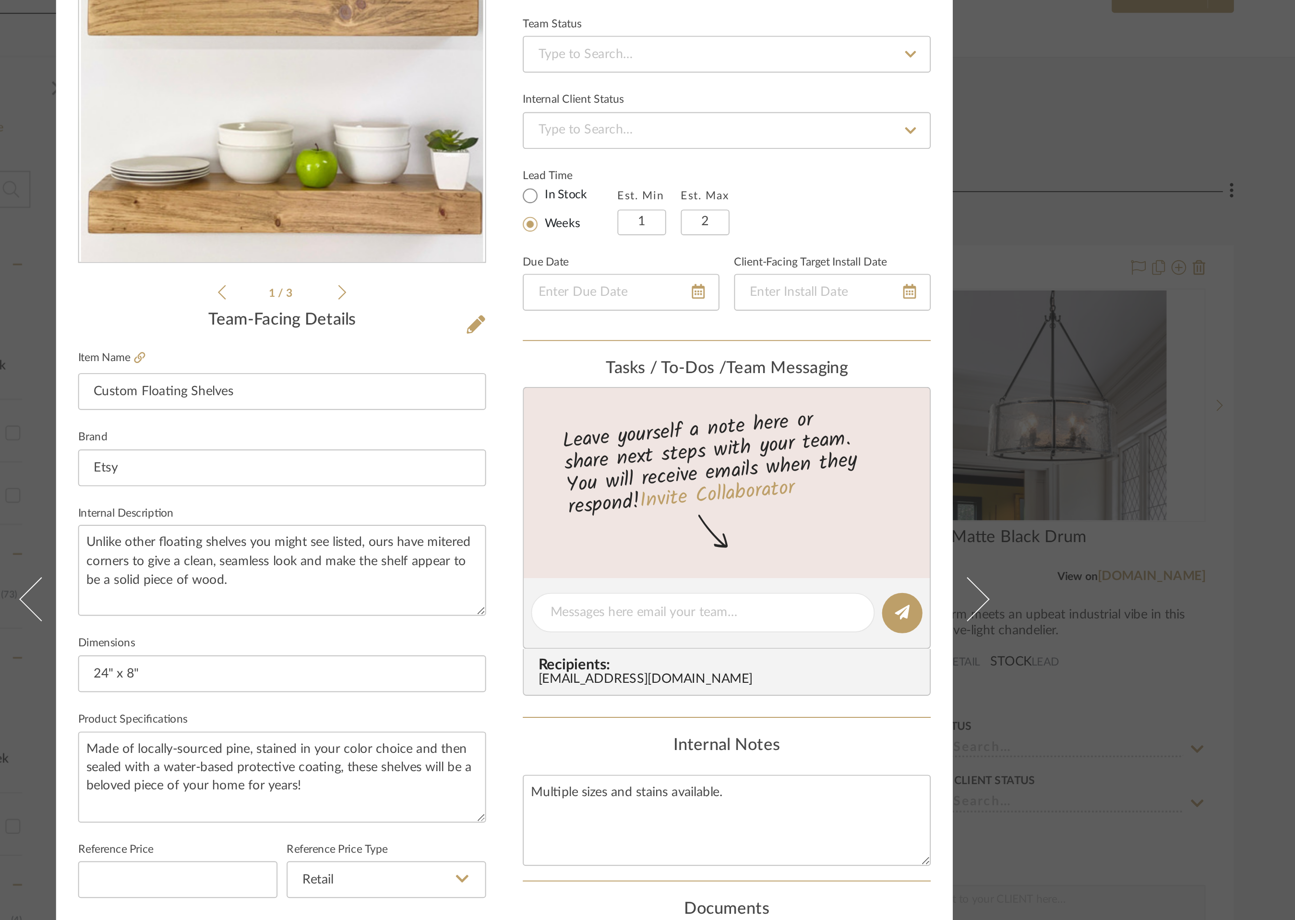
type input "$346.80"
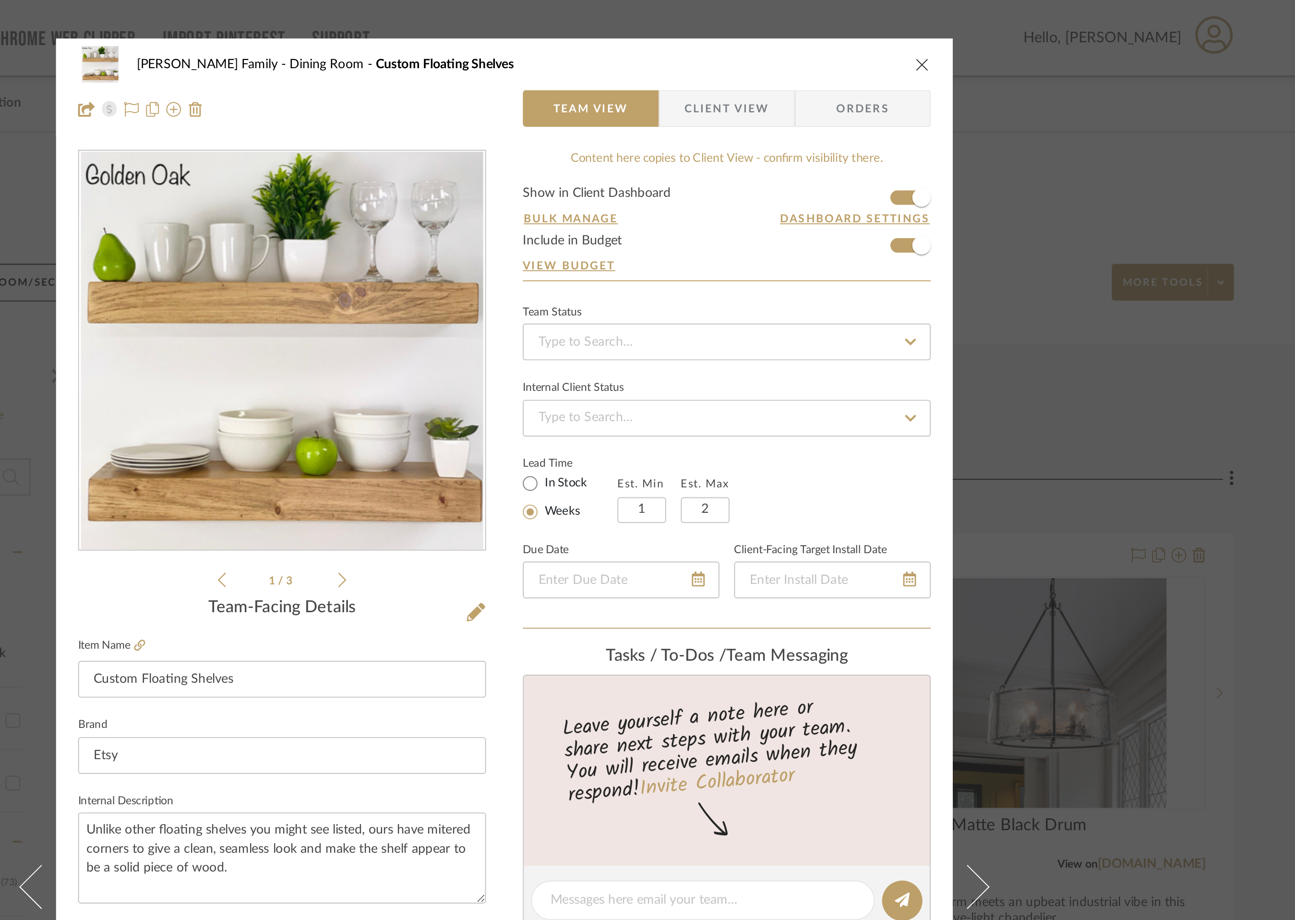
click at [864, 33] on icon "close" at bounding box center [866, 34] width 8 height 8
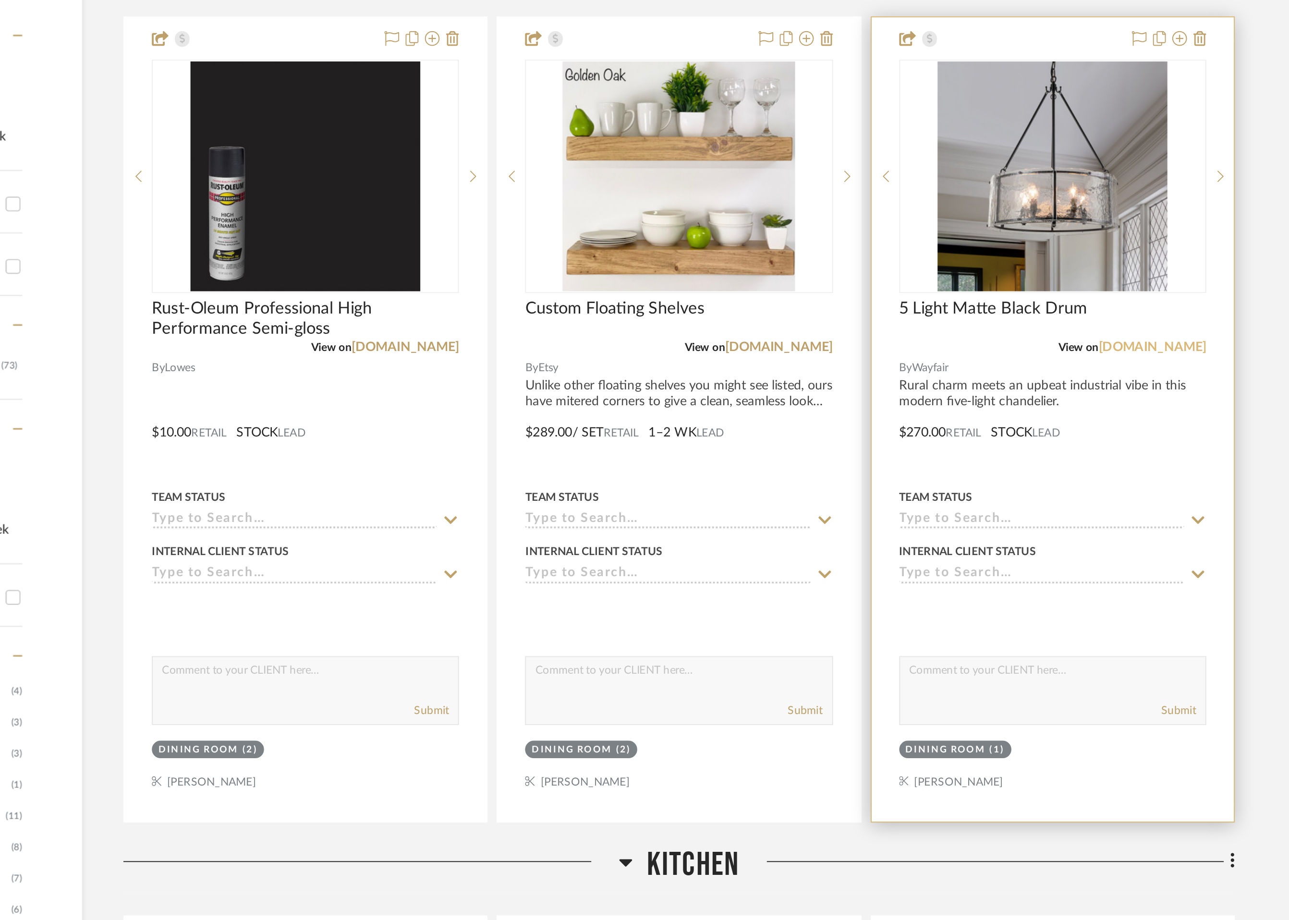
click at [999, 452] on link "[DOMAIN_NAME]" at bounding box center [986, 451] width 56 height 7
click at [994, 453] on link "[DOMAIN_NAME]" at bounding box center [986, 451] width 56 height 7
click at [994, 451] on link "[DOMAIN_NAME]" at bounding box center [986, 451] width 56 height 7
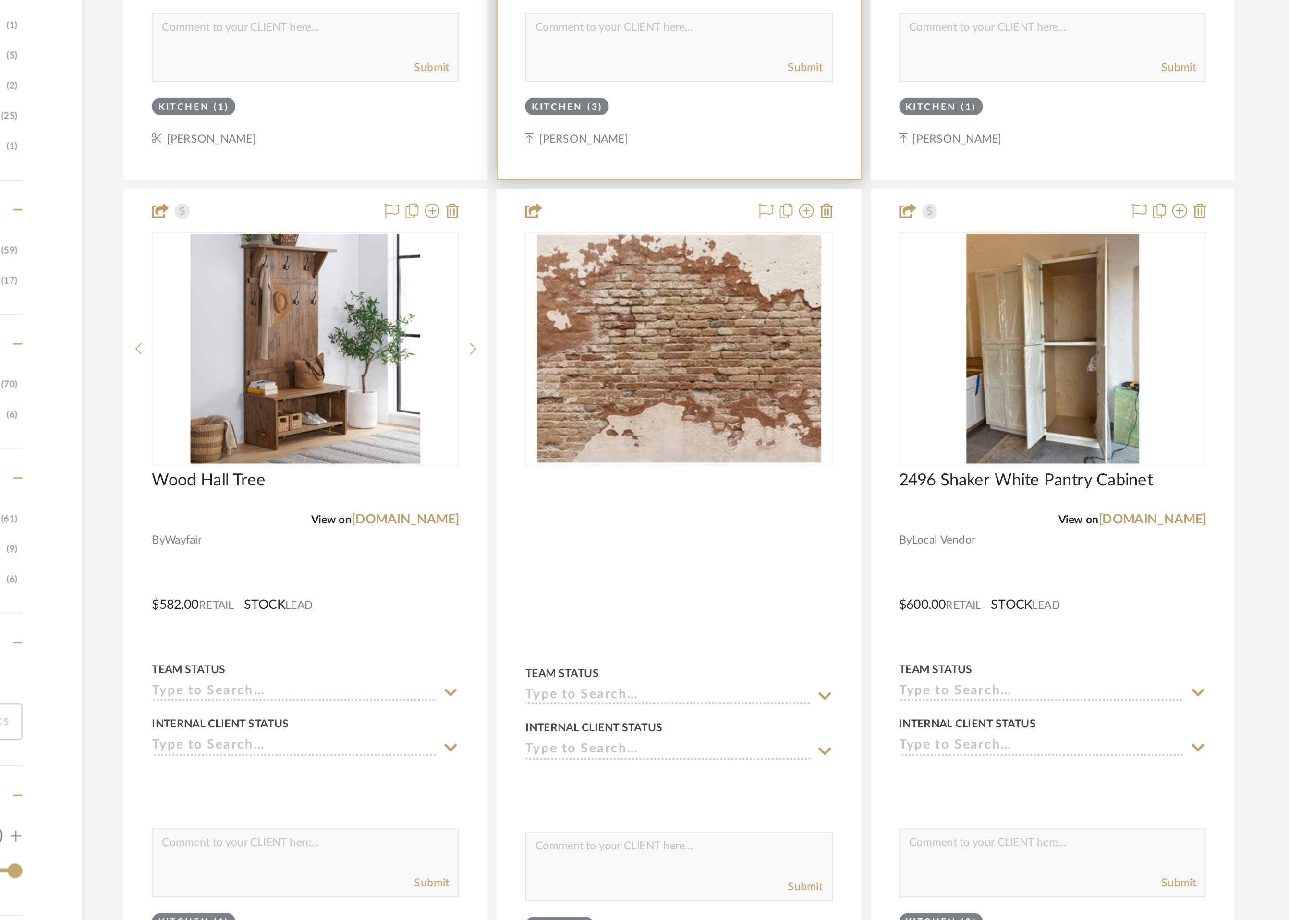
scroll to position [702, 0]
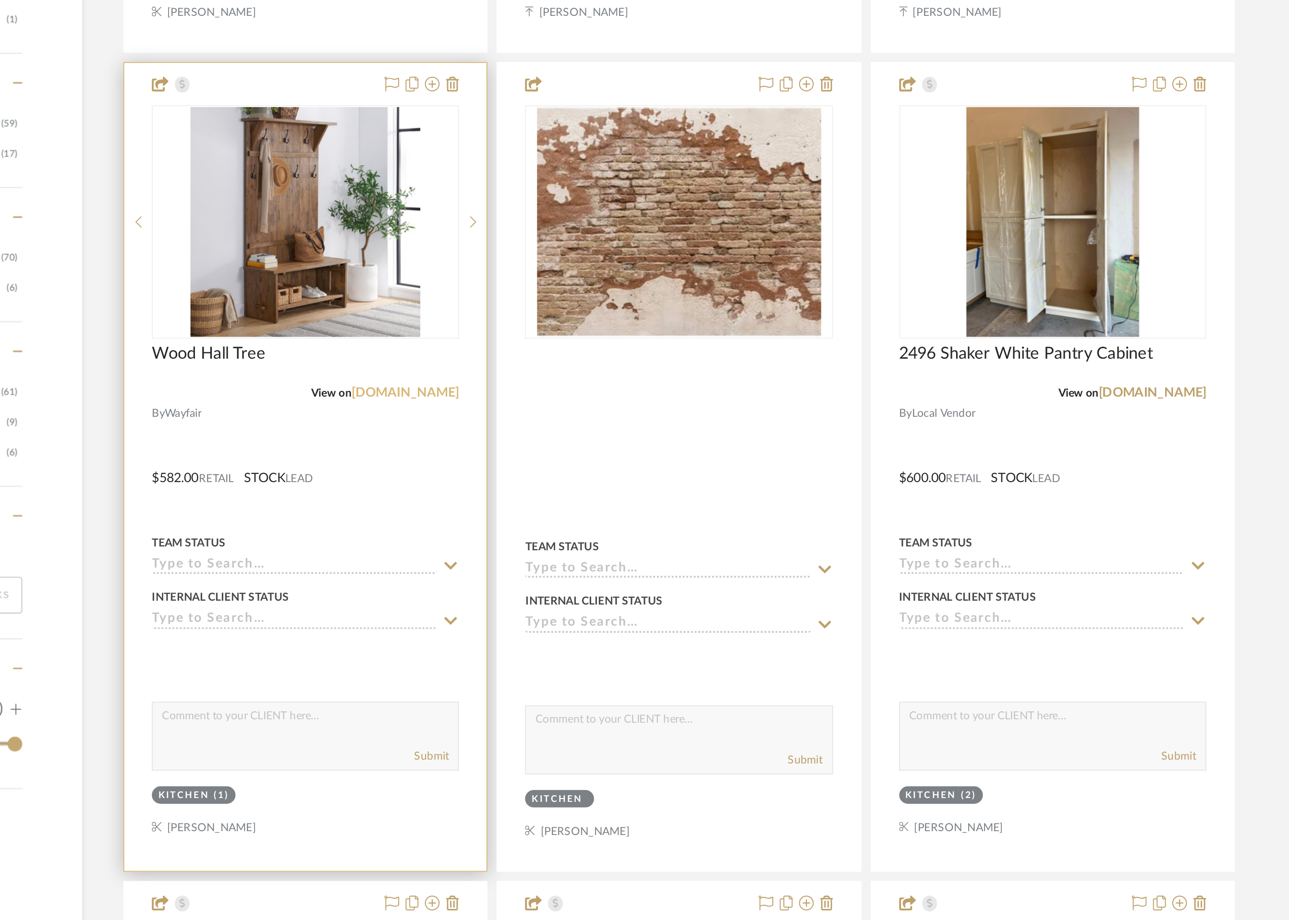
click at [602, 643] on link "[DOMAIN_NAME]" at bounding box center [595, 644] width 56 height 7
click at [514, 595] on img "0" at bounding box center [543, 555] width 120 height 120
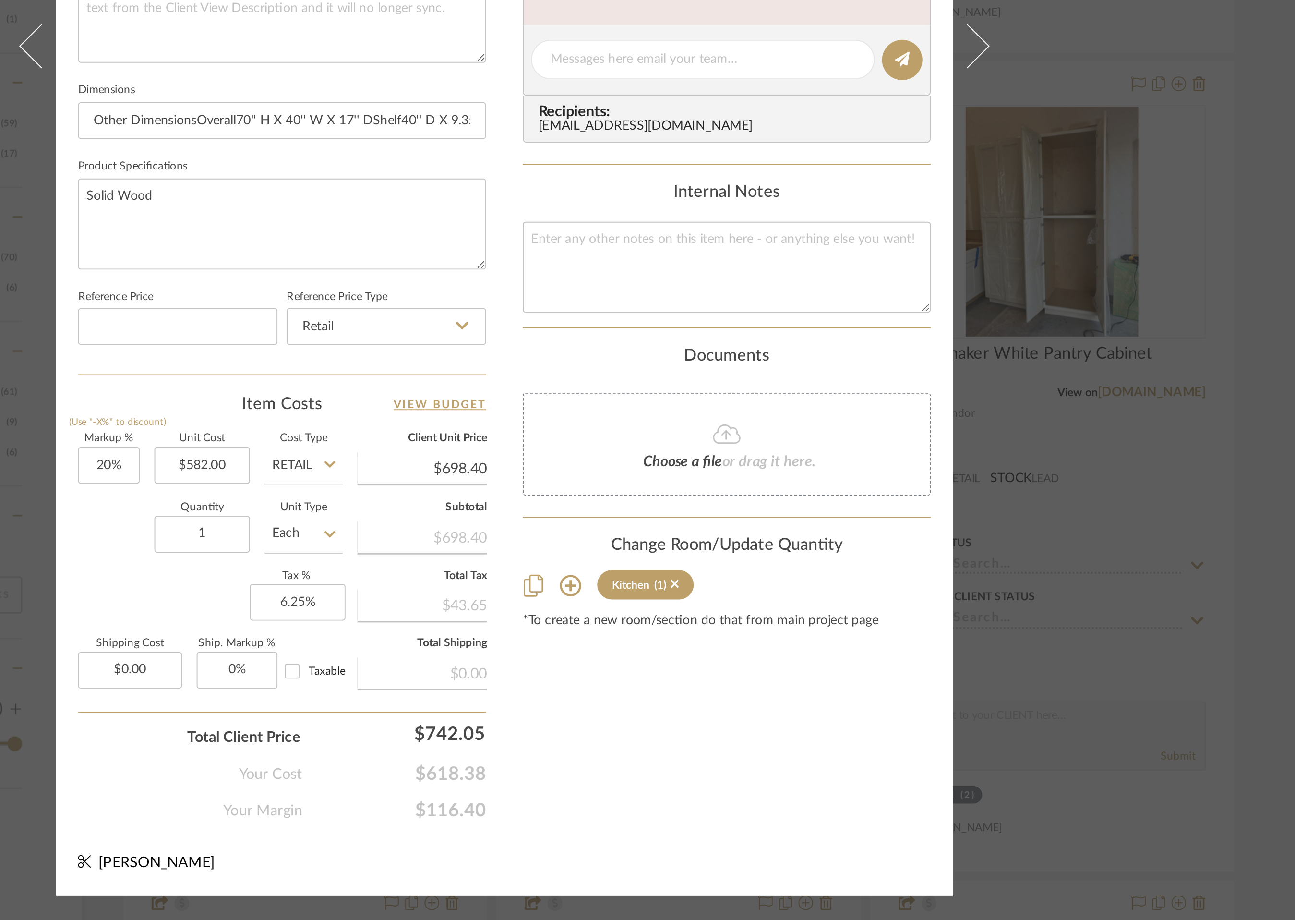
scroll to position [0, 0]
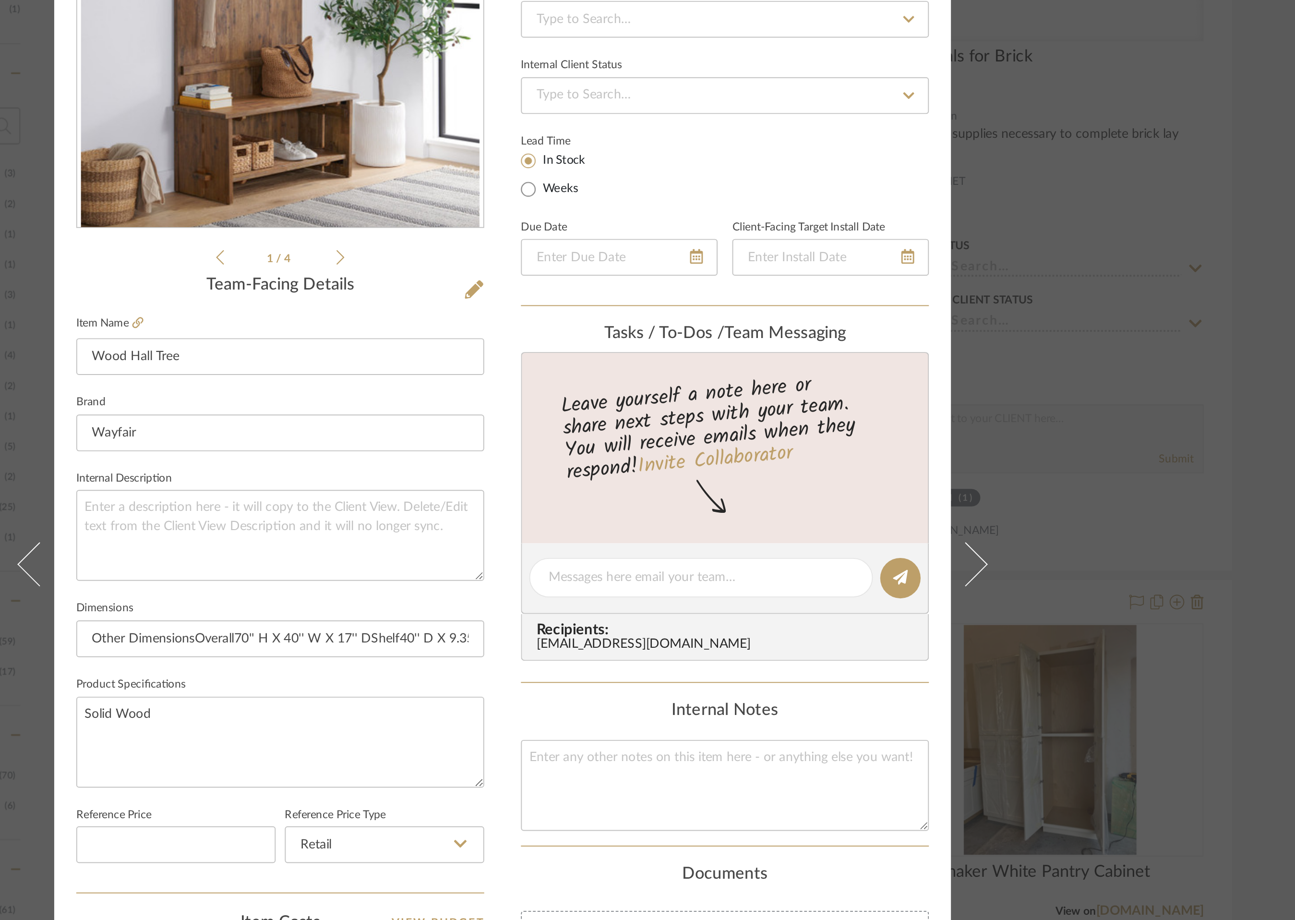
click at [561, 302] on icon at bounding box center [563, 303] width 4 height 9
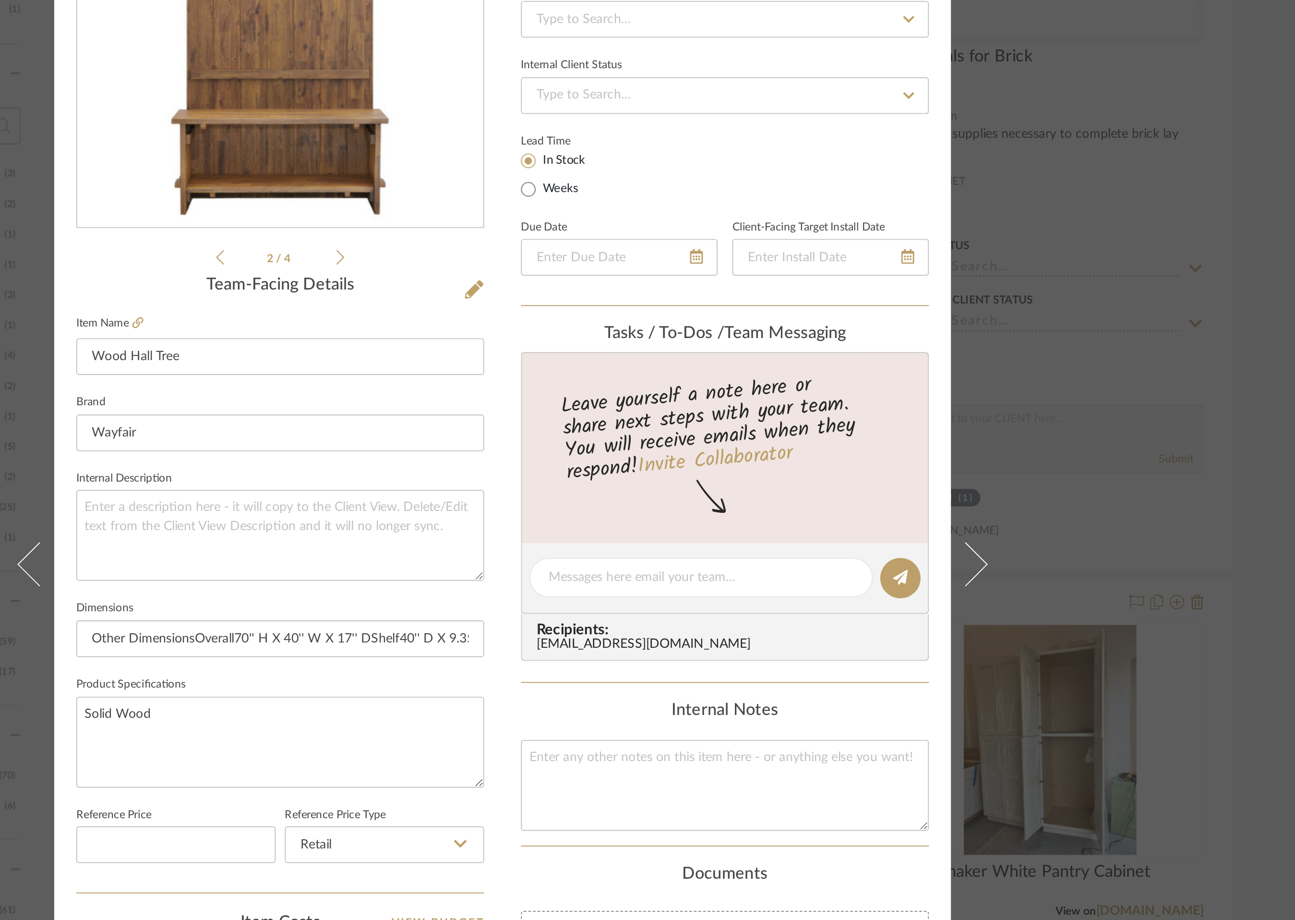
click at [561, 302] on icon at bounding box center [563, 303] width 4 height 9
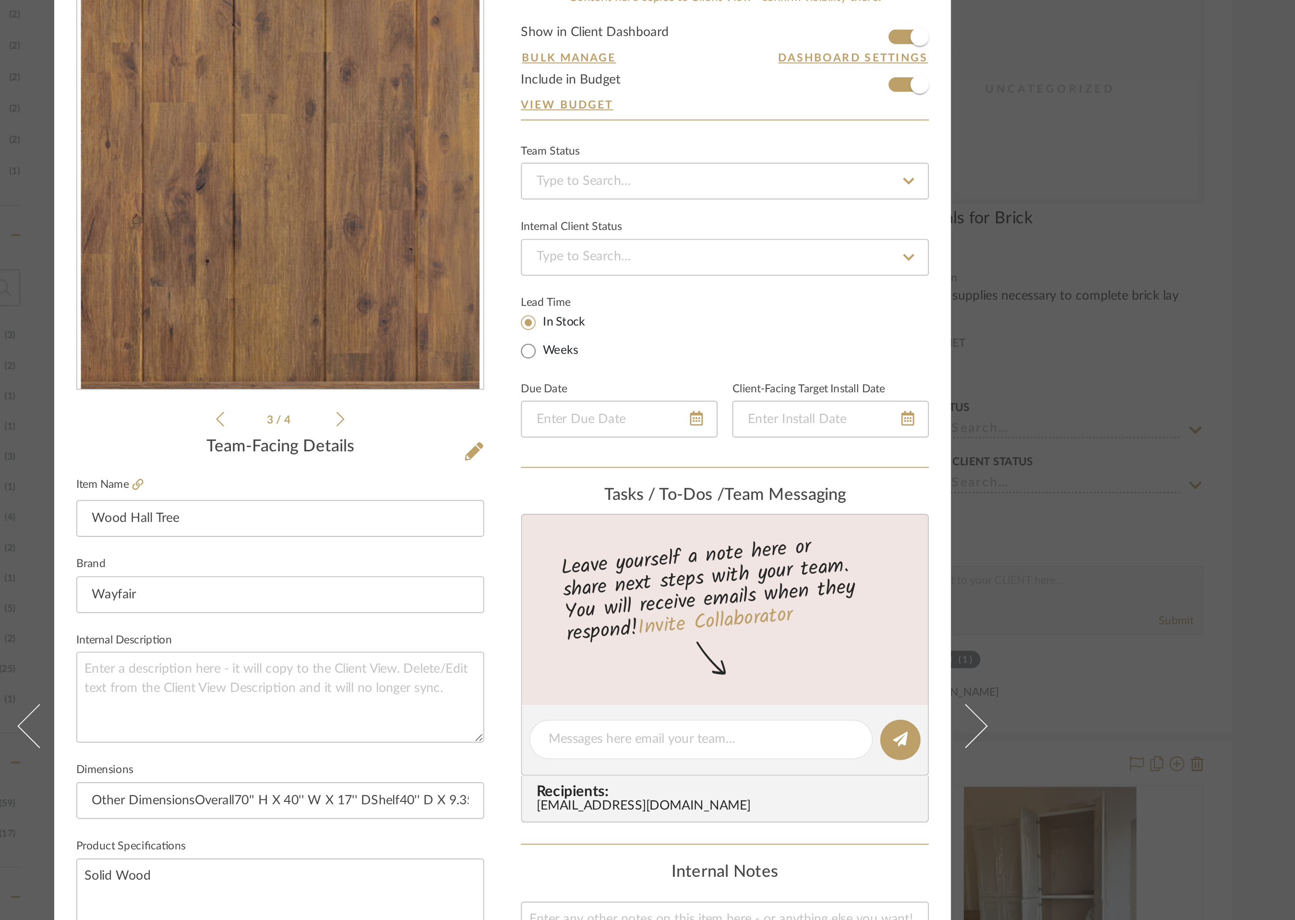
click at [561, 306] on icon at bounding box center [563, 303] width 4 height 9
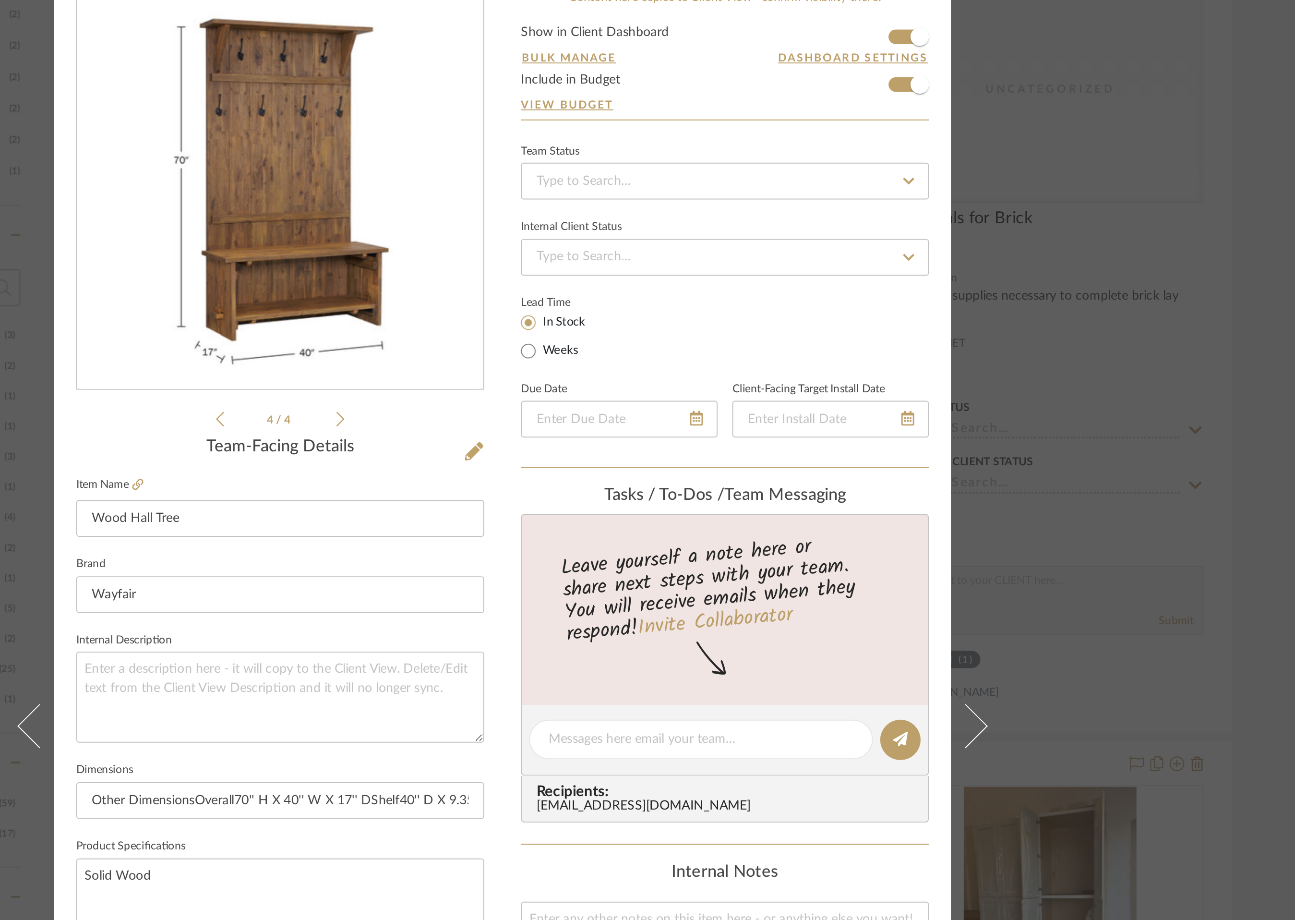
click at [561, 306] on icon at bounding box center [563, 303] width 4 height 9
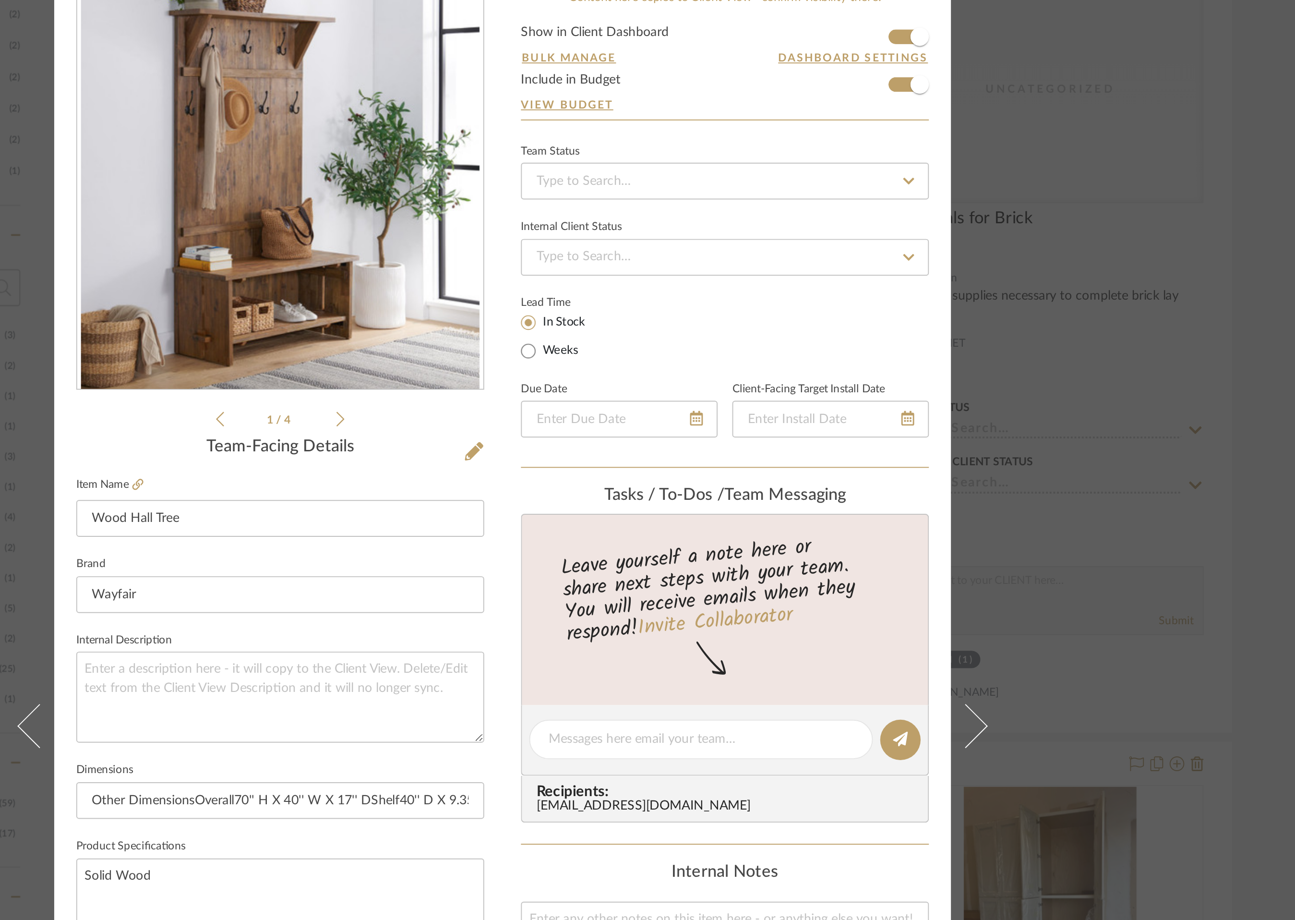
click at [561, 306] on icon at bounding box center [563, 303] width 4 height 9
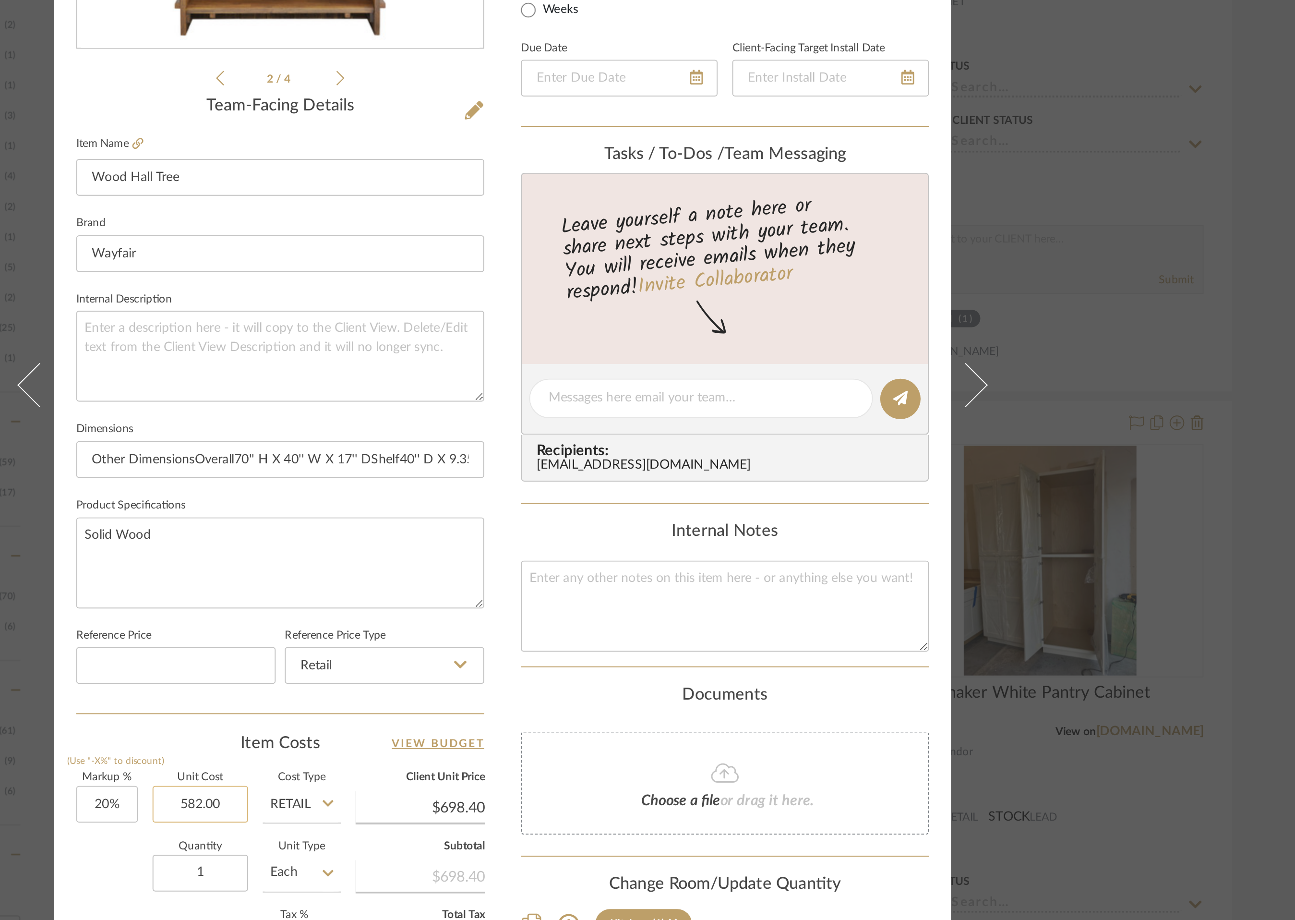
click at [484, 681] on input "582.00" at bounding box center [490, 682] width 50 height 19
type input "$558.00"
click at [651, 628] on div "[PERSON_NAME] Family Kitchen Wood Hall Tree Team View Client View Orders 2 / 4 …" at bounding box center [647, 463] width 469 height 887
type input "$669.60"
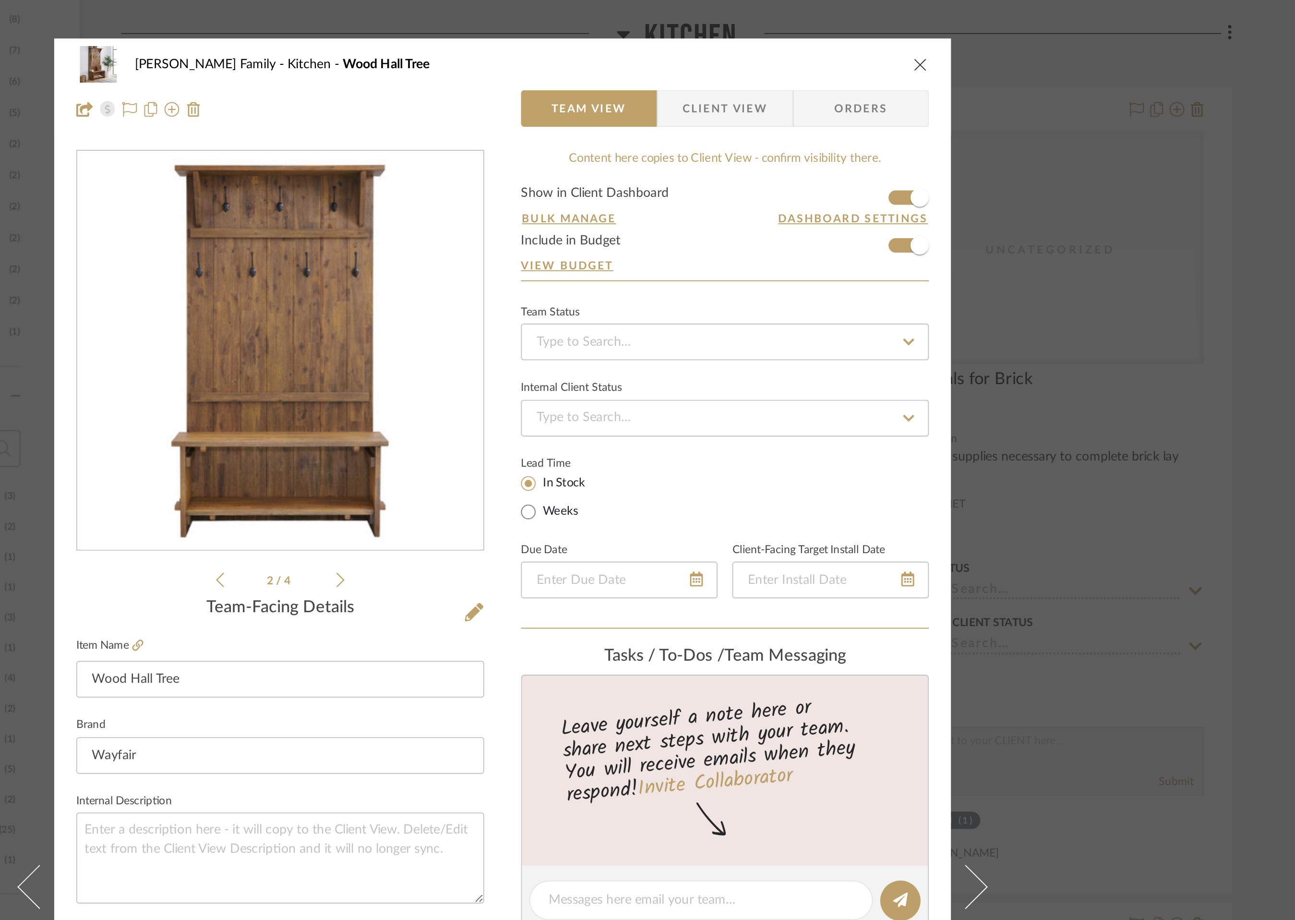
click at [862, 32] on icon "close" at bounding box center [866, 34] width 8 height 8
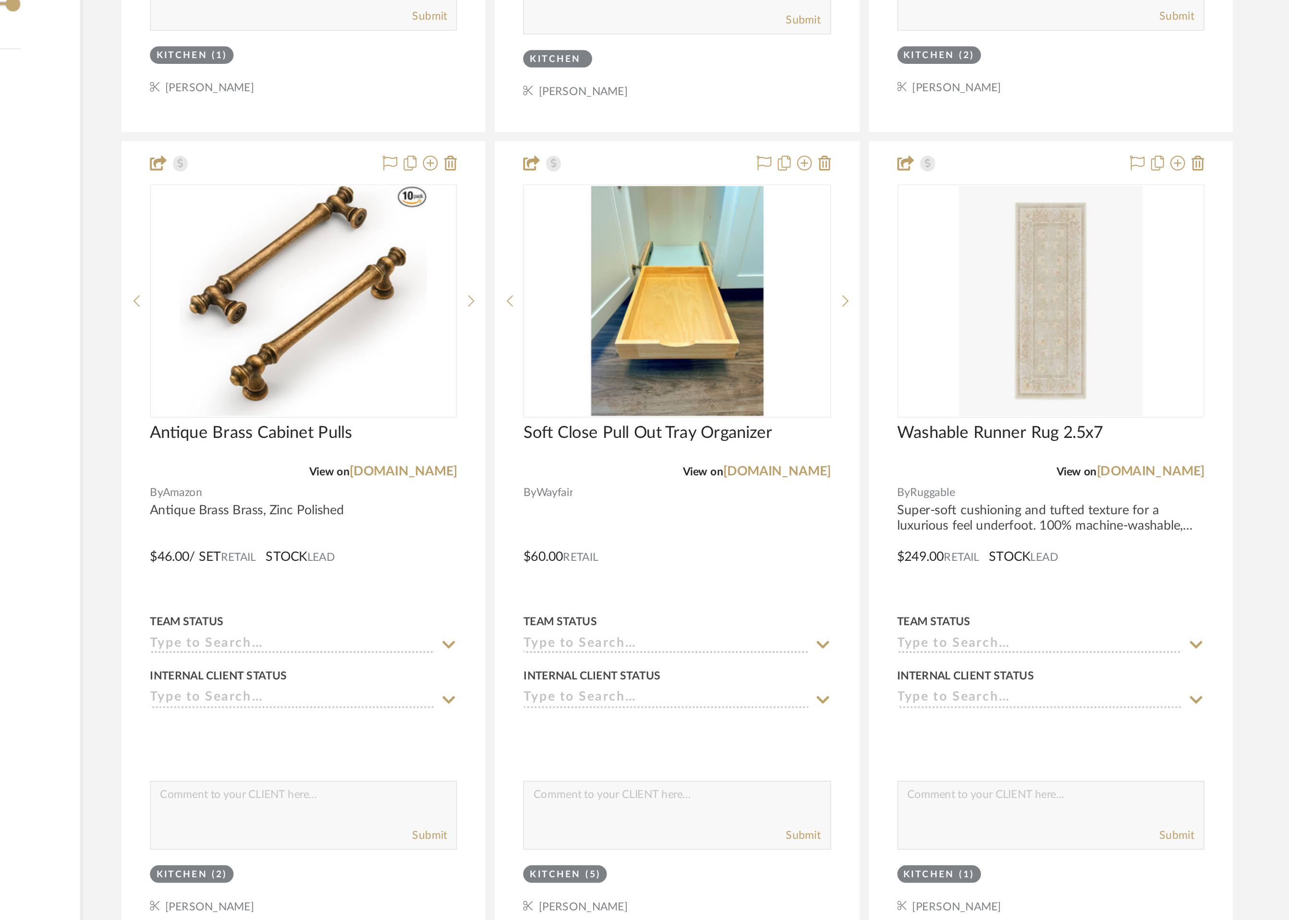
scroll to position [1089, 0]
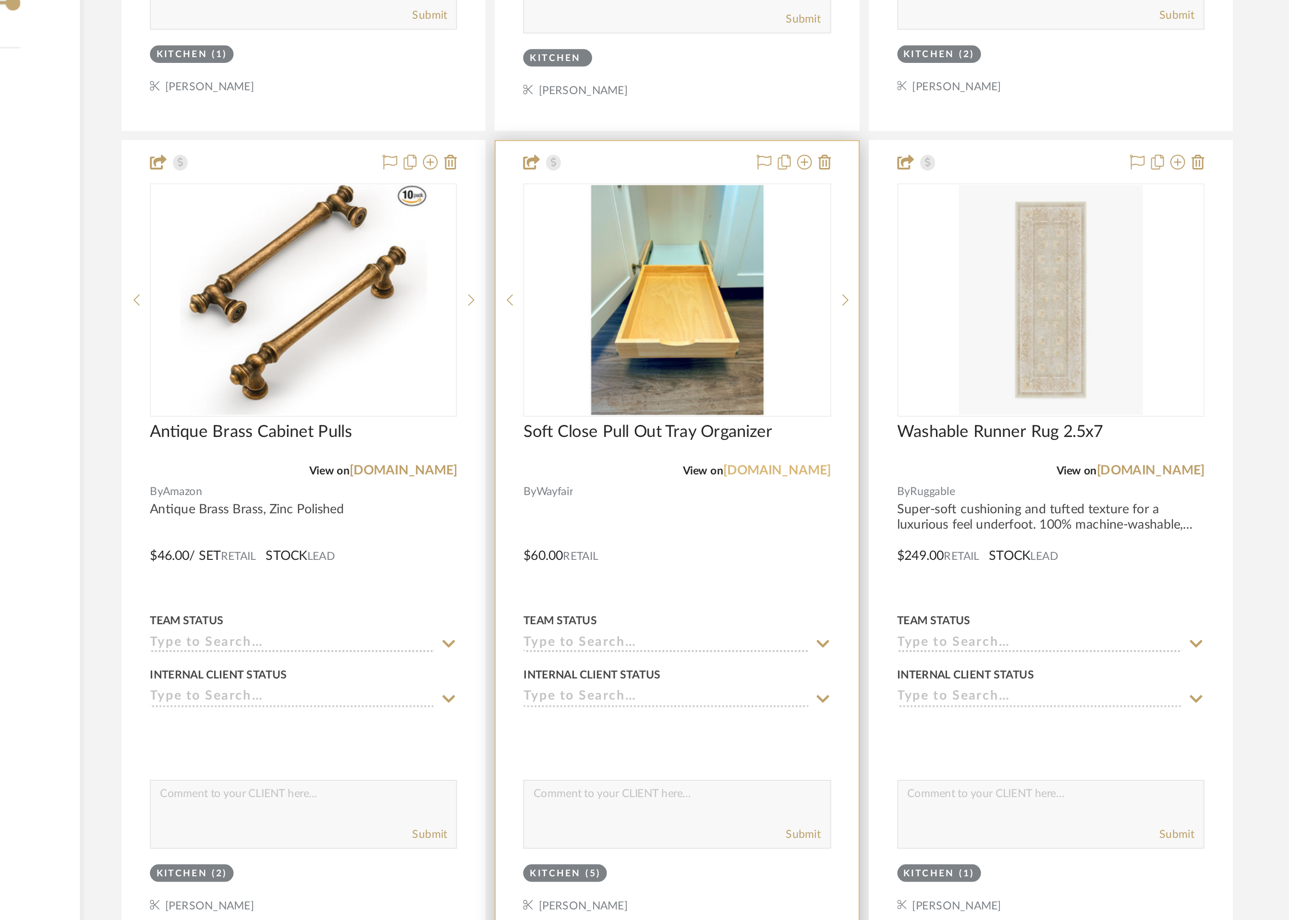
click at [801, 683] on link "[DOMAIN_NAME]" at bounding box center [791, 685] width 56 height 7
click at [669, 729] on div at bounding box center [738, 723] width 189 height 420
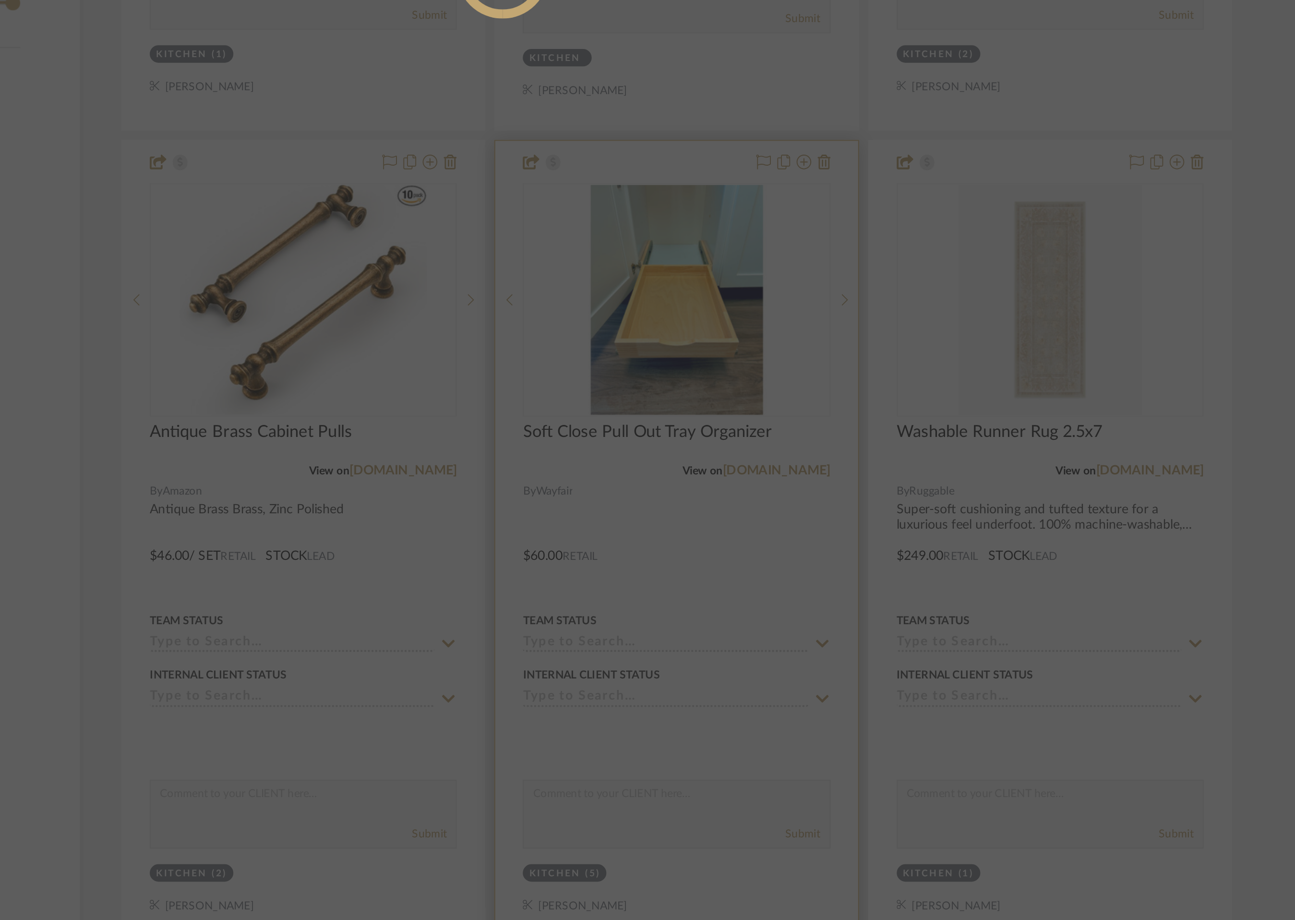
scroll to position [0, 0]
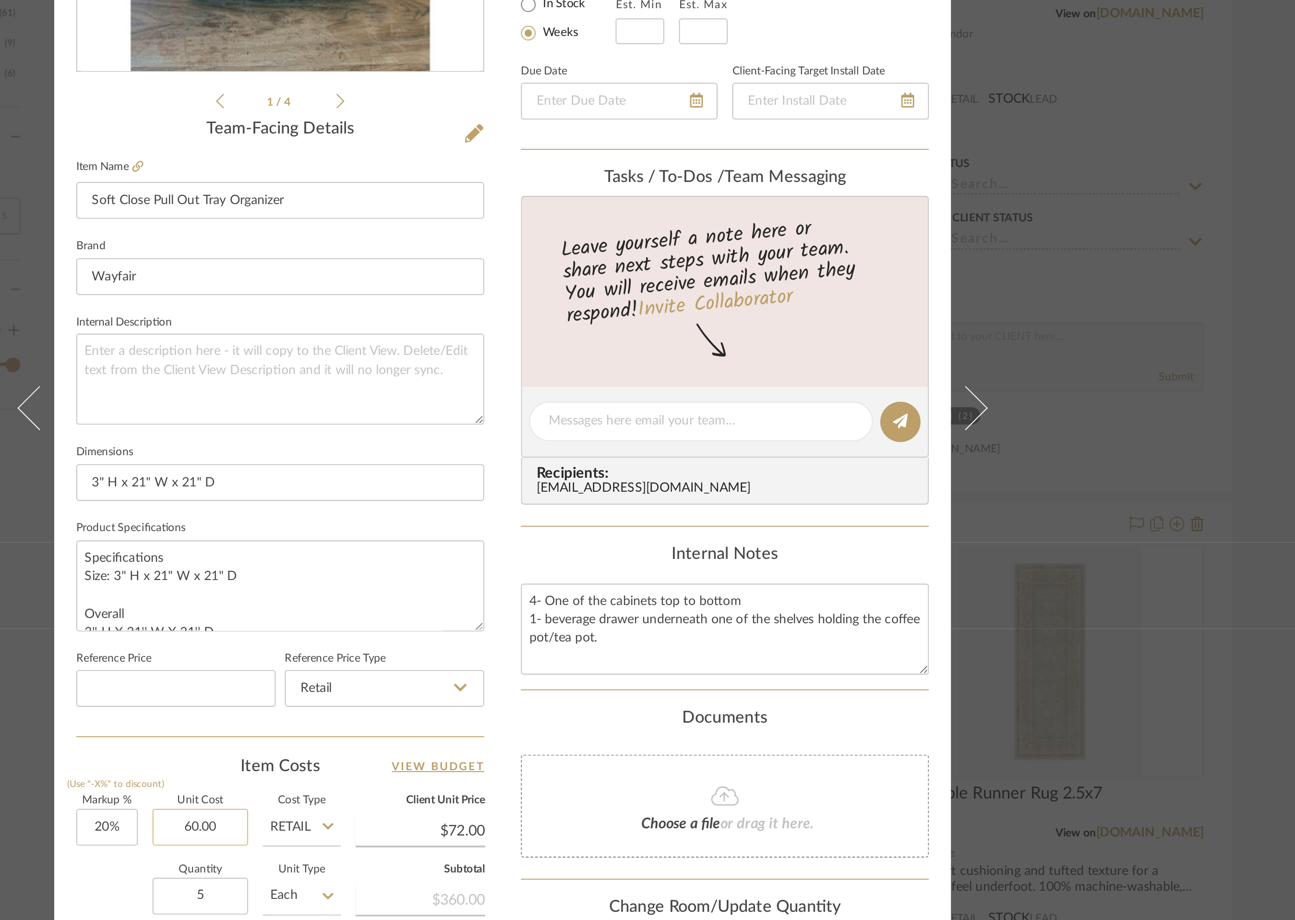
click at [485, 684] on input "60.00" at bounding box center [490, 682] width 50 height 19
type input "$63.00"
click at [667, 631] on div "Documents" at bounding box center [763, 625] width 213 height 11
type input "$75.60"
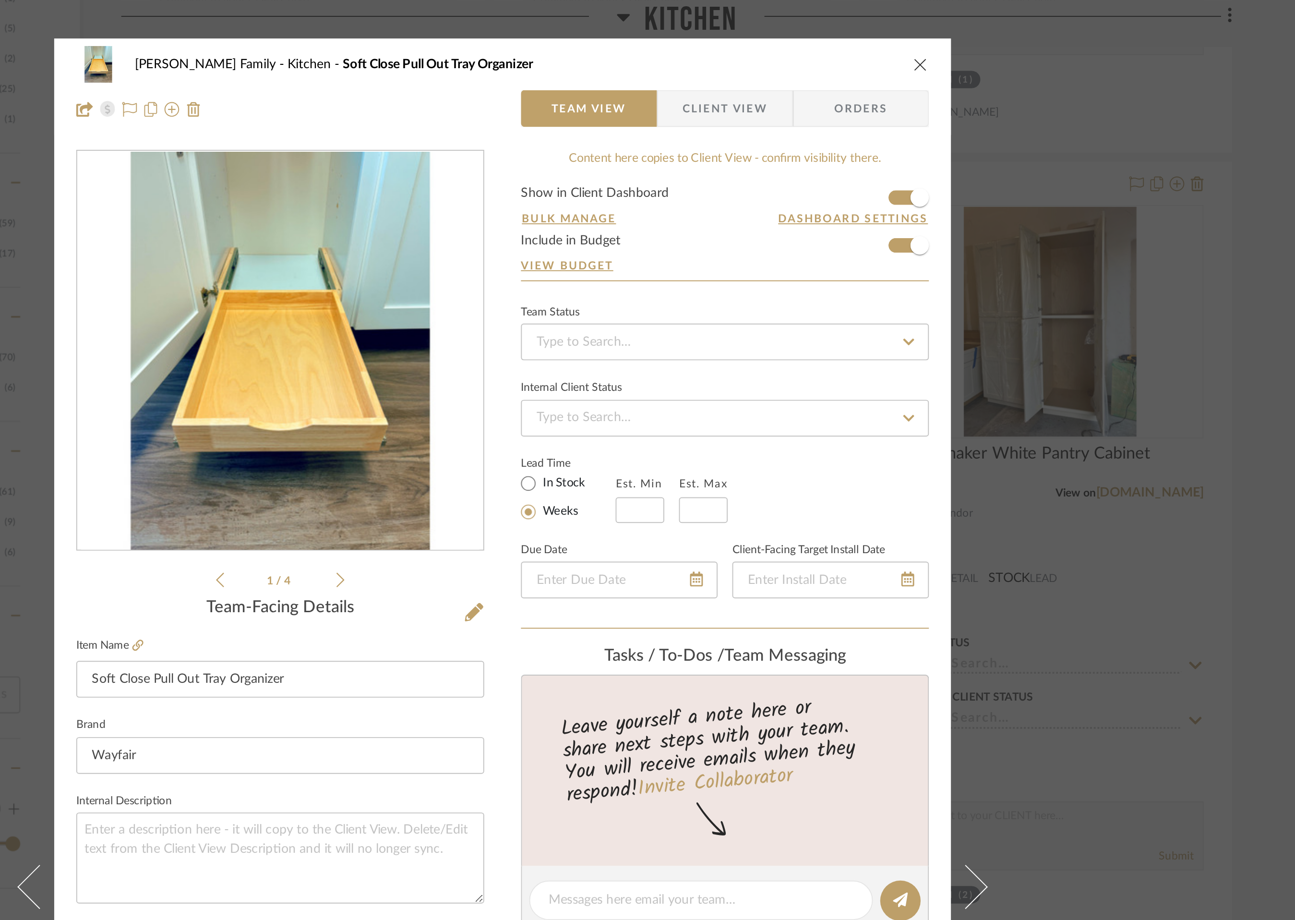
click at [863, 32] on icon "close" at bounding box center [866, 34] width 8 height 8
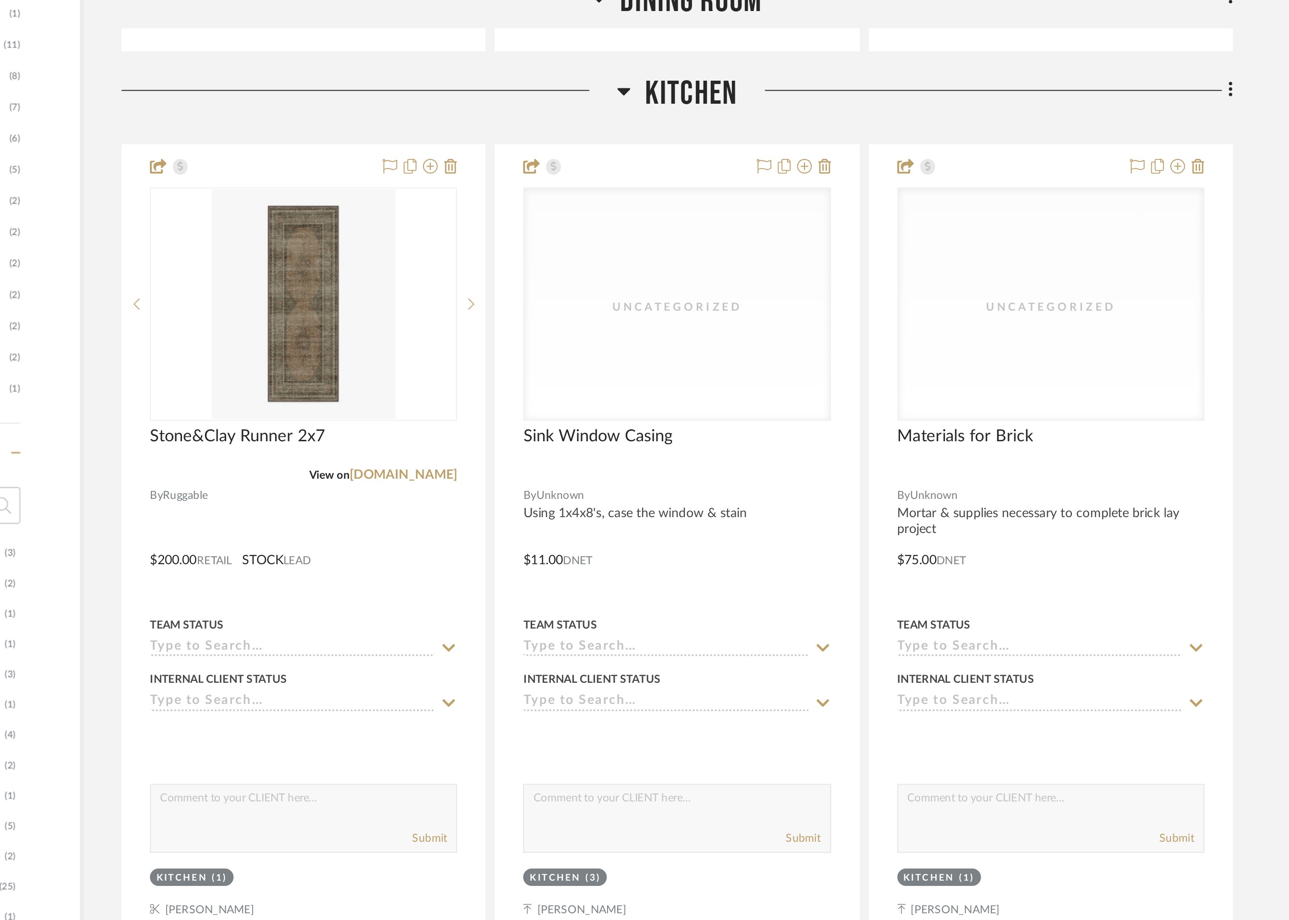
scroll to position [651, 0]
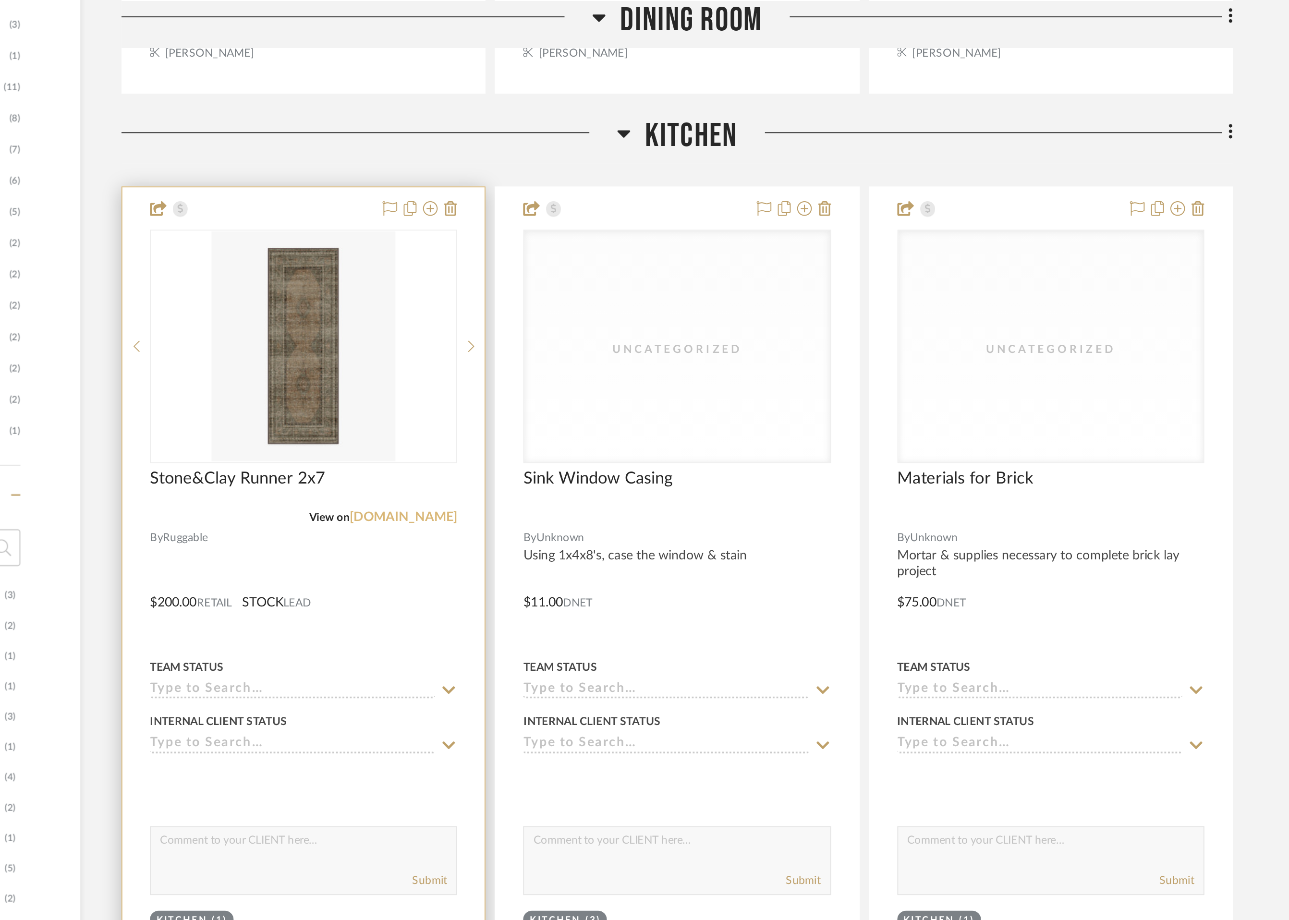
click at [603, 269] on link "[DOMAIN_NAME]" at bounding box center [595, 270] width 56 height 7
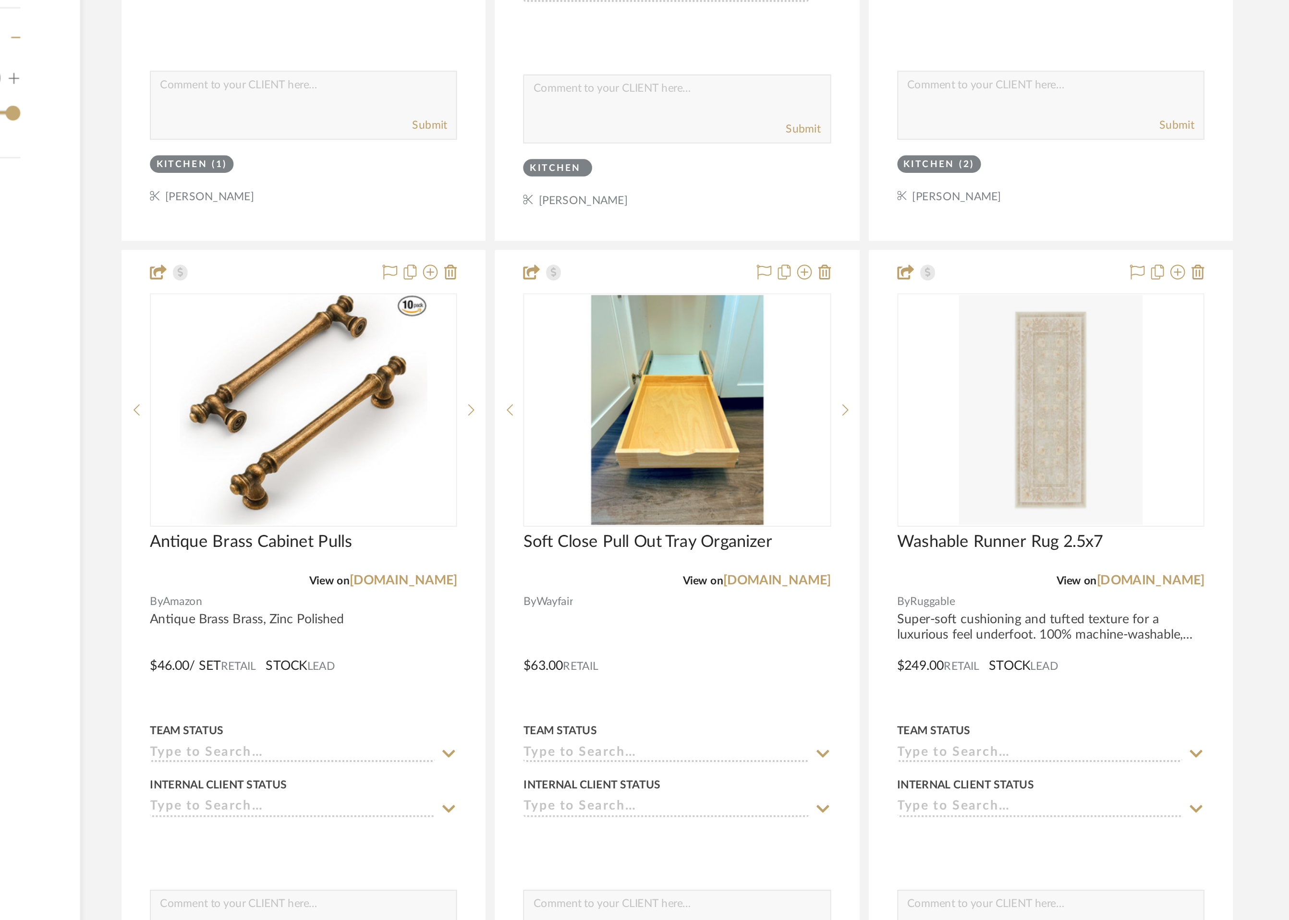
scroll to position [1034, 0]
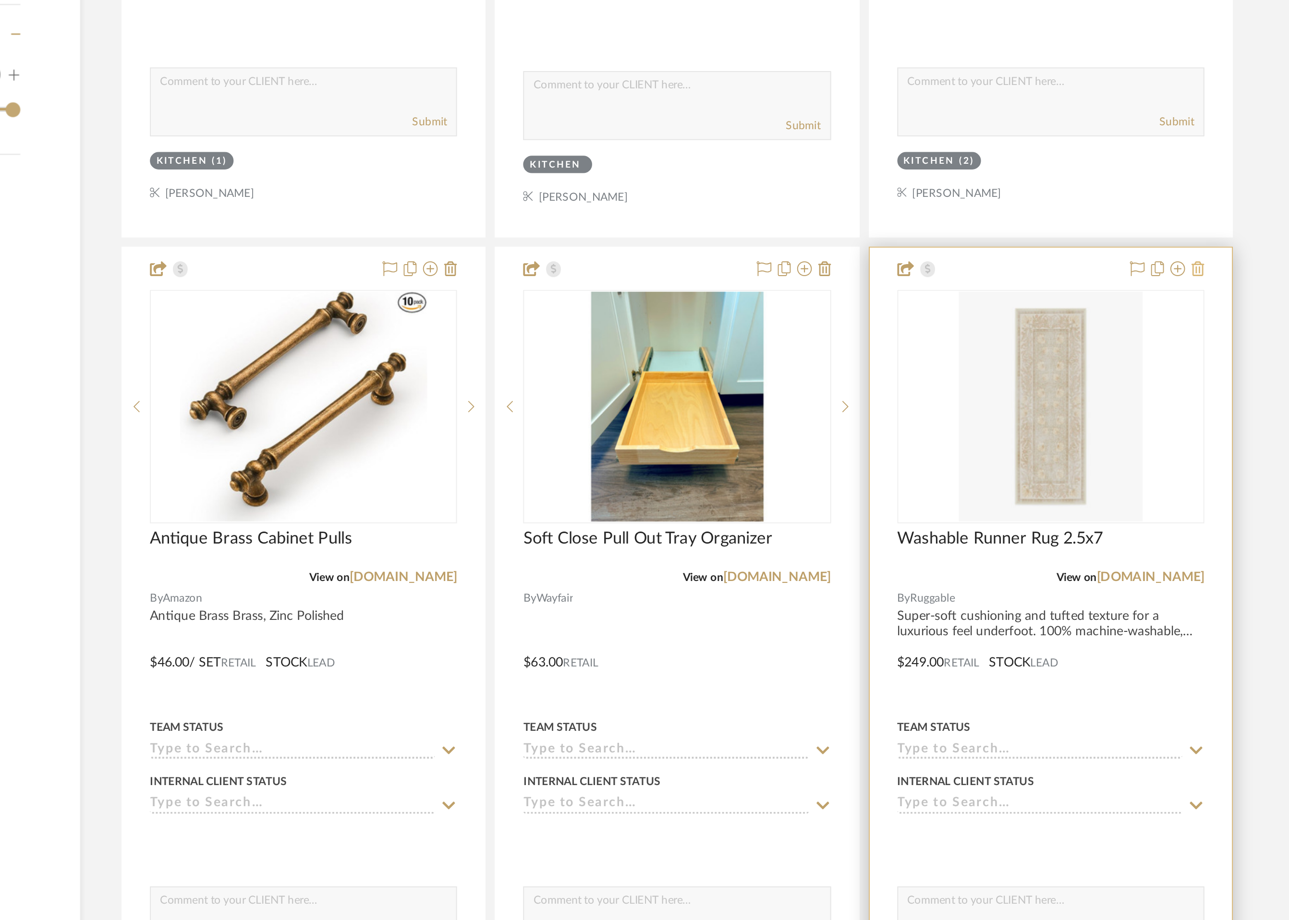
click at [1011, 579] on icon at bounding box center [1010, 580] width 7 height 8
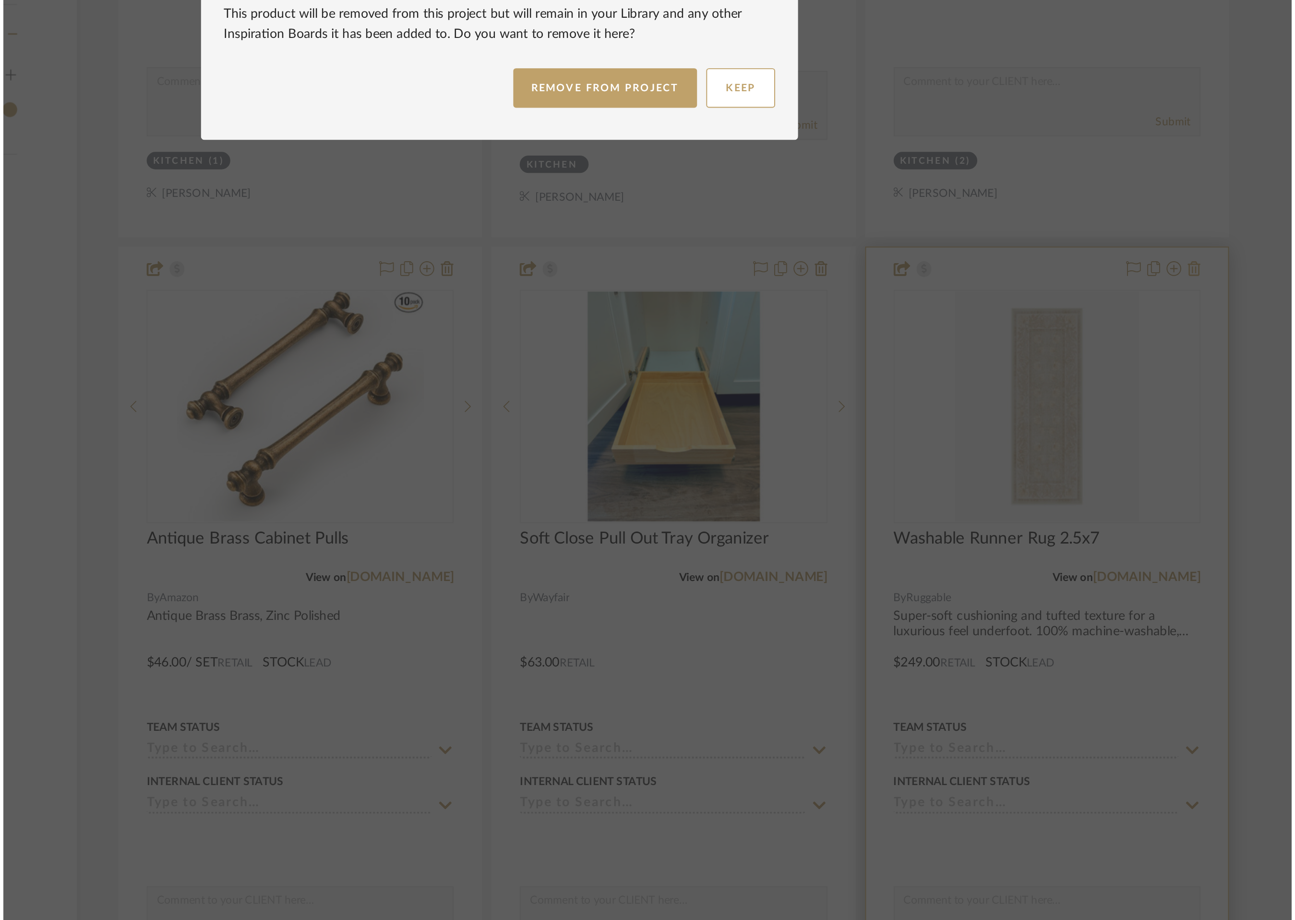
scroll to position [0, 0]
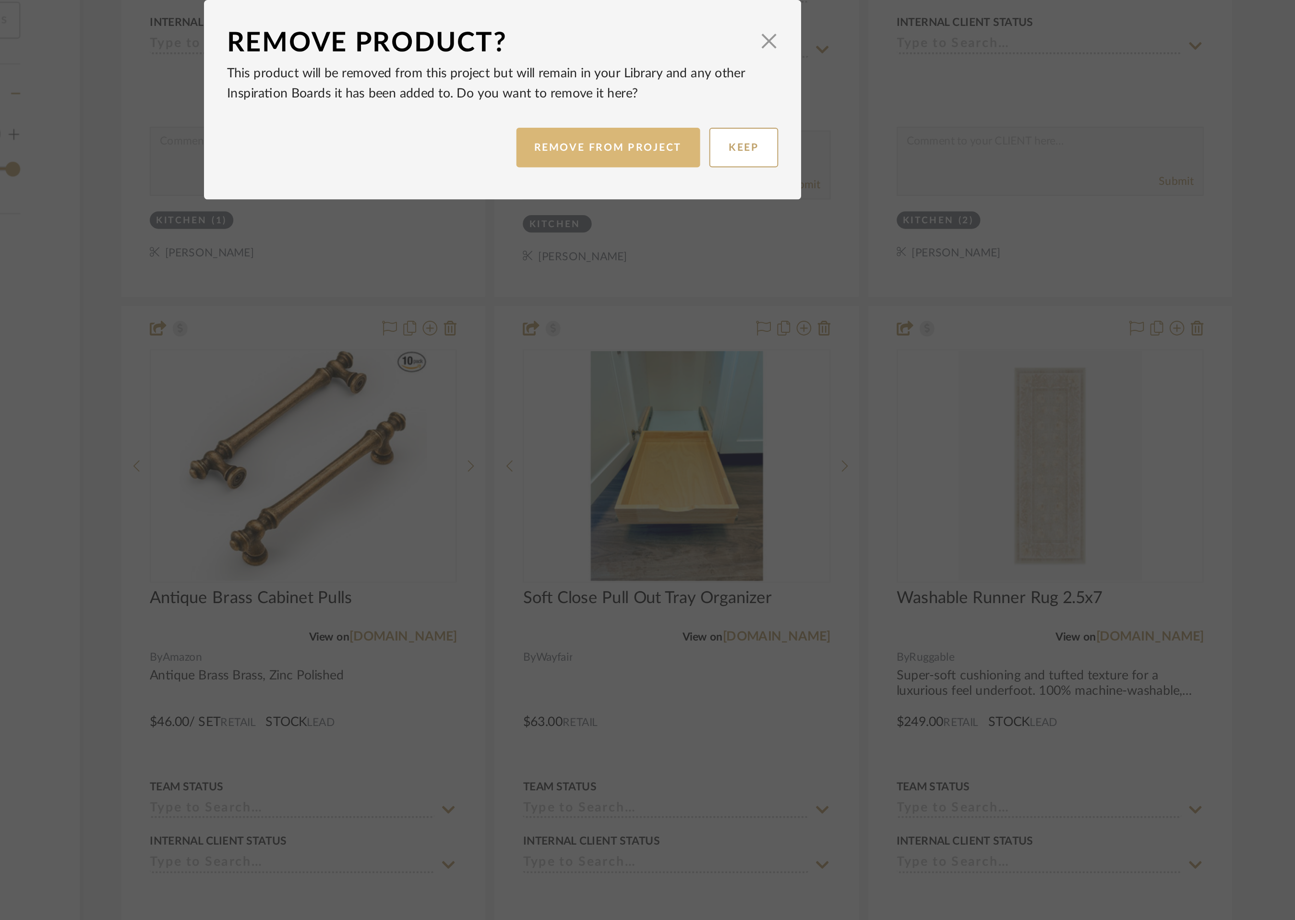
click at [705, 485] on button "REMOVE FROM PROJECT" at bounding box center [703, 485] width 96 height 21
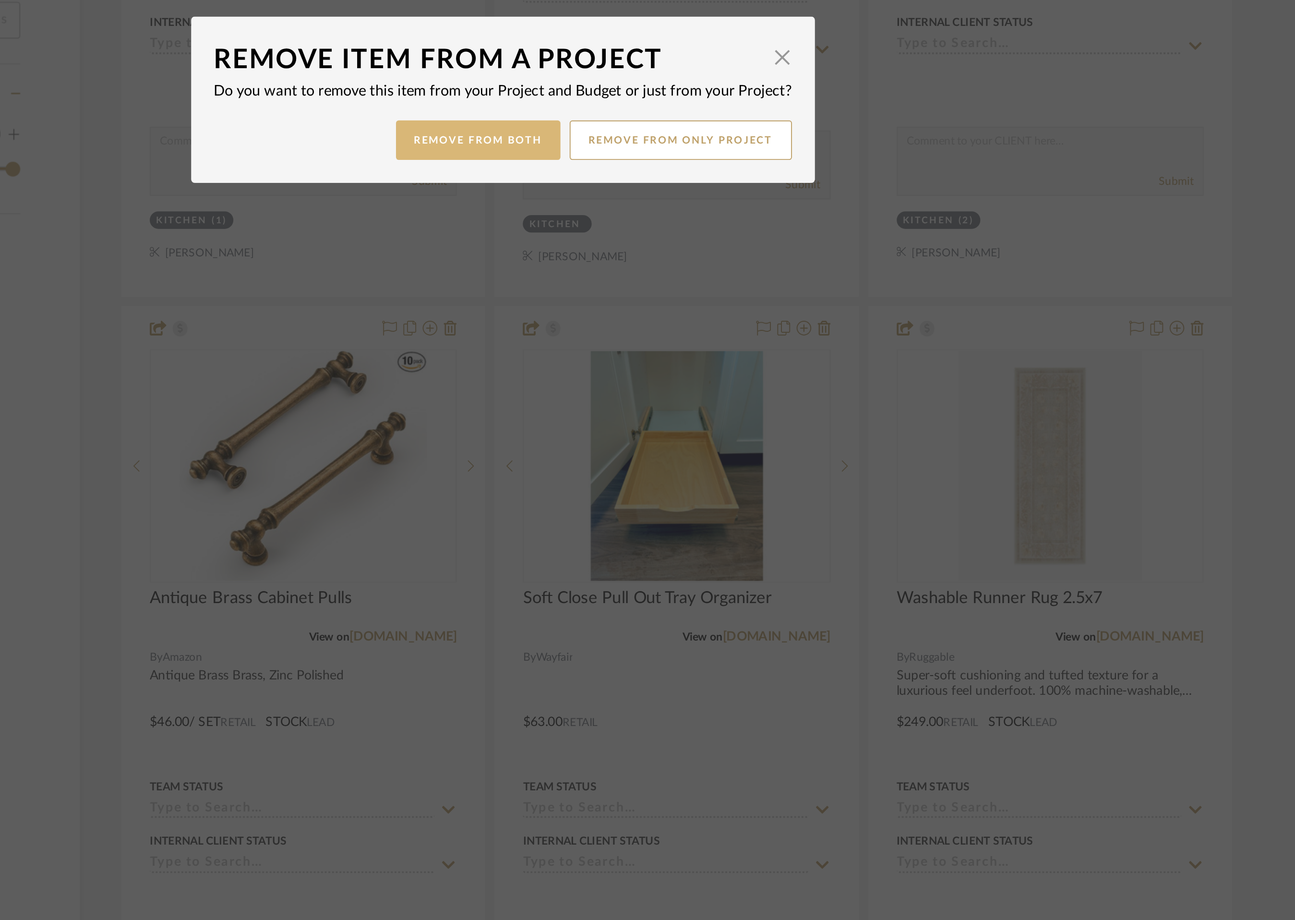
click at [639, 478] on button "Remove from Both" at bounding box center [635, 481] width 86 height 21
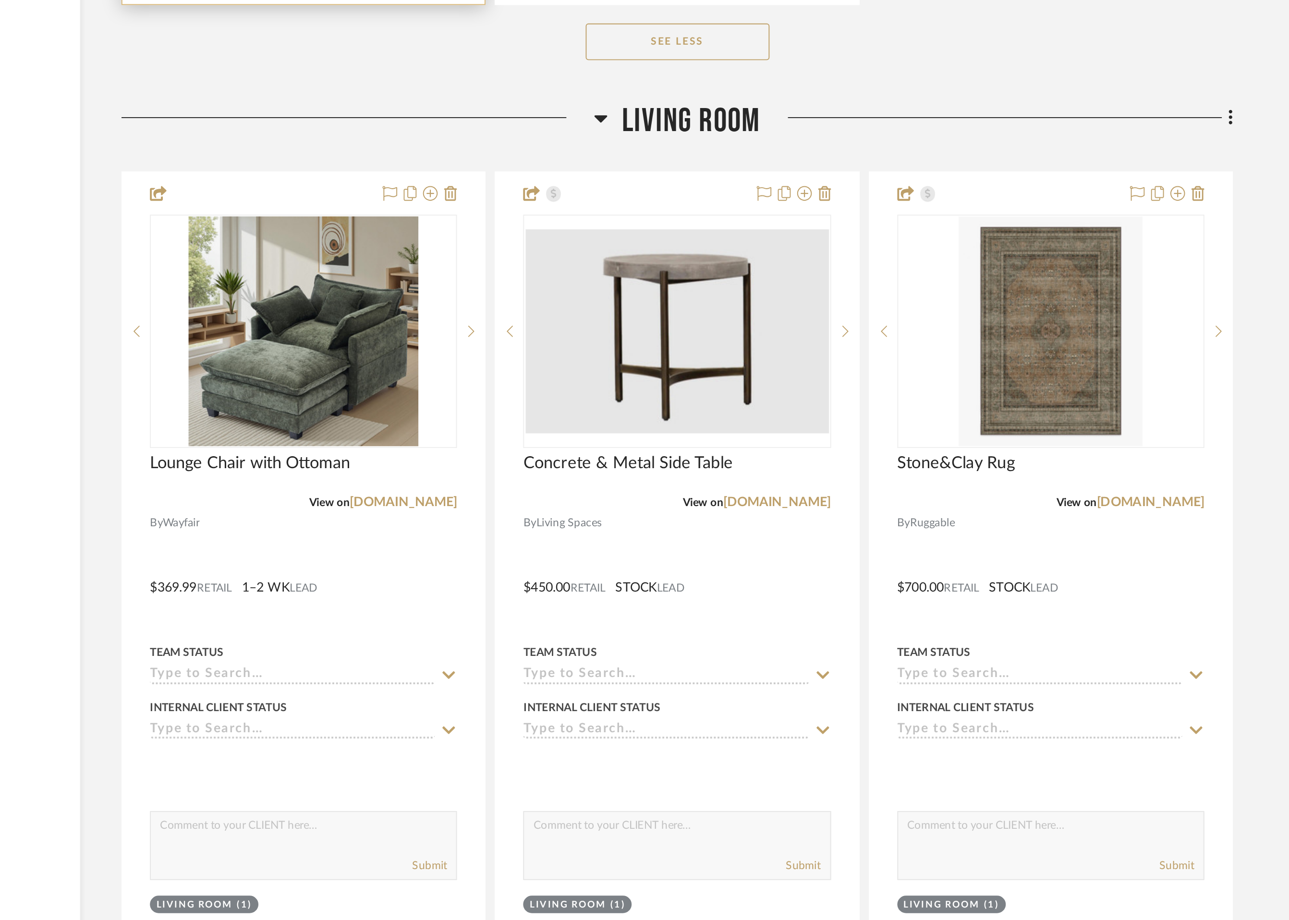
scroll to position [1591, 0]
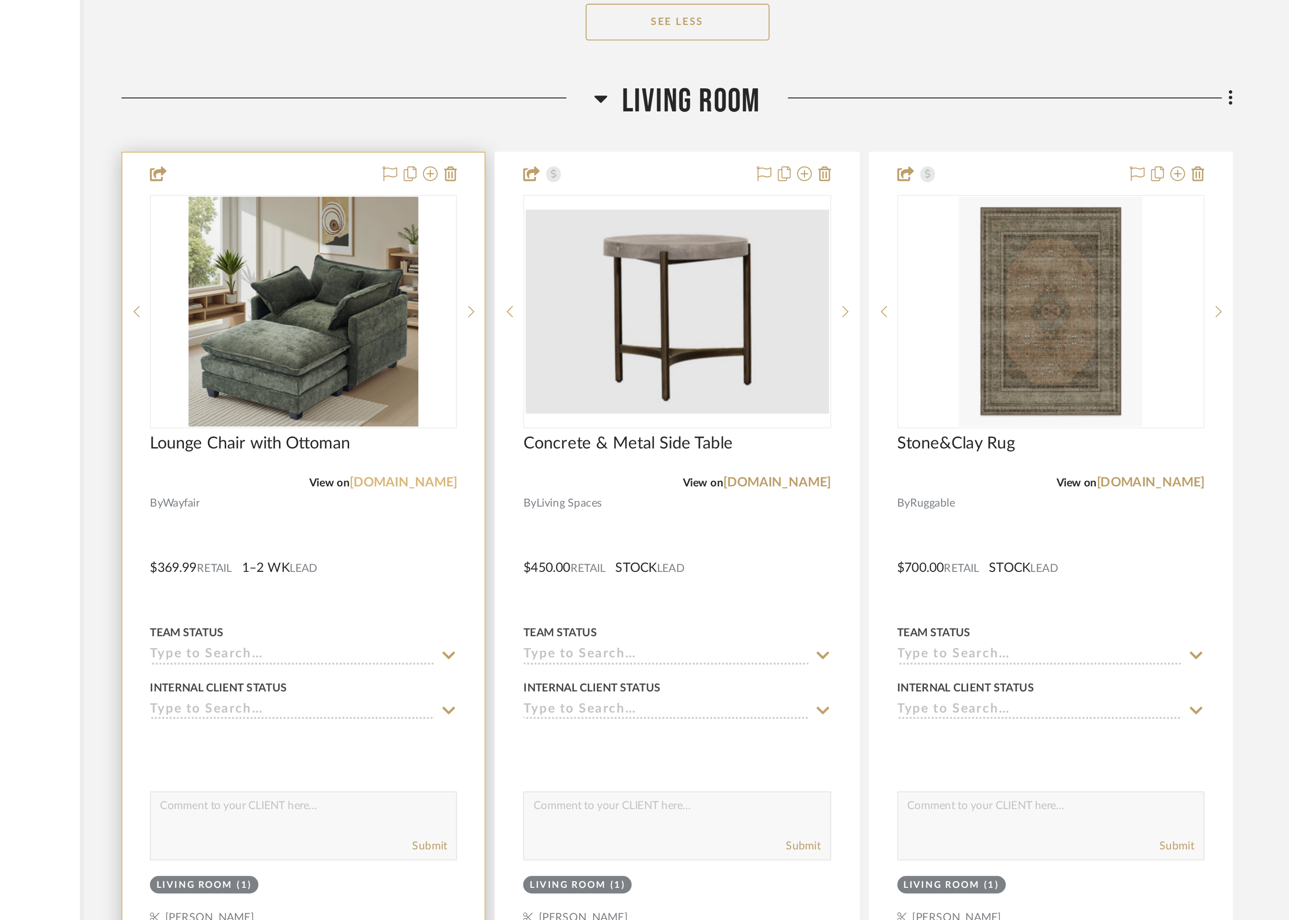
click at [606, 692] on link "[DOMAIN_NAME]" at bounding box center [595, 691] width 56 height 7
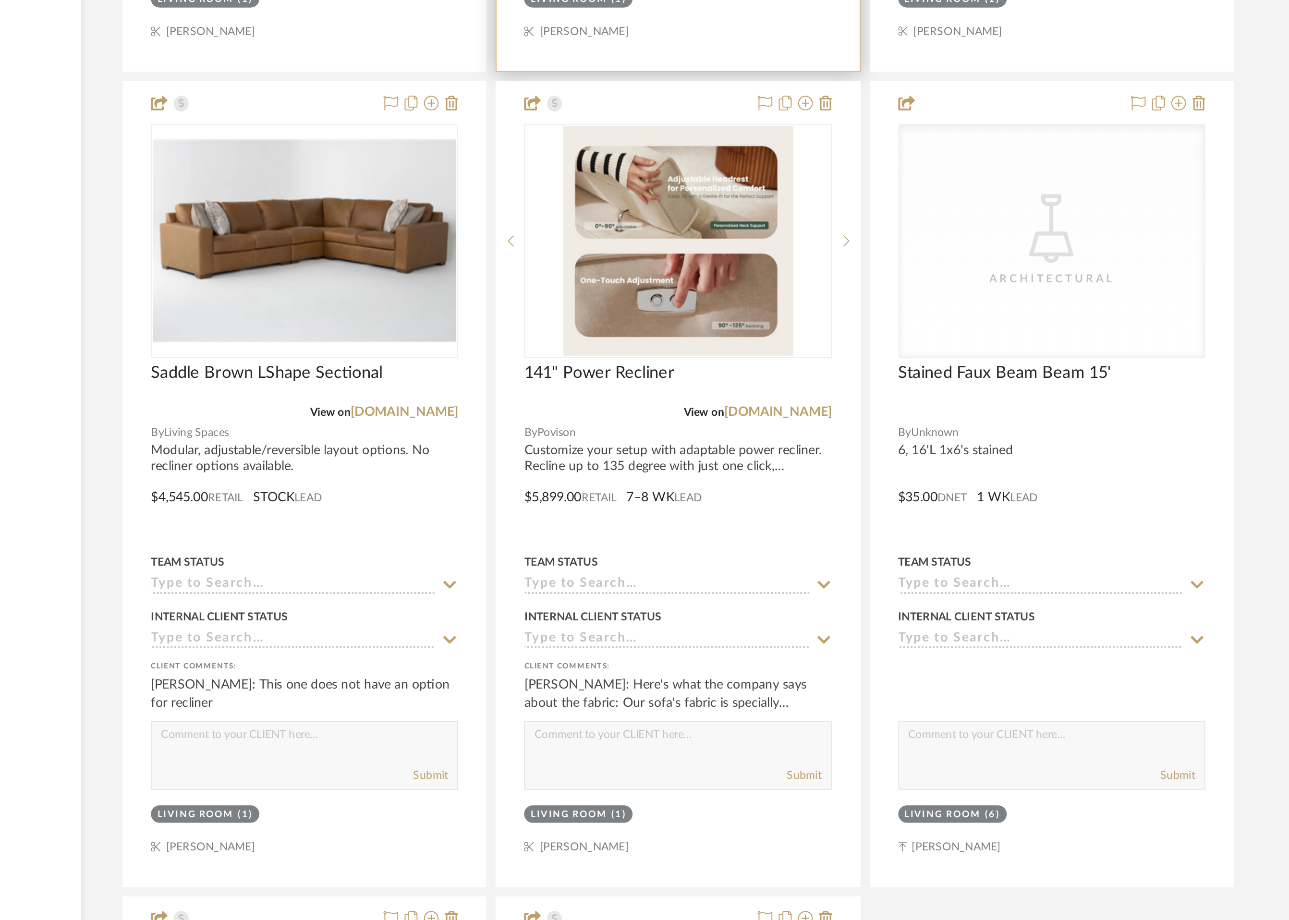
scroll to position [2055, 0]
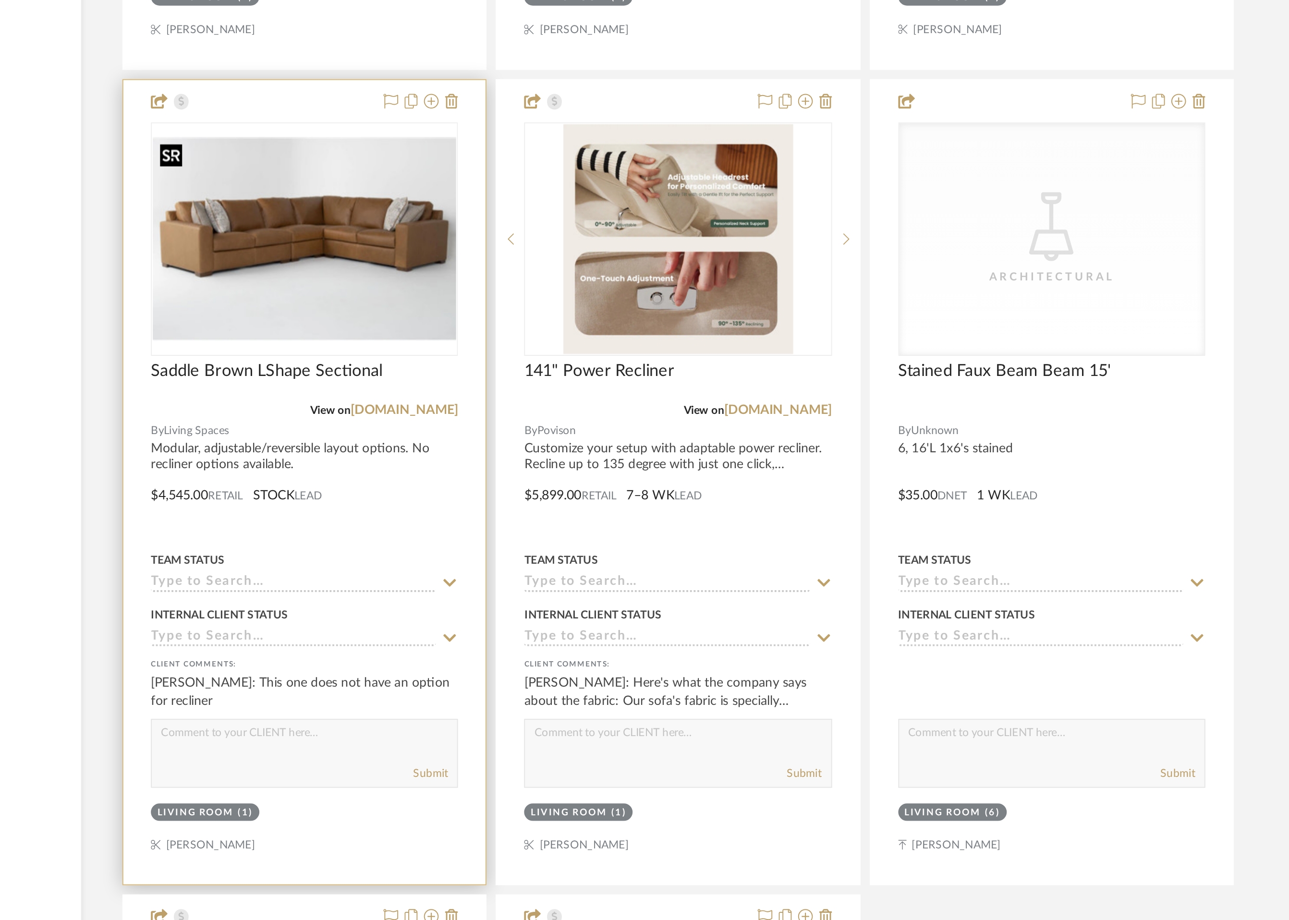
click at [584, 576] on img "0" at bounding box center [543, 564] width 158 height 107
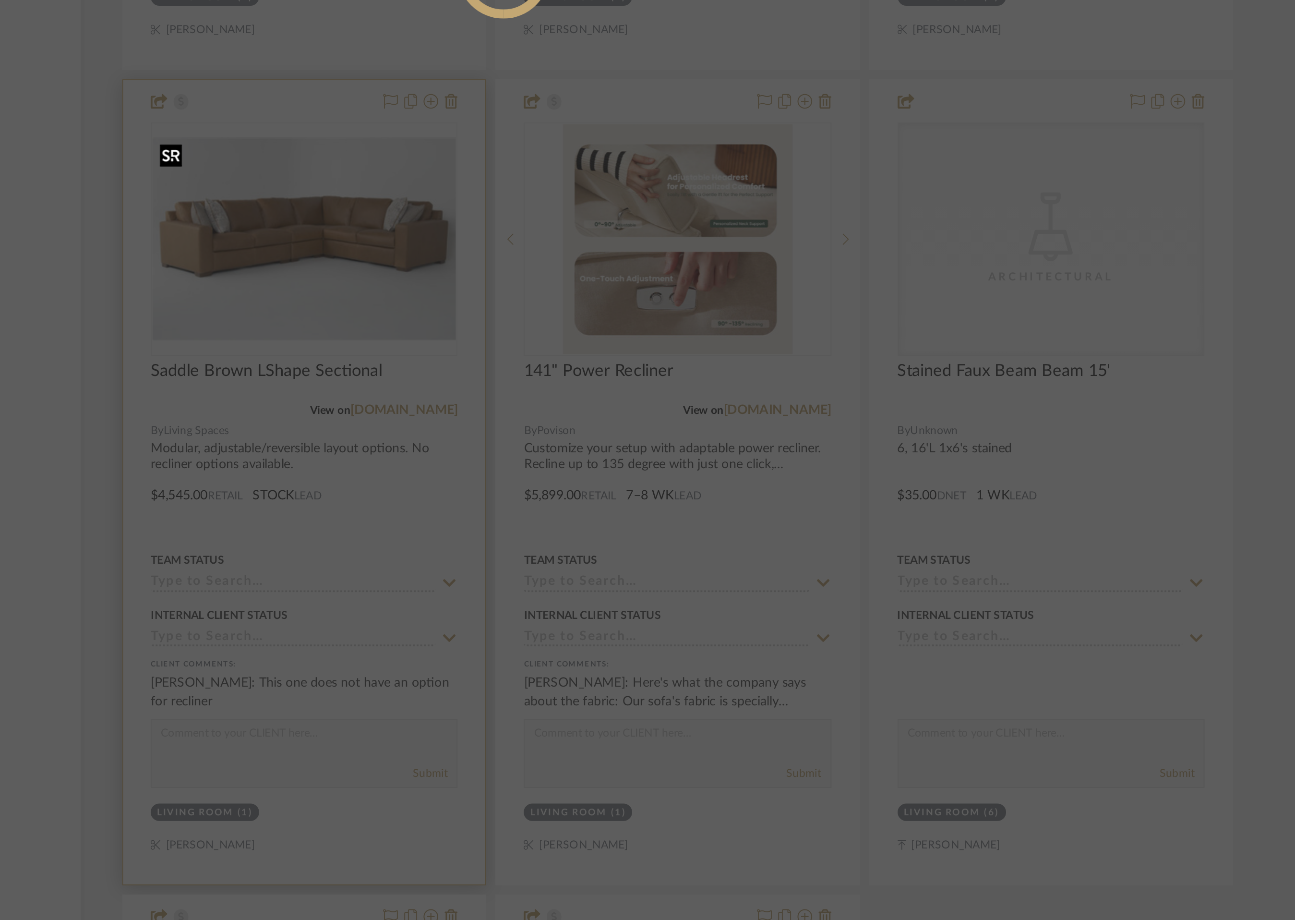
scroll to position [0, 0]
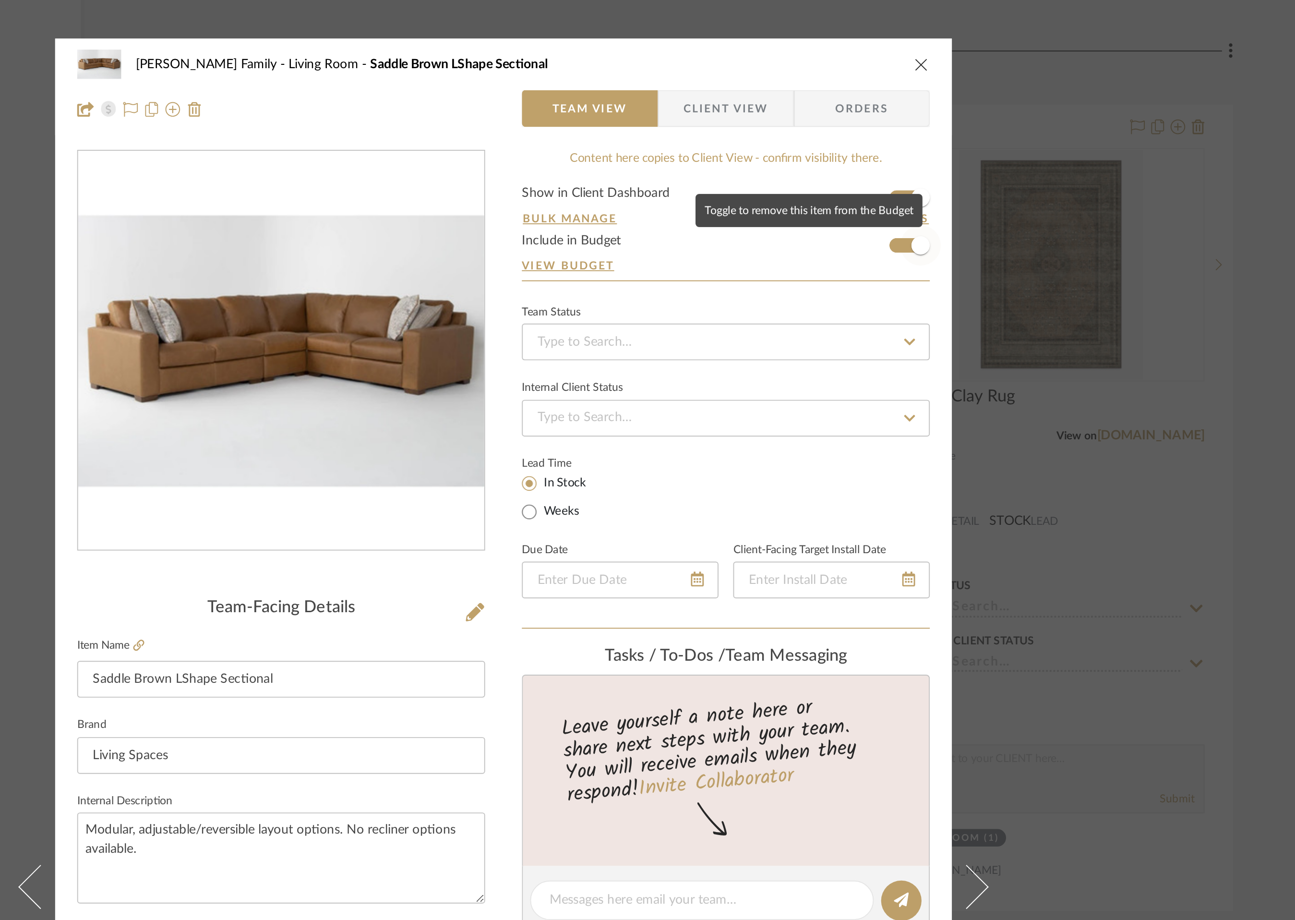
click at [855, 129] on span "button" at bounding box center [865, 128] width 21 height 21
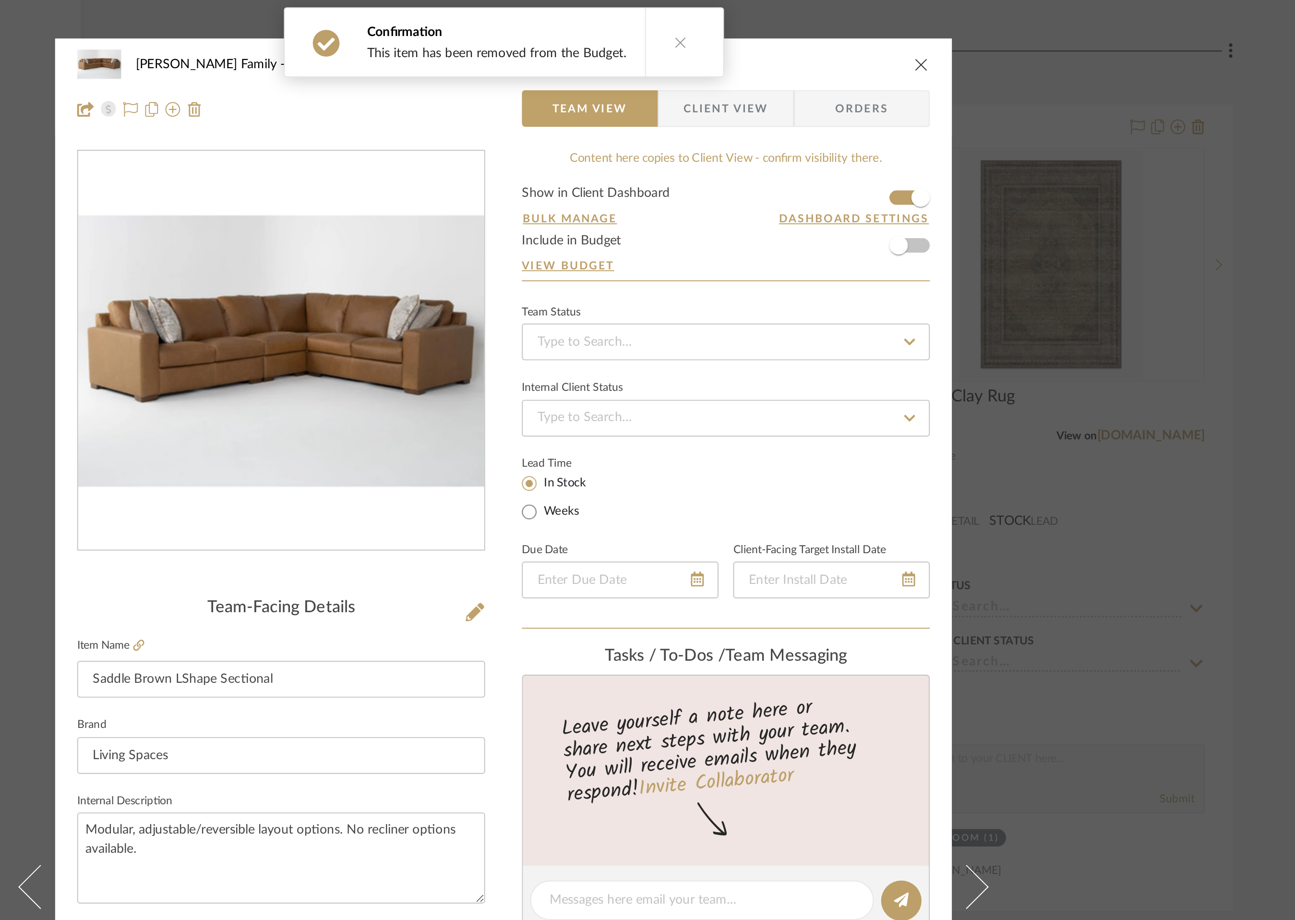
click at [864, 33] on icon "close" at bounding box center [866, 34] width 8 height 8
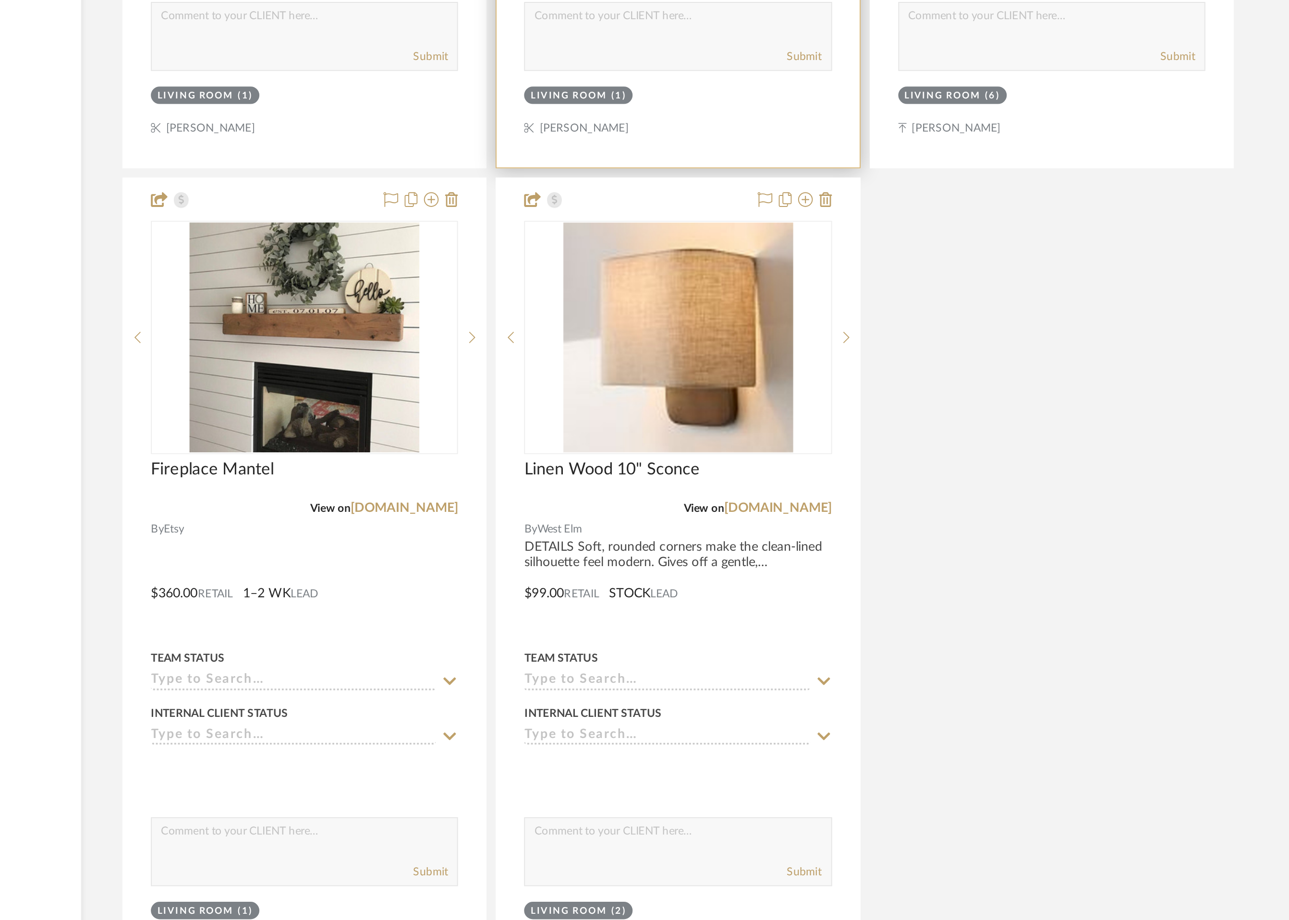
scroll to position [2433, 0]
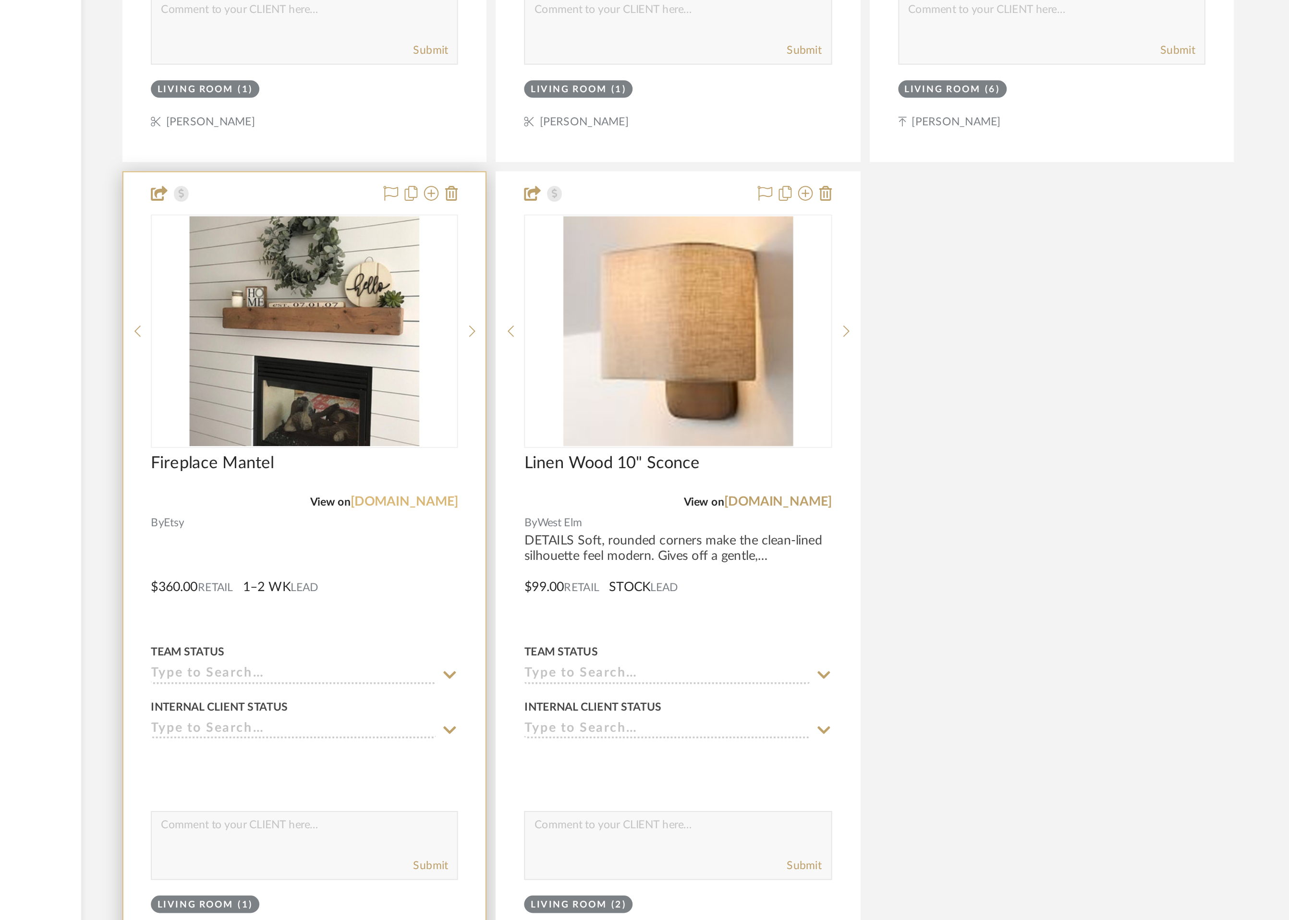
click at [605, 700] on link "[DOMAIN_NAME]" at bounding box center [595, 701] width 56 height 7
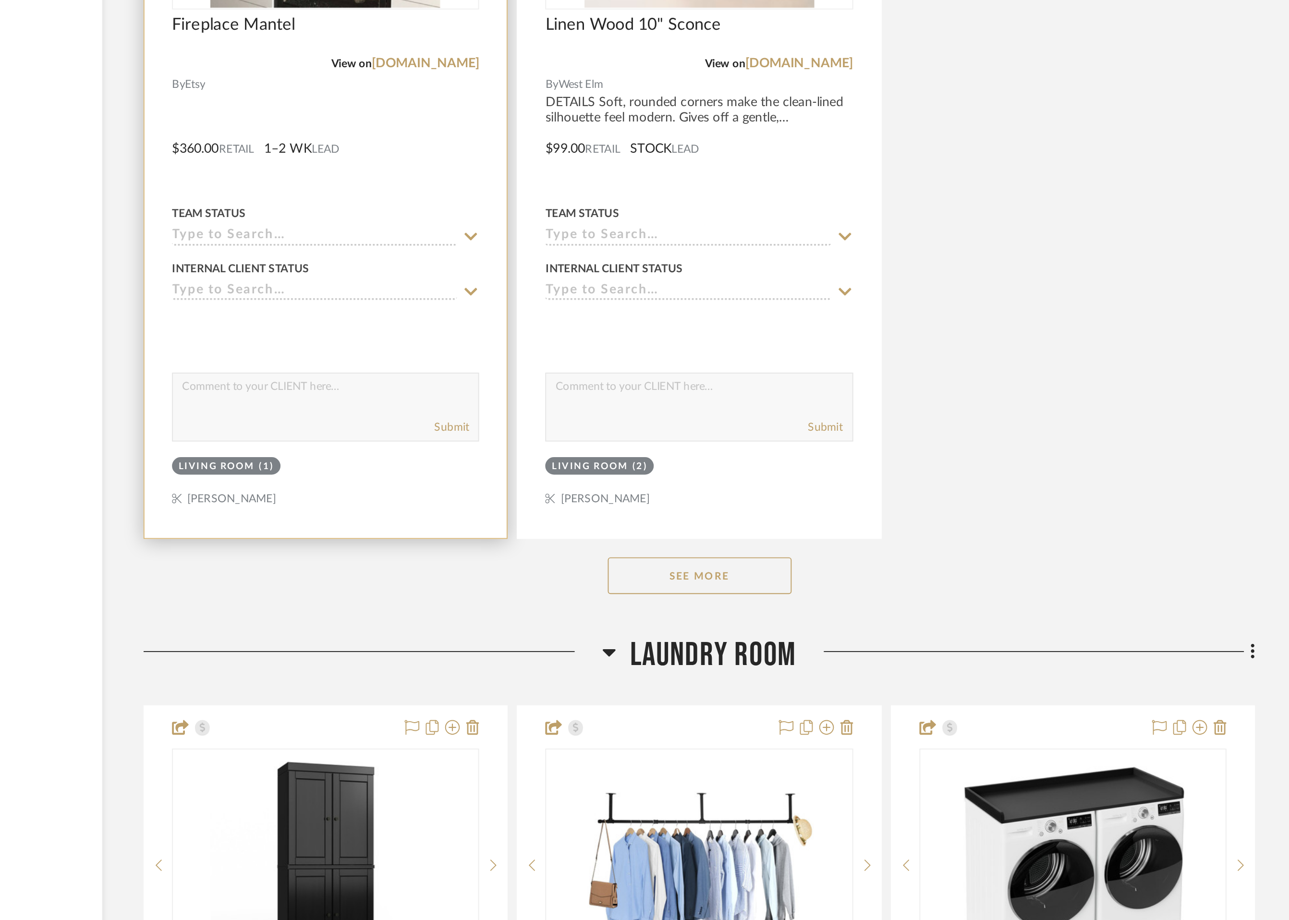
scroll to position [2662, 0]
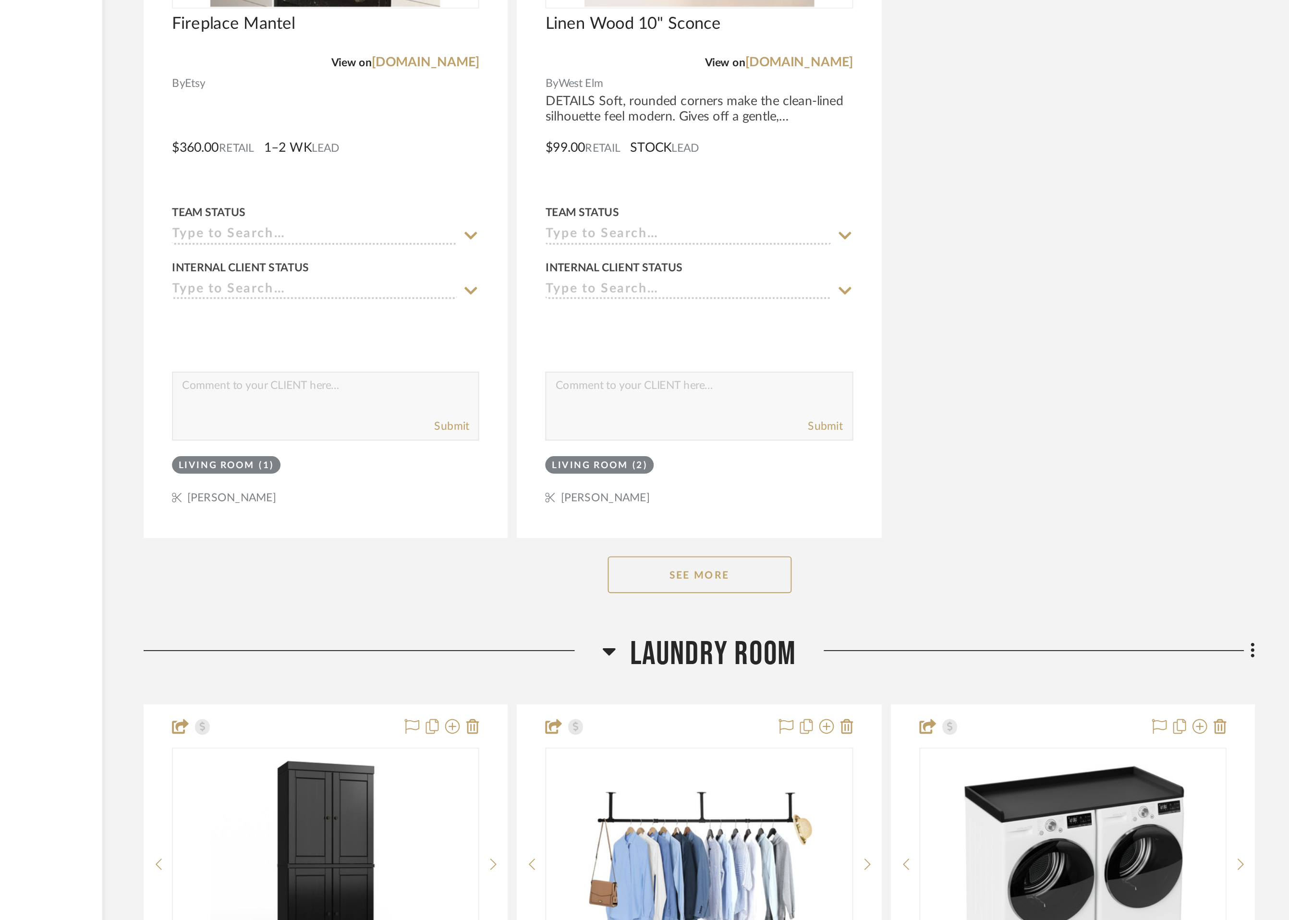
click at [748, 740] on button "See More" at bounding box center [739, 739] width 96 height 19
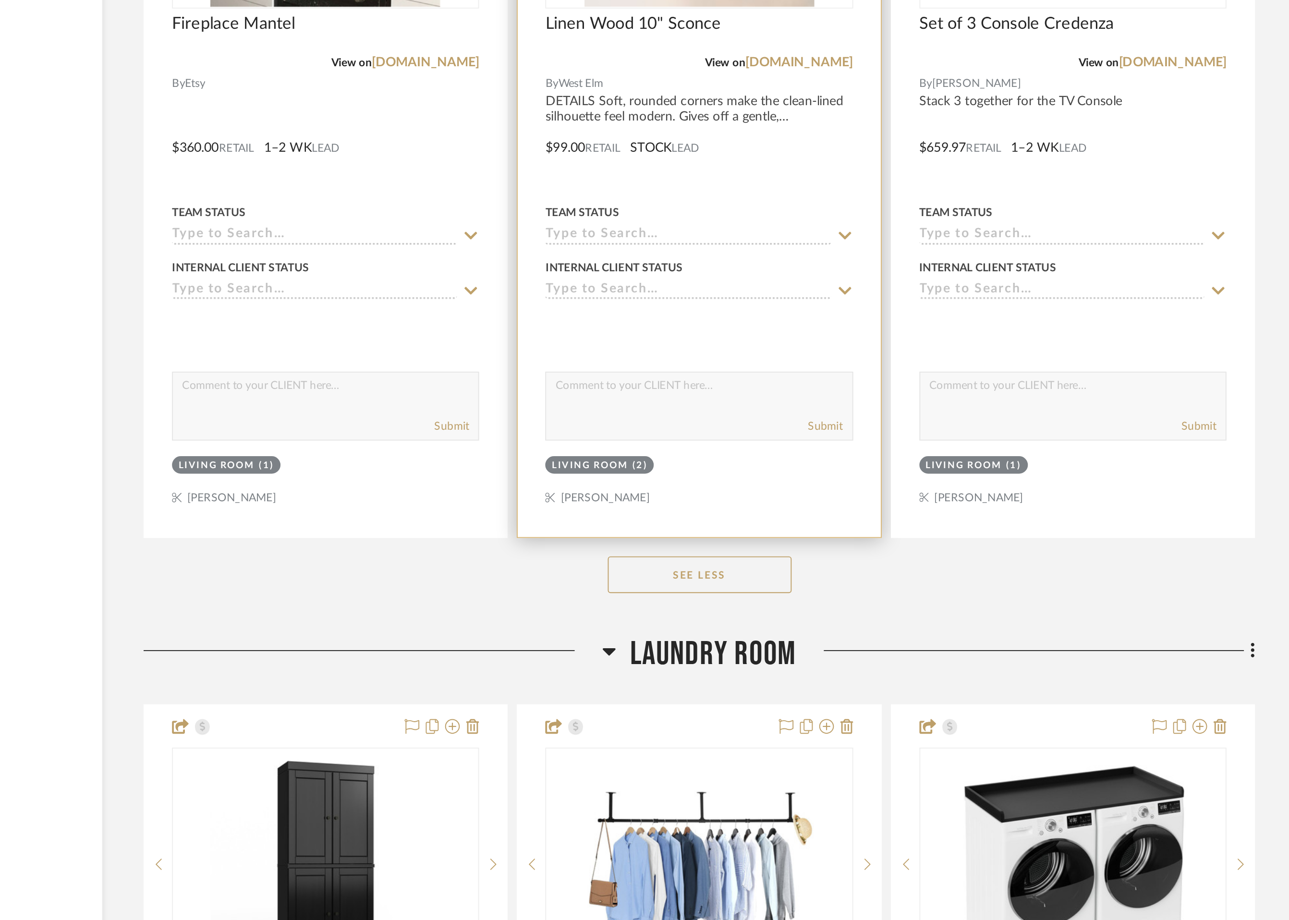
scroll to position [2662, 0]
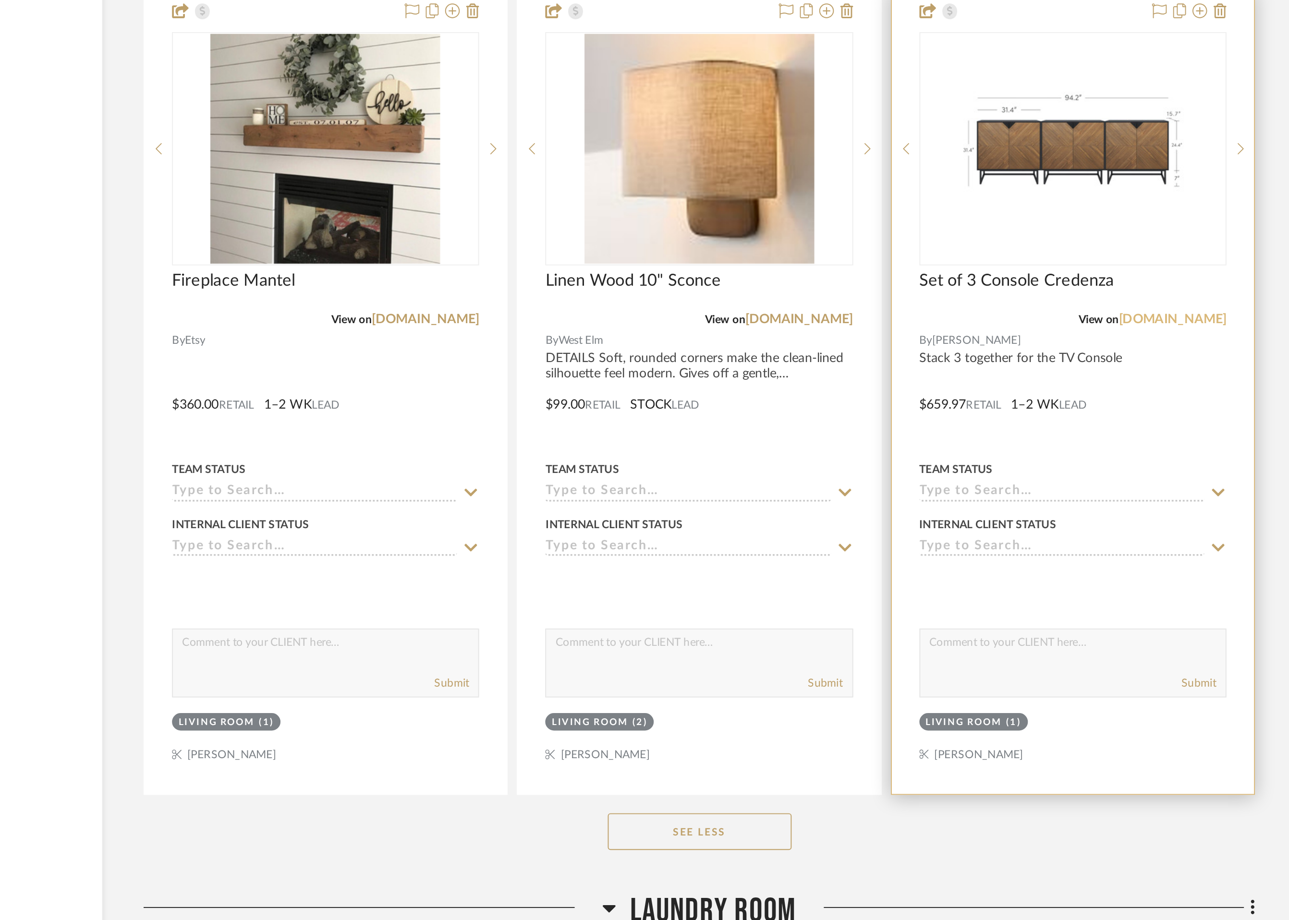
click at [989, 472] on link "[DOMAIN_NAME]" at bounding box center [986, 472] width 56 height 7
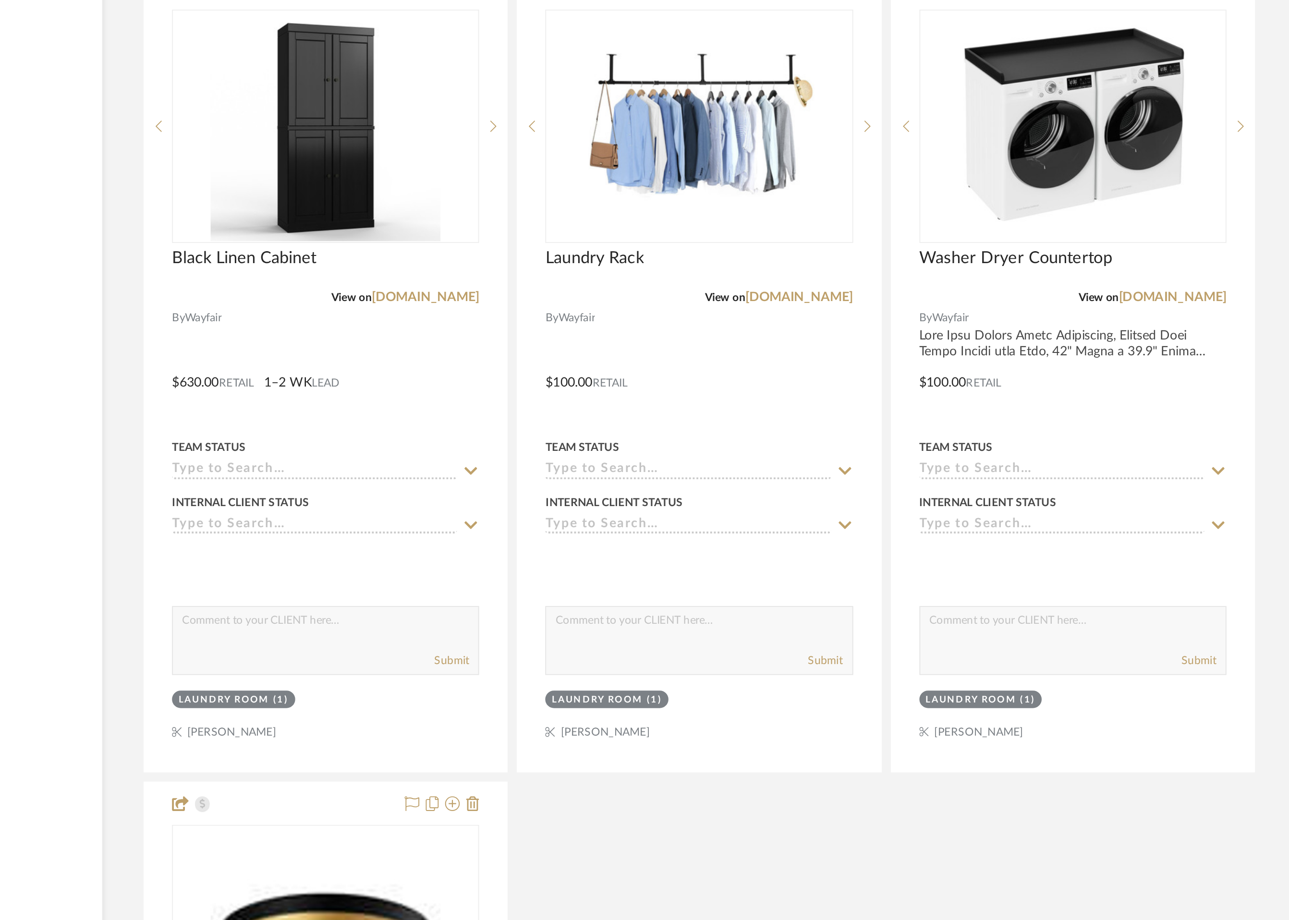
scroll to position [3047, 0]
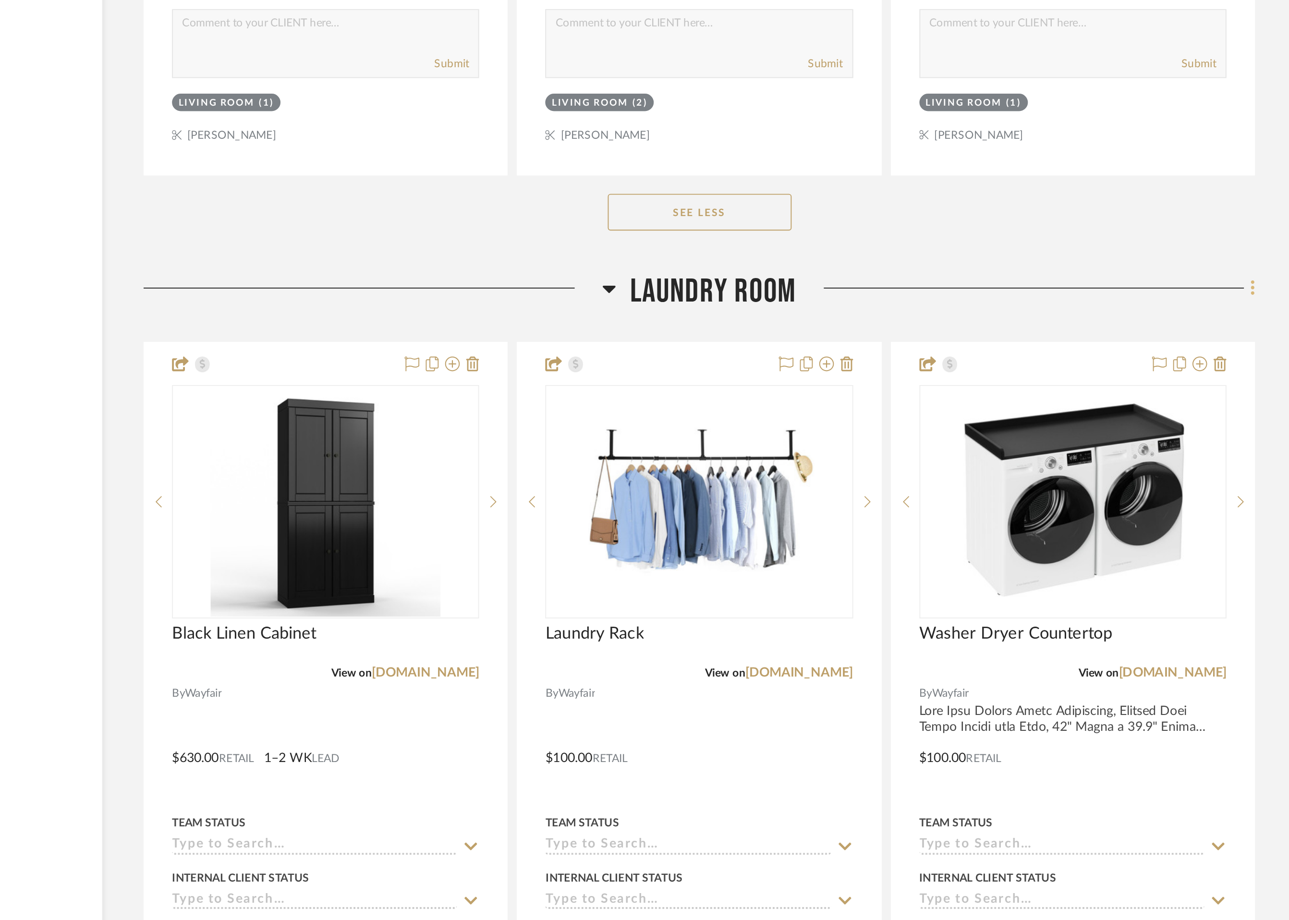
click at [1025, 395] on fa-icon at bounding box center [1026, 395] width 6 height 16
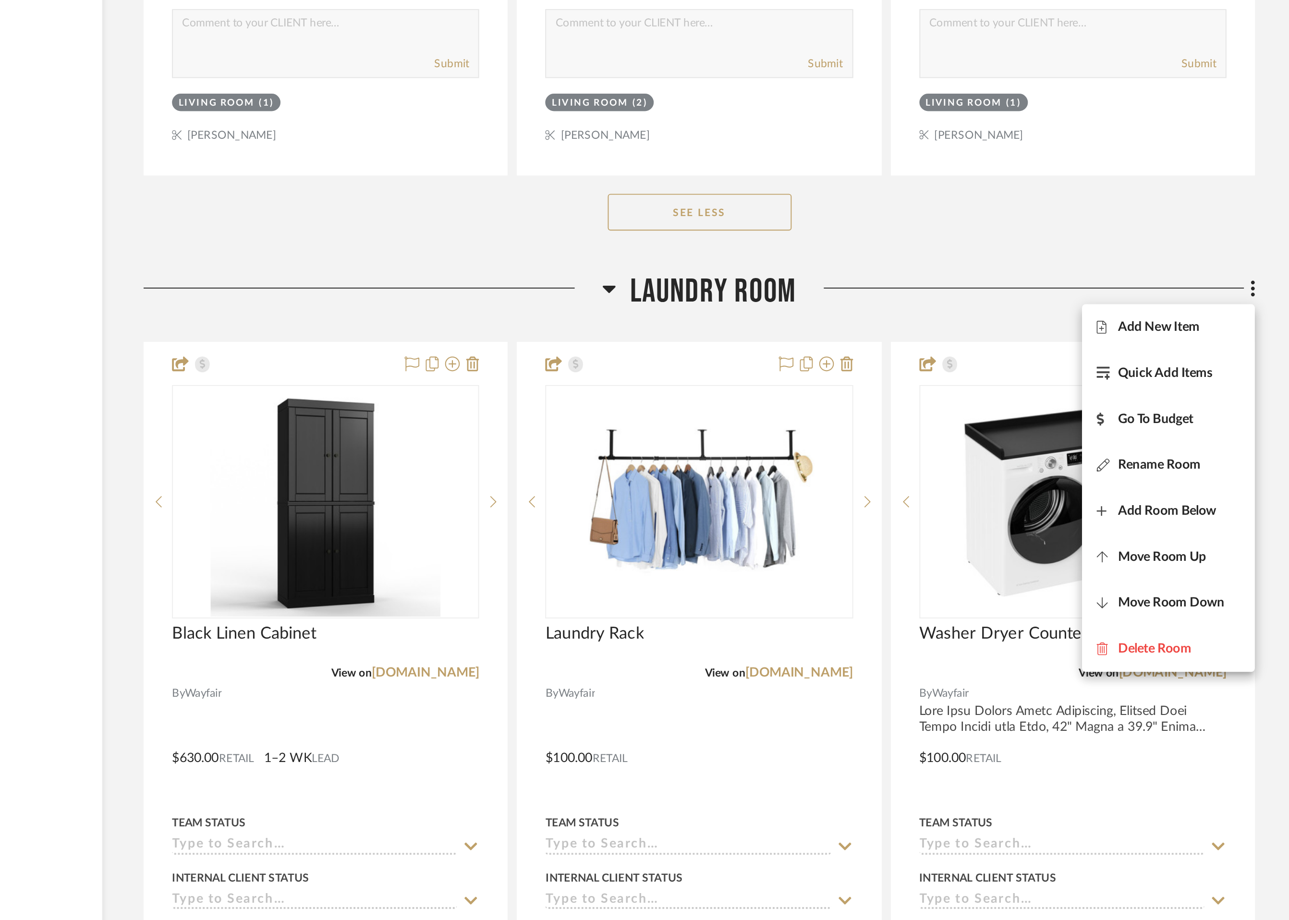
click at [949, 375] on div at bounding box center [644, 460] width 1289 height 920
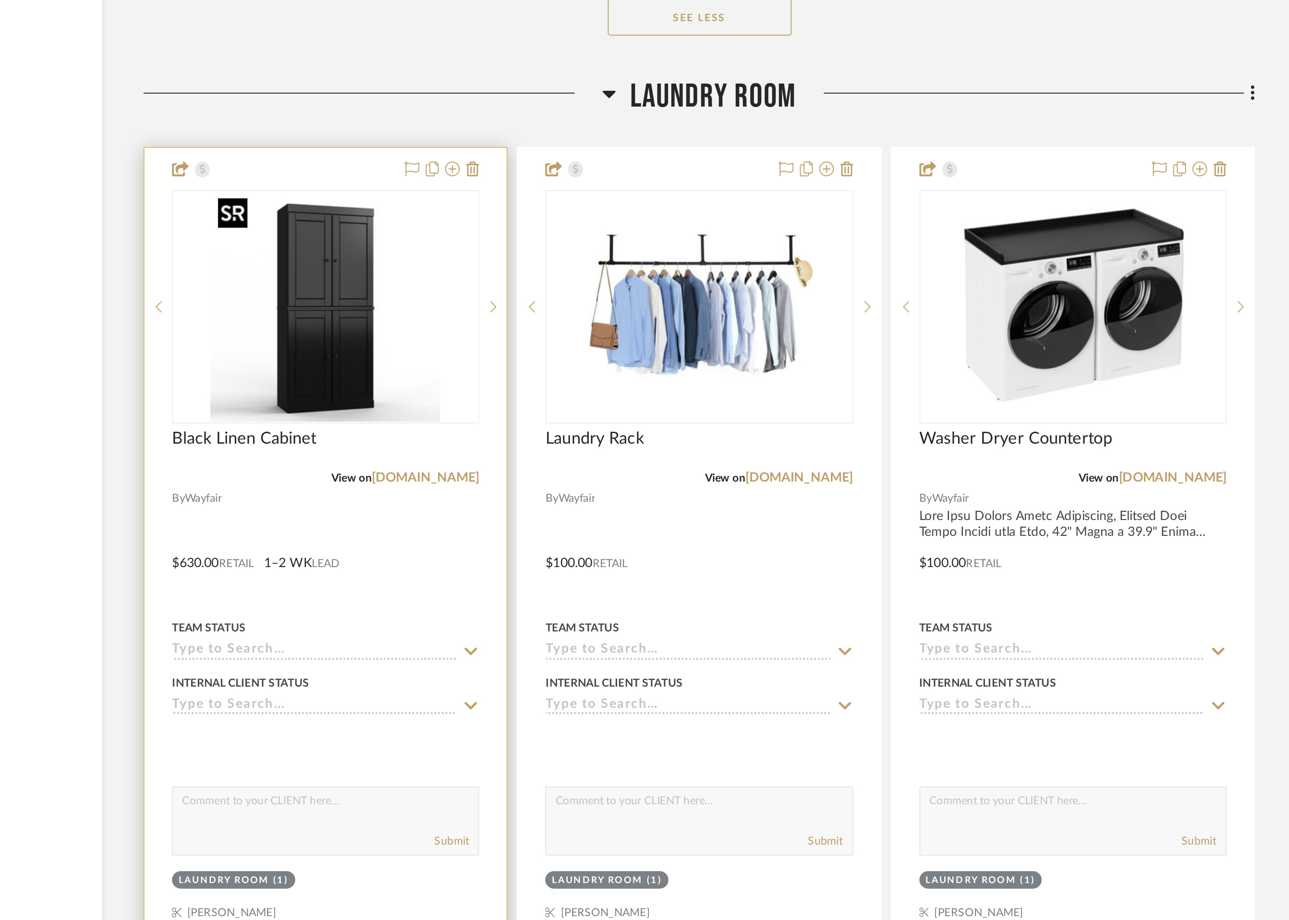
click at [588, 506] on img "0" at bounding box center [543, 506] width 120 height 120
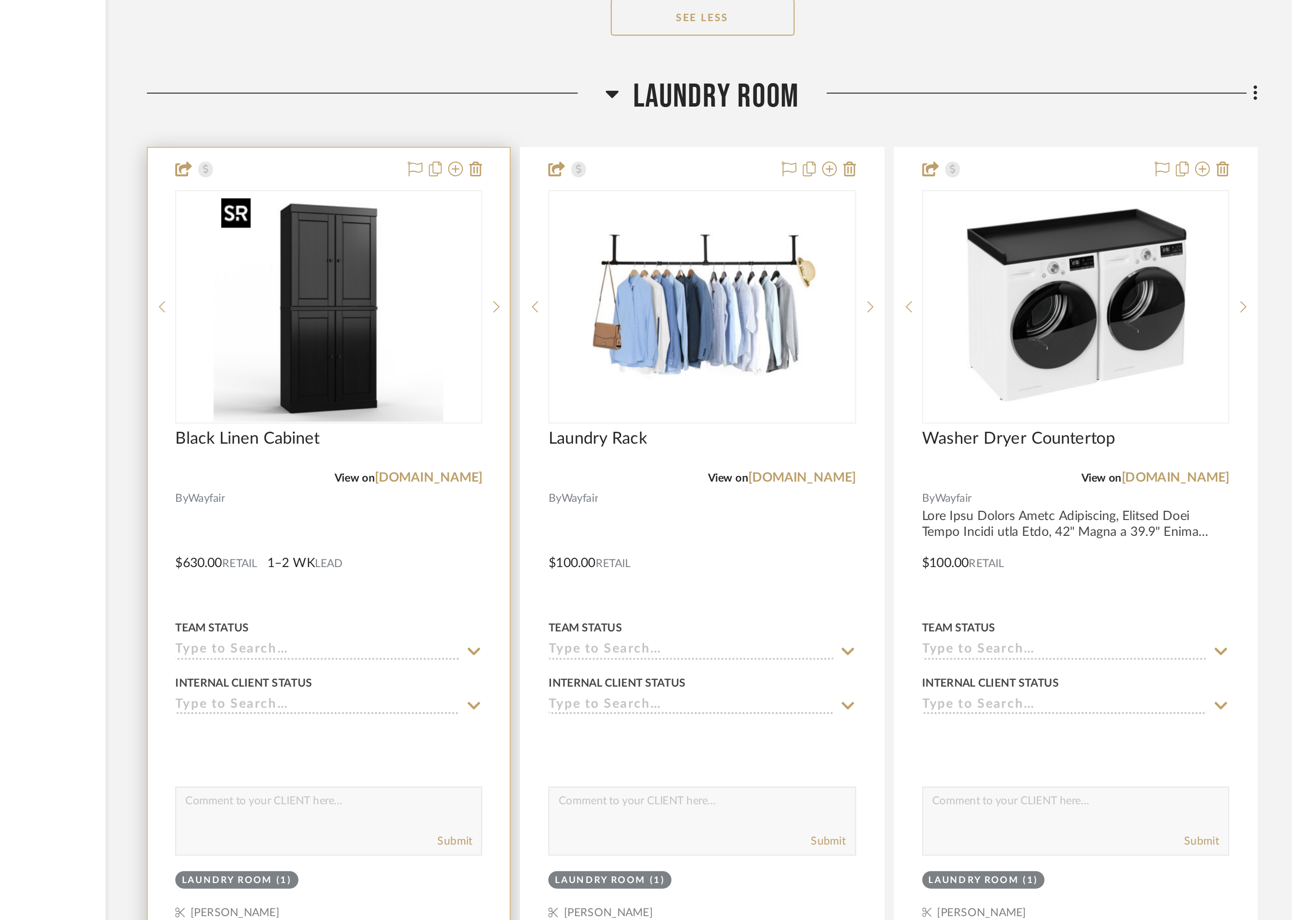
scroll to position [0, 0]
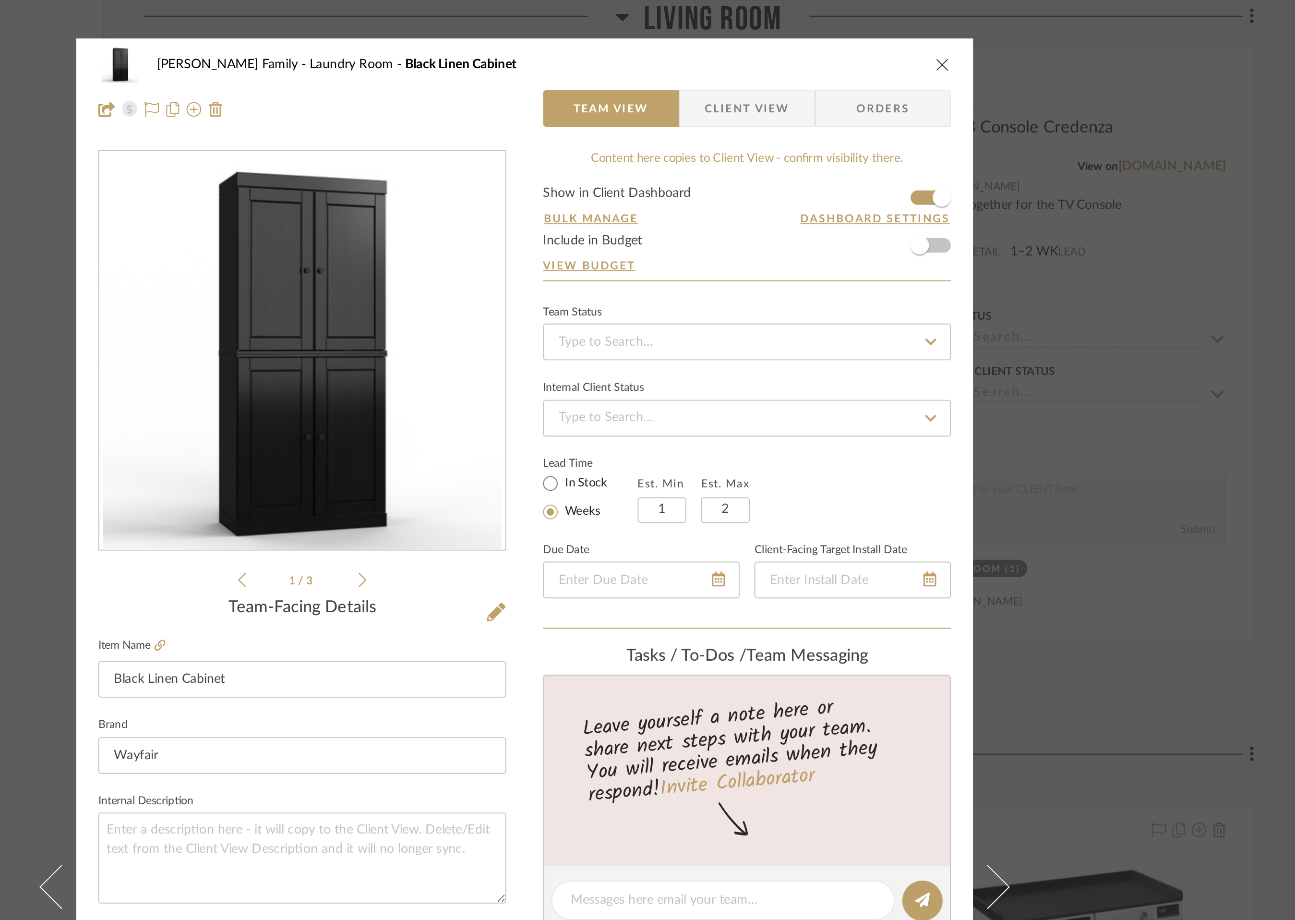
click at [862, 33] on icon "close" at bounding box center [866, 34] width 8 height 8
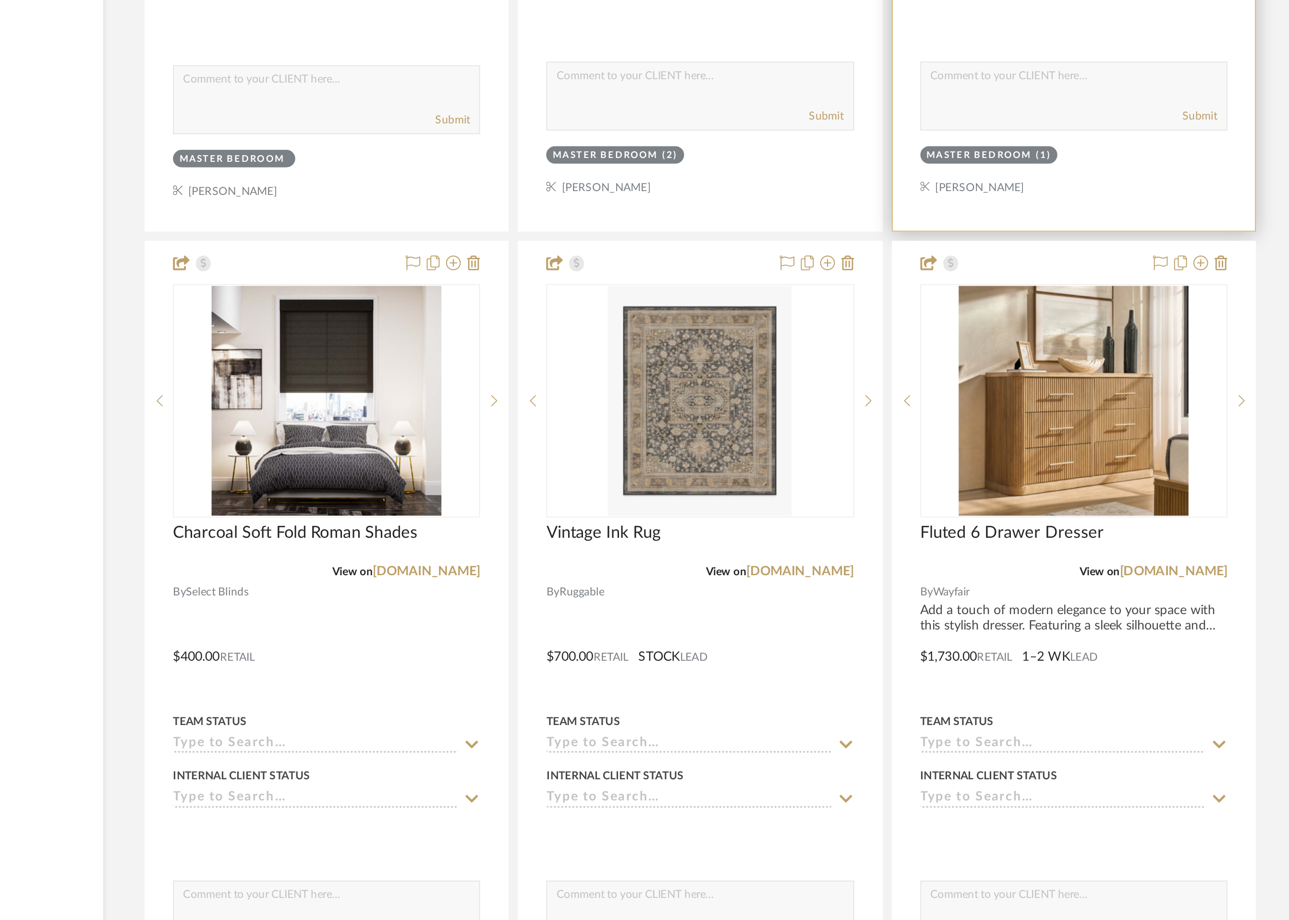
scroll to position [5130, 0]
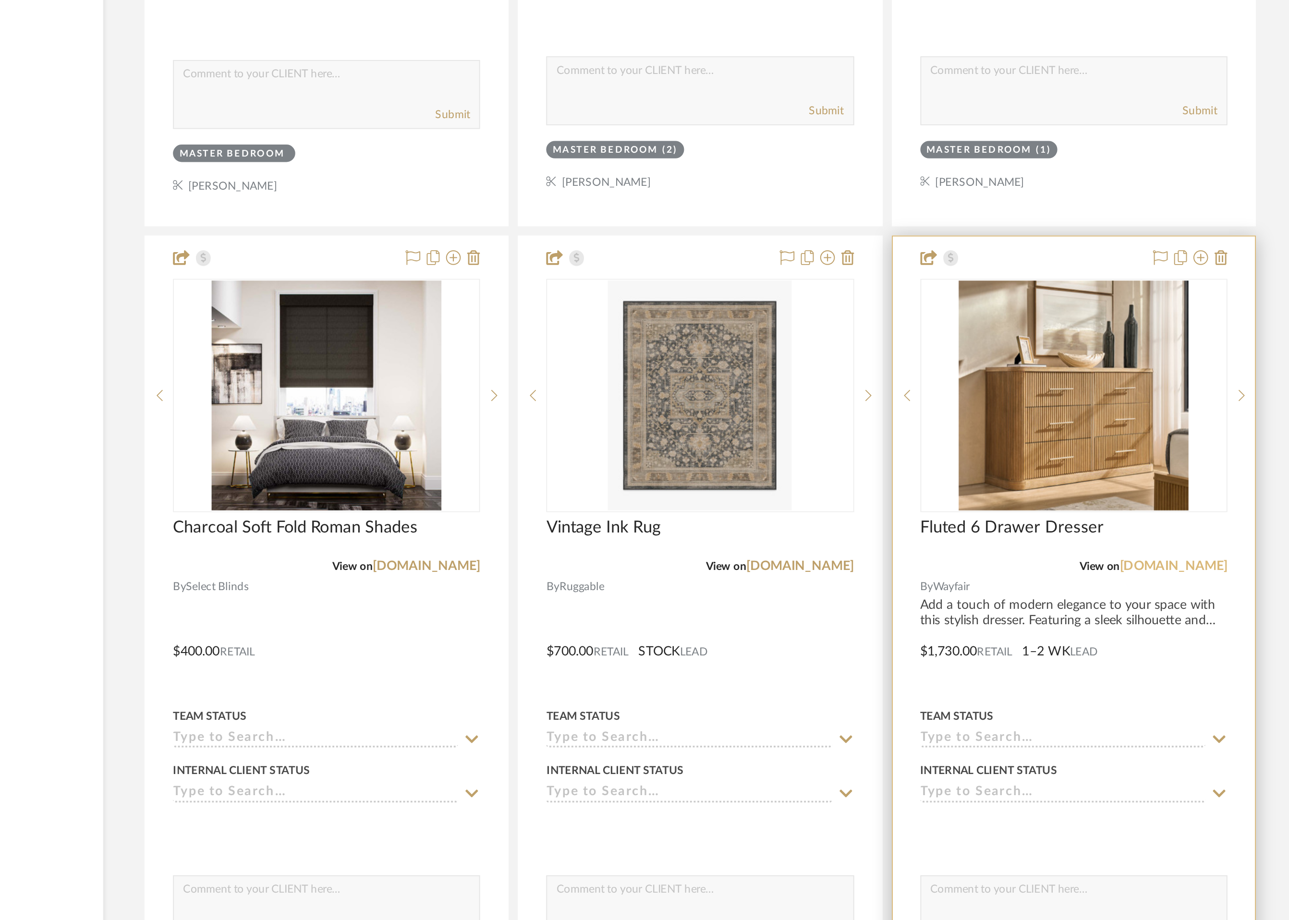
click at [995, 732] on link "[DOMAIN_NAME]" at bounding box center [986, 735] width 56 height 7
click at [934, 665] on img "0" at bounding box center [934, 646] width 120 height 120
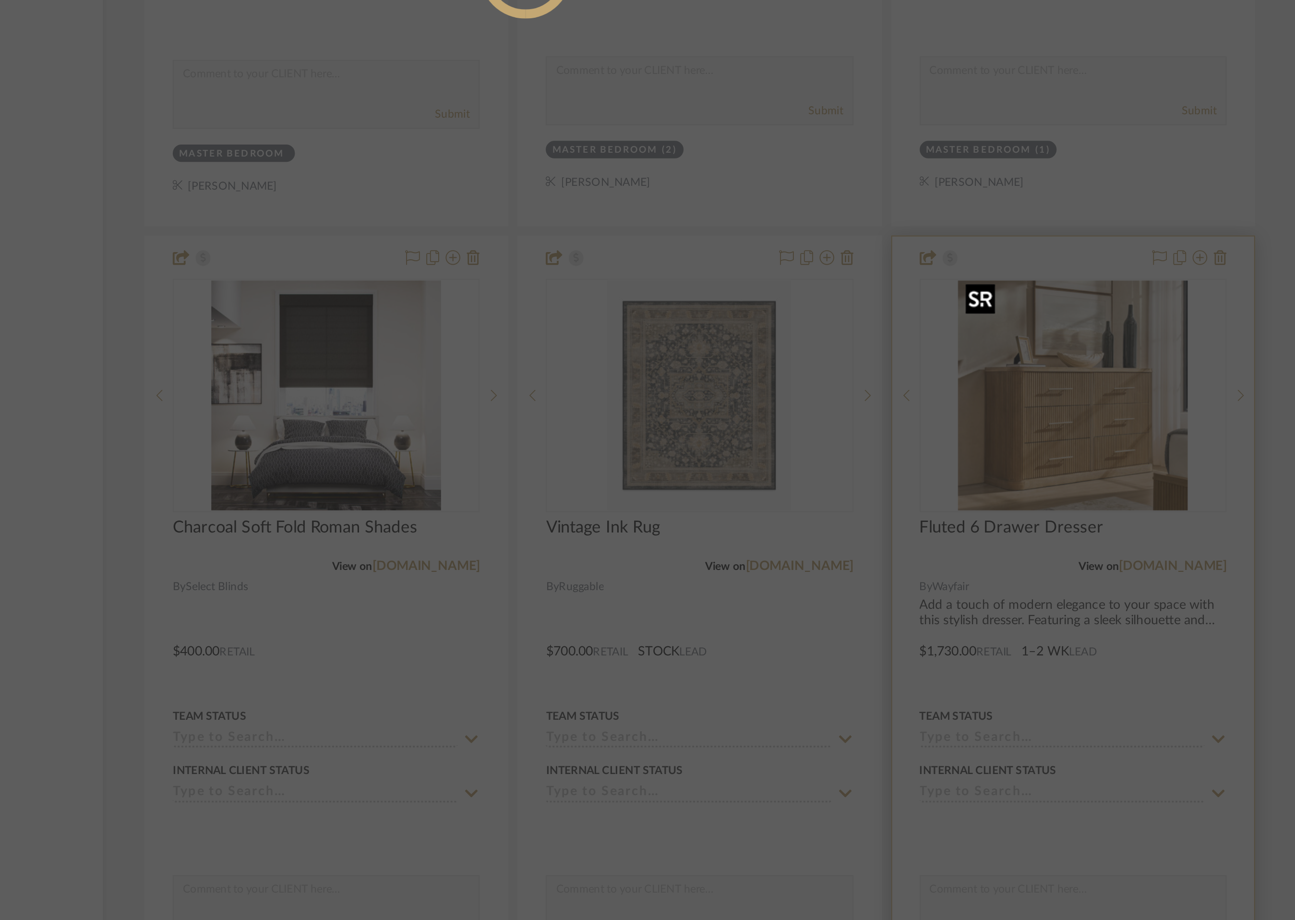
scroll to position [0, 0]
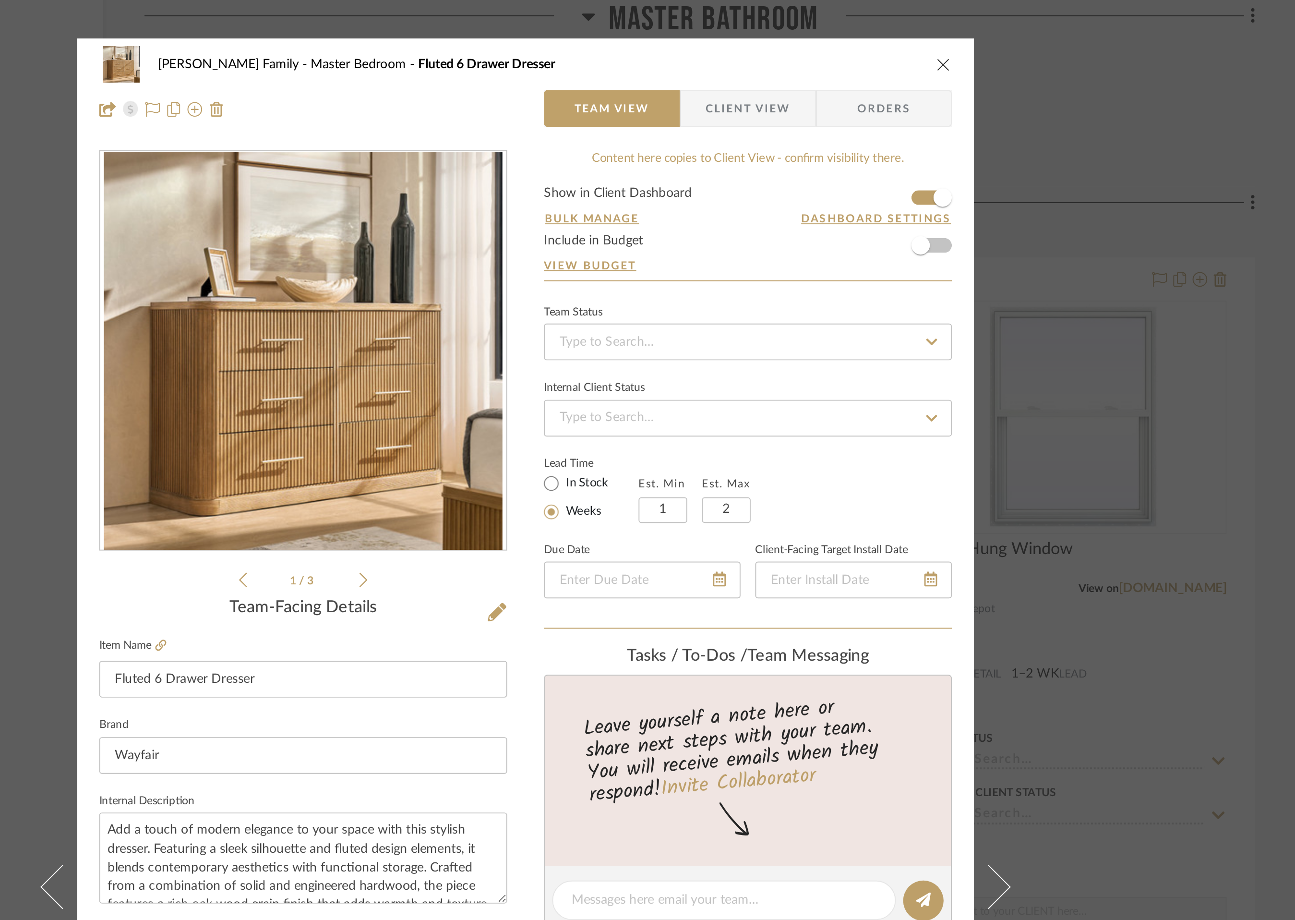
click at [862, 33] on icon "close" at bounding box center [866, 34] width 8 height 8
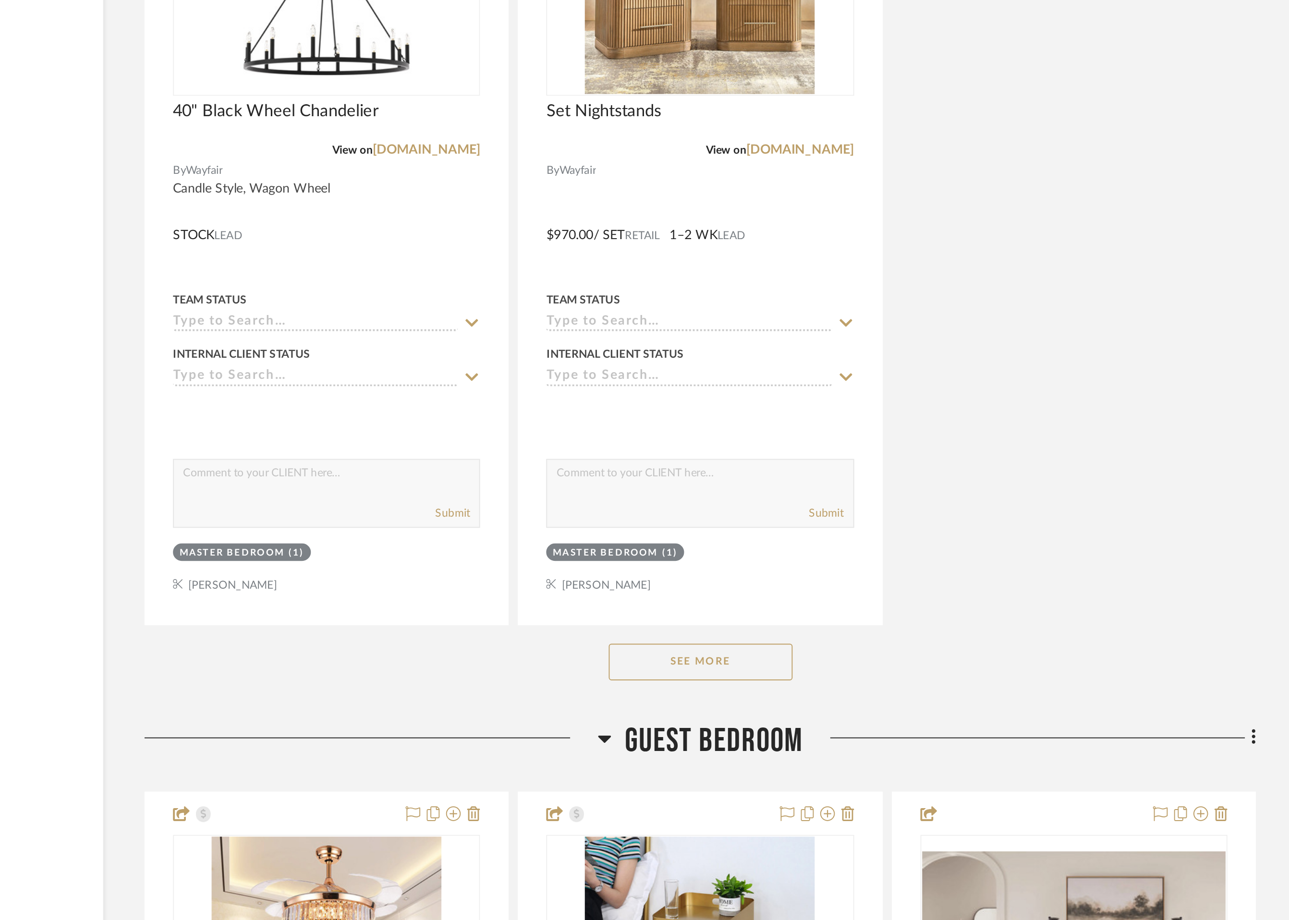
scroll to position [5772, 0]
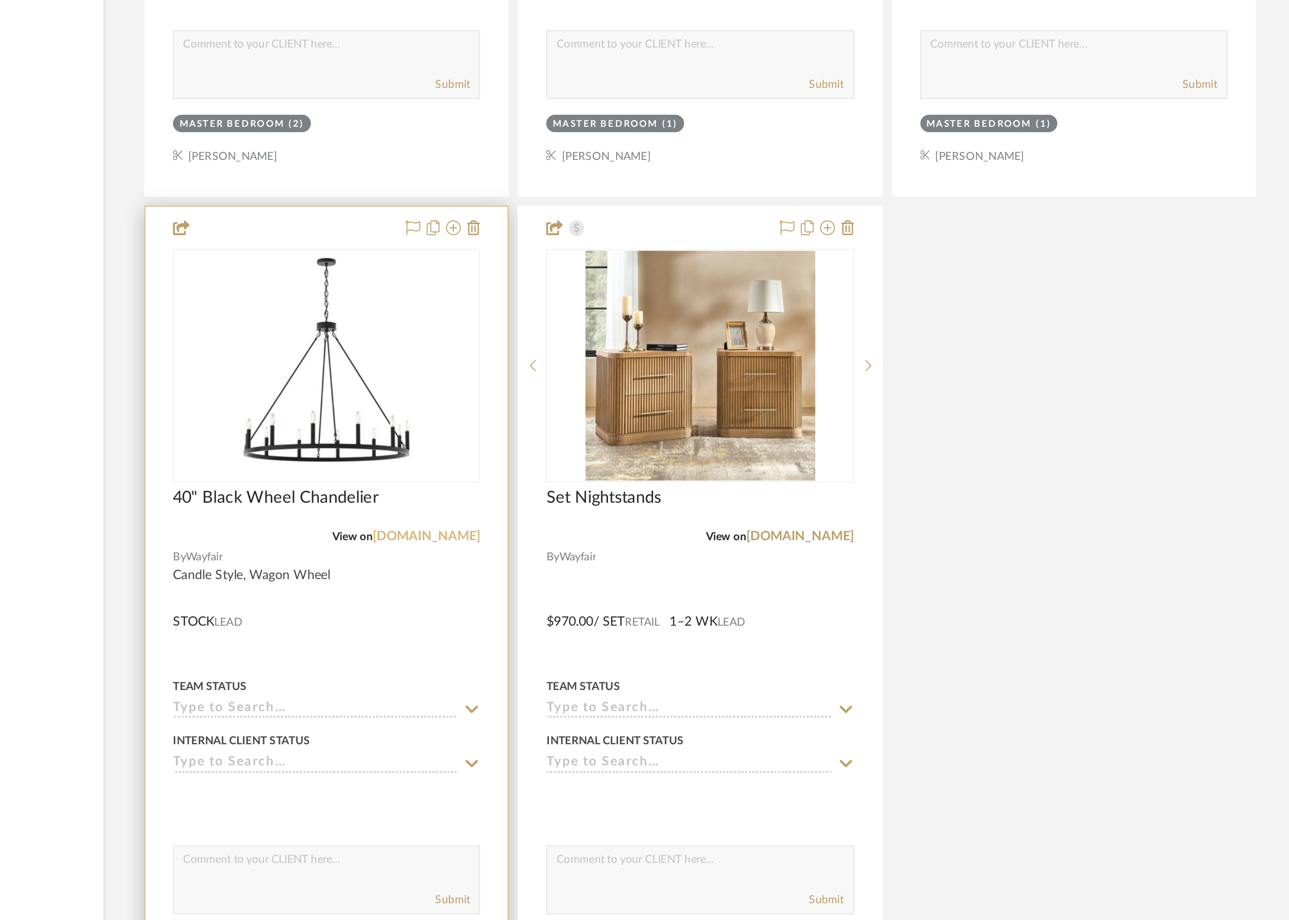
click at [607, 516] on link "[DOMAIN_NAME]" at bounding box center [595, 518] width 56 height 7
click at [538, 453] on img "0" at bounding box center [543, 429] width 120 height 120
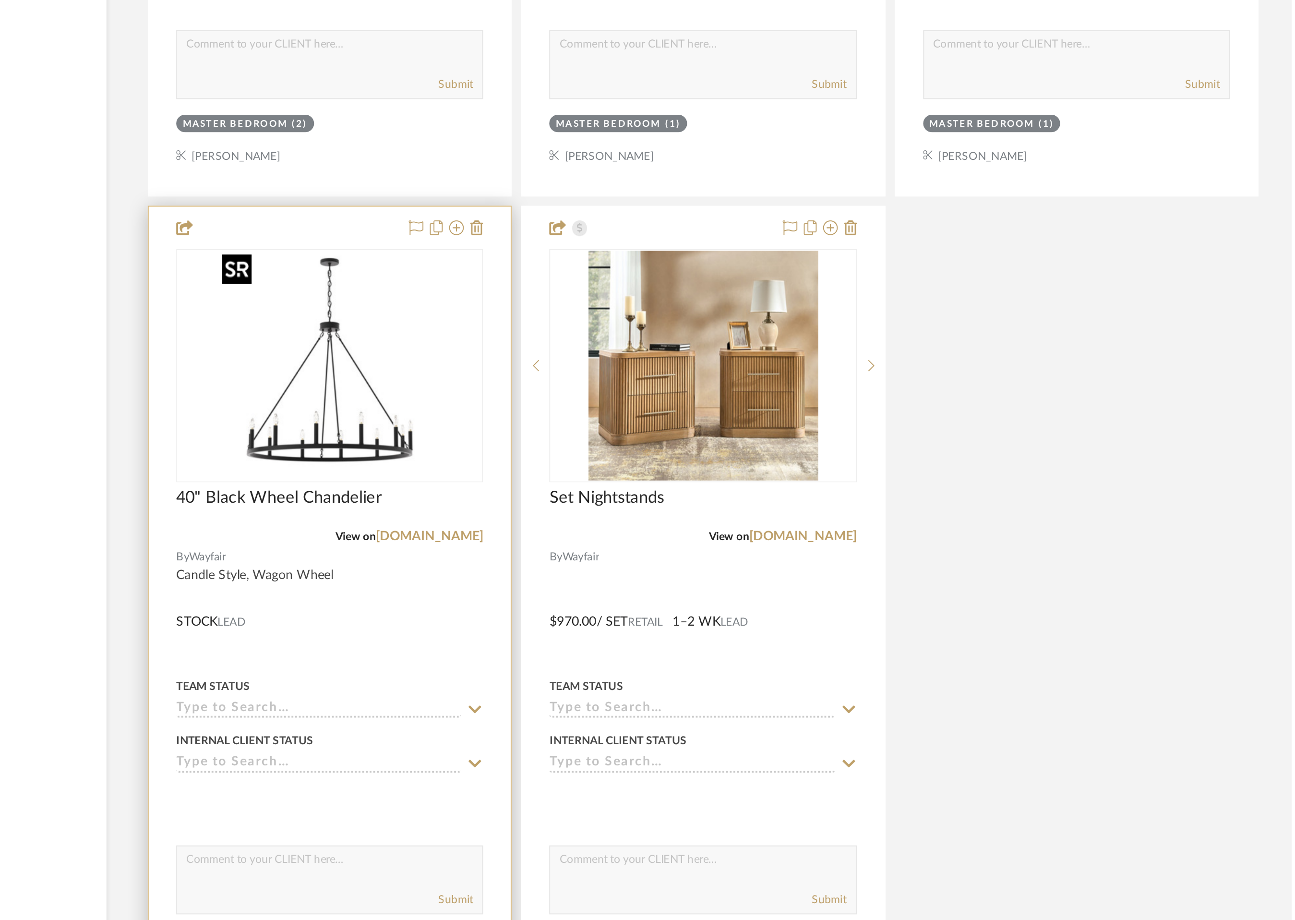
scroll to position [0, 0]
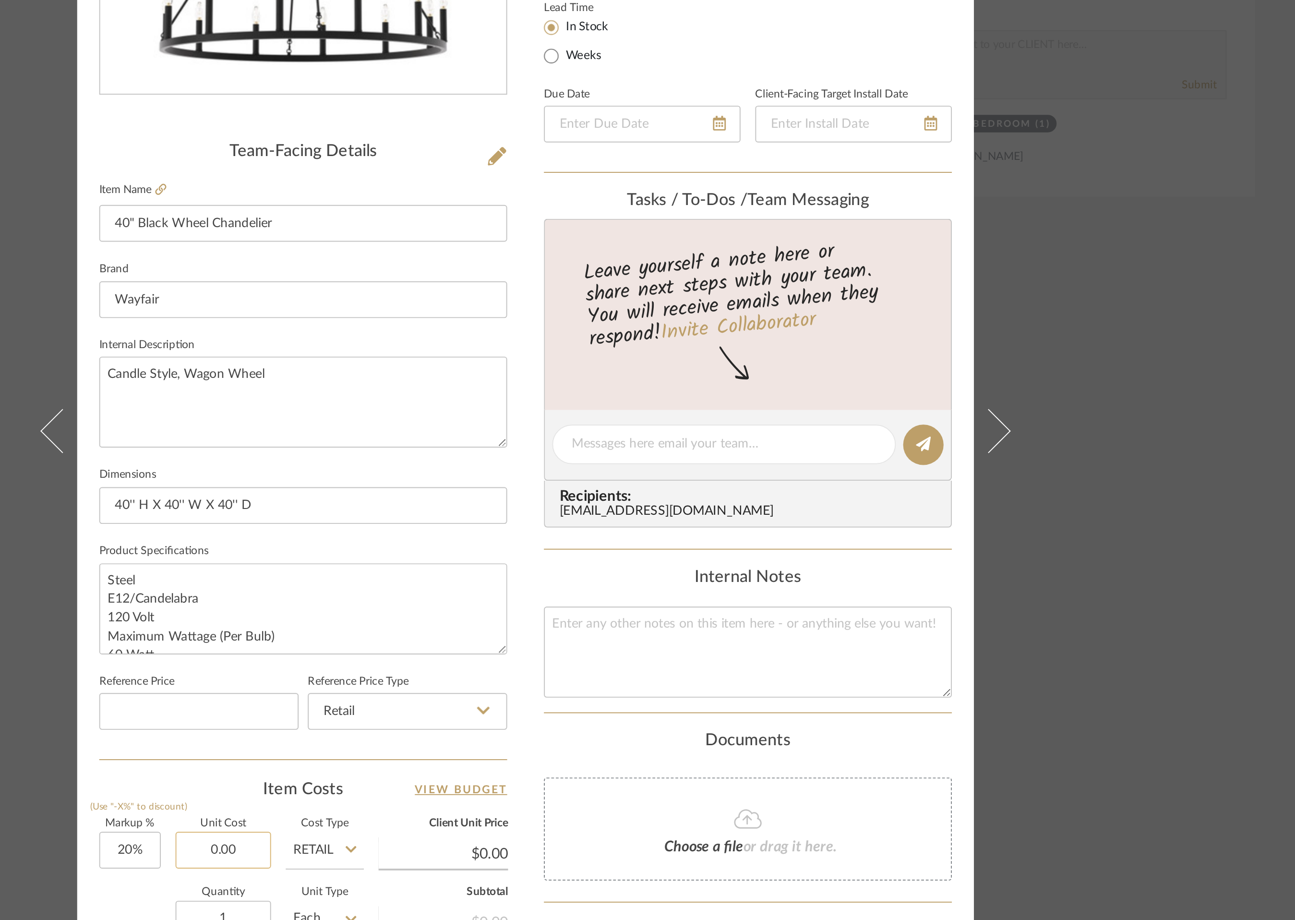
click at [483, 683] on input "0.00" at bounding box center [490, 682] width 50 height 19
type input "$256.00"
click at [658, 621] on div "Documents" at bounding box center [763, 625] width 213 height 11
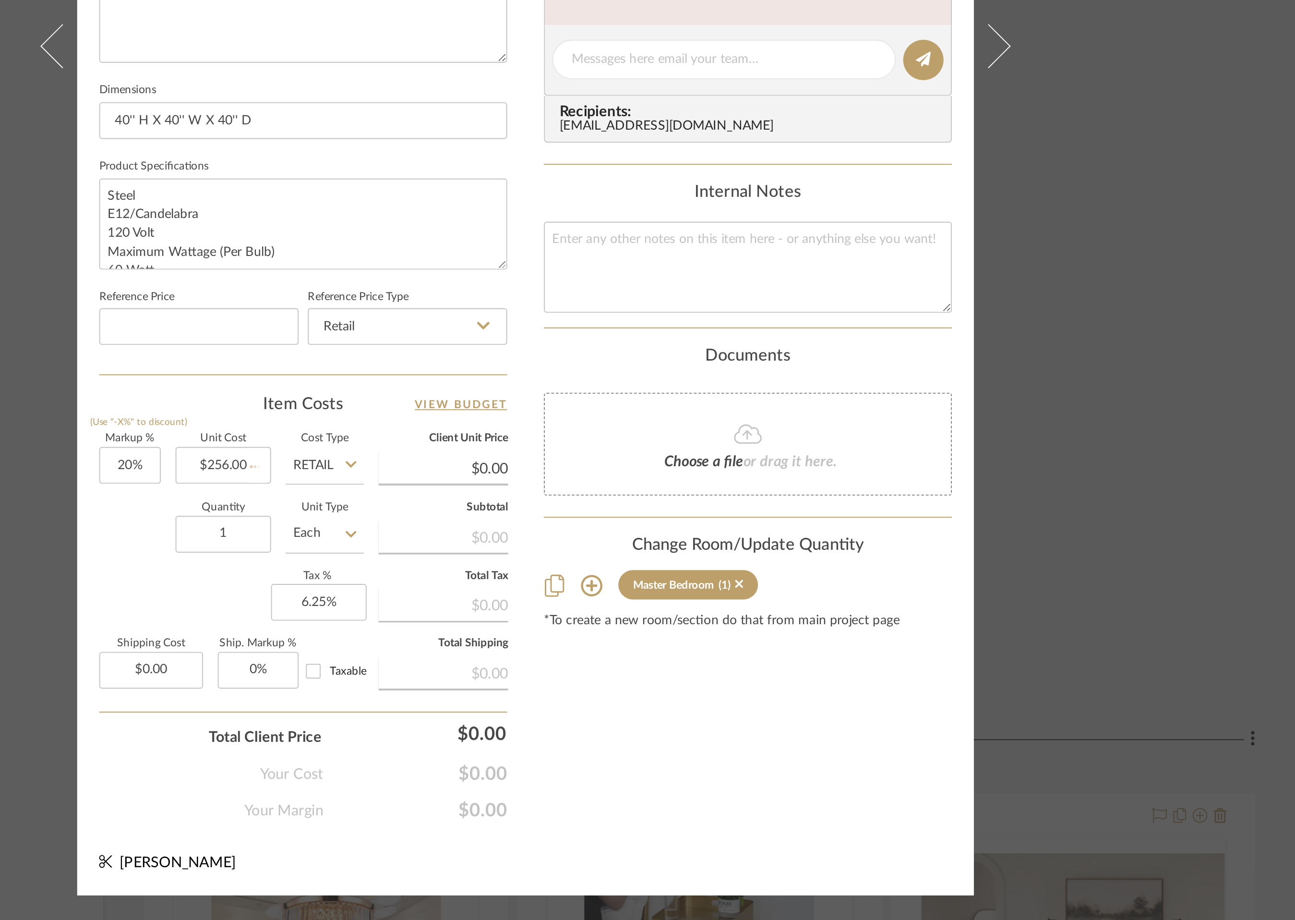
type input "$307.20"
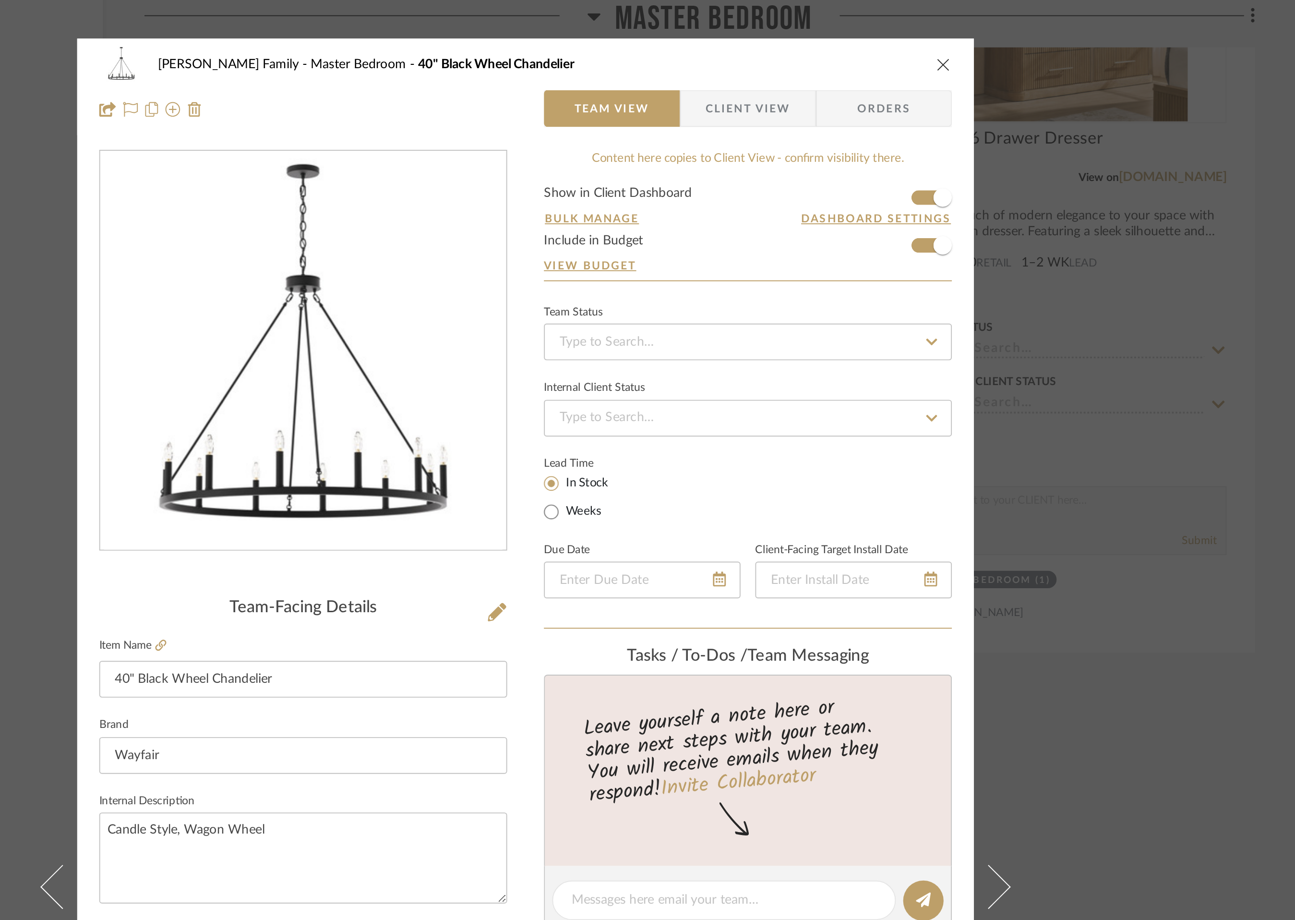
click at [862, 34] on icon "close" at bounding box center [866, 34] width 8 height 8
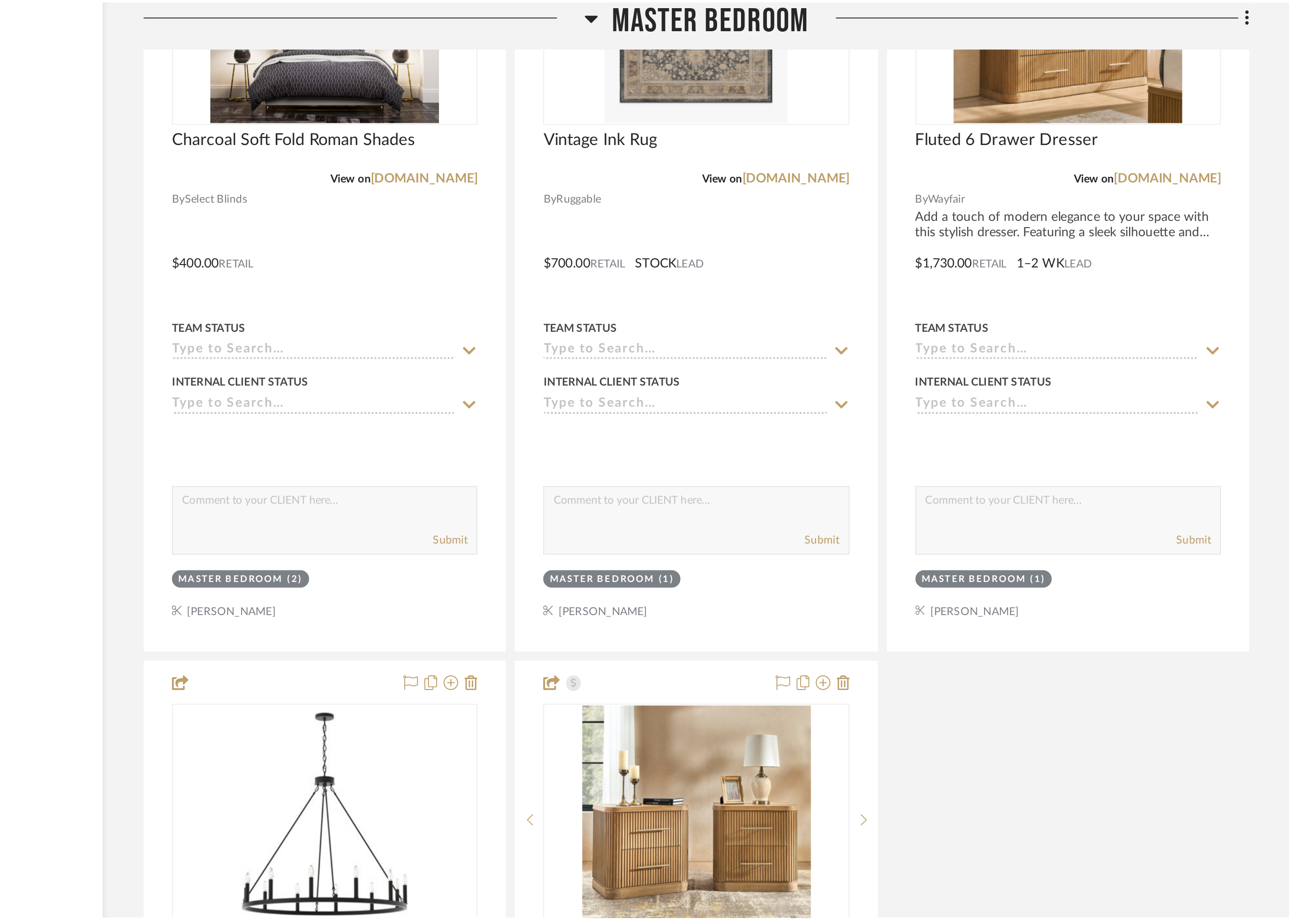
scroll to position [5772, 0]
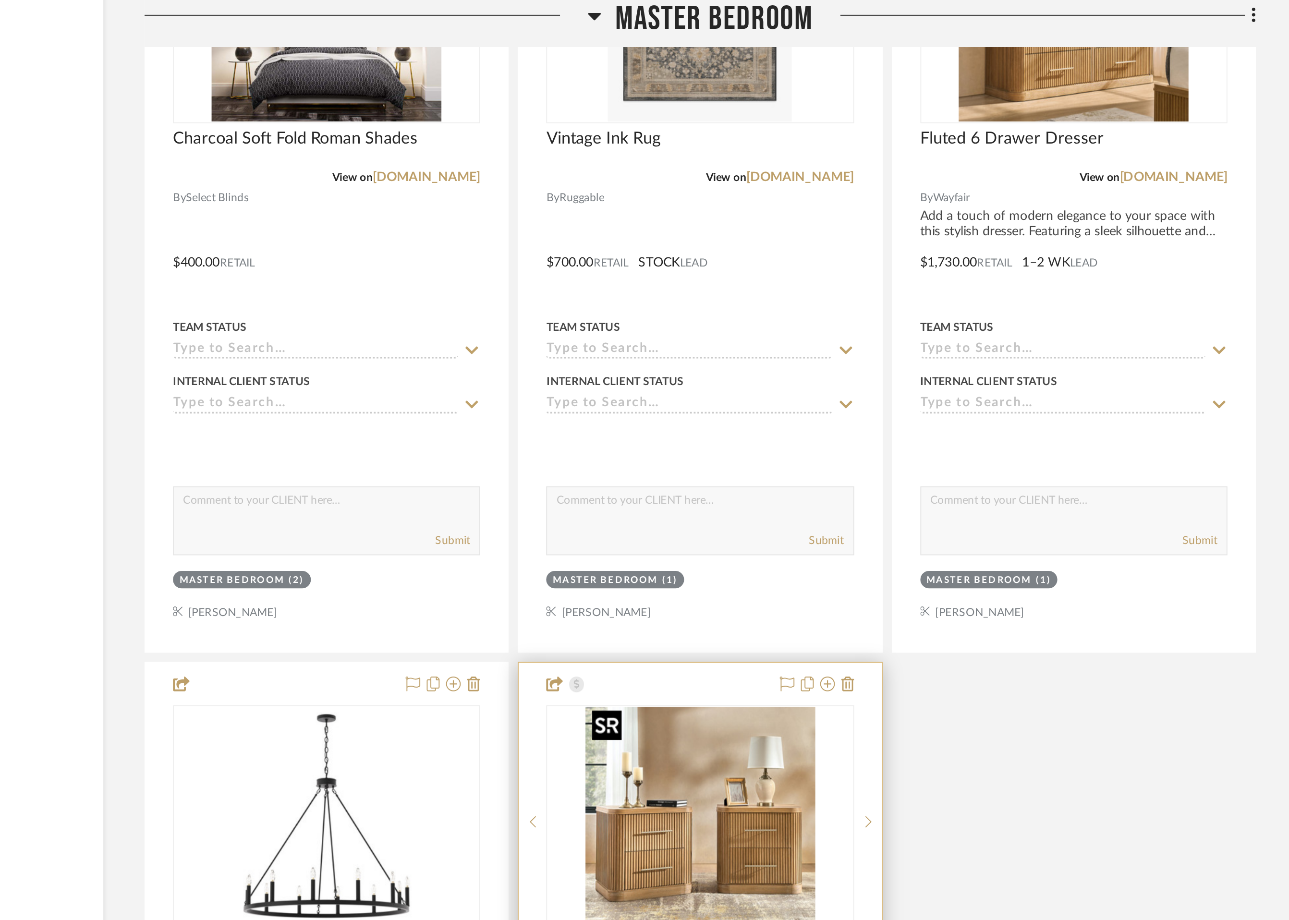
click at [740, 394] on img "0" at bounding box center [738, 429] width 120 height 120
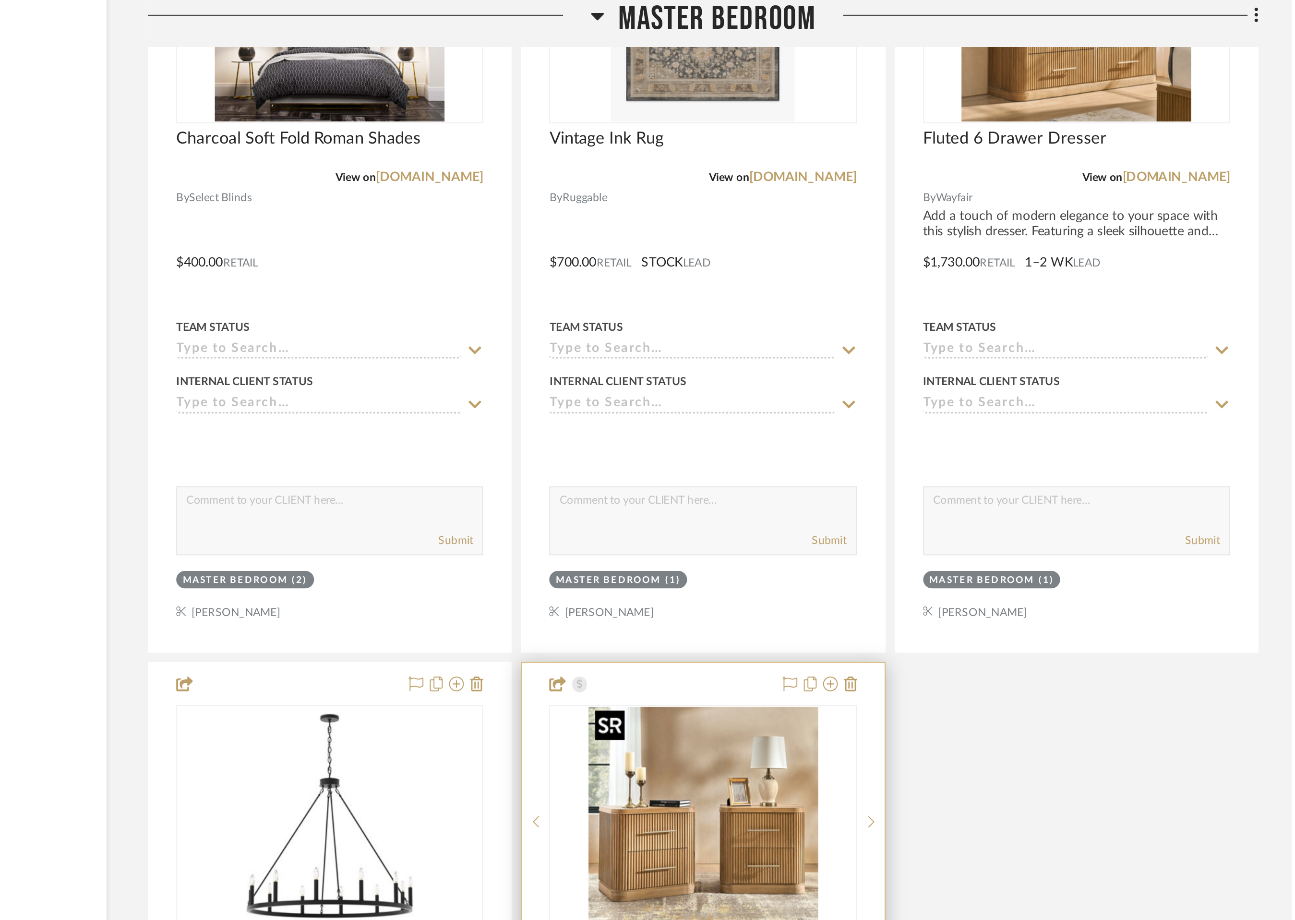
scroll to position [0, 0]
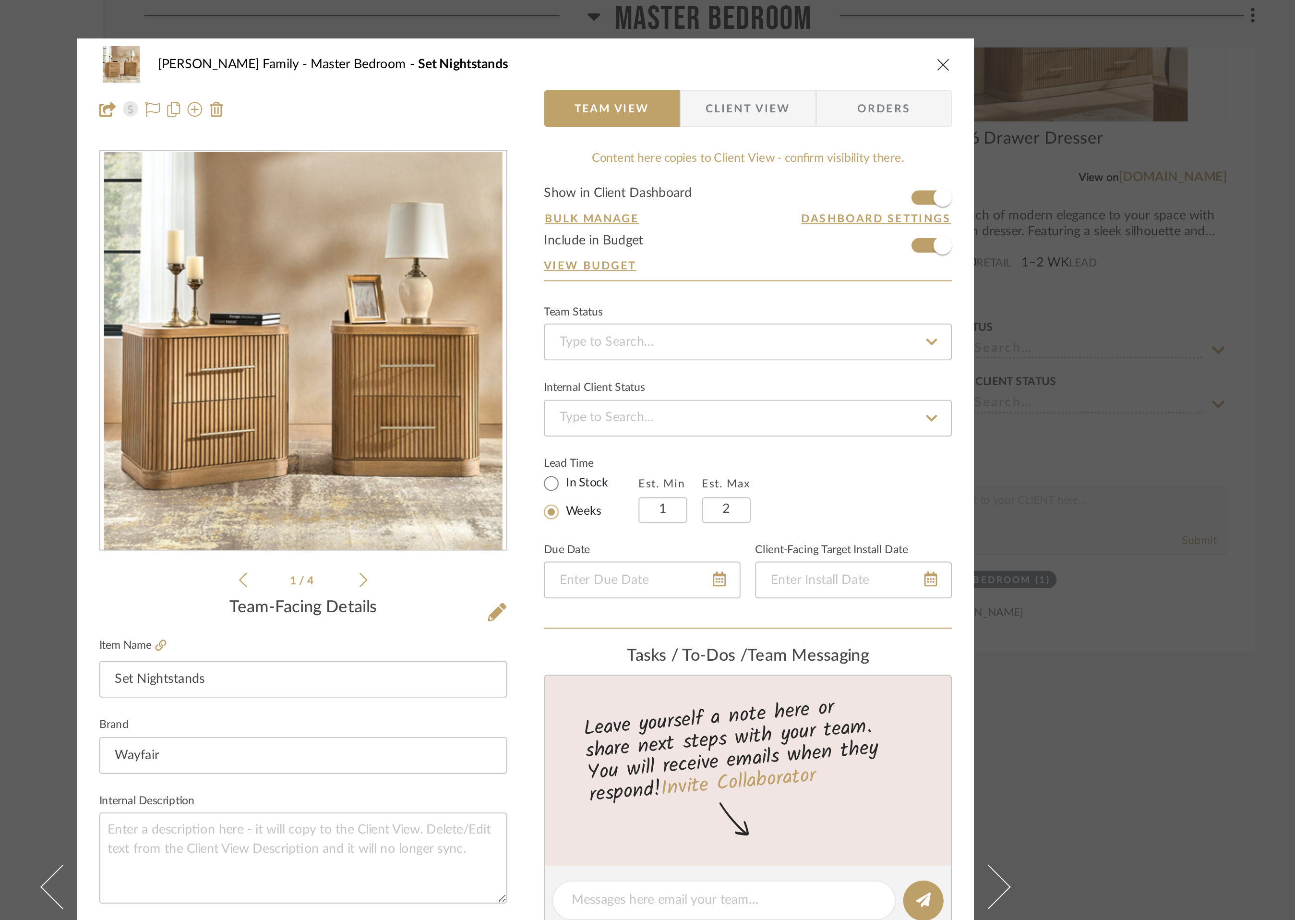
click at [864, 32] on icon "close" at bounding box center [866, 34] width 8 height 8
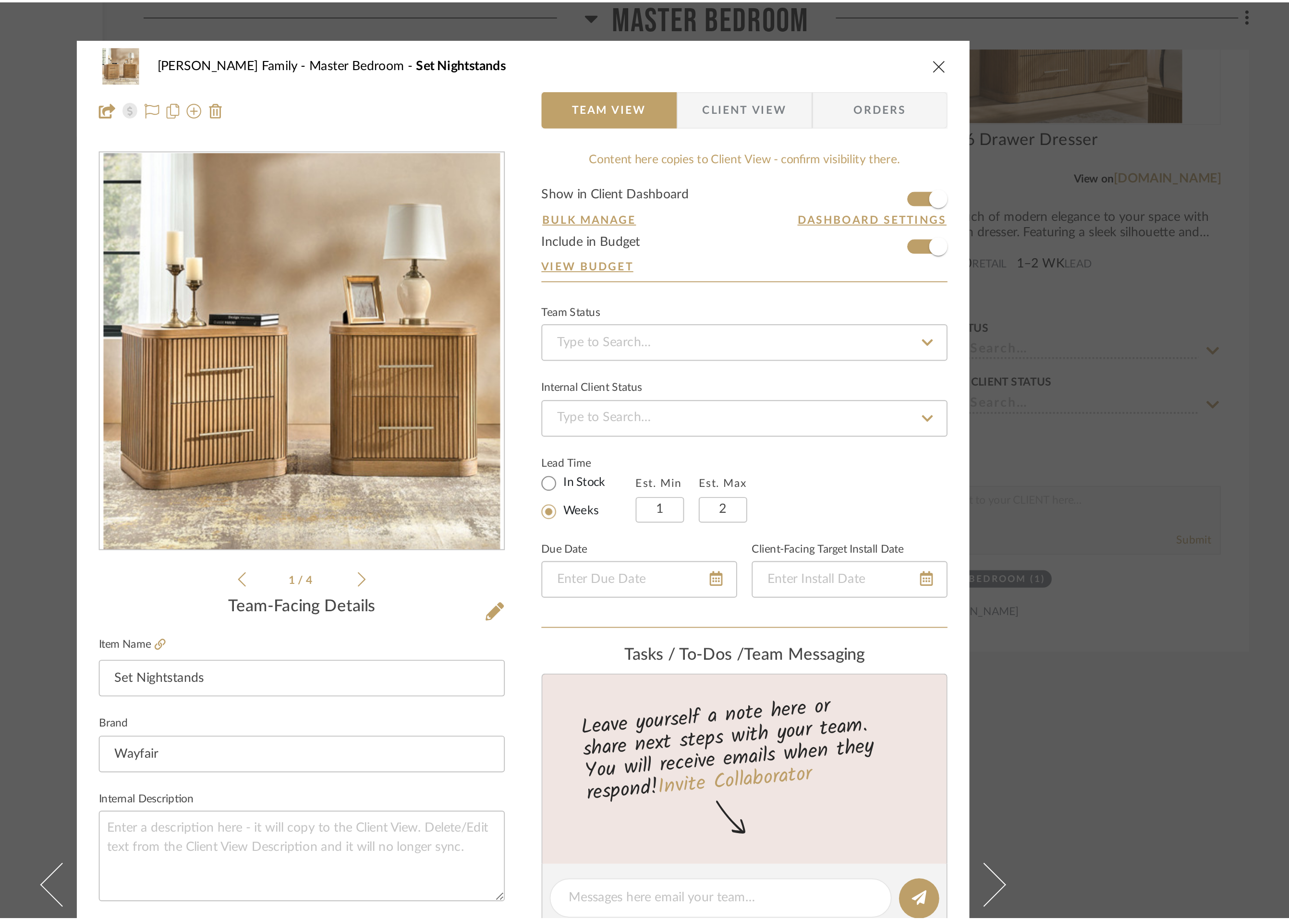
scroll to position [5772, 0]
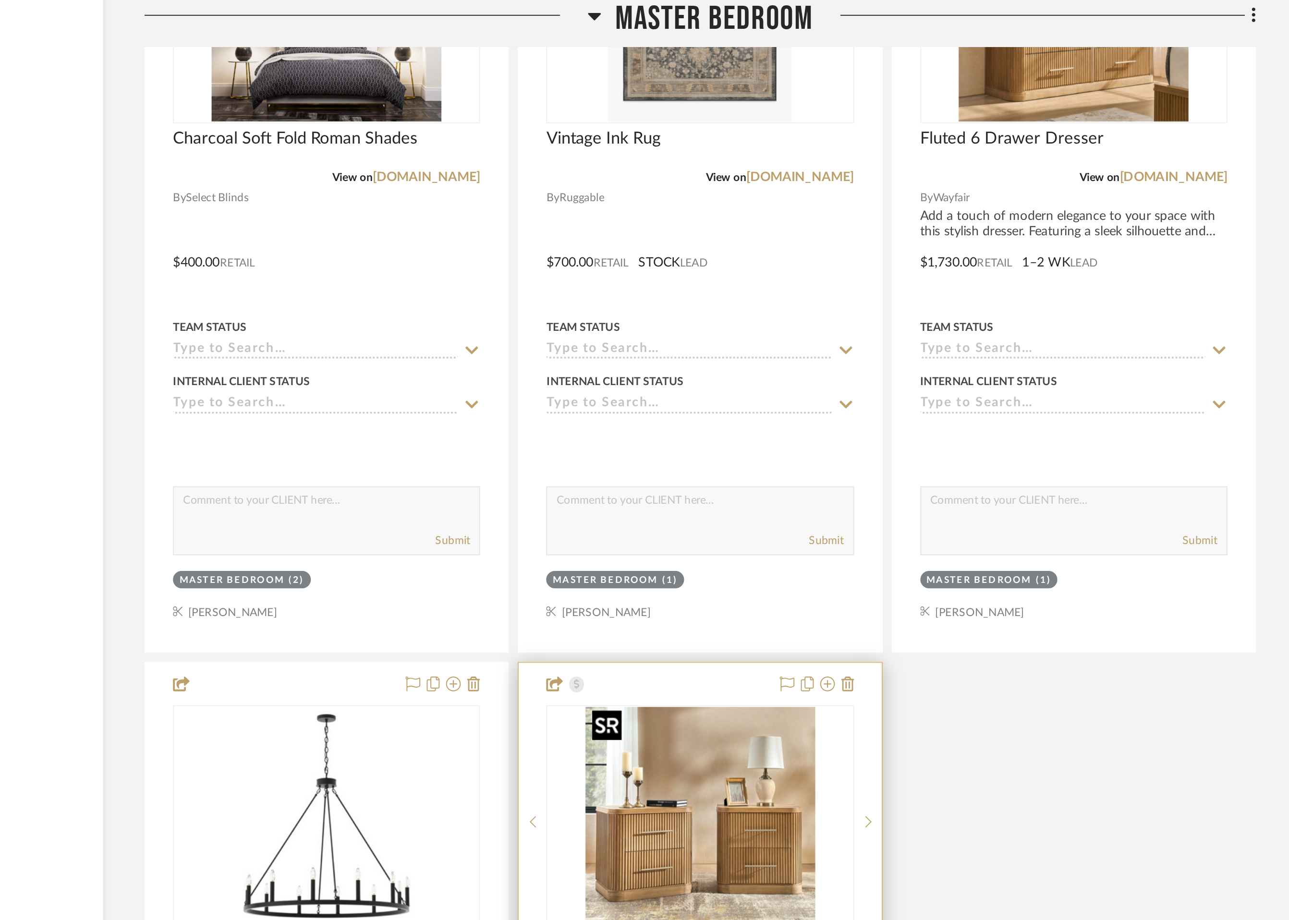
click at [734, 453] on img "0" at bounding box center [738, 429] width 120 height 120
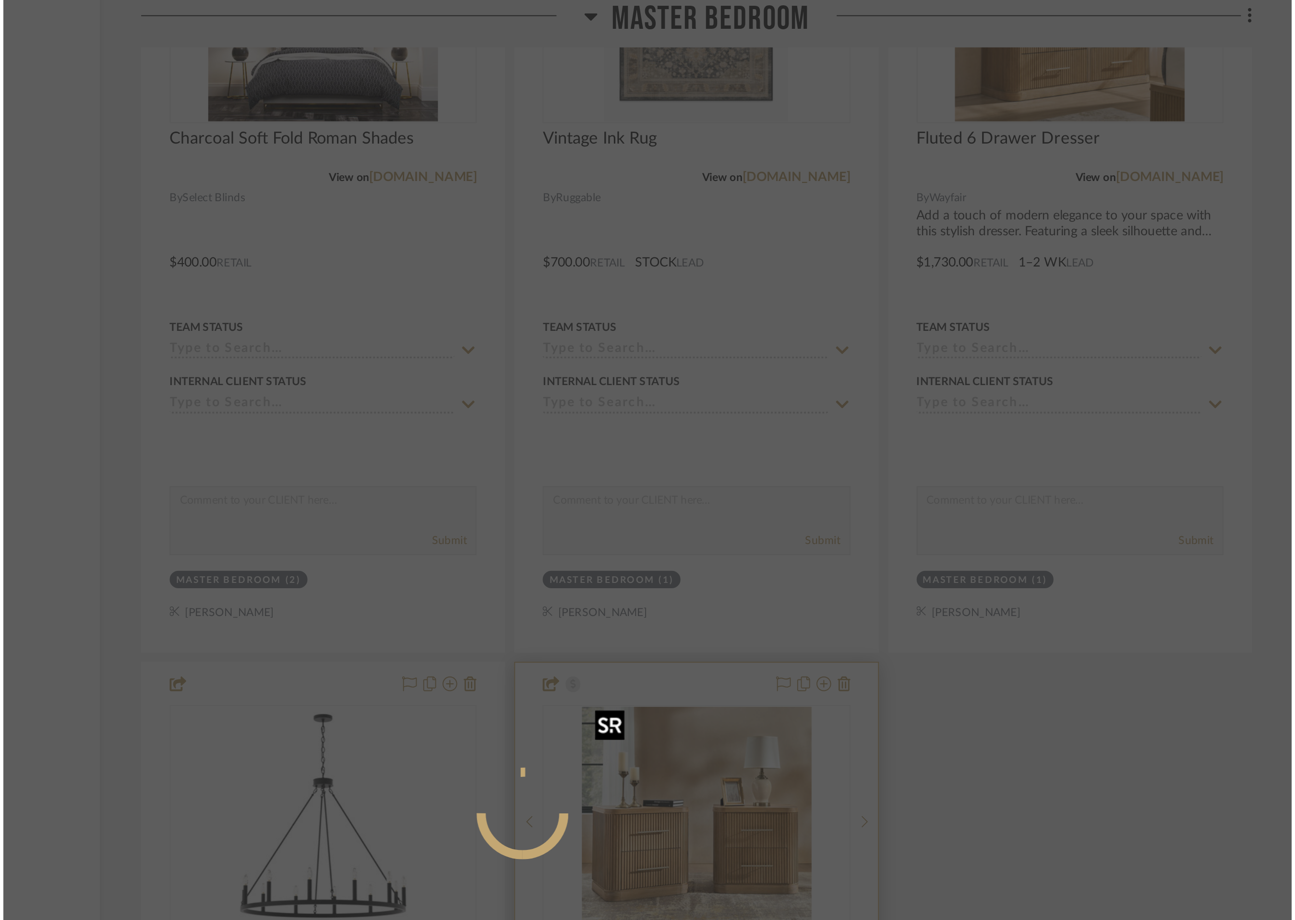
scroll to position [0, 0]
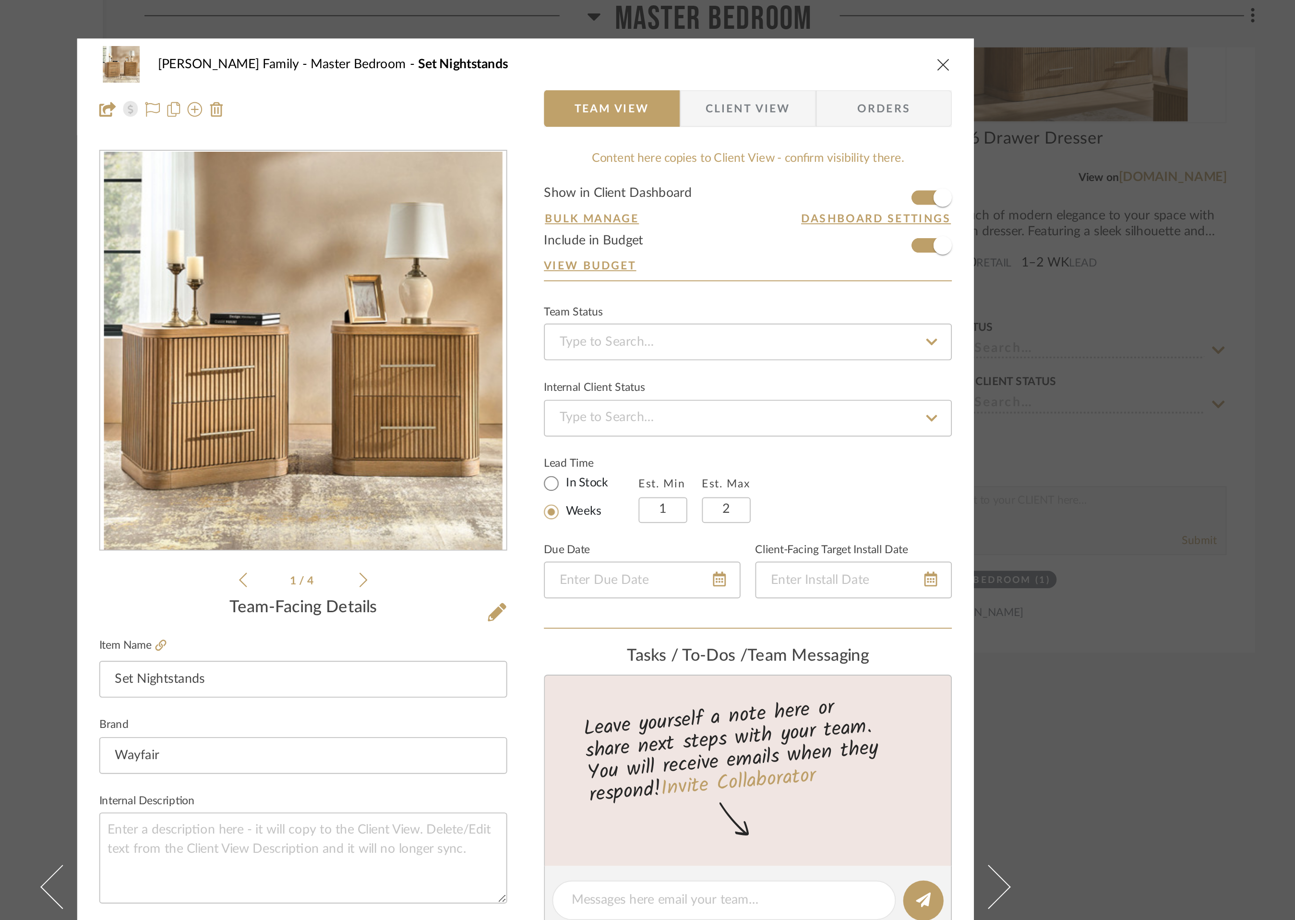
click at [862, 34] on icon "close" at bounding box center [866, 34] width 8 height 8
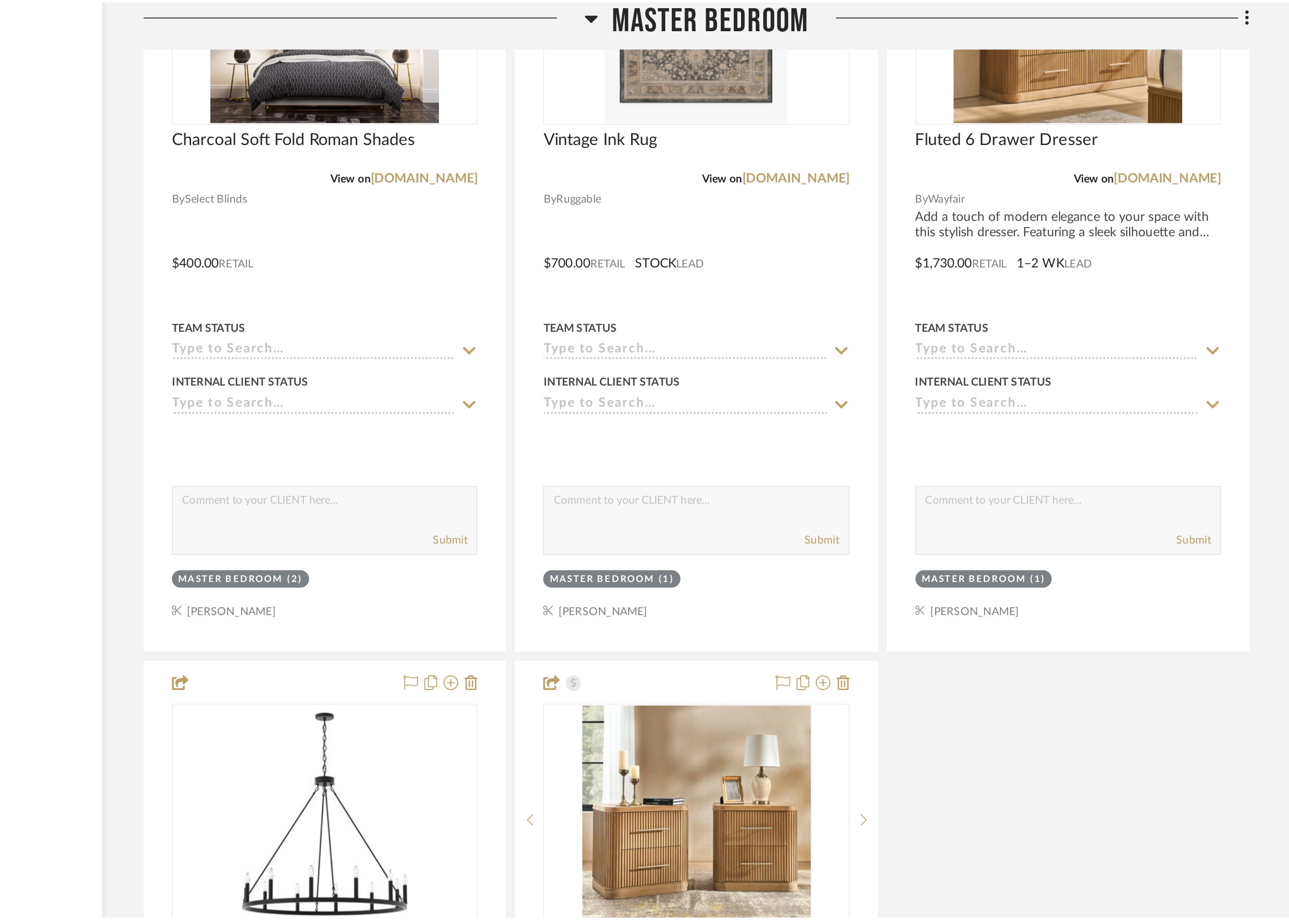
scroll to position [5772, 0]
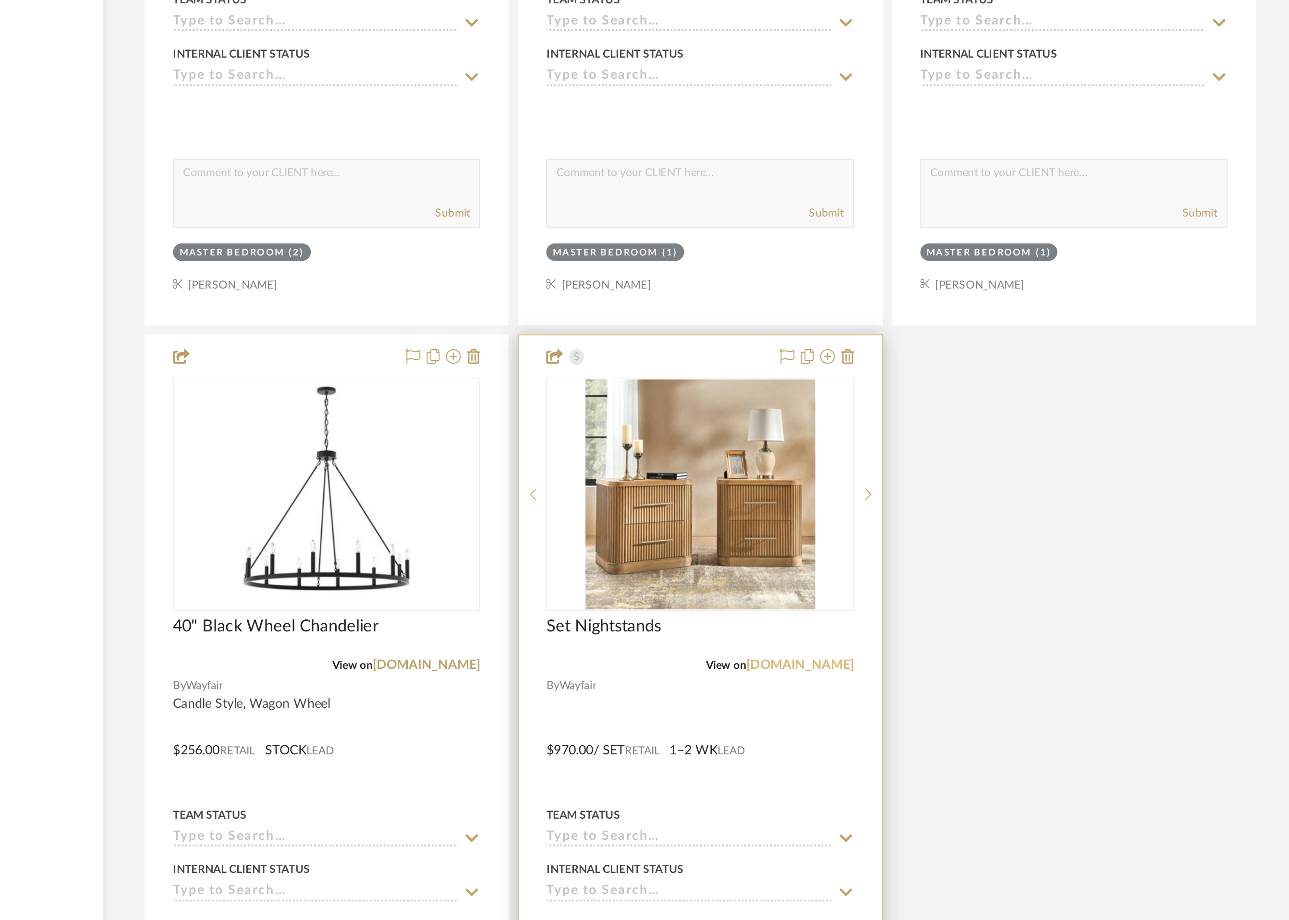
click at [798, 517] on link "[DOMAIN_NAME]" at bounding box center [791, 518] width 56 height 7
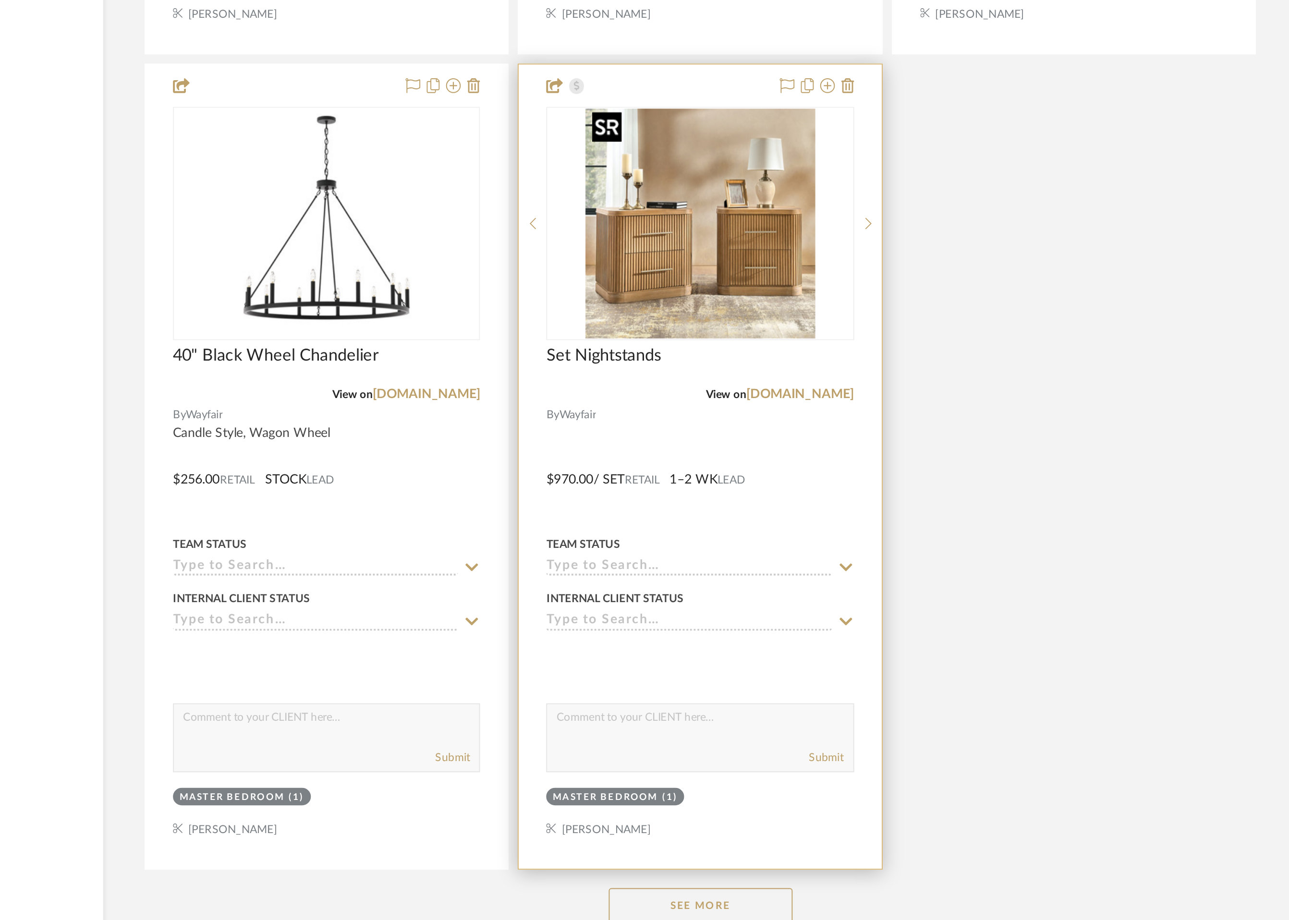
click at [730, 445] on img "0" at bounding box center [738, 429] width 120 height 120
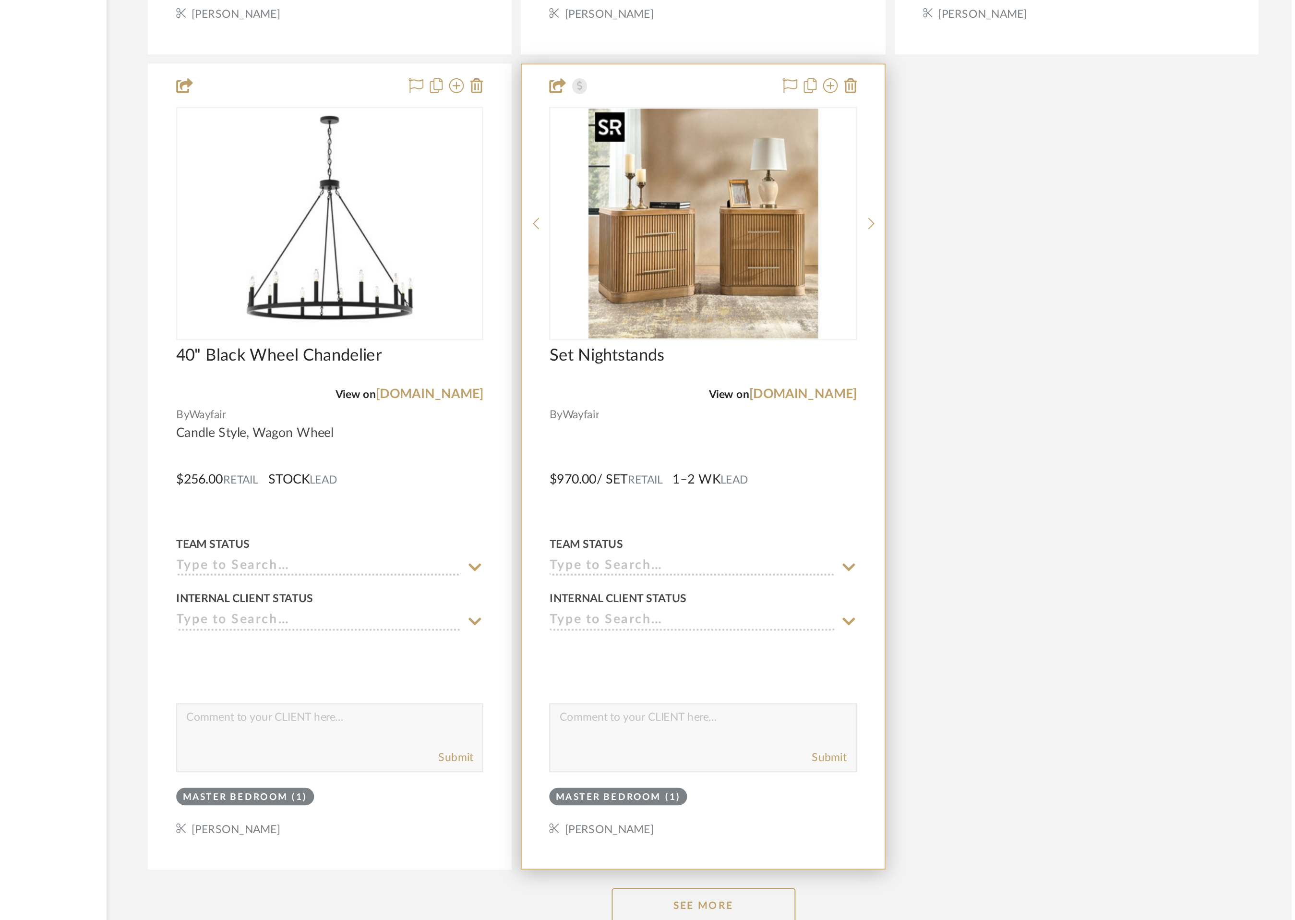
scroll to position [0, 0]
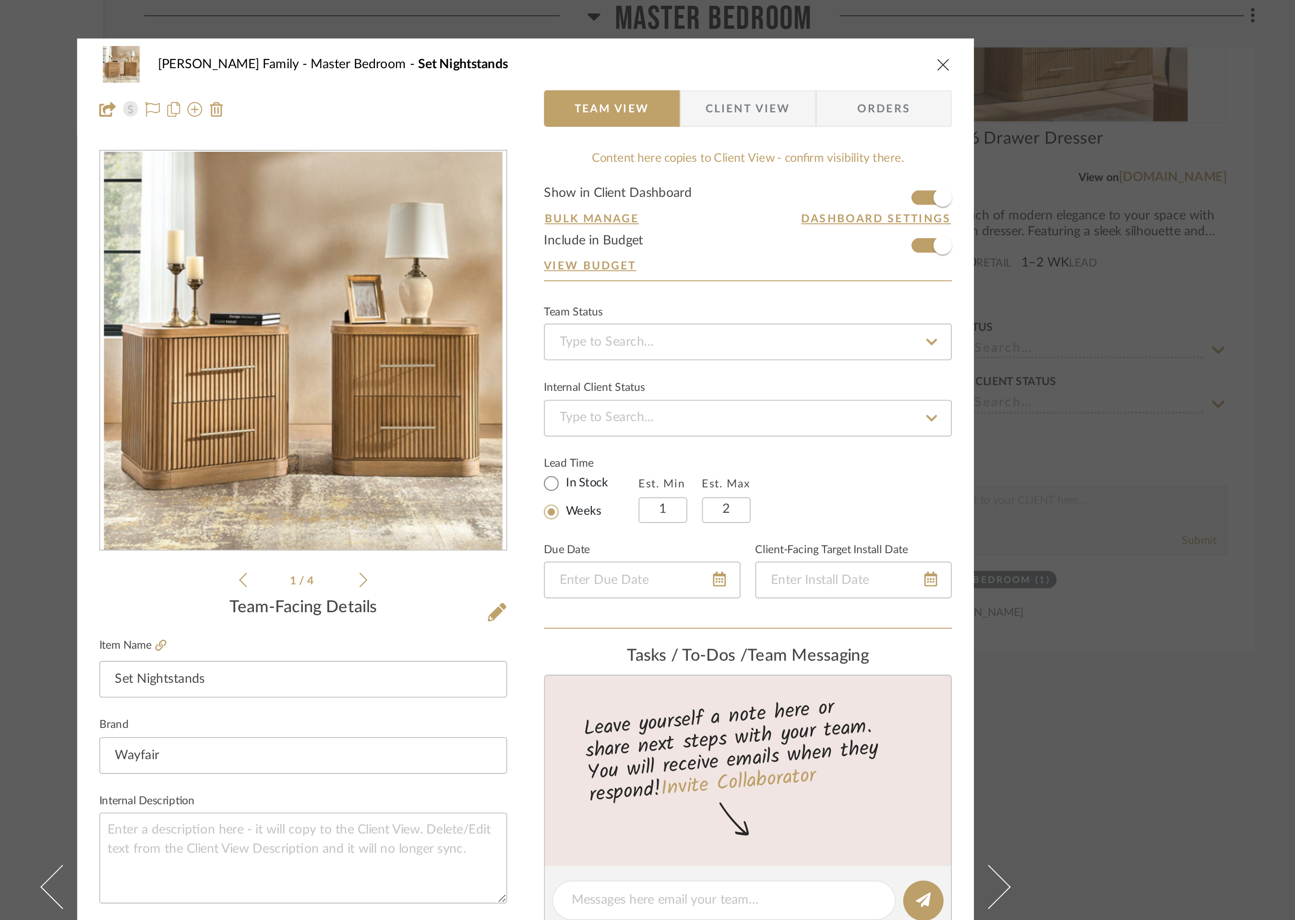
click at [862, 36] on icon "close" at bounding box center [866, 34] width 8 height 8
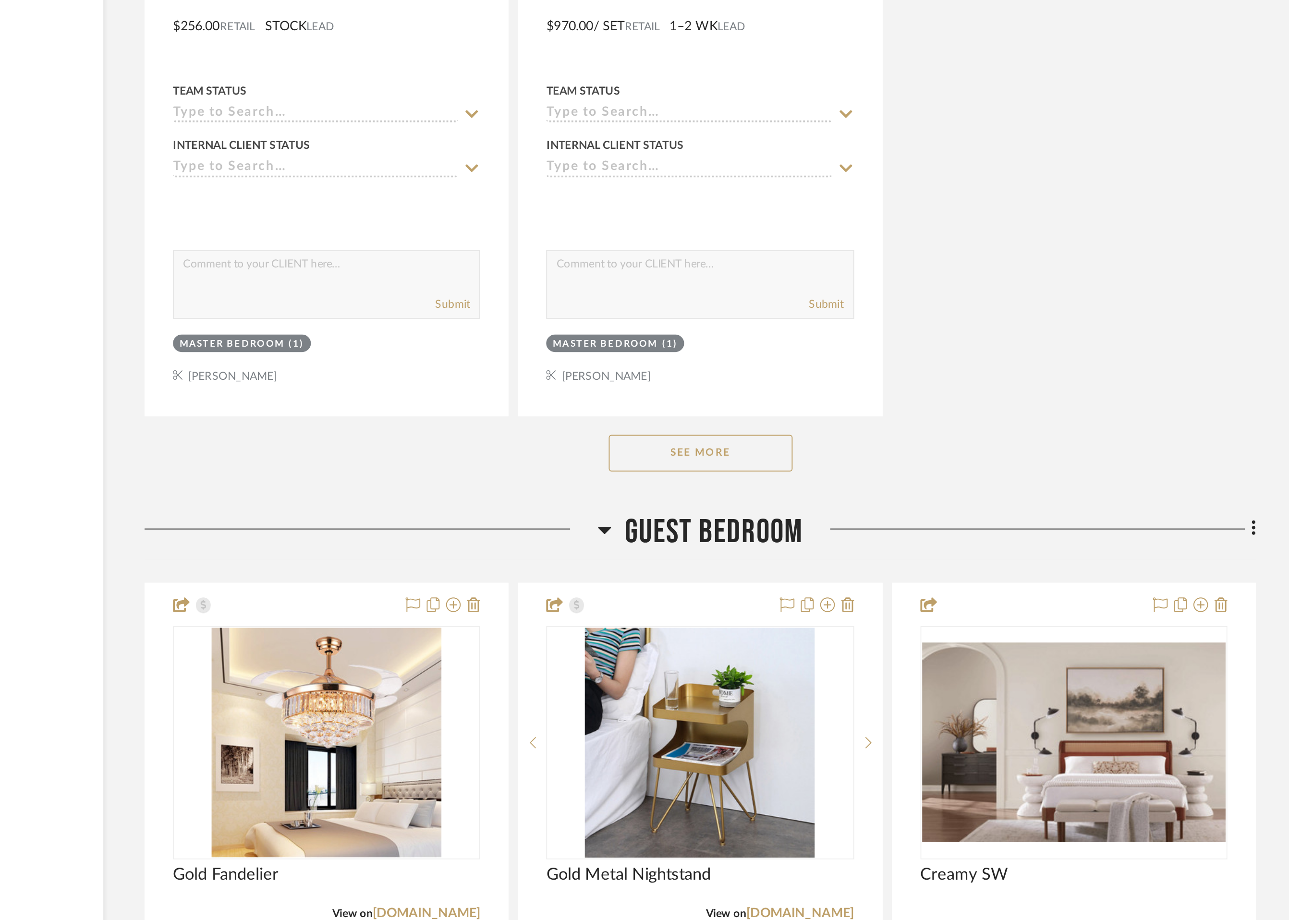
scroll to position [5982, 0]
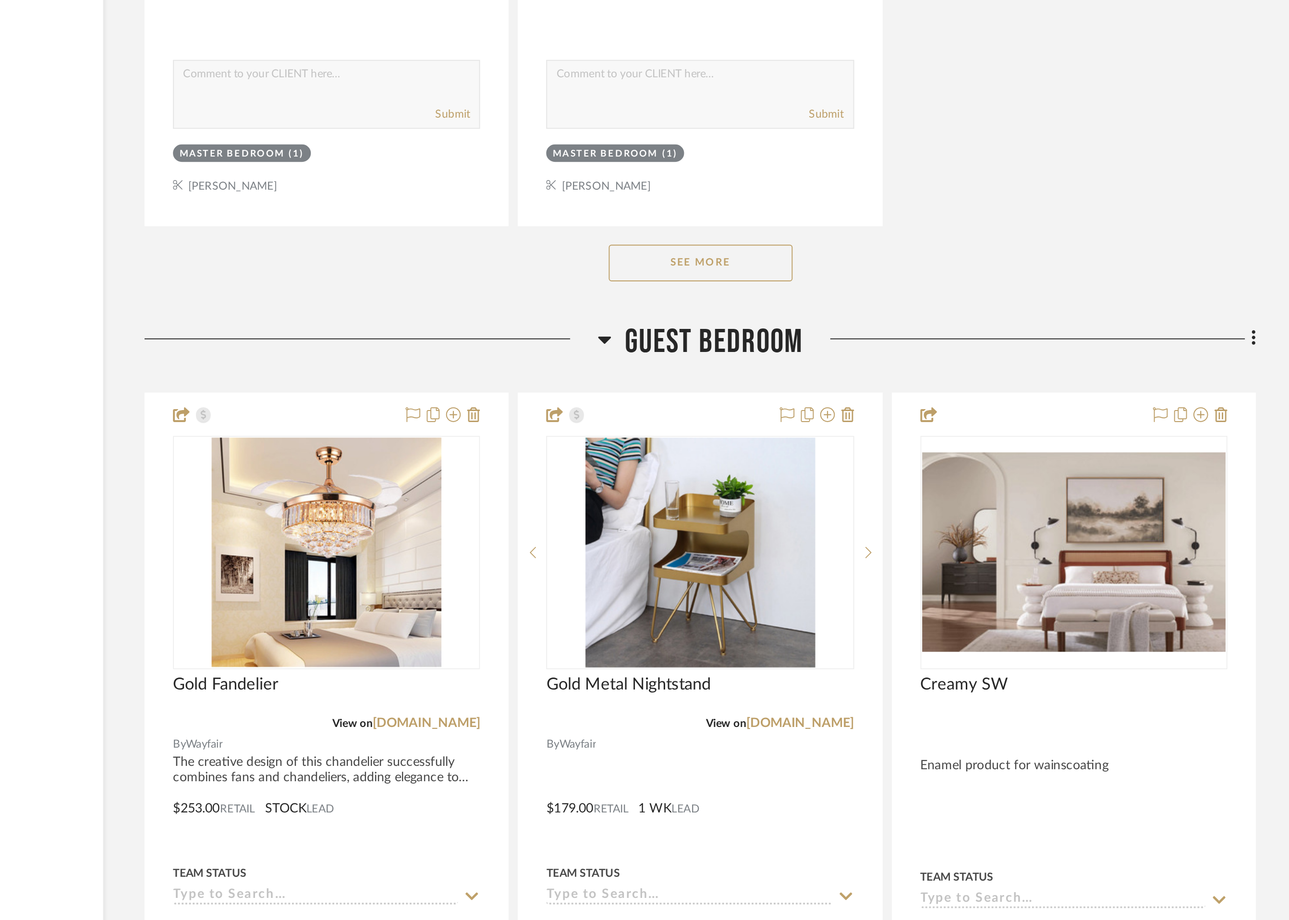
click at [744, 576] on button "See More" at bounding box center [739, 576] width 96 height 19
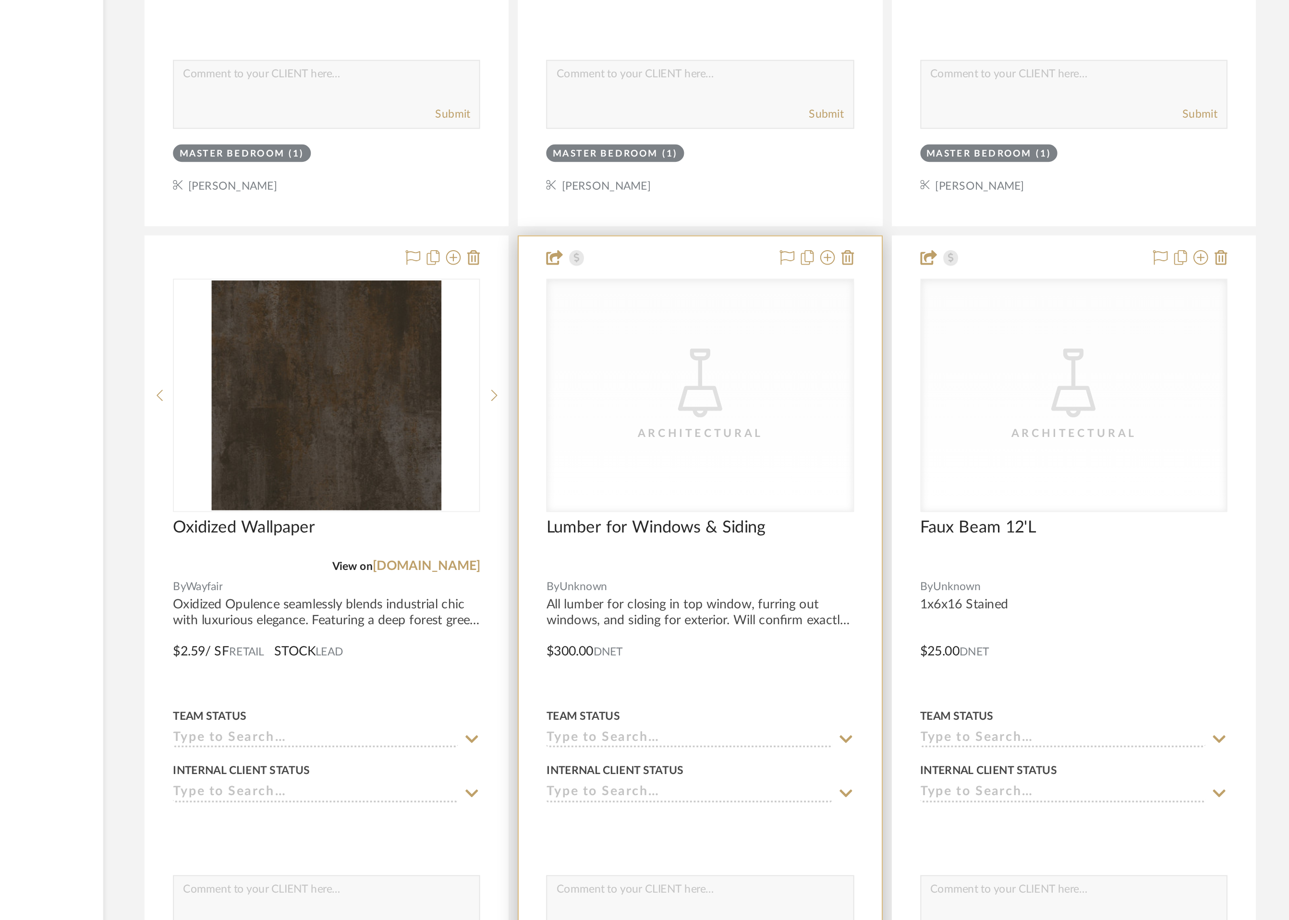
scroll to position [5981, 0]
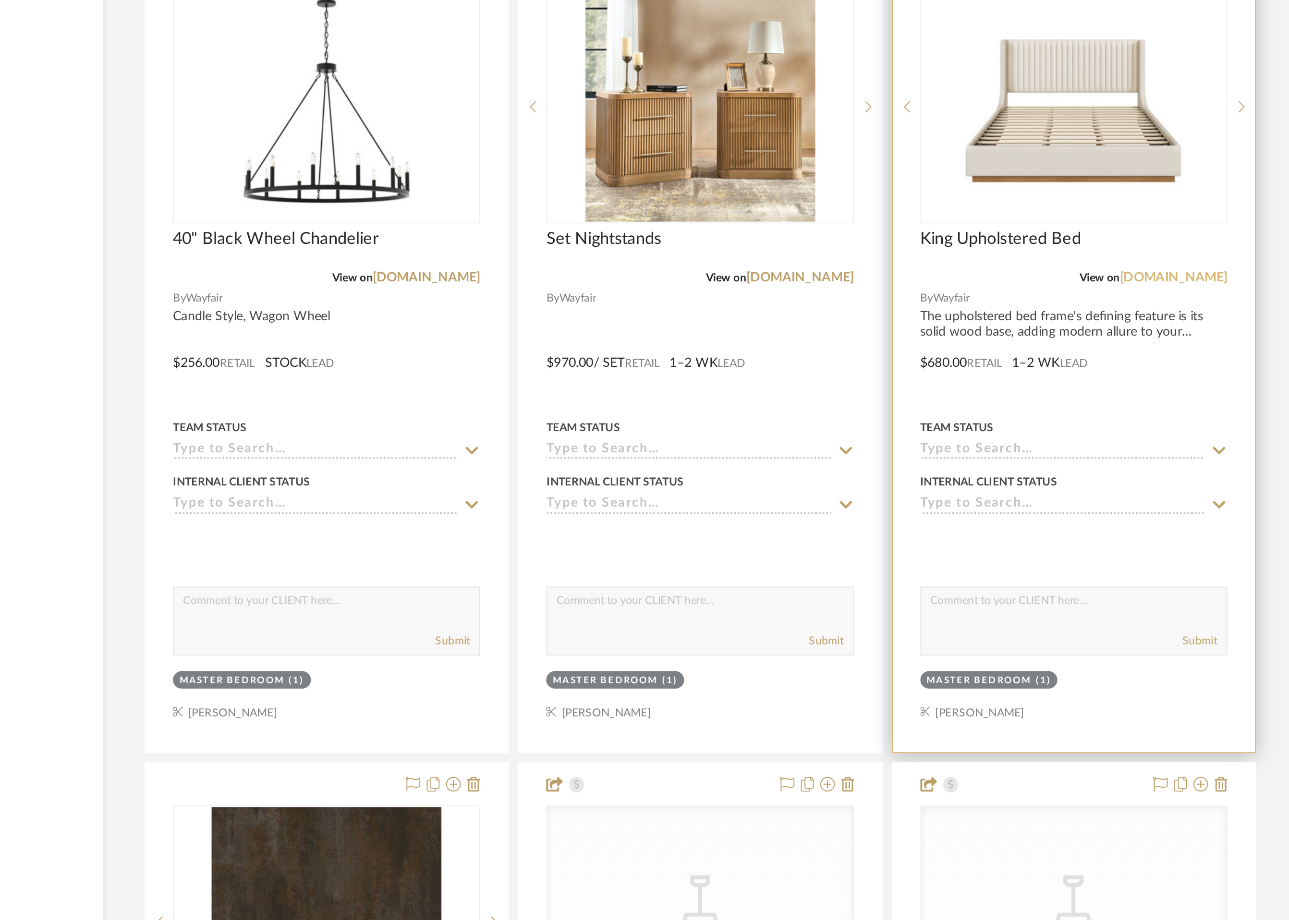
click at [996, 309] on link "[DOMAIN_NAME]" at bounding box center [986, 310] width 56 height 7
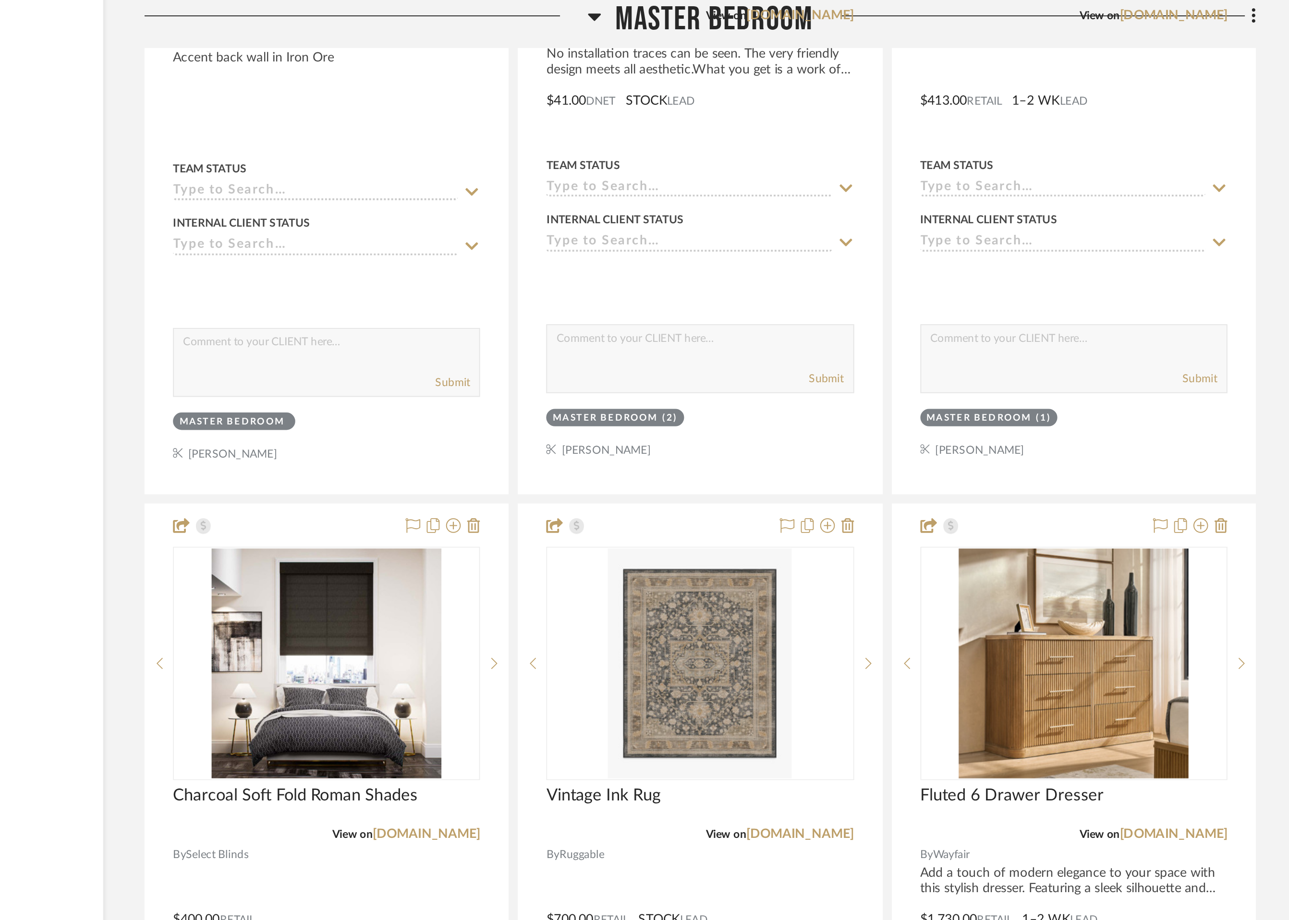
scroll to position [5276, 0]
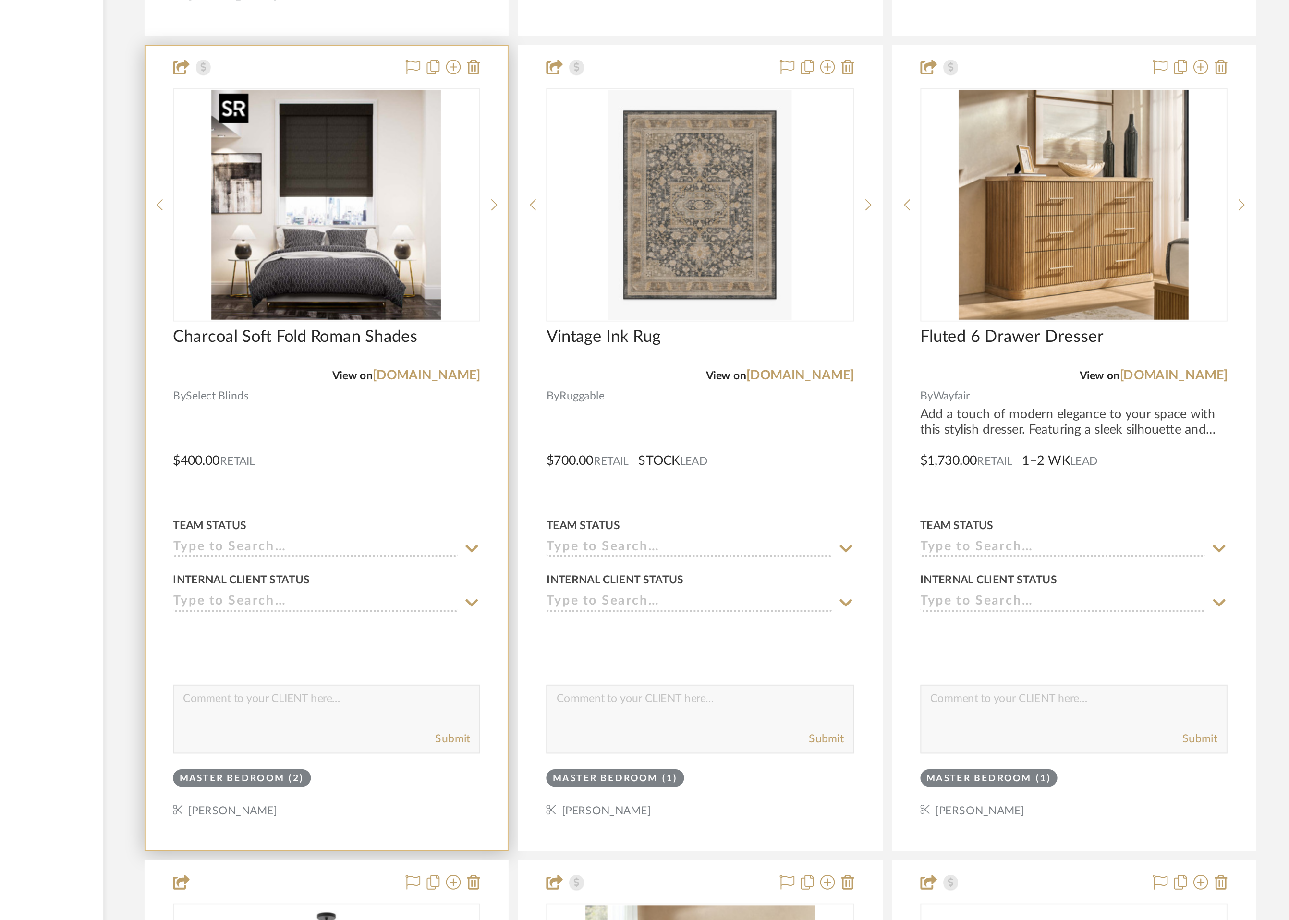
click at [556, 519] on img "0" at bounding box center [543, 499] width 120 height 120
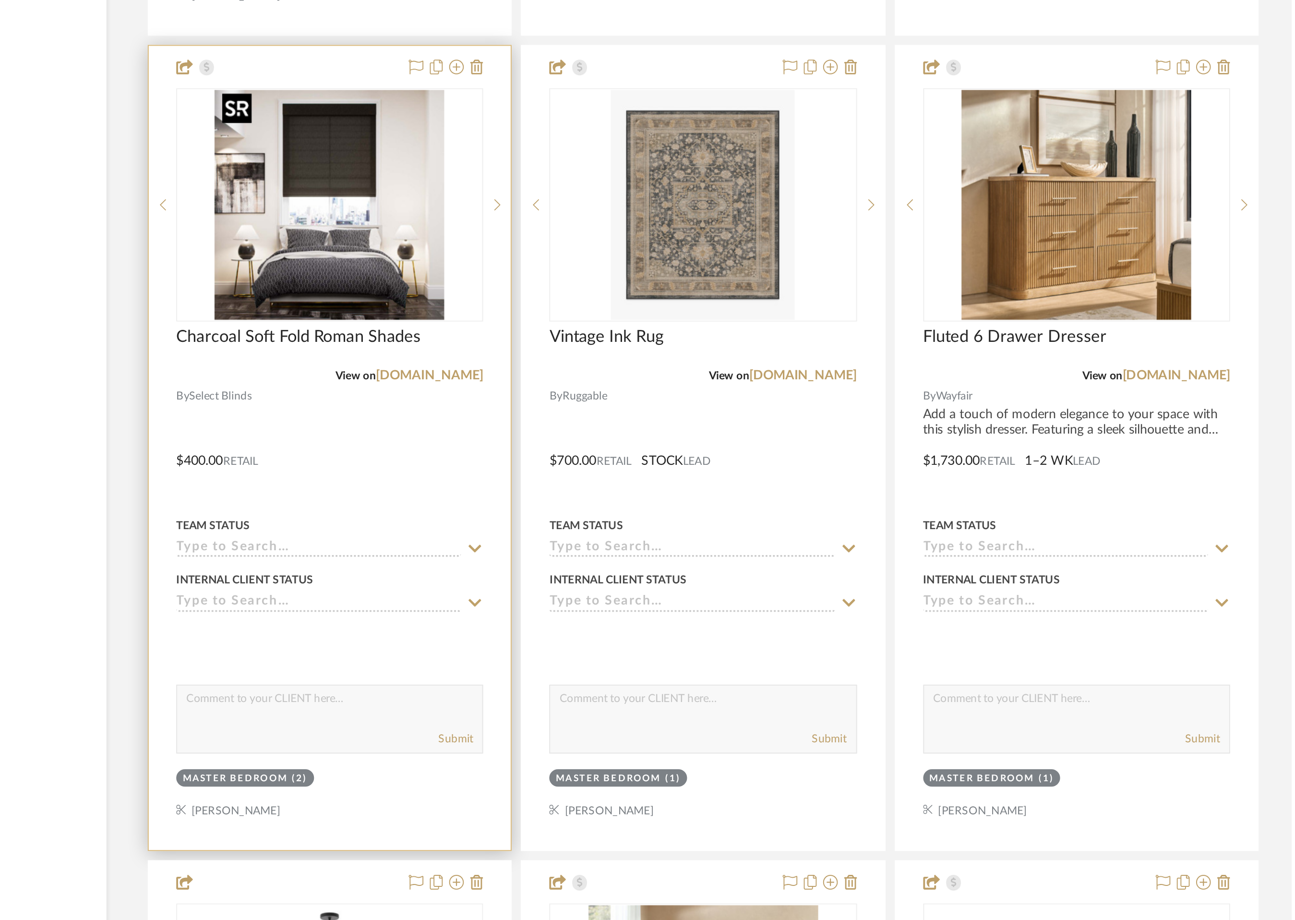
scroll to position [0, 0]
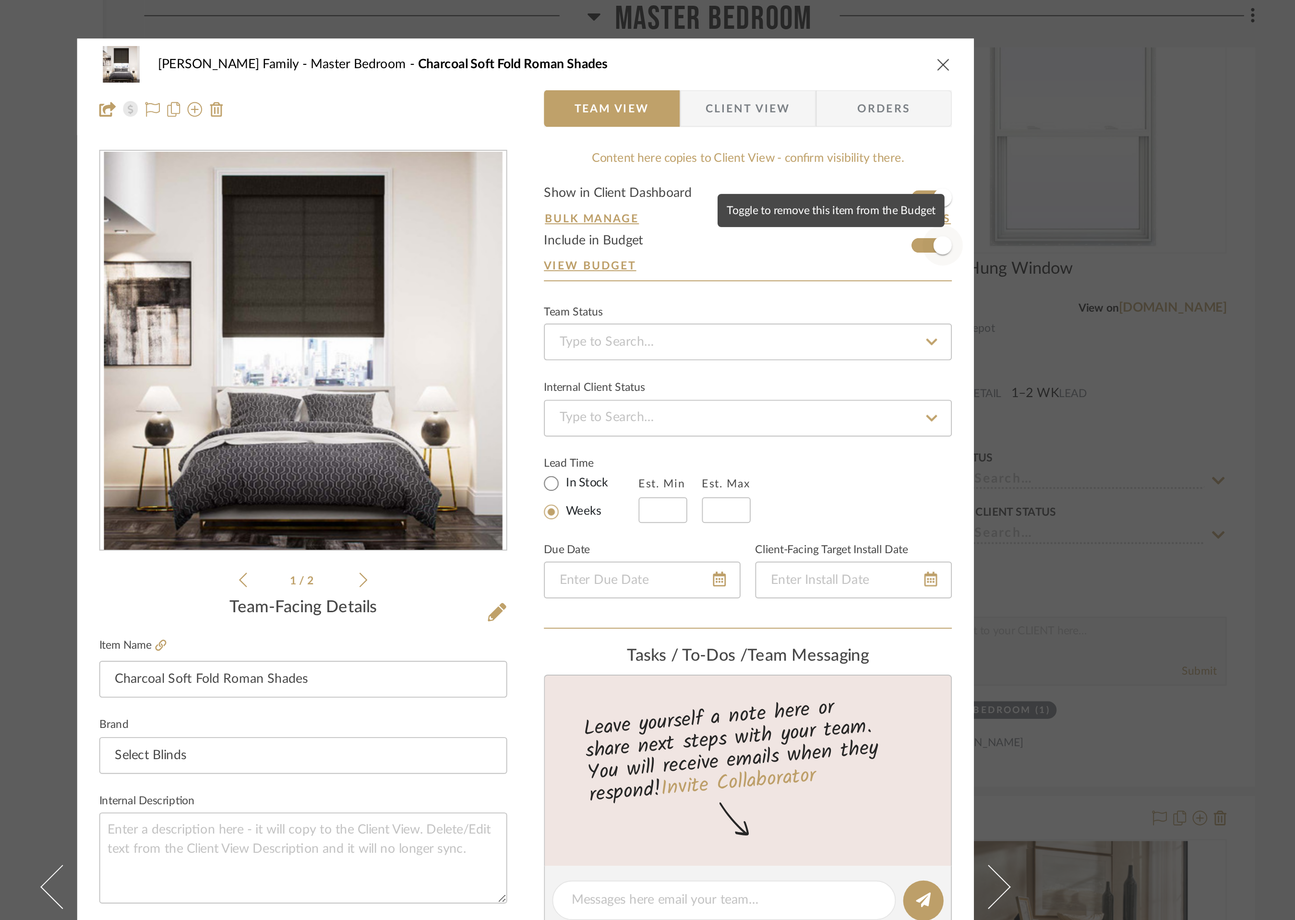
click at [855, 130] on span "button" at bounding box center [865, 128] width 21 height 21
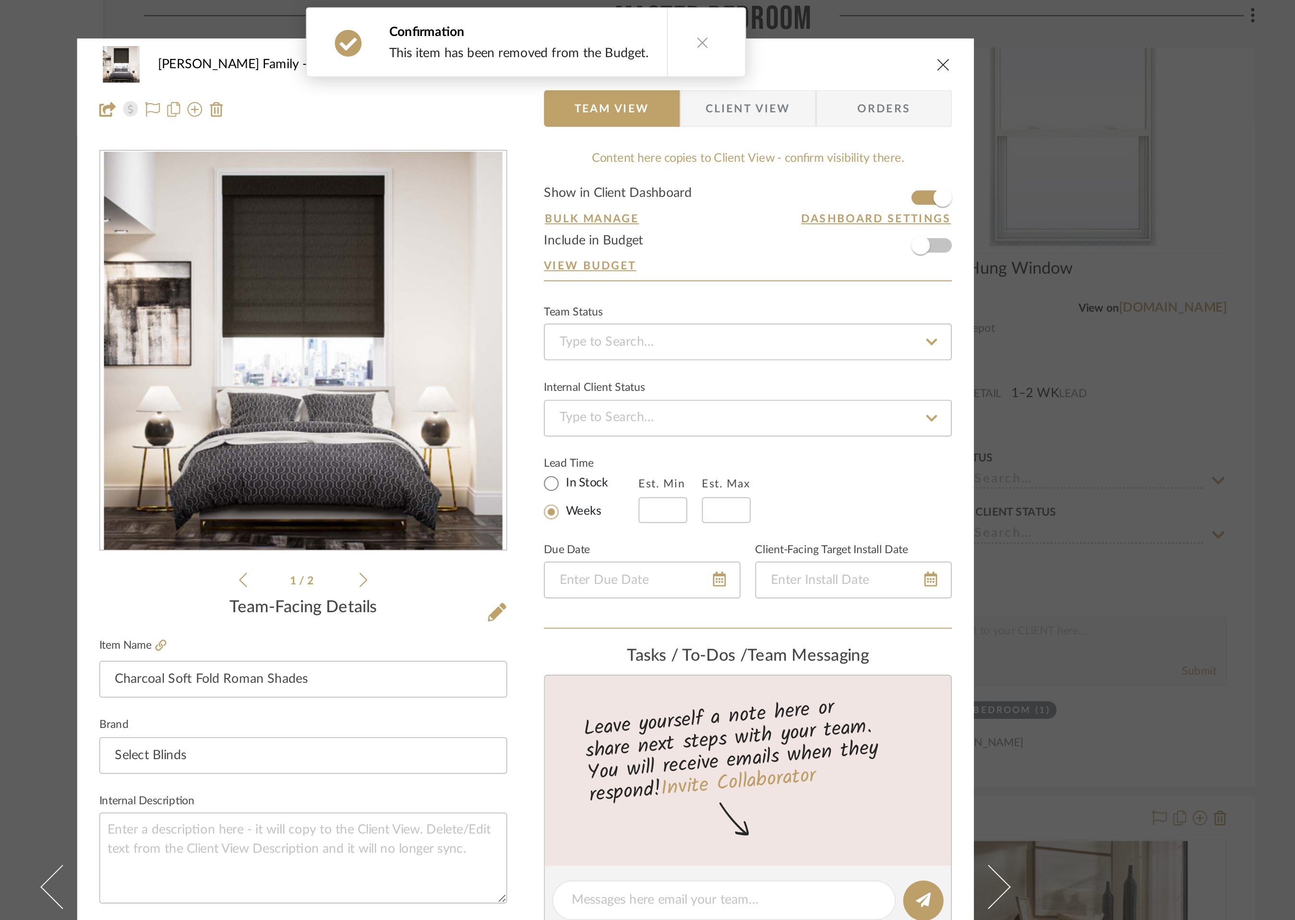
click at [862, 34] on icon "close" at bounding box center [866, 34] width 8 height 8
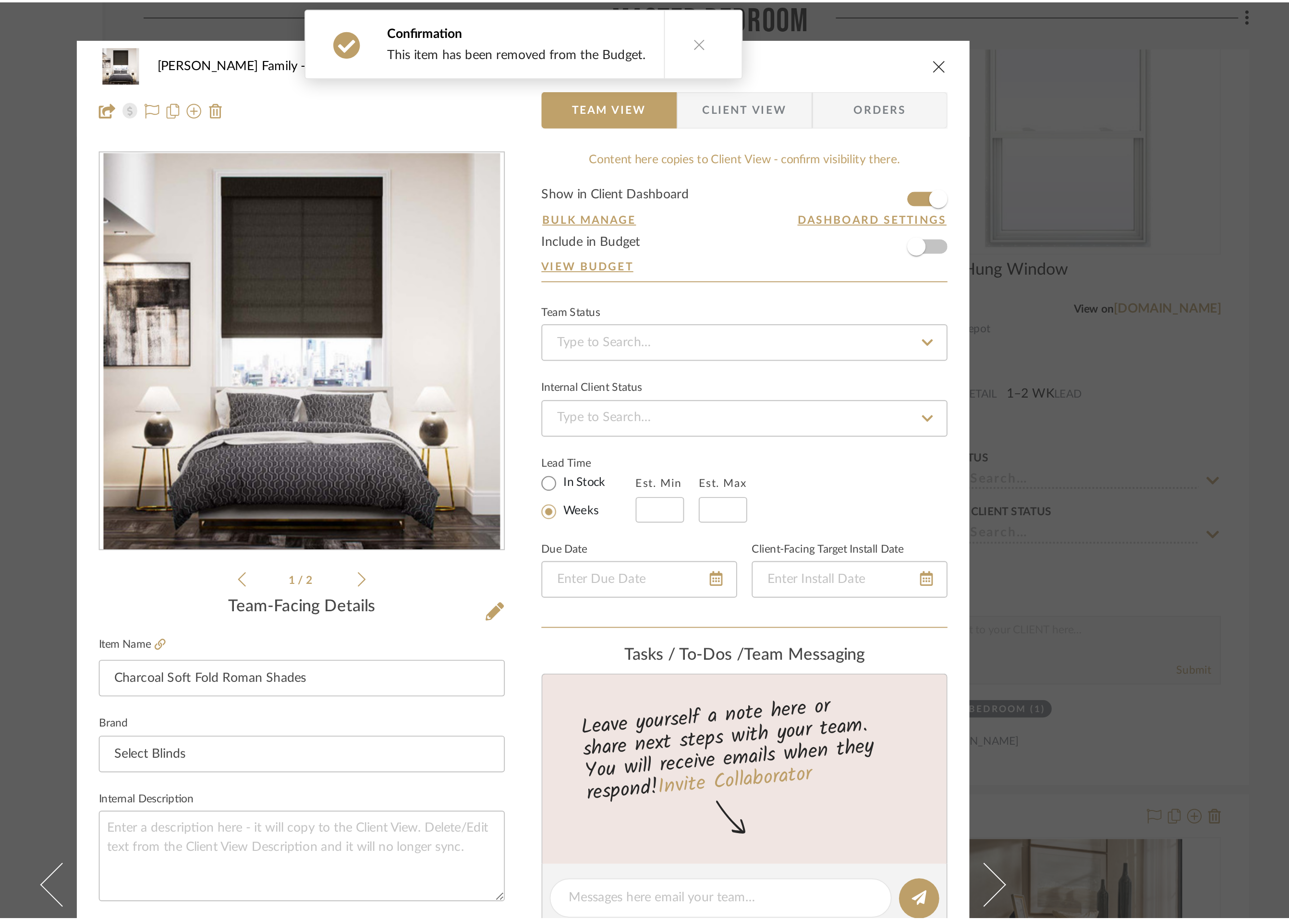
scroll to position [5276, 0]
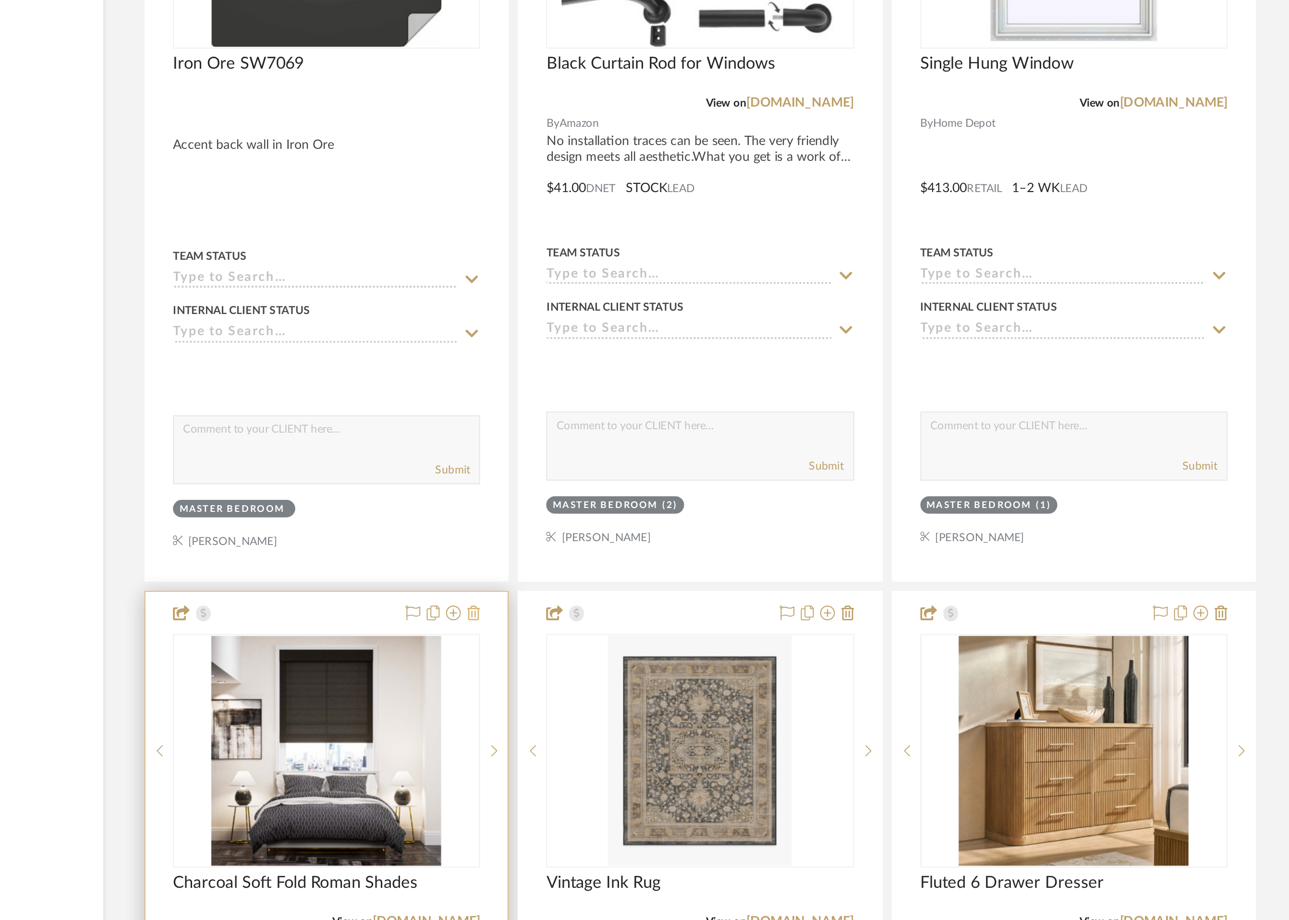
click at [621, 425] on icon at bounding box center [620, 427] width 7 height 8
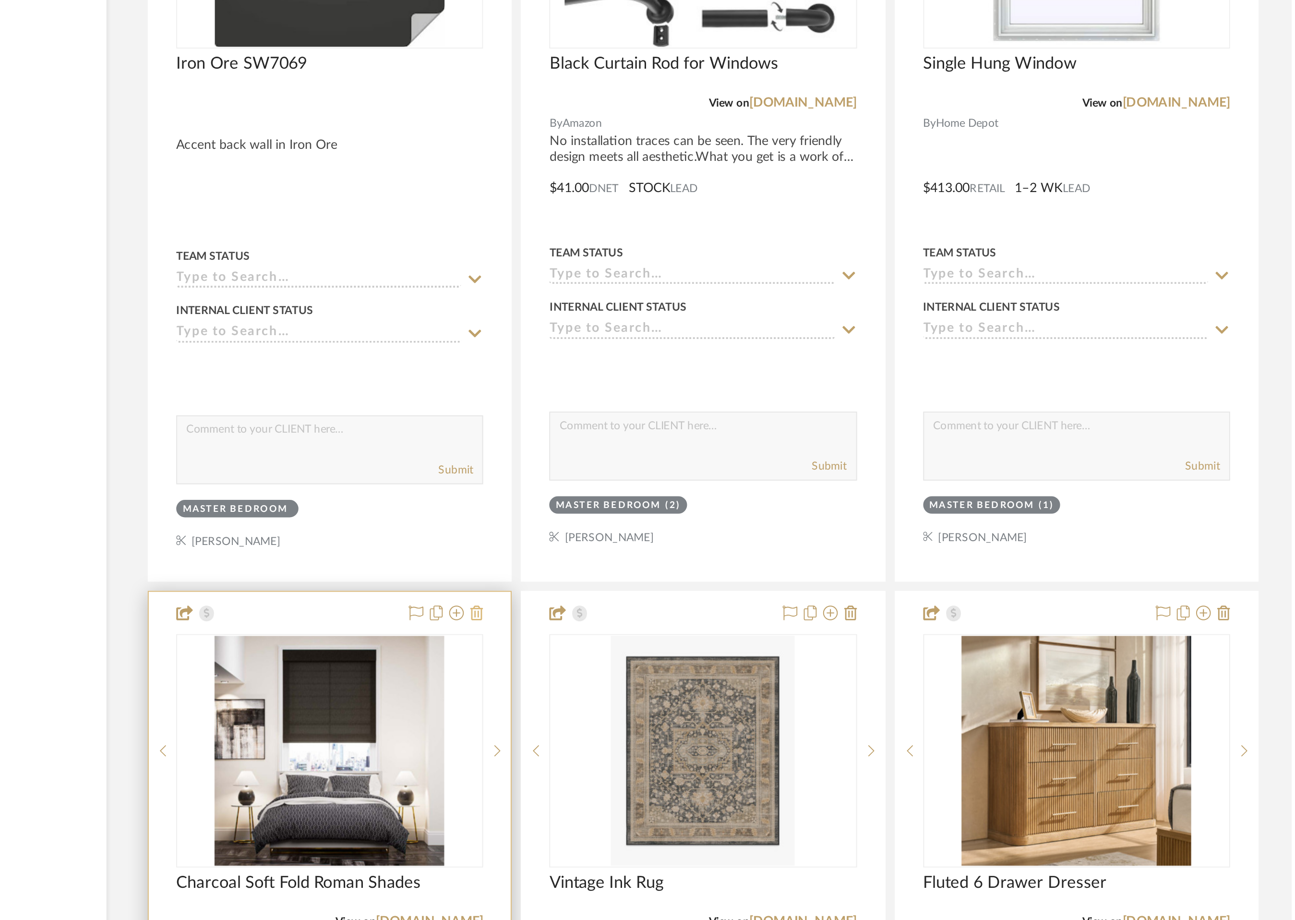
scroll to position [0, 0]
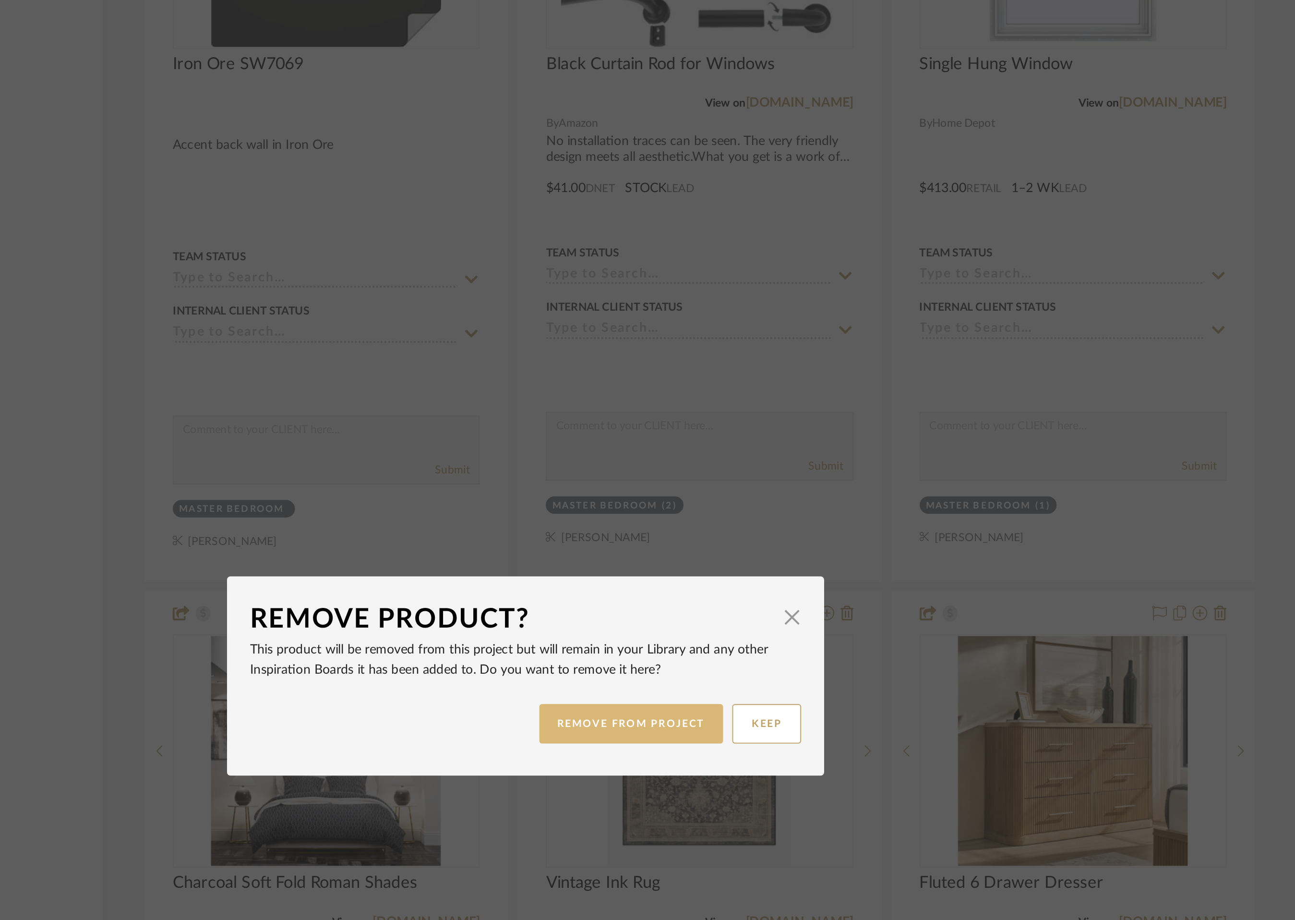
click at [724, 488] on button "REMOVE FROM PROJECT" at bounding box center [703, 485] width 96 height 21
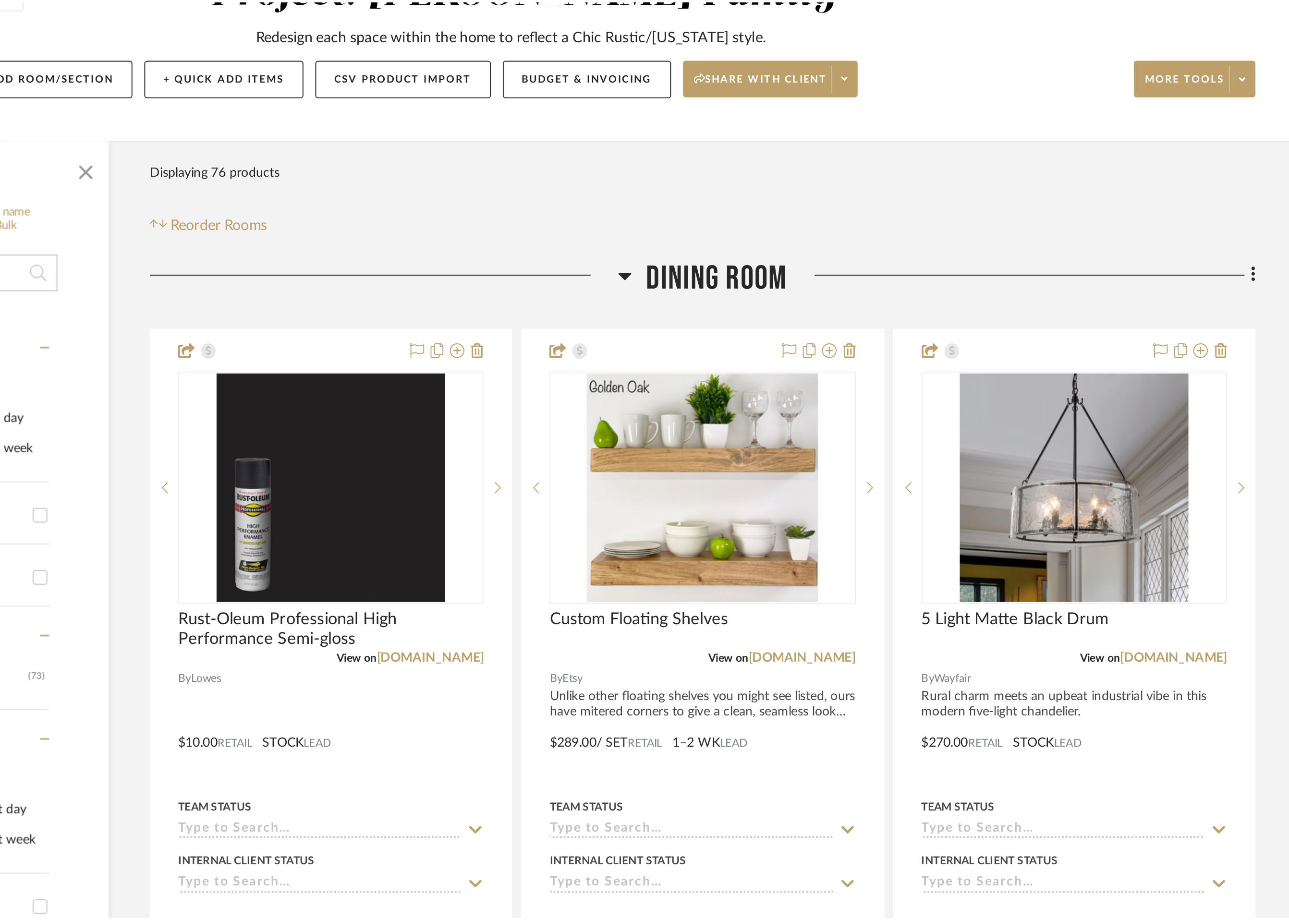
scroll to position [5276, 0]
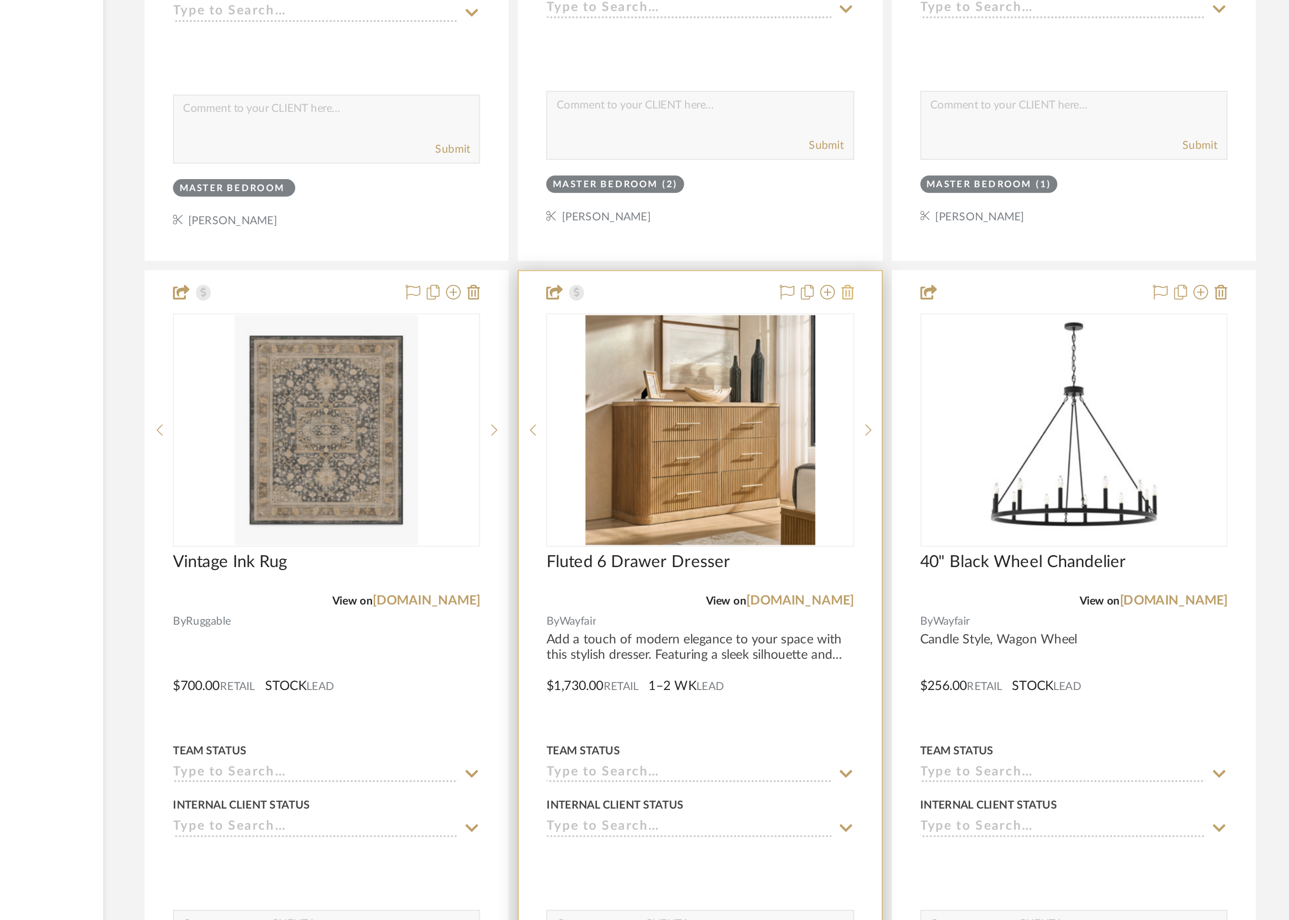
click at [815, 425] on icon at bounding box center [815, 427] width 7 height 8
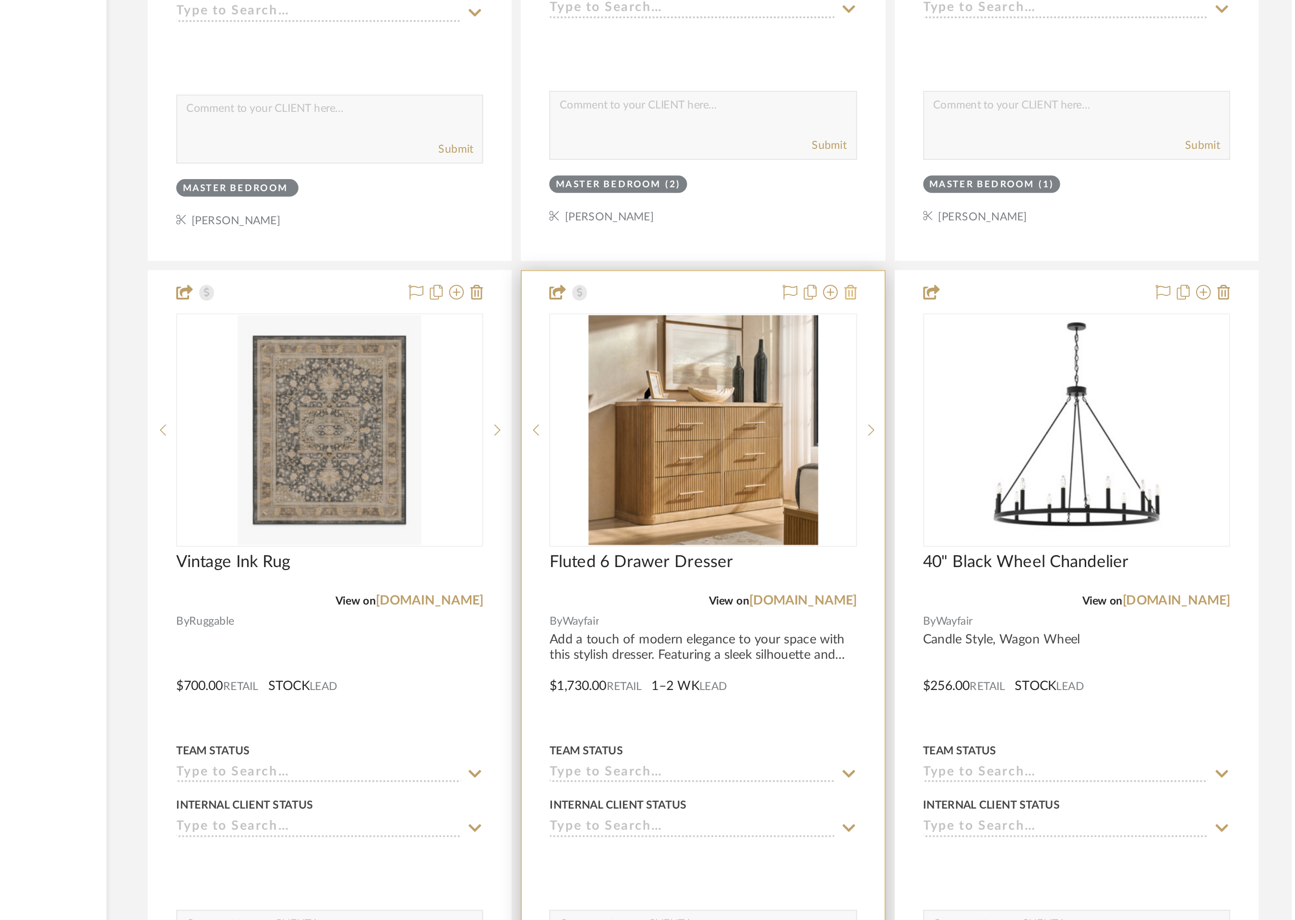
scroll to position [0, 0]
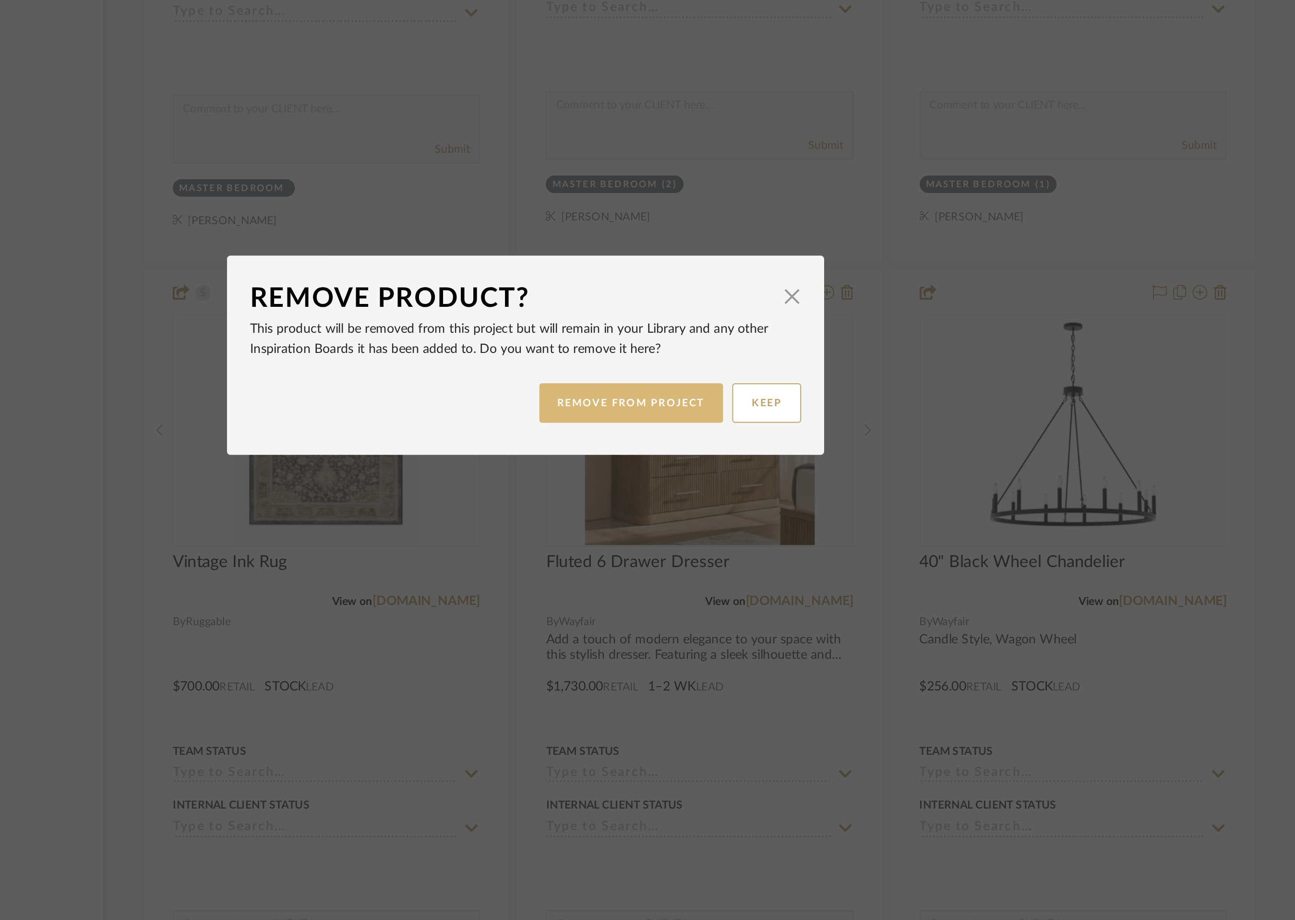
click at [727, 480] on button "REMOVE FROM PROJECT" at bounding box center [703, 485] width 96 height 21
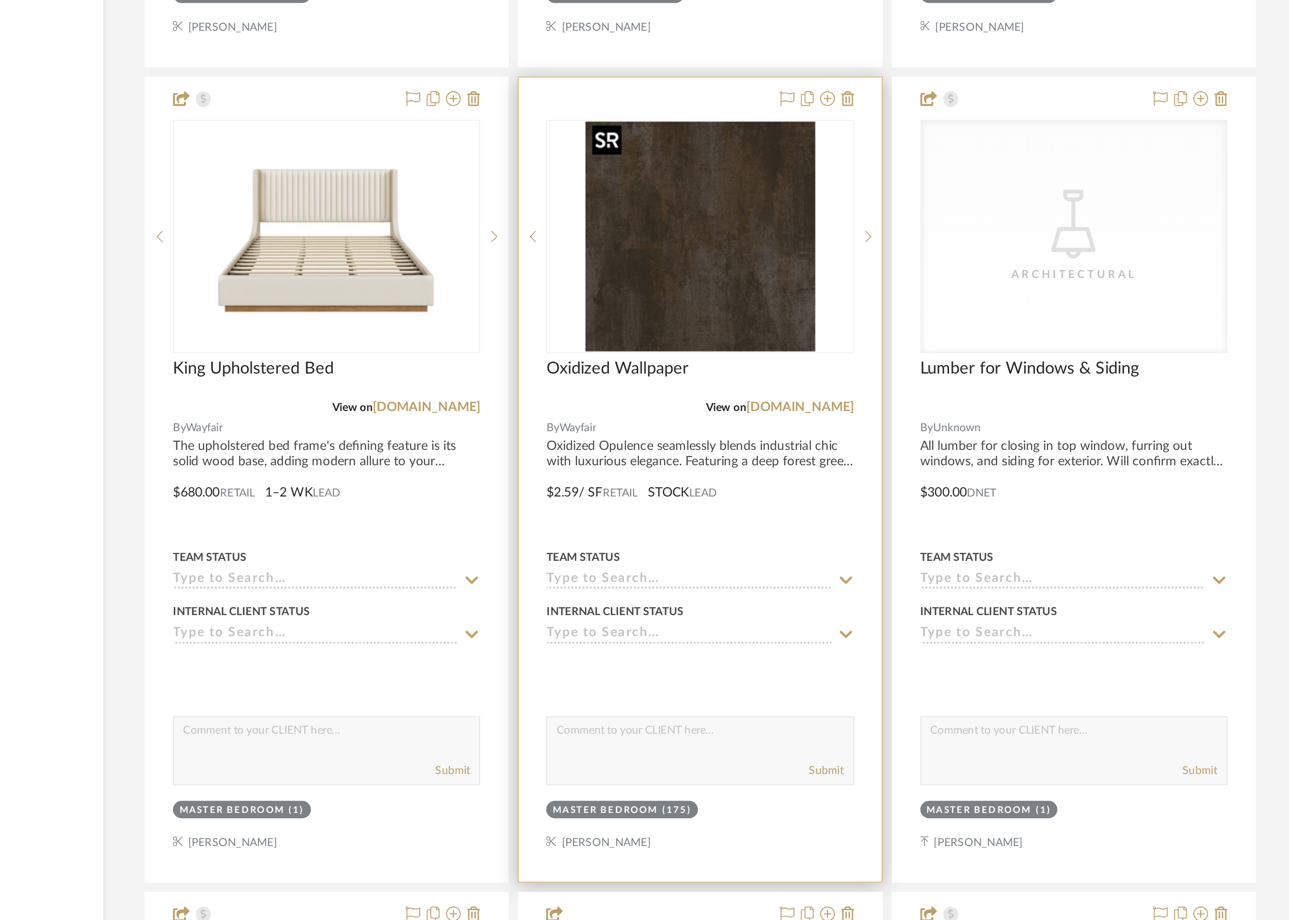
scroll to position [5638, 0]
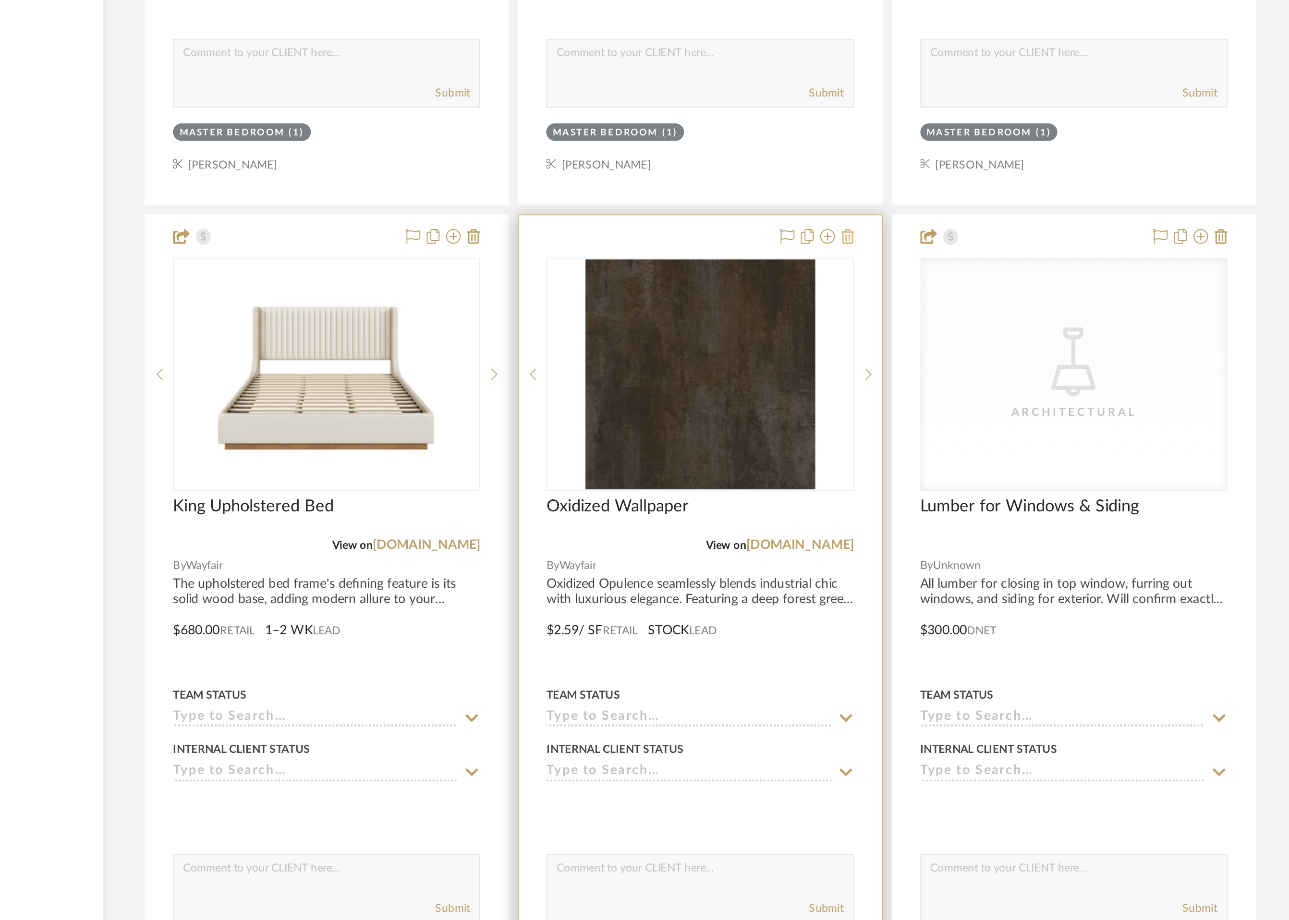
click at [818, 490] on icon at bounding box center [815, 492] width 7 height 8
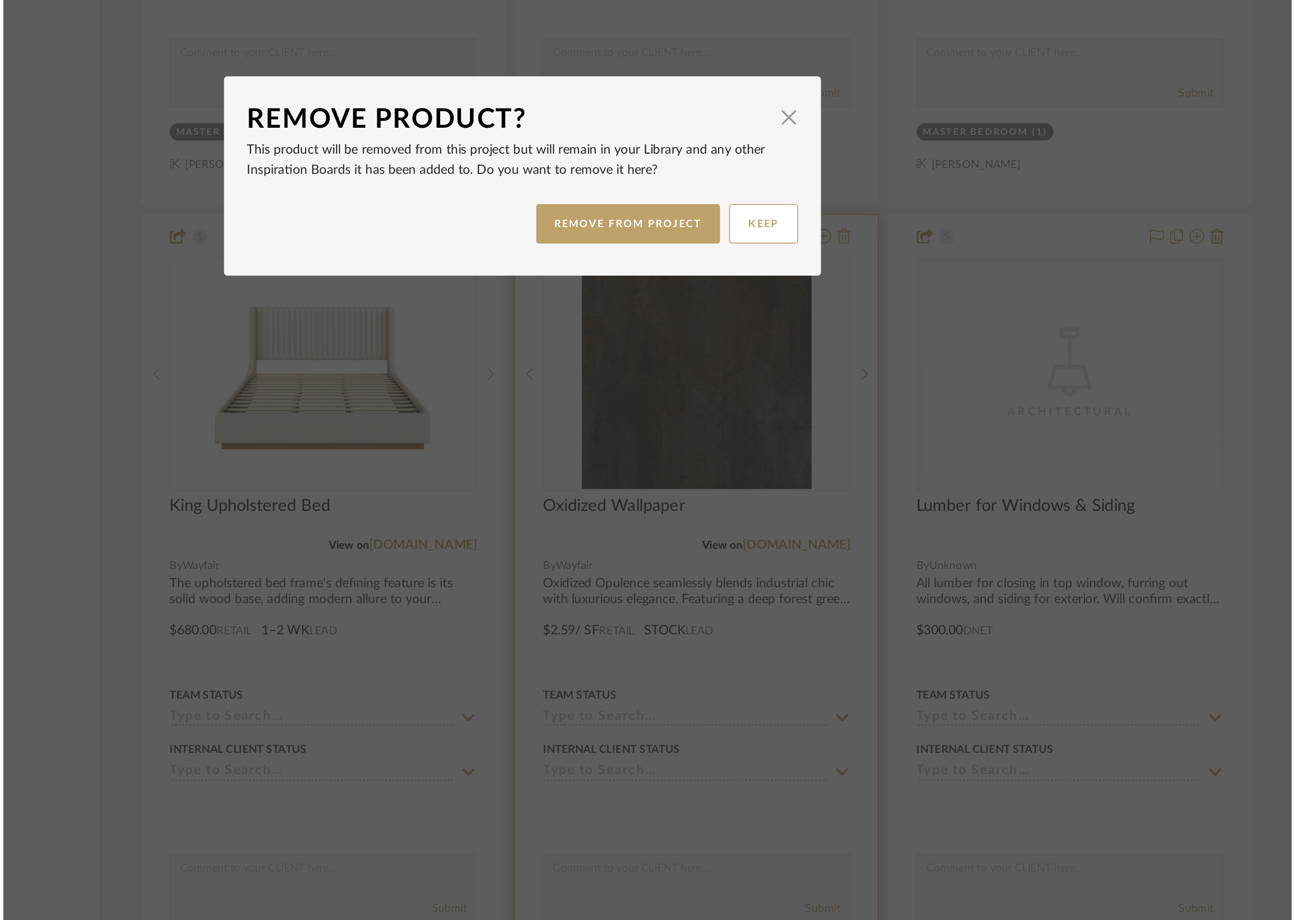
scroll to position [0, 0]
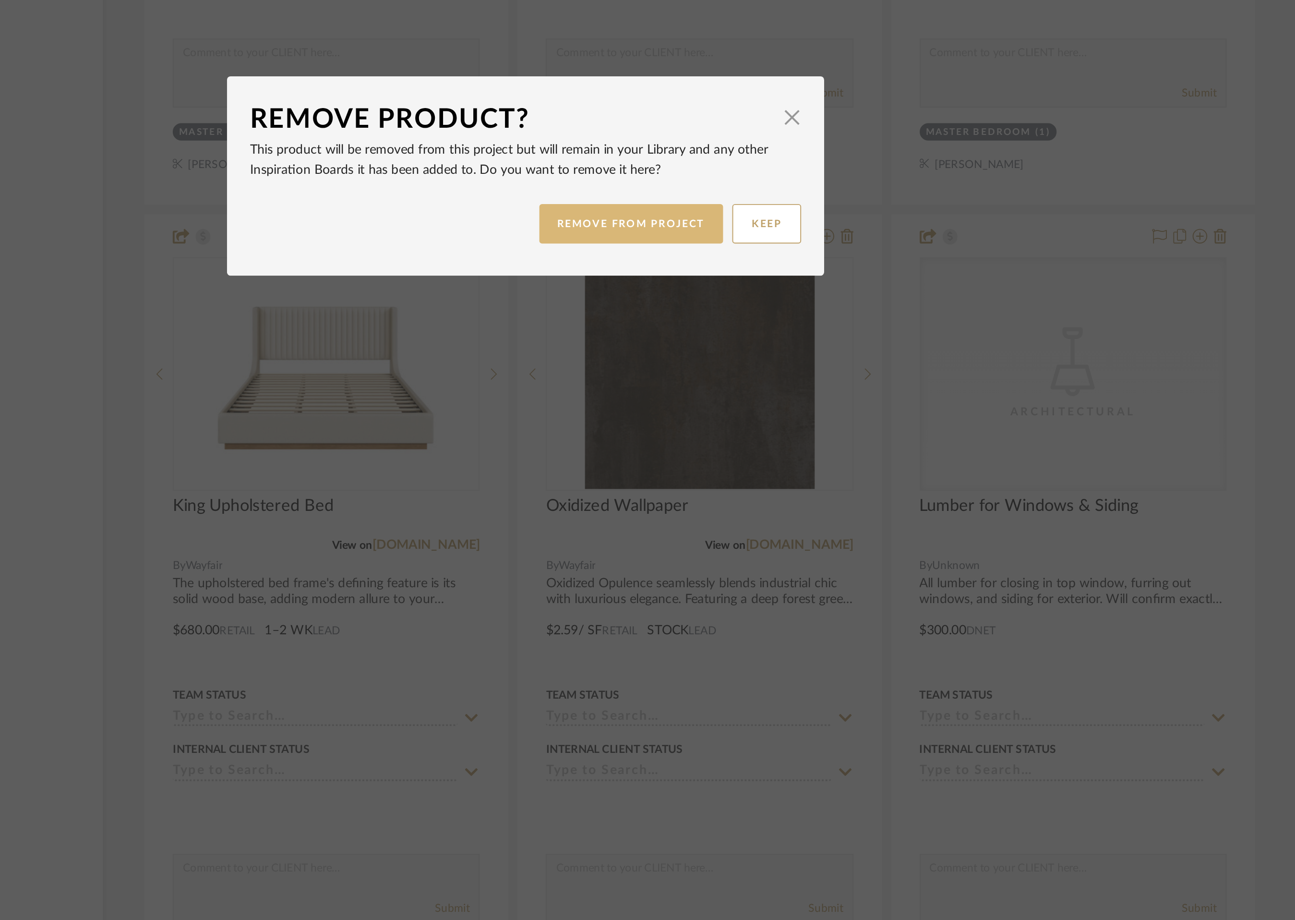
click at [733, 480] on button "REMOVE FROM PROJECT" at bounding box center [703, 485] width 96 height 21
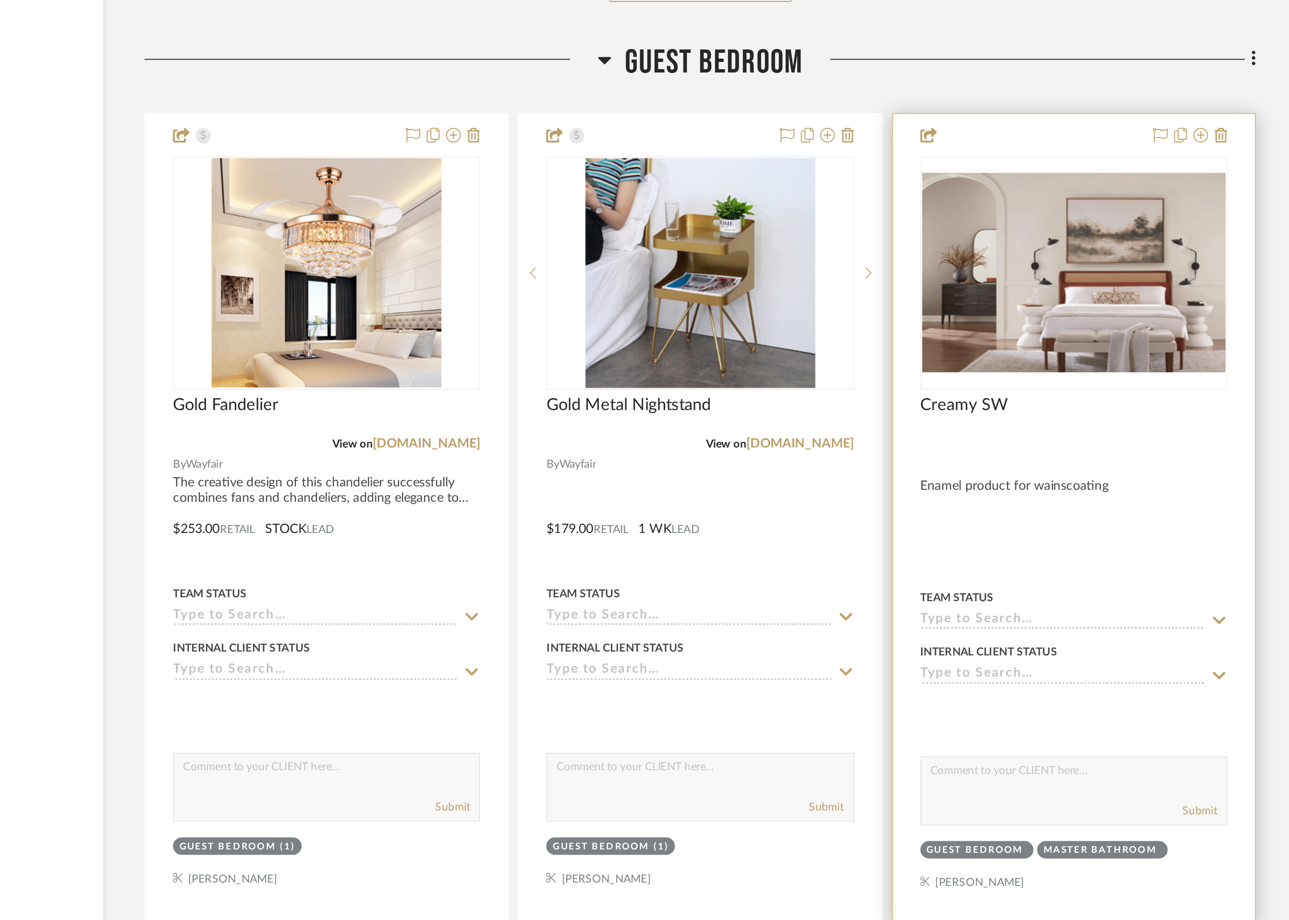
scroll to position [6553, 0]
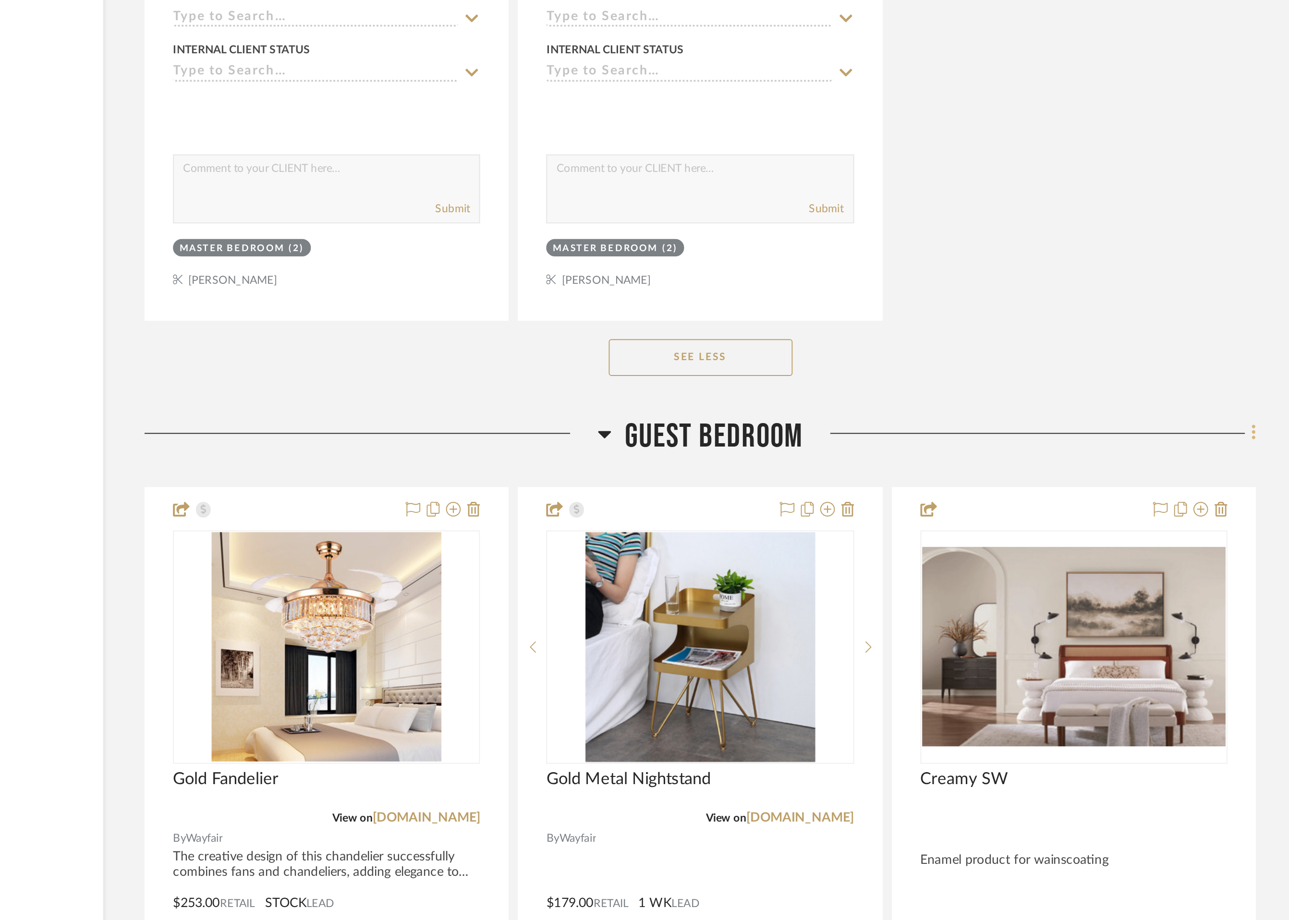
click at [1028, 470] on icon at bounding box center [1027, 471] width 2 height 8
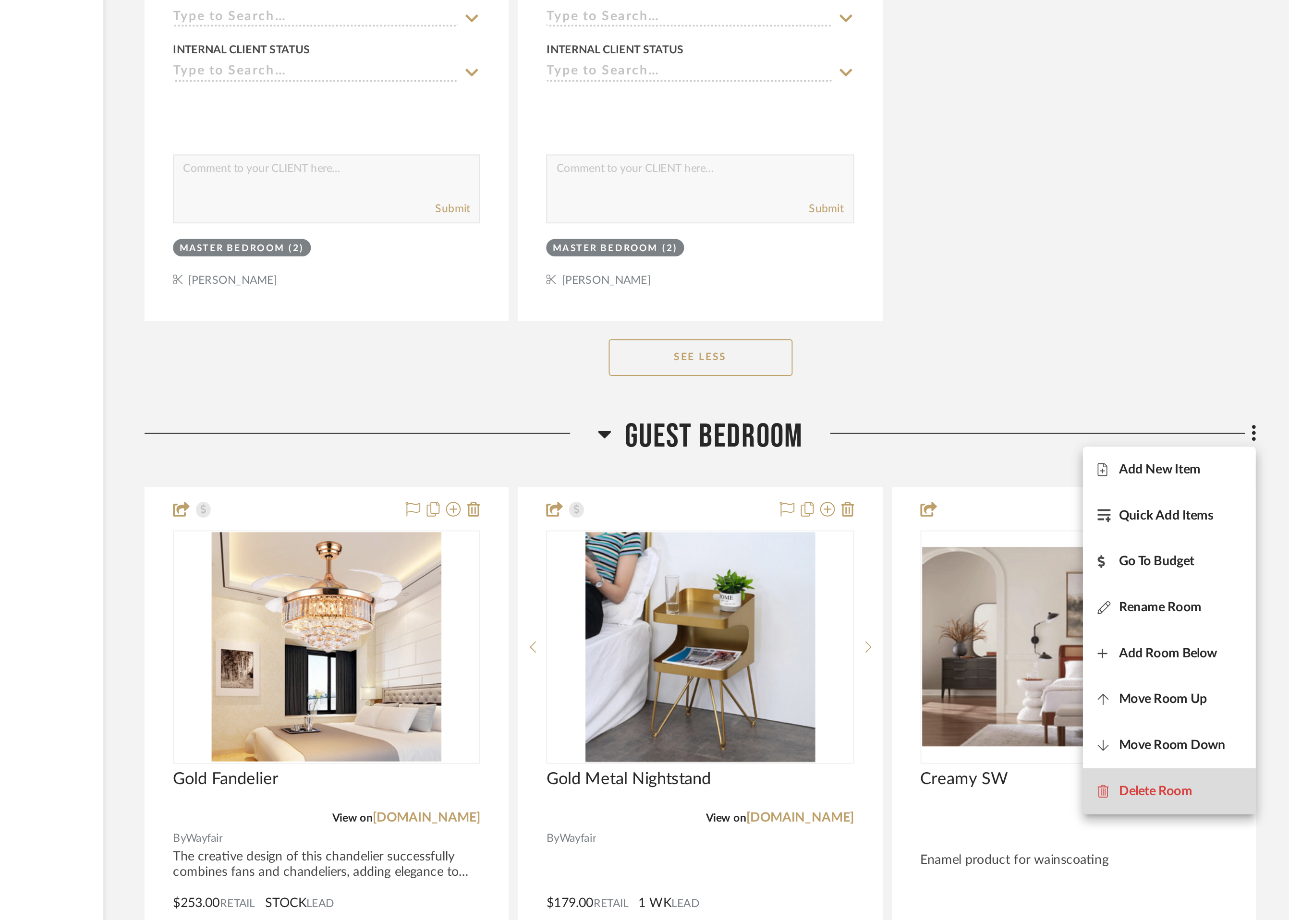
click at [998, 651] on button "Delete Room" at bounding box center [984, 658] width 90 height 24
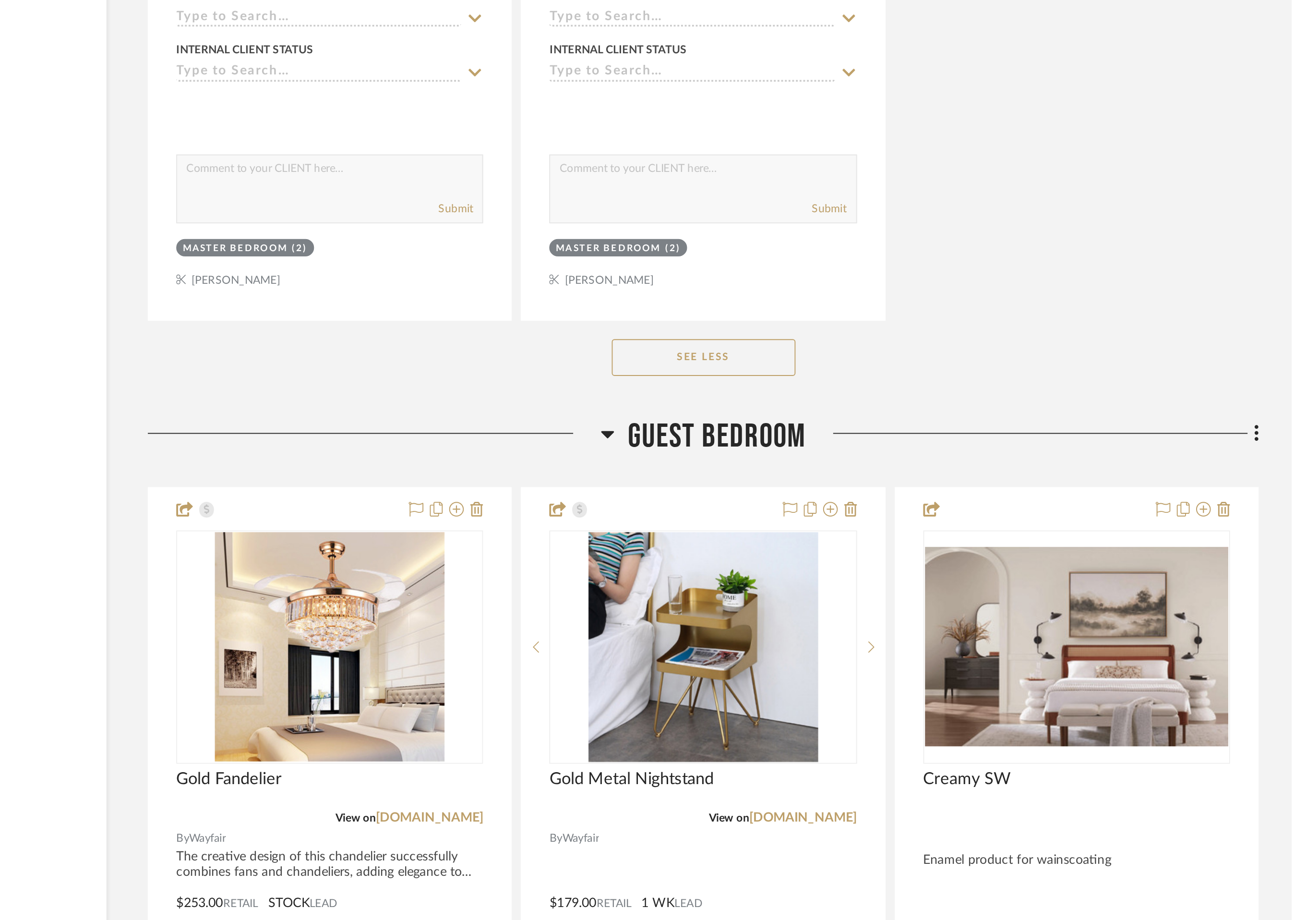
scroll to position [0, 0]
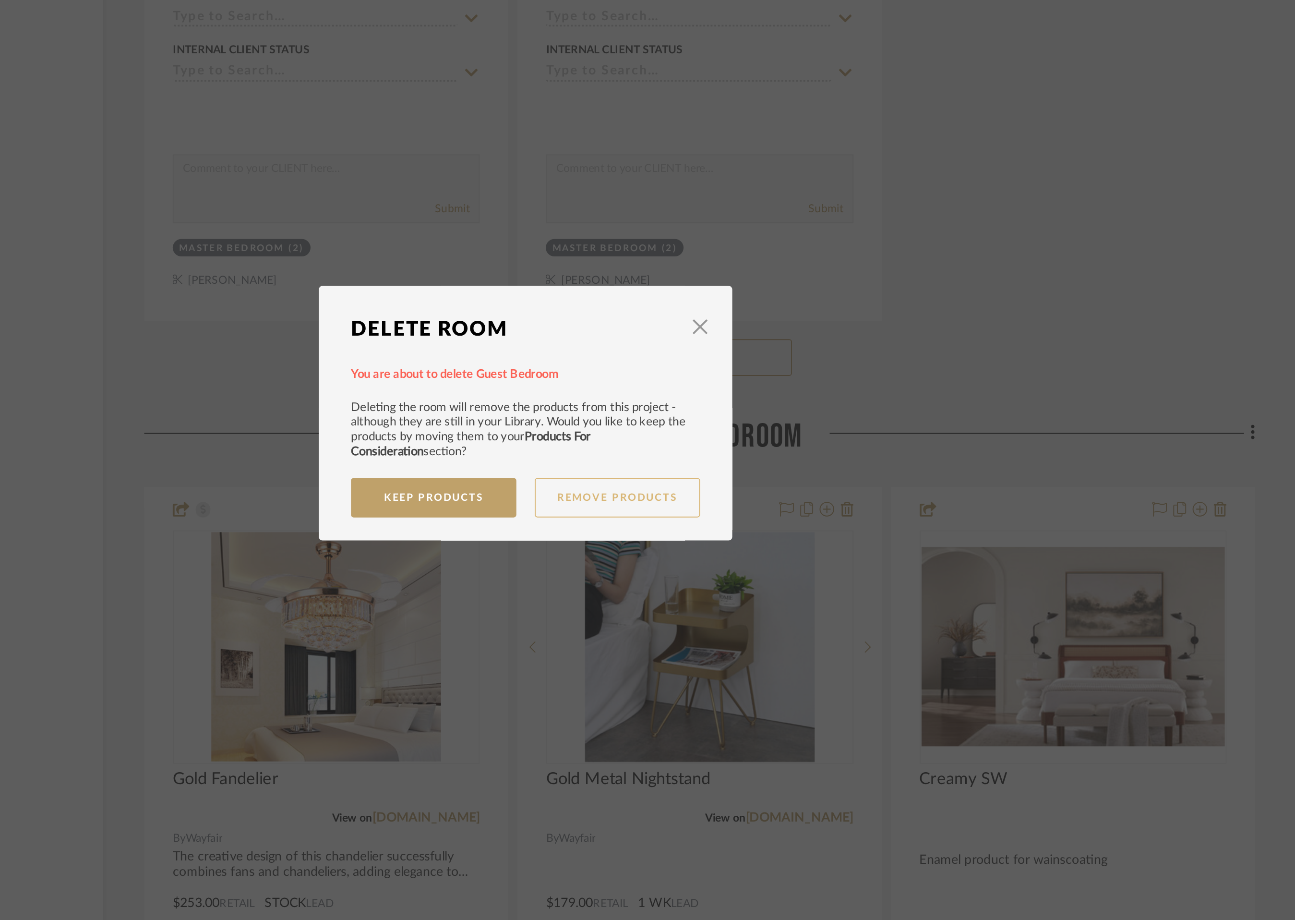
click at [695, 504] on button "Remove Products" at bounding box center [695, 504] width 86 height 21
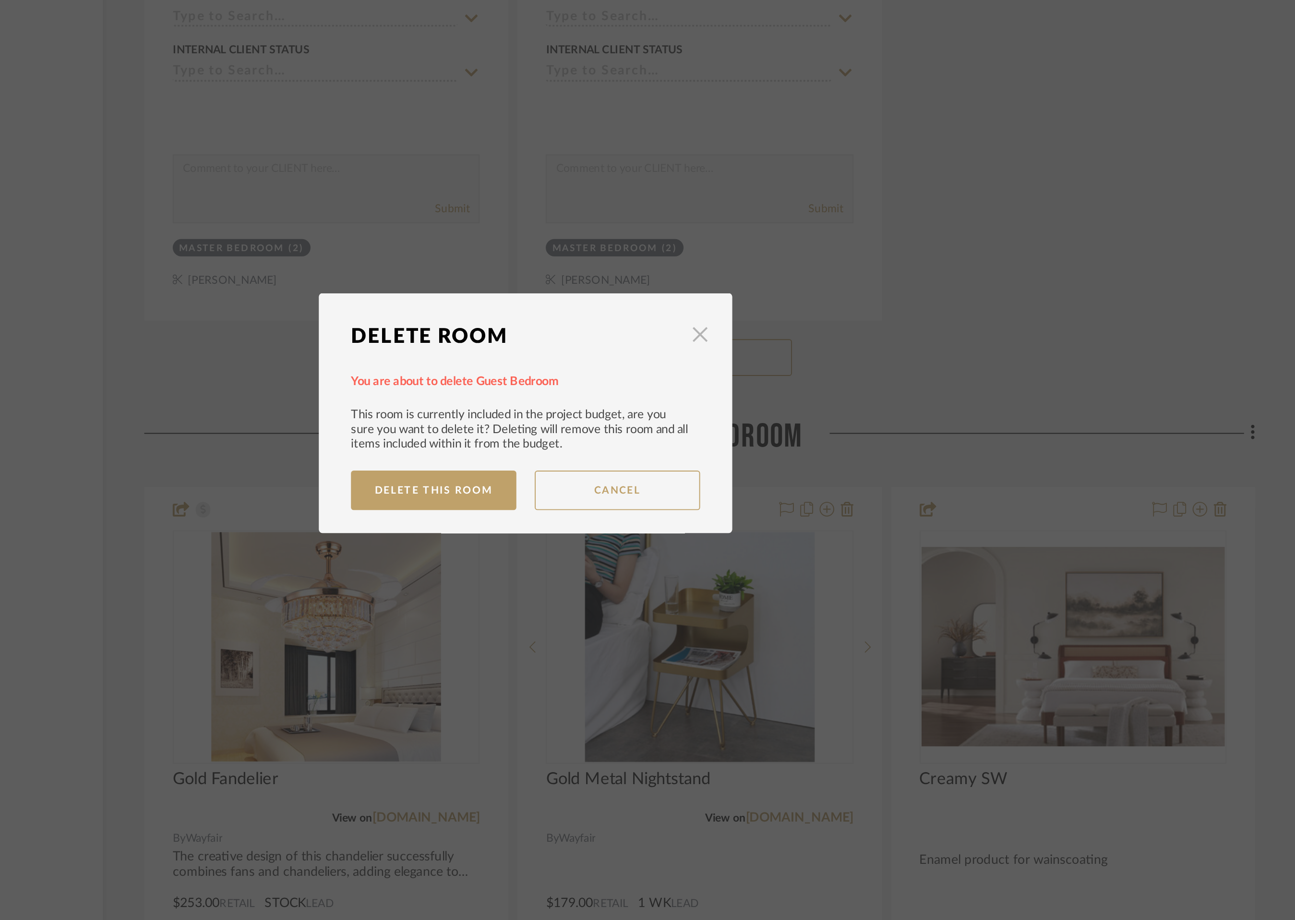
click at [734, 419] on span "button" at bounding box center [738, 419] width 19 height 19
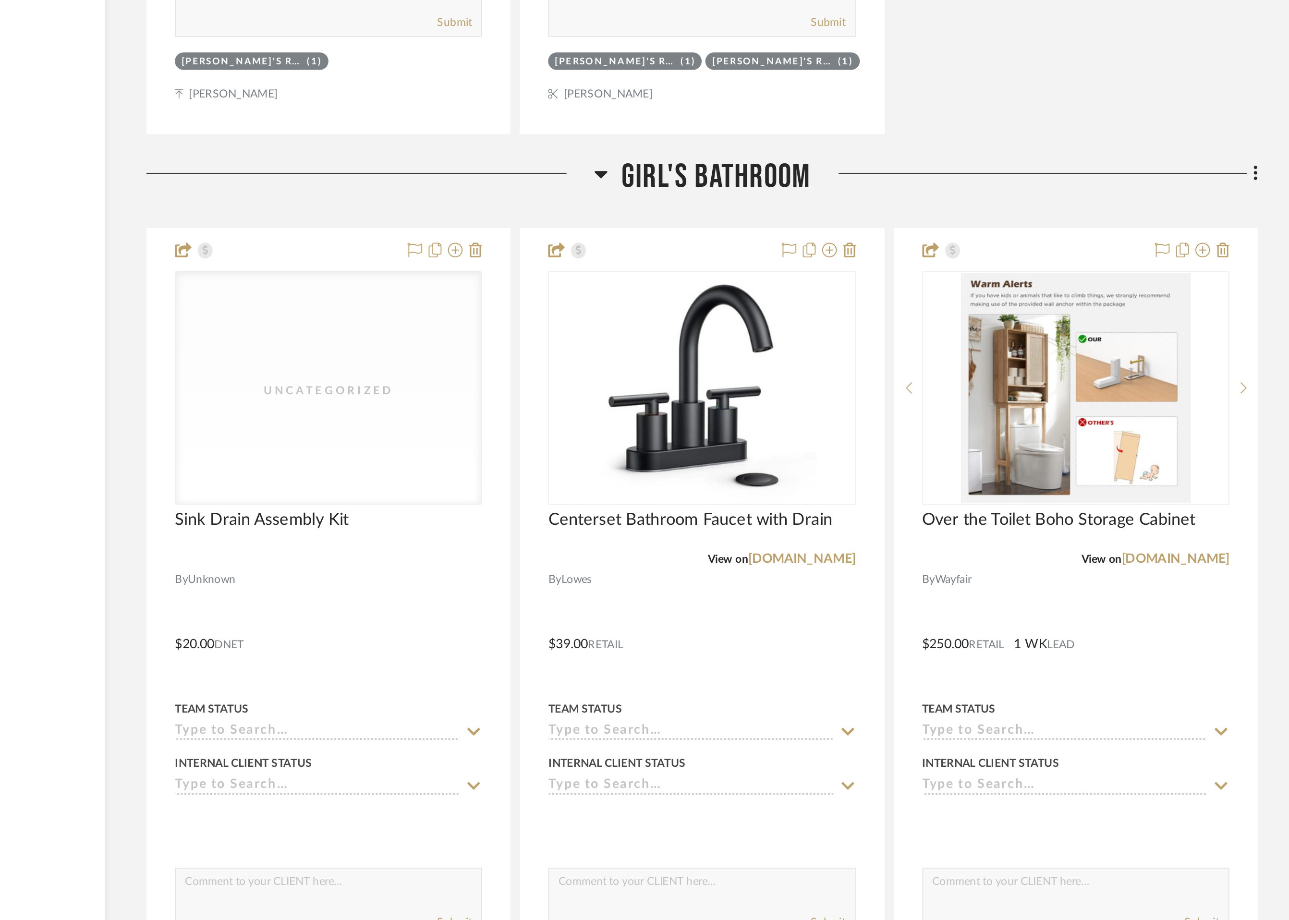
scroll to position [9726, 0]
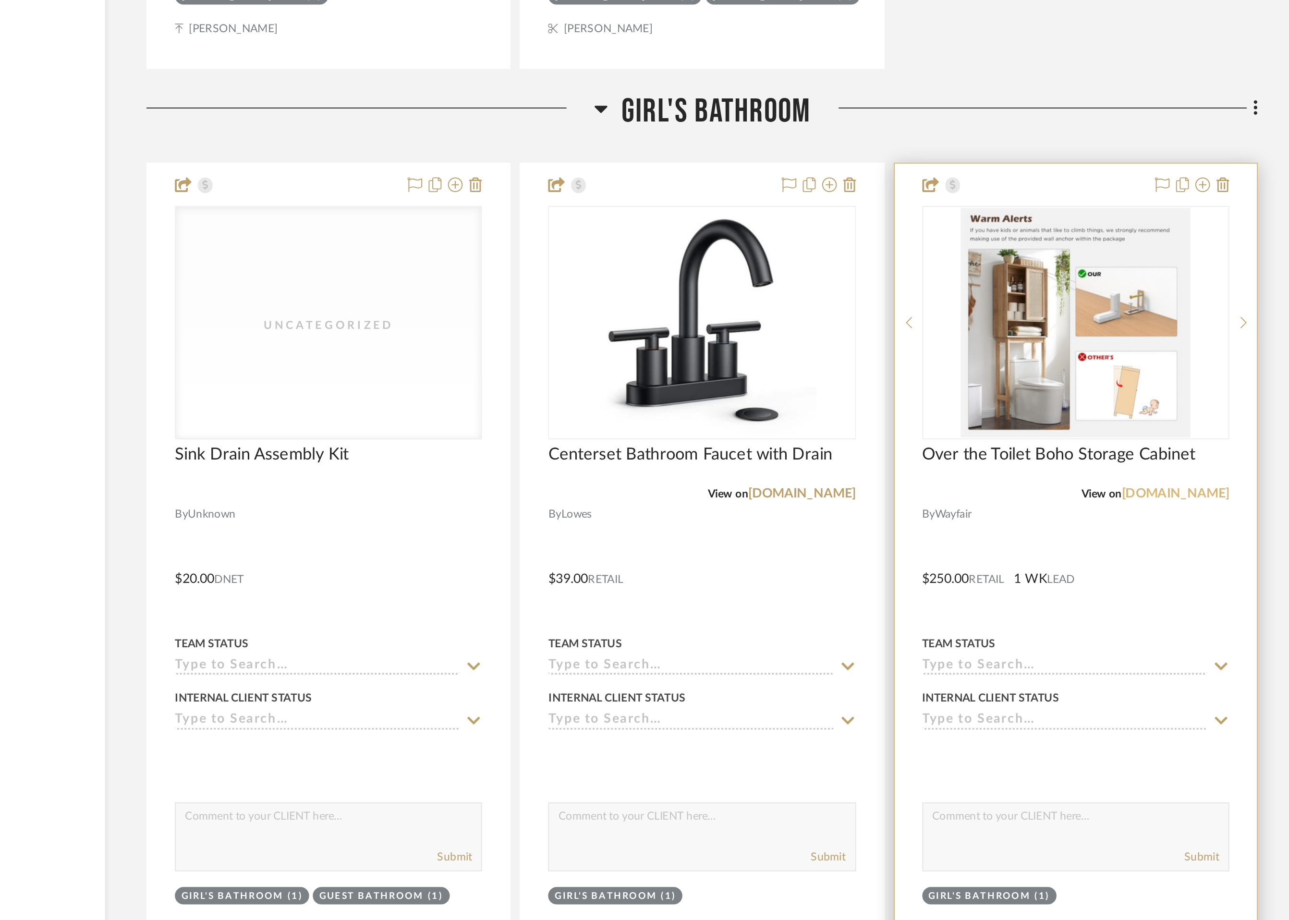
click at [994, 697] on link "[DOMAIN_NAME]" at bounding box center [986, 697] width 56 height 7
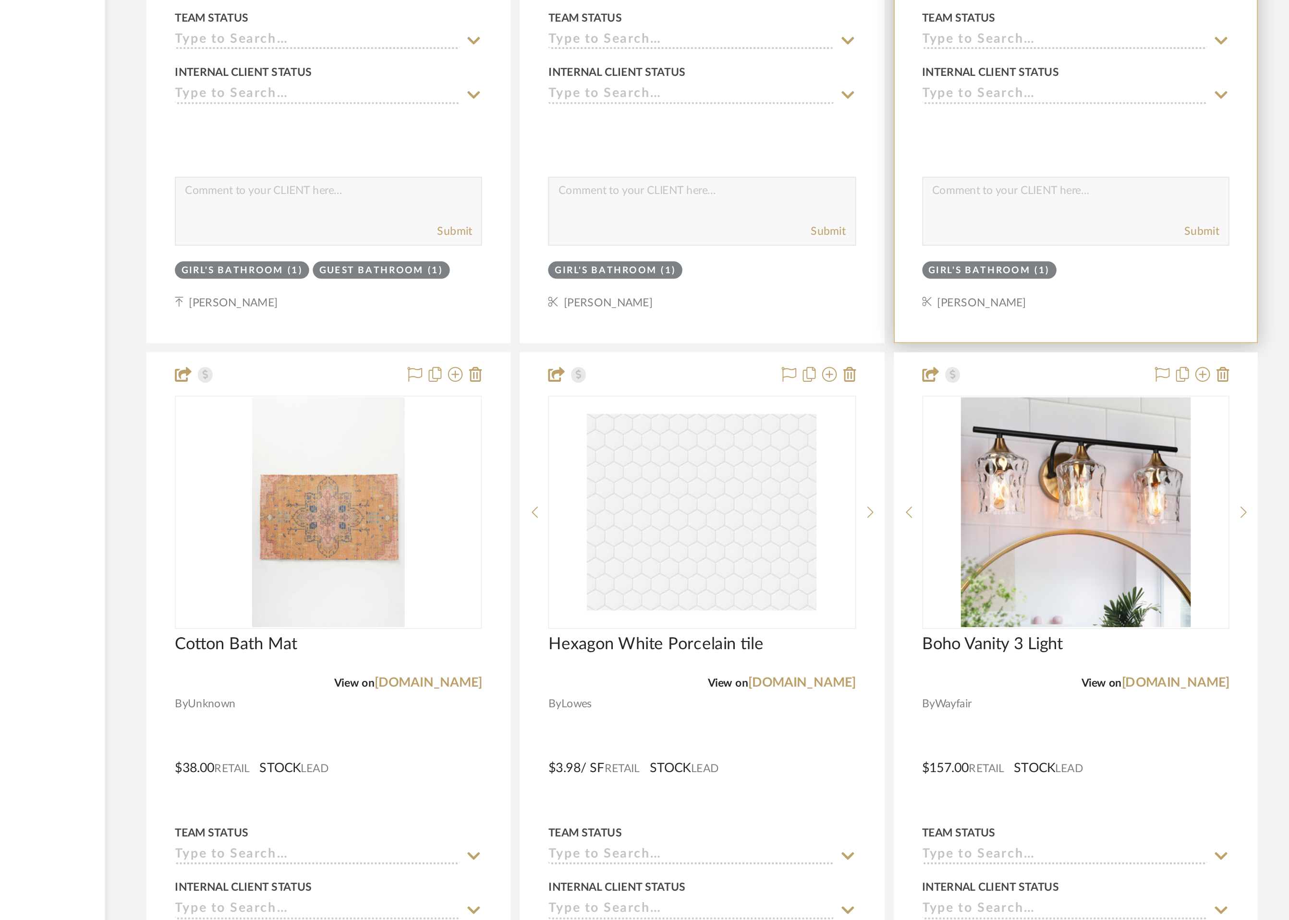
scroll to position [10077, 0]
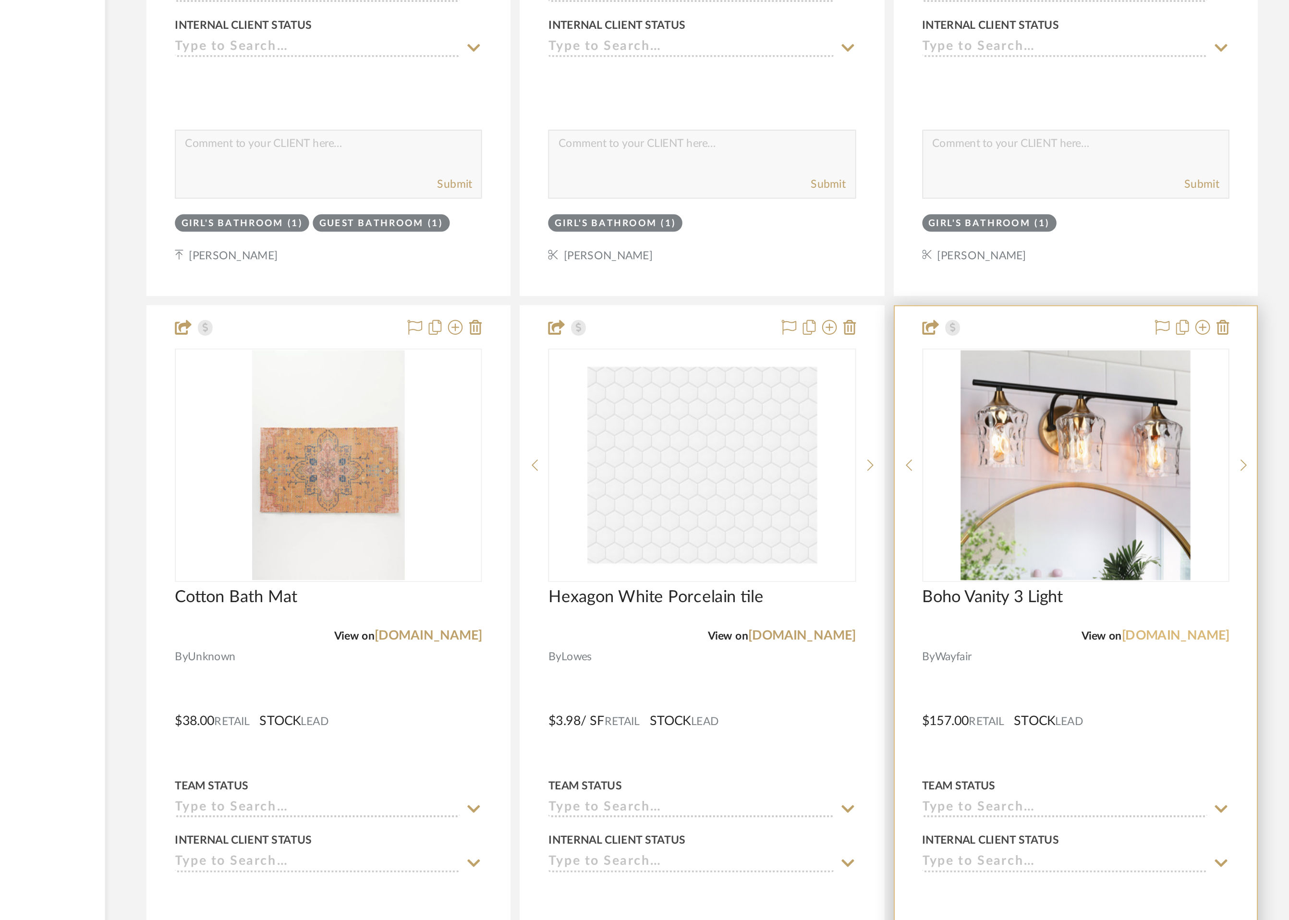
click at [998, 768] on link "[DOMAIN_NAME]" at bounding box center [986, 771] width 56 height 7
click at [866, 811] on div at bounding box center [933, 809] width 189 height 420
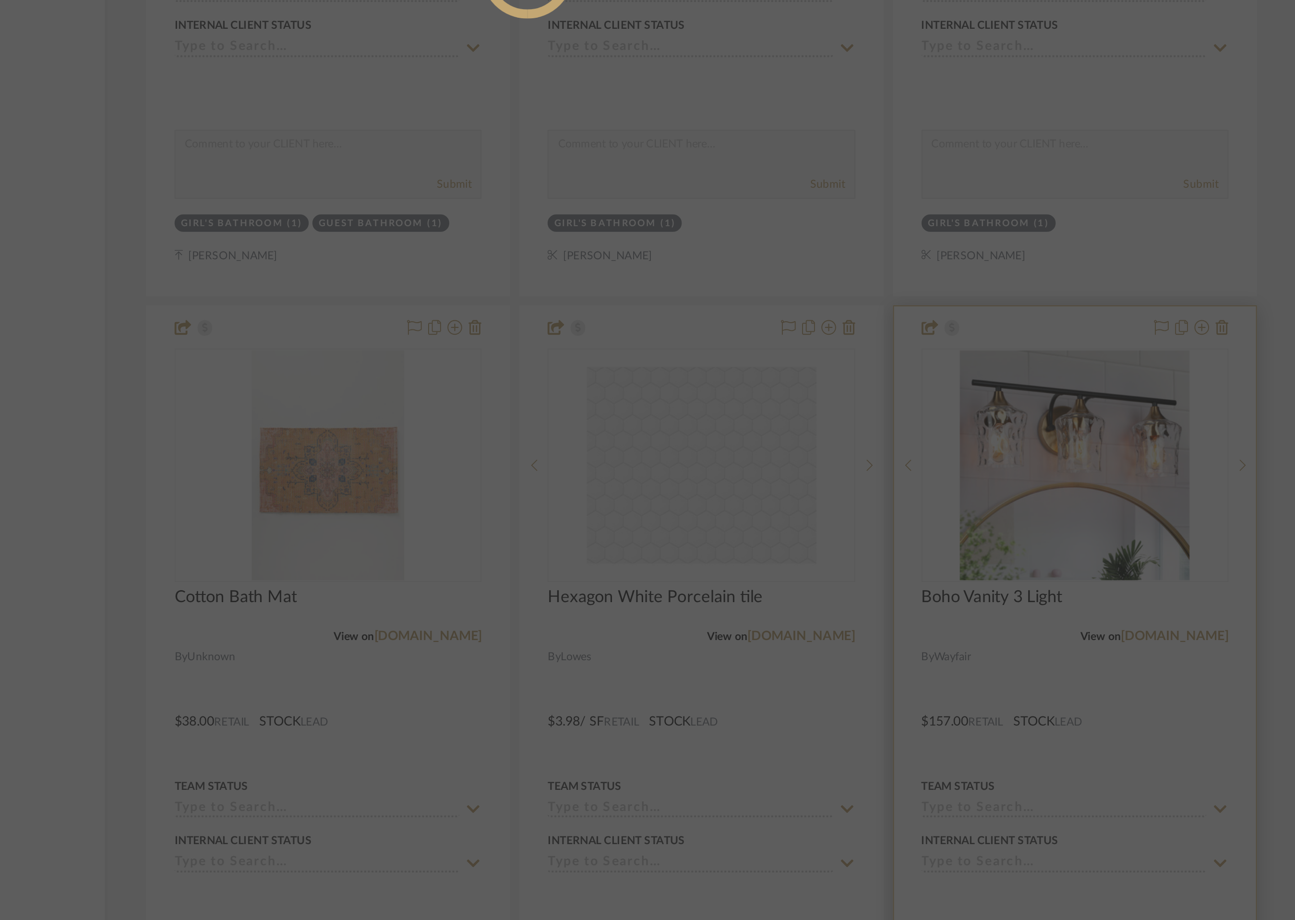
scroll to position [0, 0]
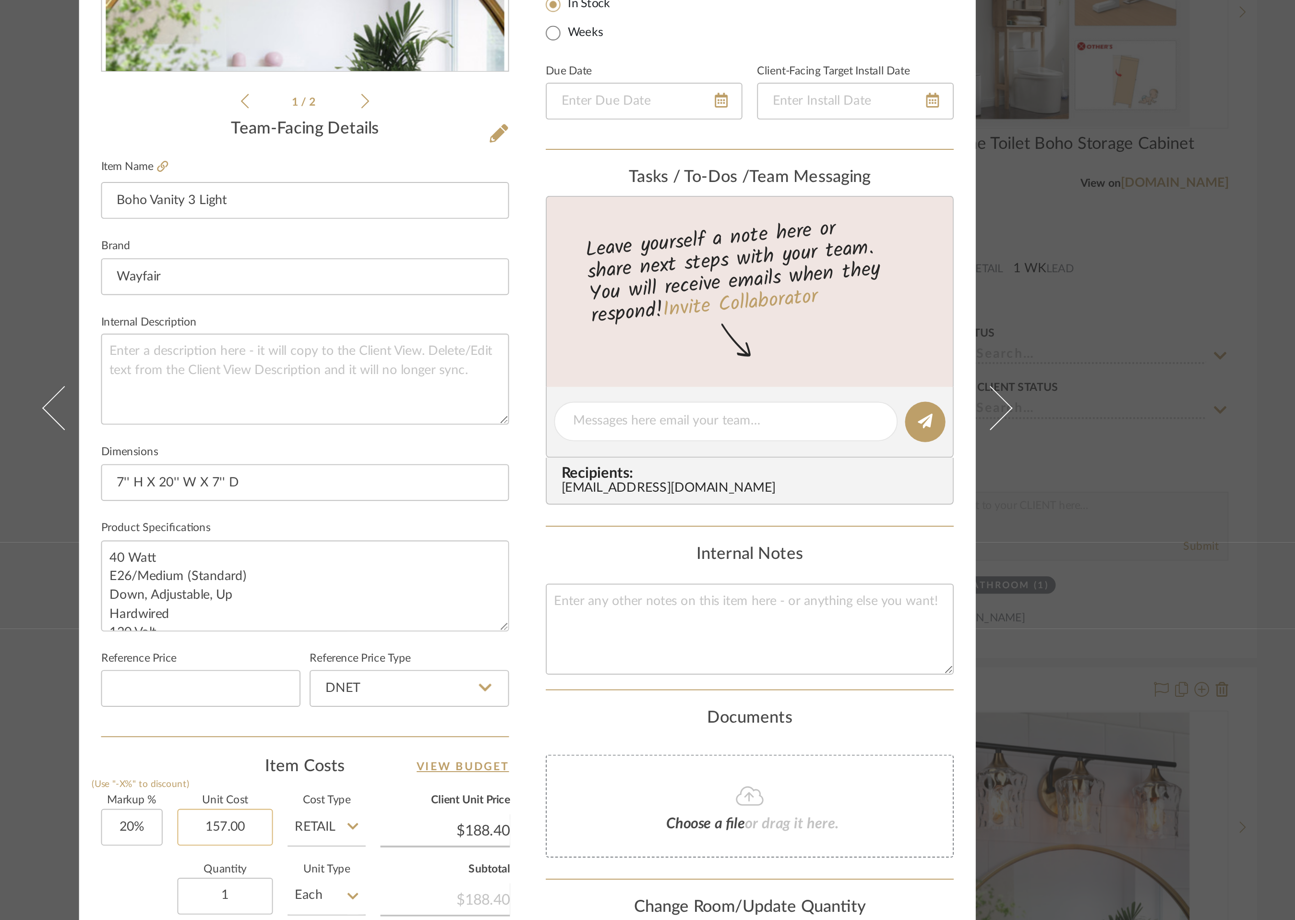
click at [488, 682] on input "157.00" at bounding box center [490, 682] width 50 height 19
type input "$170.00"
click at [650, 553] on div "[PERSON_NAME] Family Girl's Bathroom Boho Vanity 3 Light Team View Client View …" at bounding box center [647, 463] width 469 height 887
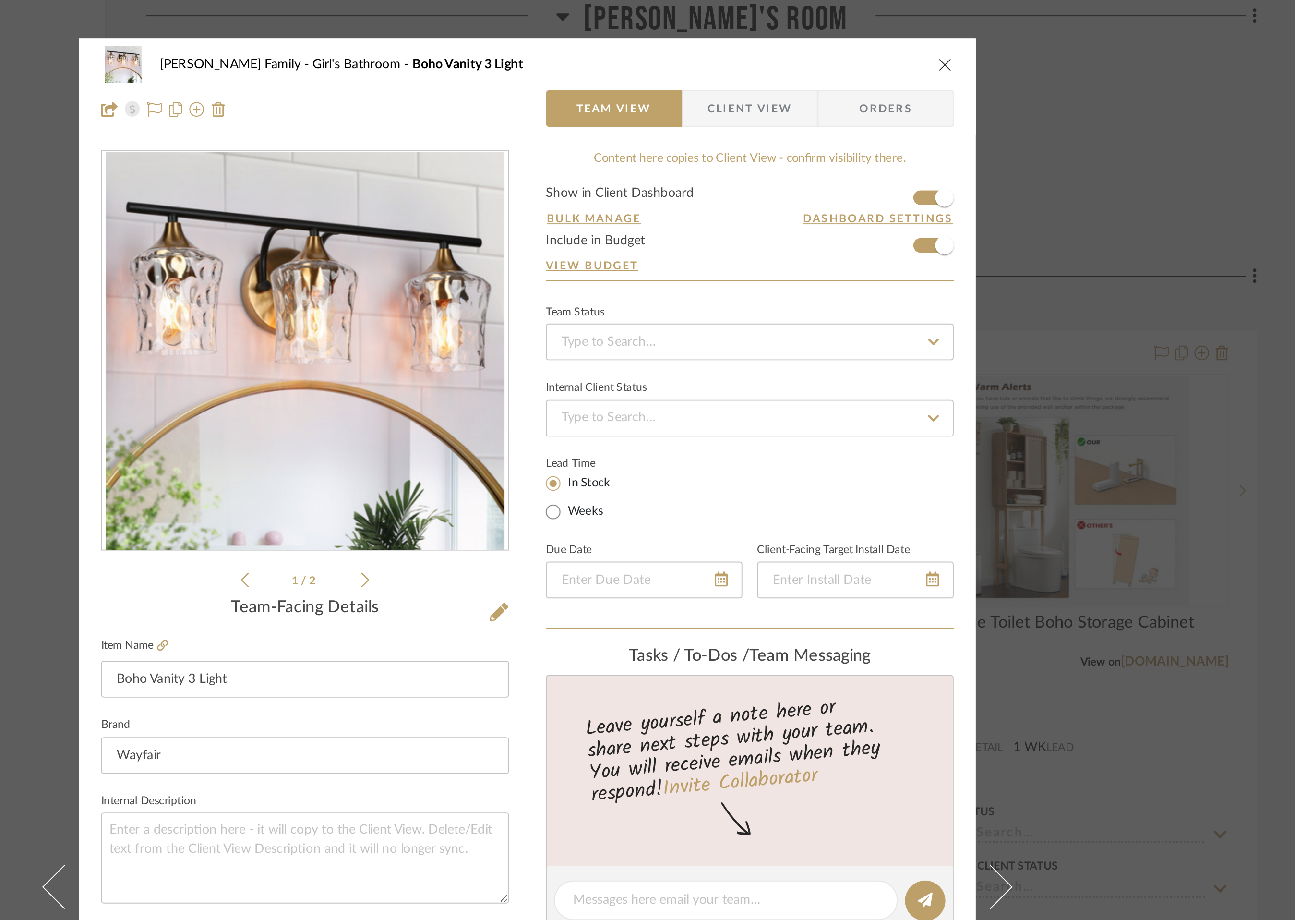
type input "$204.00"
click at [862, 33] on icon "close" at bounding box center [866, 34] width 8 height 8
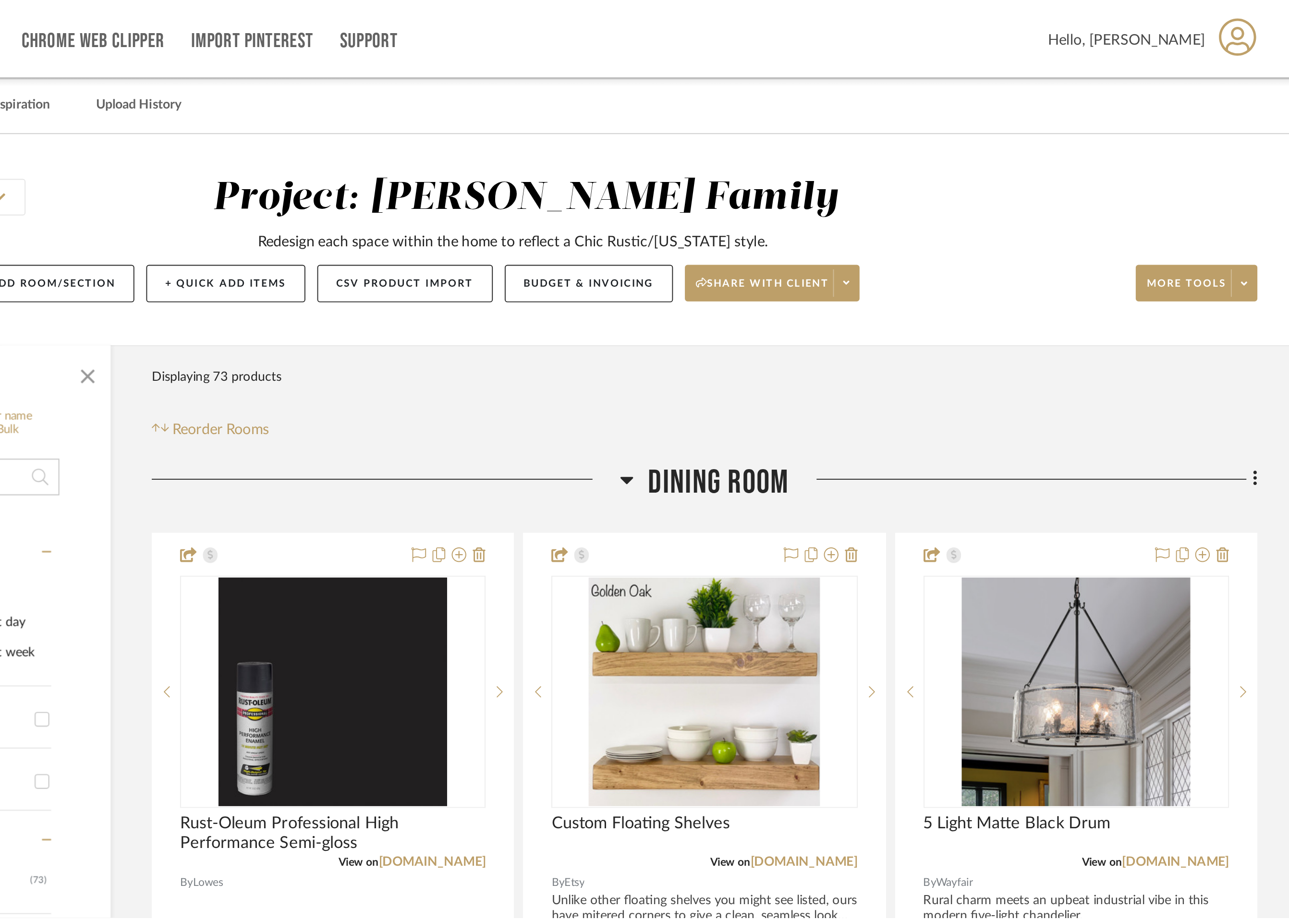
scroll to position [10077, 0]
